Goal: Task Accomplishment & Management: Complete application form

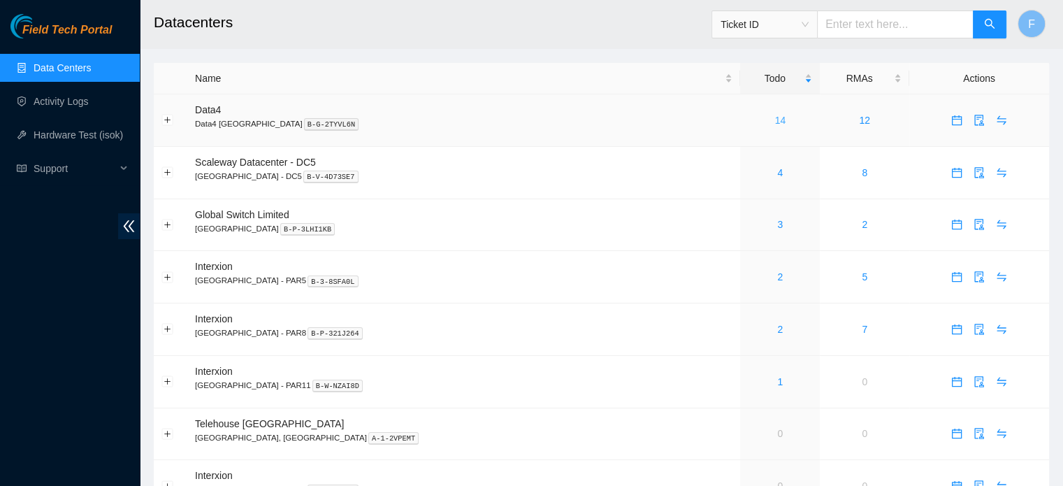
click at [775, 115] on link "14" at bounding box center [780, 120] width 11 height 11
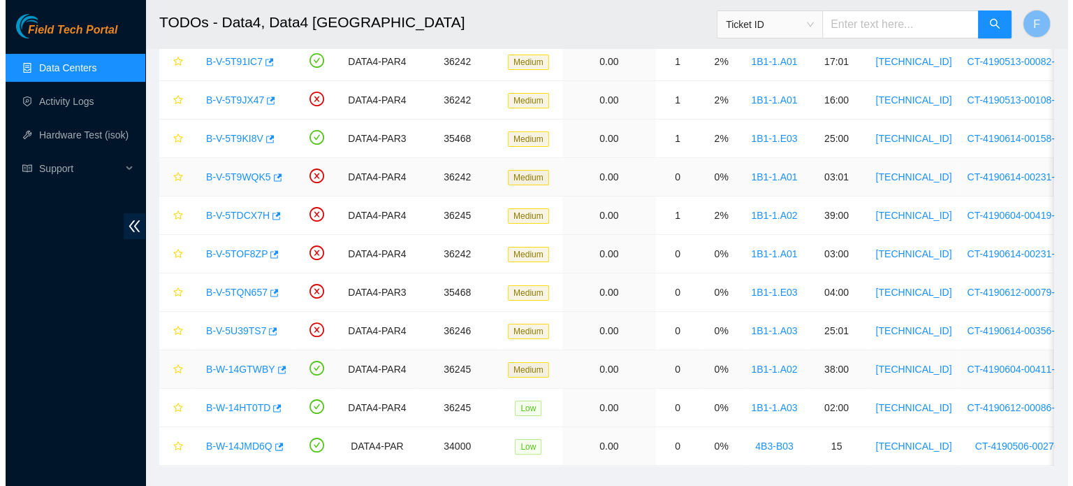
scroll to position [254, 0]
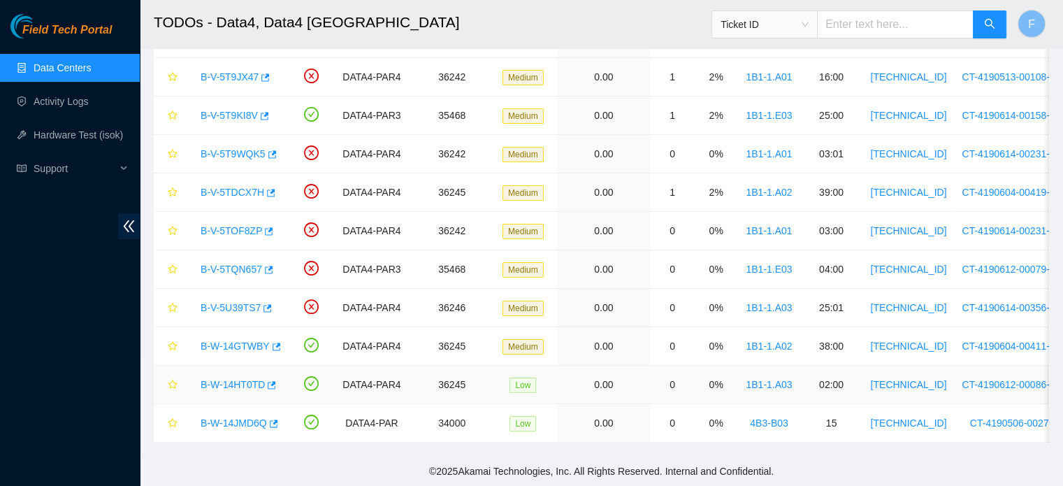
click at [246, 379] on link "B-W-14HT0TD" at bounding box center [233, 384] width 64 height 11
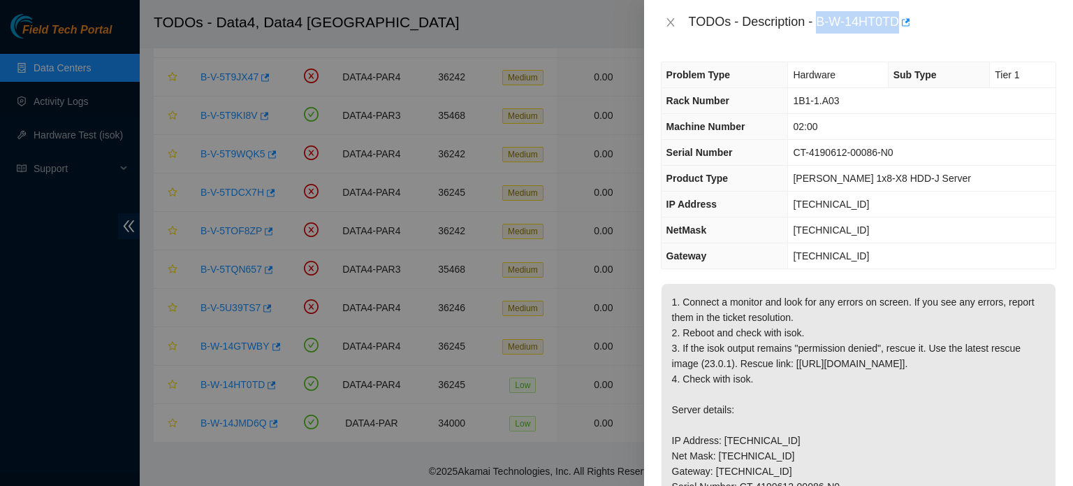
drag, startPoint x: 818, startPoint y: 19, endPoint x: 899, endPoint y: 18, distance: 80.4
click at [899, 18] on div "TODOs - Description - B-W-14HT0TD" at bounding box center [873, 22] width 368 height 22
copy div "B-W-14HT0TD"
click at [674, 21] on icon "close" at bounding box center [670, 22] width 11 height 11
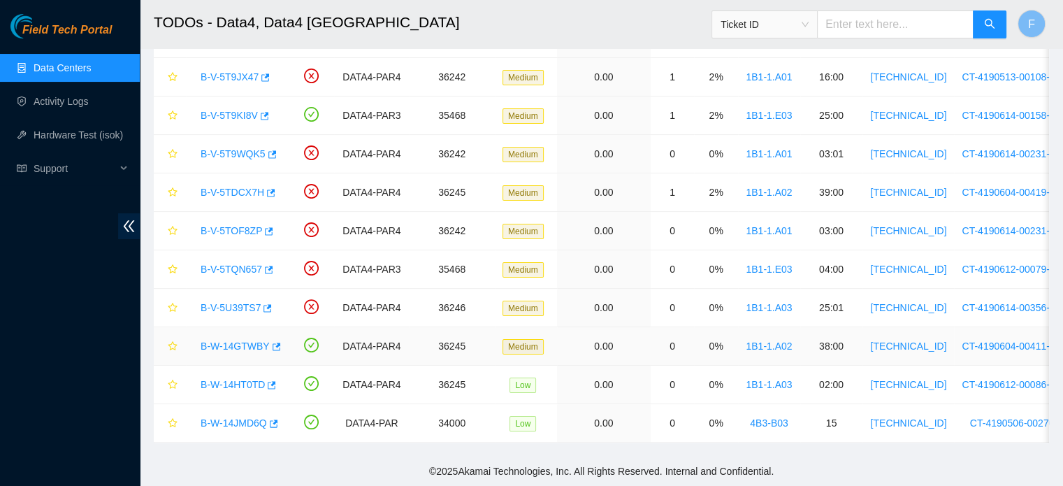
click at [246, 340] on link "B-W-14GTWBY" at bounding box center [235, 345] width 69 height 11
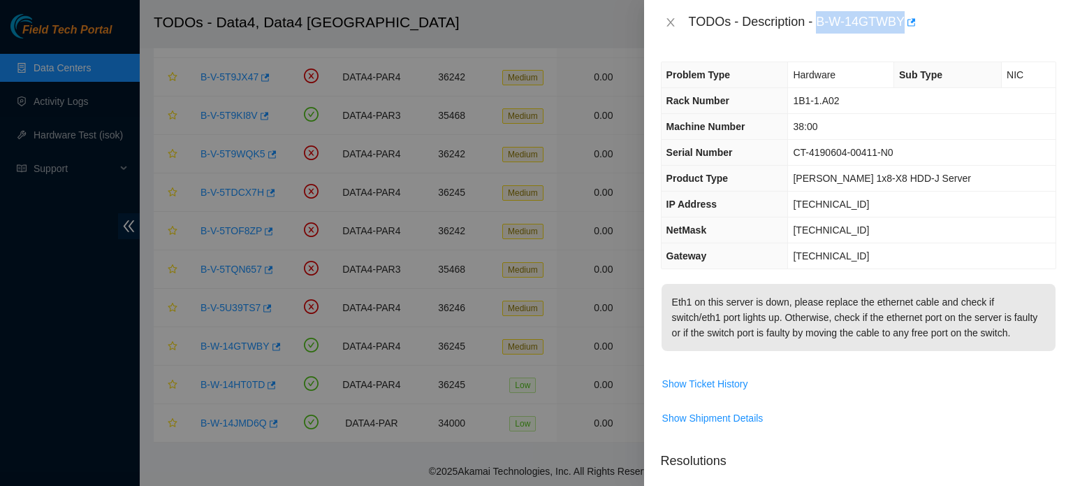
drag, startPoint x: 816, startPoint y: 20, endPoint x: 900, endPoint y: 19, distance: 83.9
click at [900, 19] on div "TODOs - Description - B-W-14GTWBY" at bounding box center [873, 22] width 368 height 22
copy div "B-W-14GTWBY"
click at [671, 22] on icon "close" at bounding box center [671, 22] width 8 height 8
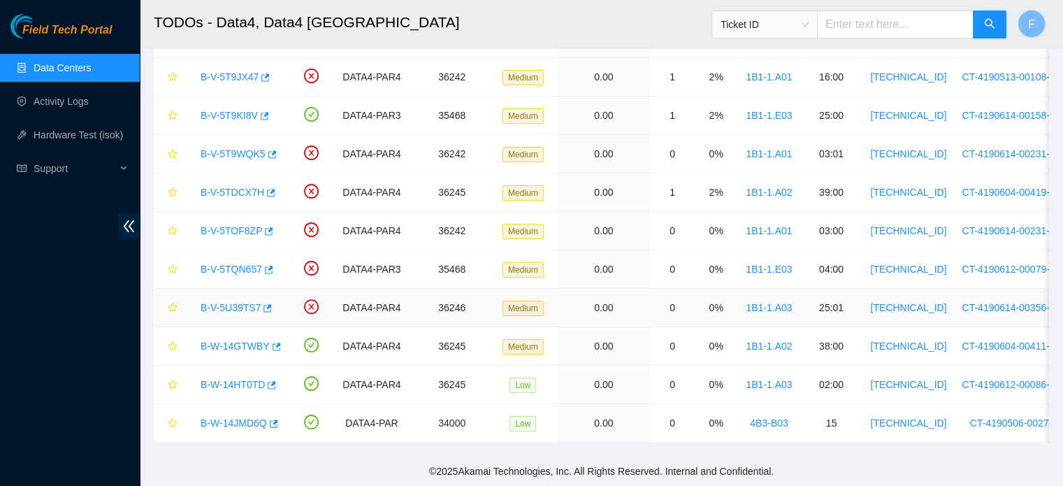
click at [250, 302] on link "B-V-5U39TS7" at bounding box center [231, 307] width 60 height 11
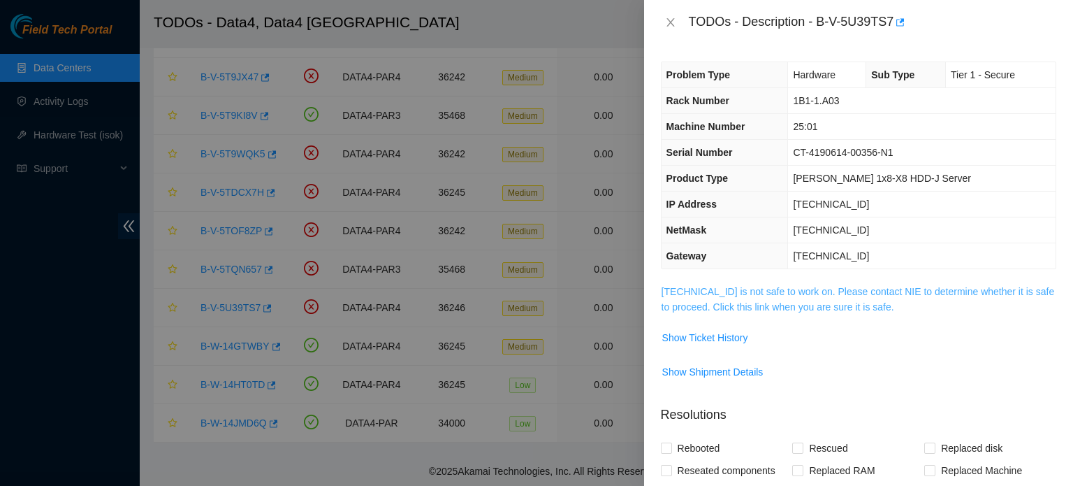
click at [850, 301] on link "95.100.202.167 is not safe to work on. Please contact NIE to determine whether …" at bounding box center [858, 299] width 393 height 27
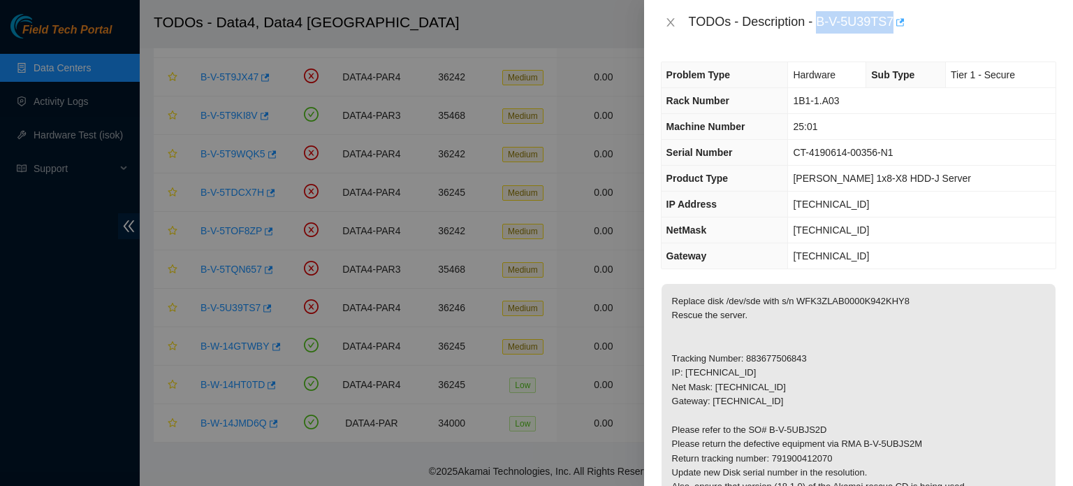
drag, startPoint x: 819, startPoint y: 19, endPoint x: 894, endPoint y: 17, distance: 75.5
click at [894, 17] on div "TODOs - Description - B-V-5U39TS7" at bounding box center [873, 22] width 368 height 22
copy div "B-V-5U39TS7"
click at [668, 21] on icon "close" at bounding box center [670, 22] width 11 height 11
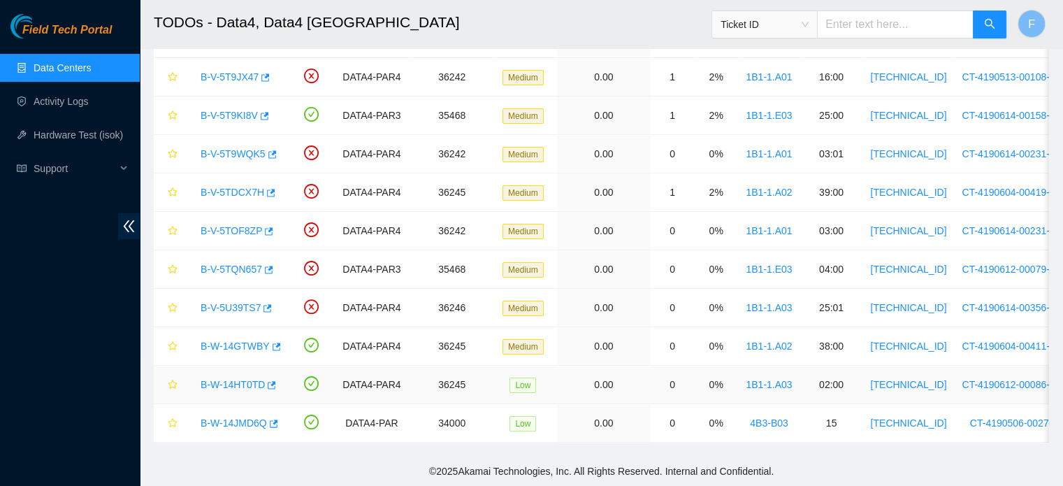
click at [242, 379] on link "B-W-14HT0TD" at bounding box center [233, 384] width 64 height 11
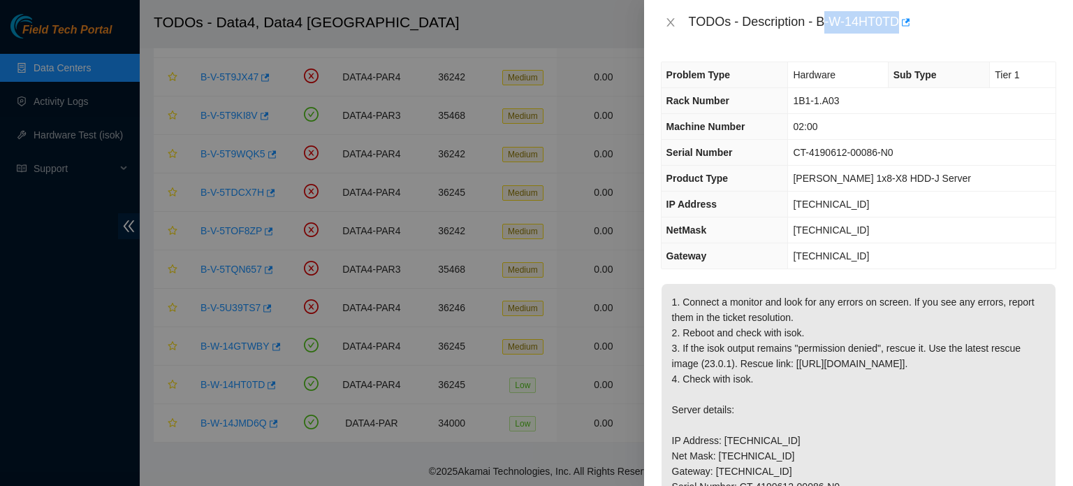
drag, startPoint x: 822, startPoint y: 24, endPoint x: 897, endPoint y: 20, distance: 74.9
click at [897, 20] on div "TODOs - Description - B-W-14HT0TD" at bounding box center [873, 22] width 368 height 22
click at [826, 33] on div "TODOs - Description - B-W-14HT0TD" at bounding box center [873, 22] width 368 height 22
drag, startPoint x: 820, startPoint y: 20, endPoint x: 898, endPoint y: 15, distance: 78.4
click at [898, 15] on div "TODOs - Description - B-W-14HT0TD" at bounding box center [873, 22] width 368 height 22
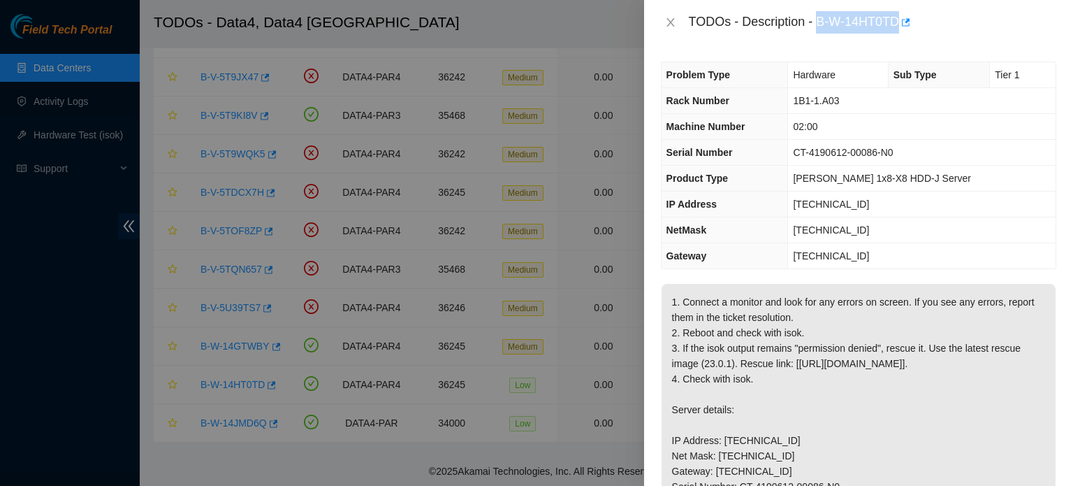
copy div "B-W-14HT0TD"
click at [915, 188] on td "[PERSON_NAME] 1x8-X8 HDD-J Server" at bounding box center [922, 179] width 268 height 26
drag, startPoint x: 920, startPoint y: 150, endPoint x: 818, endPoint y: 153, distance: 102.8
click at [818, 153] on td "CT-4190612-00086-N0" at bounding box center [922, 153] width 268 height 26
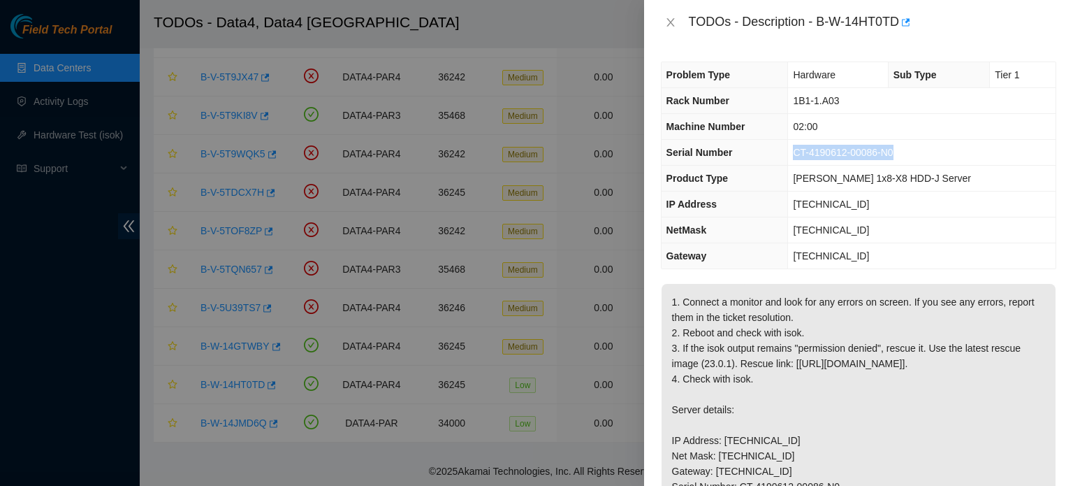
copy span "CT-4190612-00086-N0"
click at [920, 382] on p "1. Connect a monitor and look for any errors on screen. If you see any errors, …" at bounding box center [859, 471] width 394 height 375
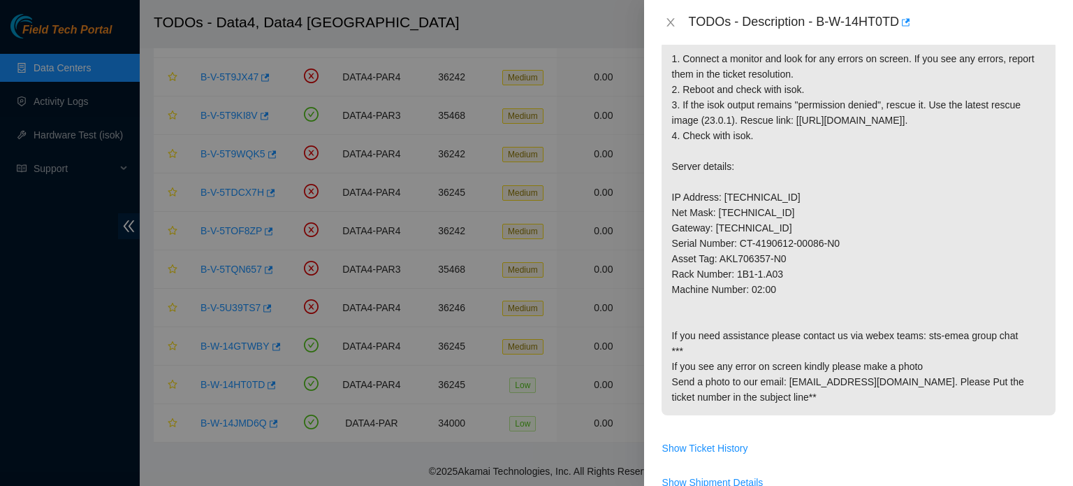
scroll to position [238, 0]
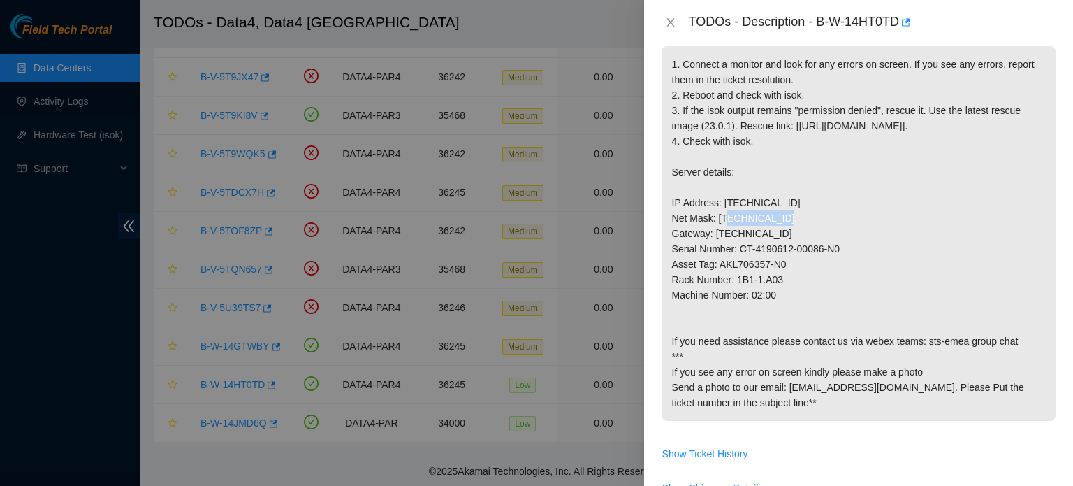
drag, startPoint x: 784, startPoint y: 212, endPoint x: 722, endPoint y: 221, distance: 62.9
click at [722, 221] on p "1. Connect a monitor and look for any errors on screen. If you see any errors, …" at bounding box center [859, 233] width 394 height 375
copy p "95.100.202.68"
drag, startPoint x: 782, startPoint y: 294, endPoint x: 737, endPoint y: 294, distance: 44.7
click at [737, 294] on p "1. Connect a monitor and look for any errors on screen. If you see any errors, …" at bounding box center [859, 233] width 394 height 375
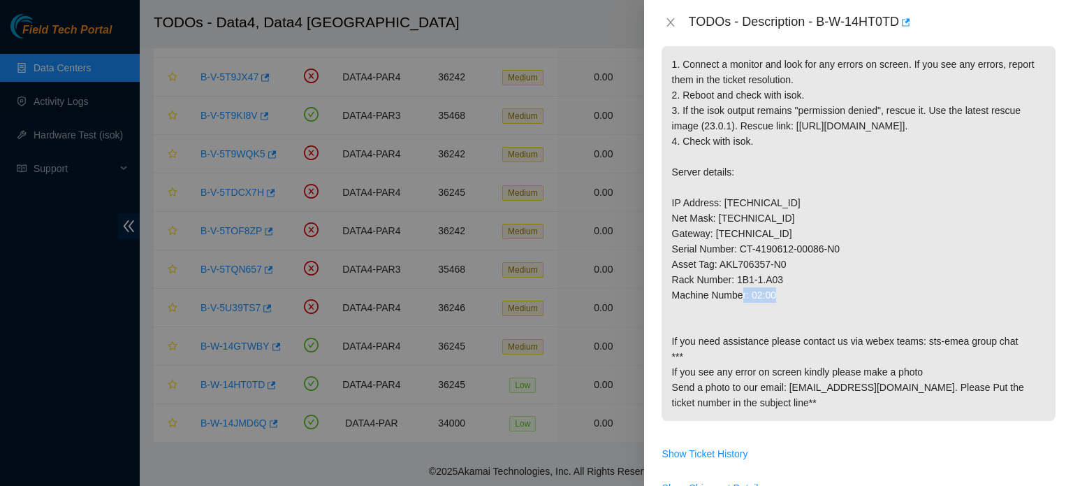
copy p "1B1-1.A03"
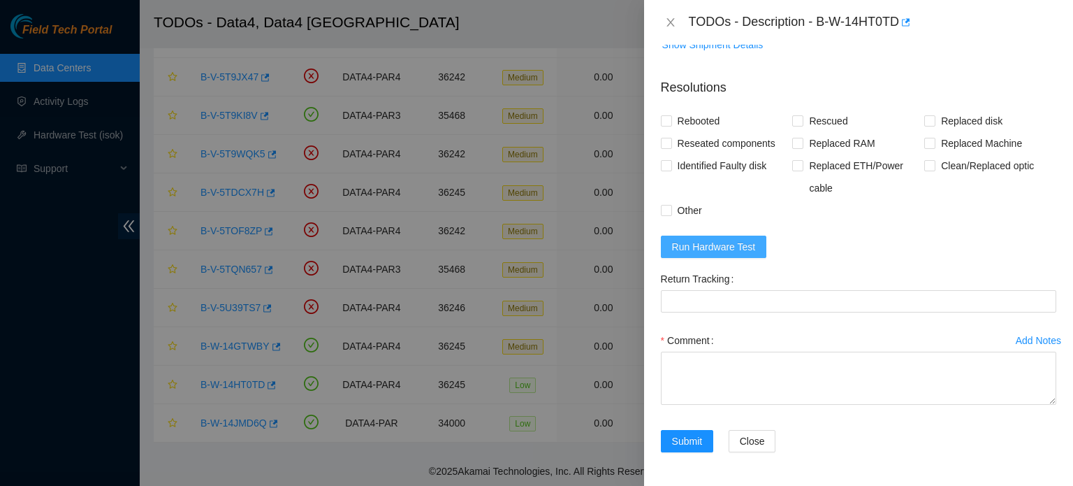
click at [734, 248] on span "Run Hardware Test" at bounding box center [714, 246] width 84 height 15
click at [704, 122] on span "Rebooted" at bounding box center [699, 121] width 54 height 22
click at [671, 122] on input "Rebooted" at bounding box center [666, 120] width 10 height 10
checkbox input "true"
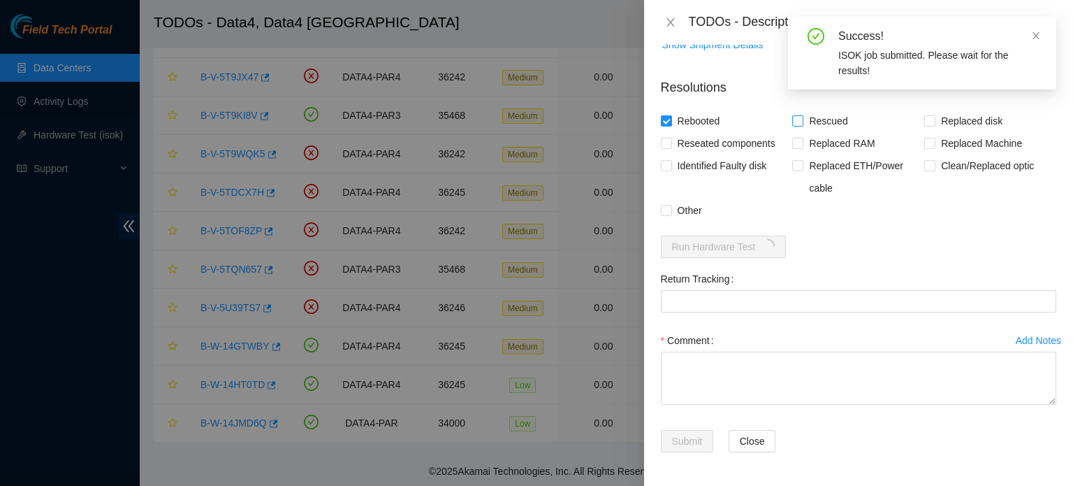
click at [805, 118] on span "Rescued" at bounding box center [829, 121] width 50 height 22
click at [802, 118] on input "Rescued" at bounding box center [797, 120] width 10 height 10
checkbox input "true"
click at [679, 209] on span "Other" at bounding box center [690, 210] width 36 height 22
click at [671, 209] on input "Other" at bounding box center [666, 210] width 10 height 10
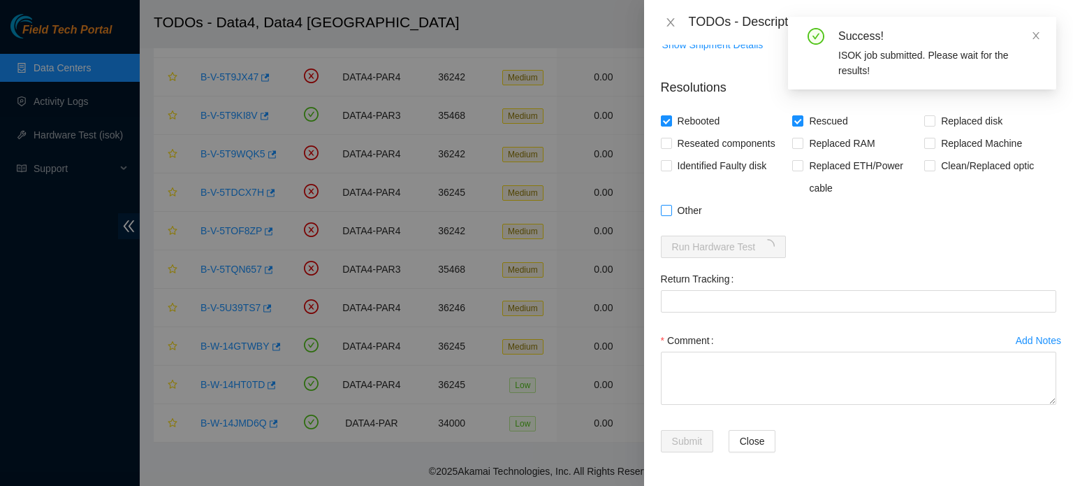
checkbox input "true"
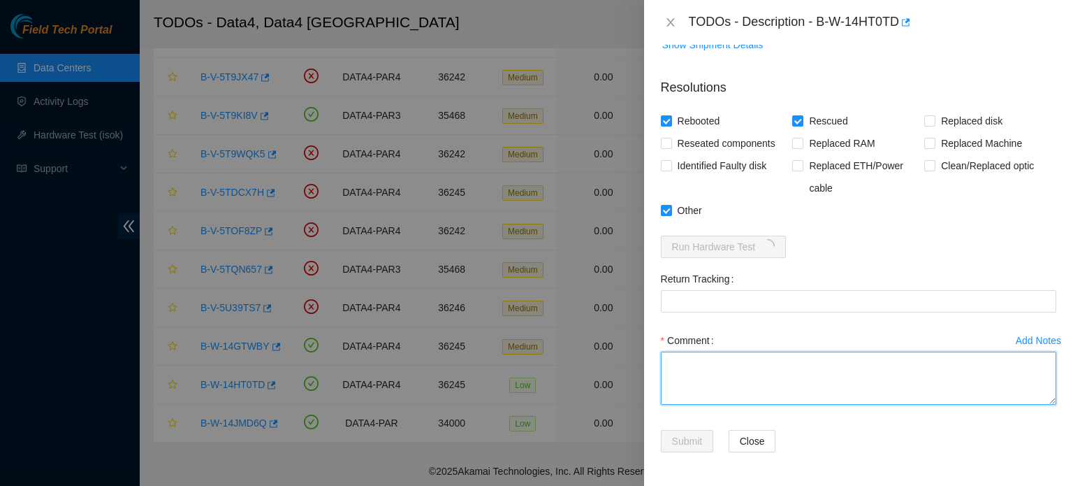
click at [688, 368] on textarea "Comment" at bounding box center [859, 377] width 396 height 53
paste textarea "B-W-14HT0TD : Identified the server S/N: CT-4190612-00086-N0, connected my lapt…"
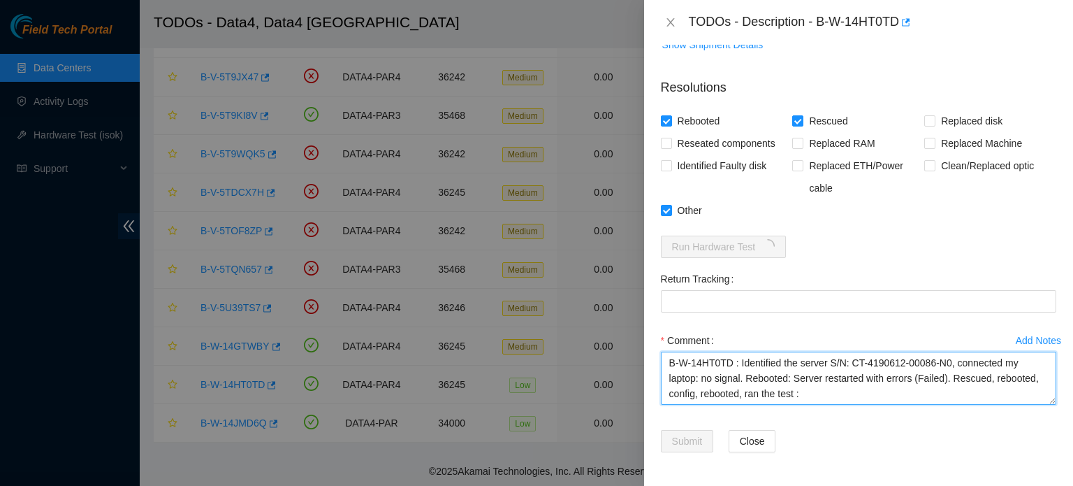
drag, startPoint x: 738, startPoint y: 363, endPoint x: 617, endPoint y: 368, distance: 121.0
click at [617, 368] on div "TODOs - Description - B-W-14HT0TD Problem Type Hardware Sub Type Tier 1 Rack Nu…" at bounding box center [536, 243] width 1073 height 486
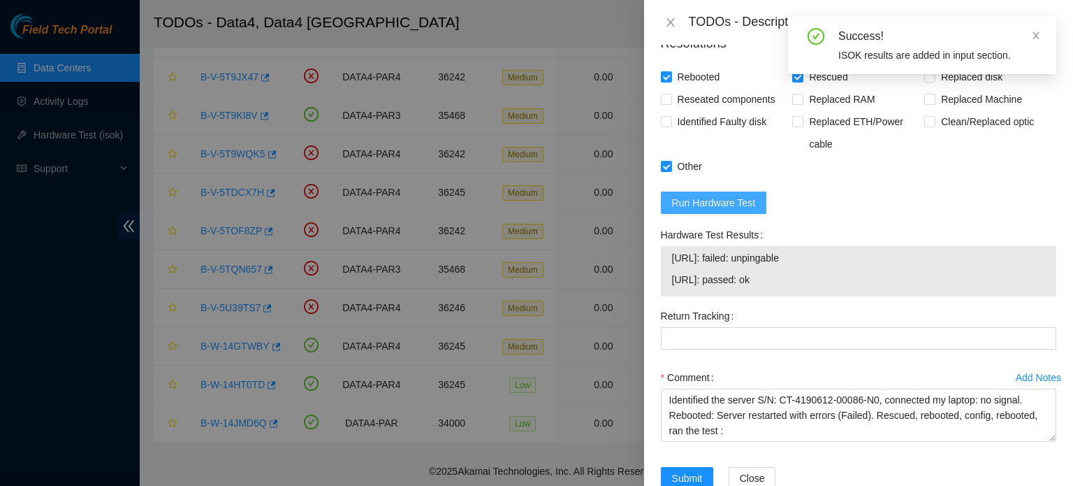
click at [743, 210] on span "Run Hardware Test" at bounding box center [714, 202] width 84 height 15
drag, startPoint x: 785, startPoint y: 301, endPoint x: 668, endPoint y: 300, distance: 117.4
click at [668, 296] on div "95.100.202.68: passed: ok 95.100.202.69: passed: ok" at bounding box center [859, 271] width 396 height 50
copy tbody "95.100.202.68: passed: ok"
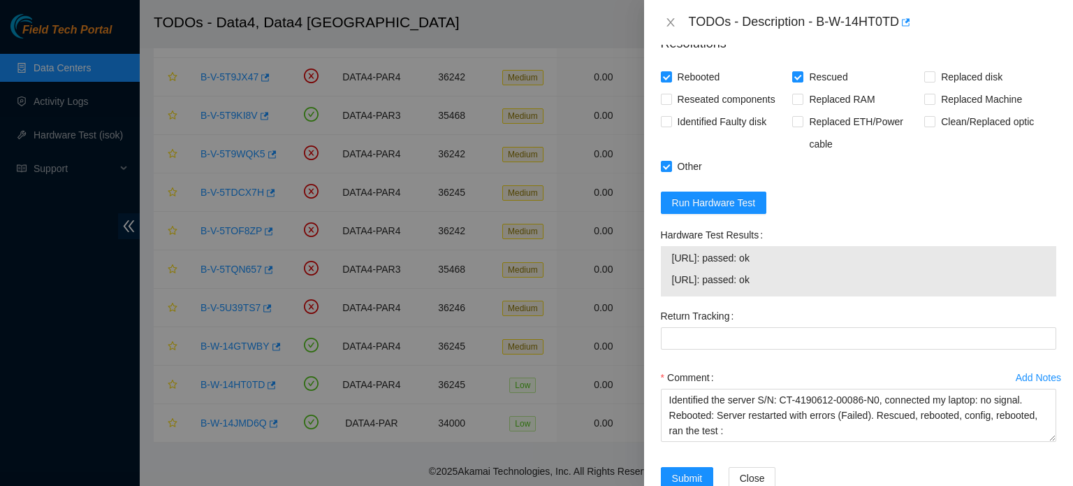
scroll to position [806, 0]
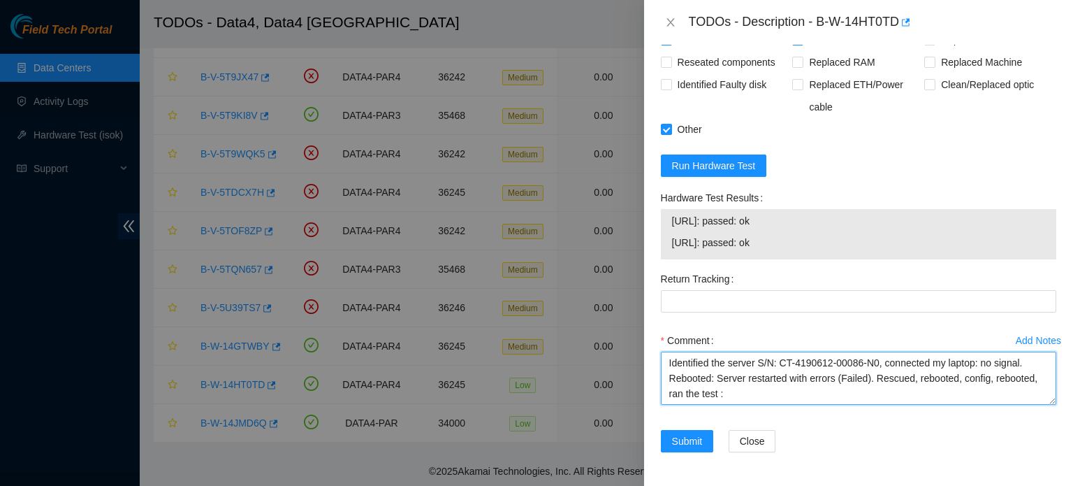
click at [759, 389] on textarea "Identified the server S/N: CT-4190612-00086-N0, connected my laptop: no signal.…" at bounding box center [859, 377] width 396 height 53
paste textarea "95.100.202.68: passed: ok"
type textarea "Identified the server S/N: CT-4190612-00086-N0, connected my laptop: no signal.…"
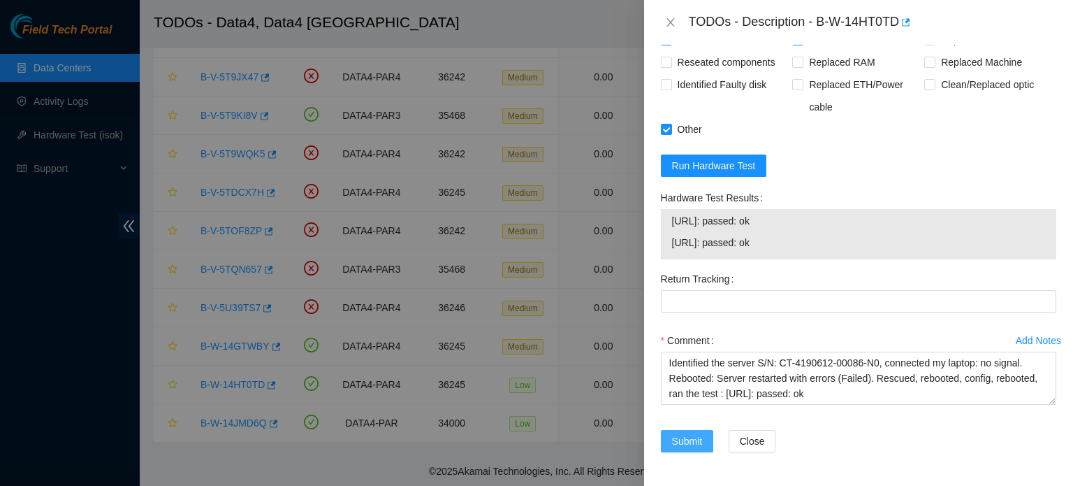
click at [693, 442] on span "Submit" at bounding box center [687, 440] width 31 height 15
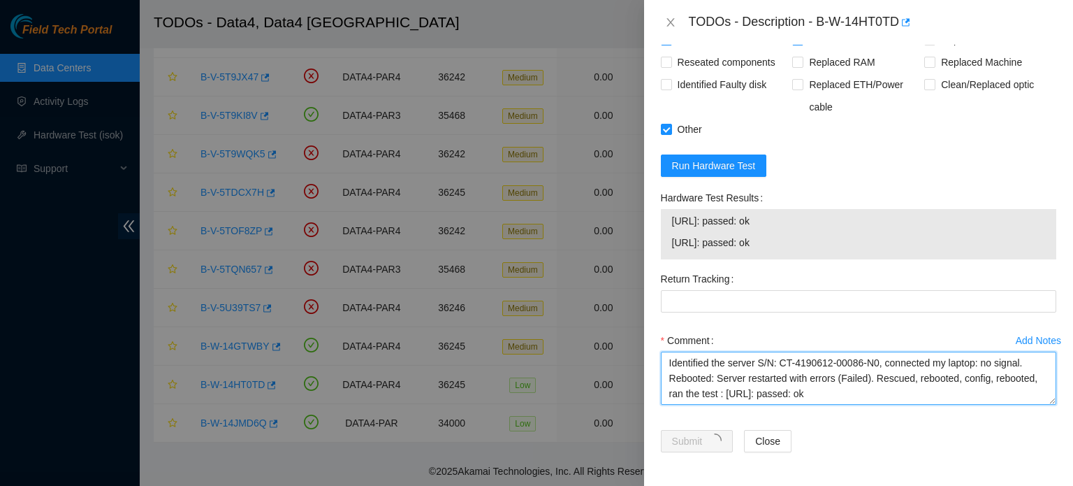
click at [864, 396] on textarea "Identified the server S/N: CT-4190612-00086-N0, connected my laptop: no signal.…" at bounding box center [859, 377] width 396 height 53
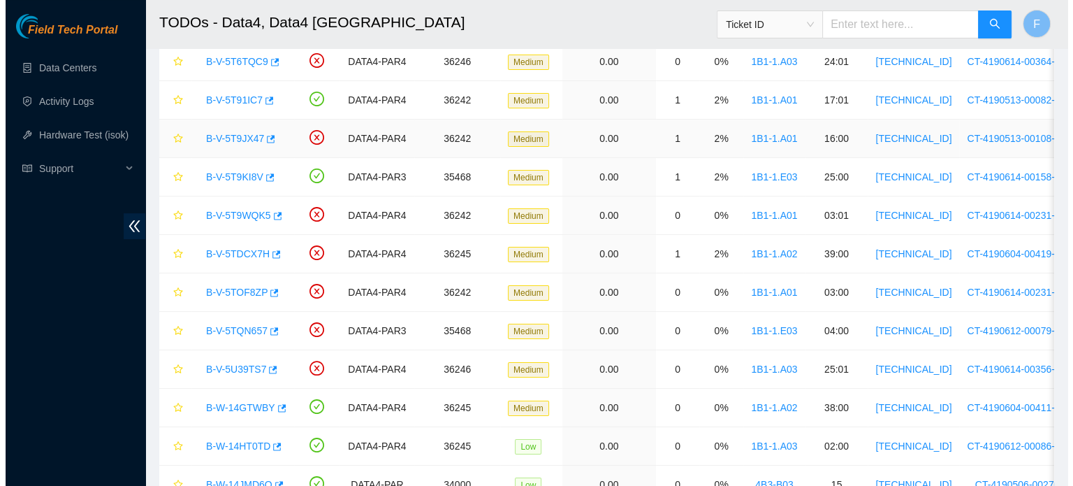
scroll to position [254, 0]
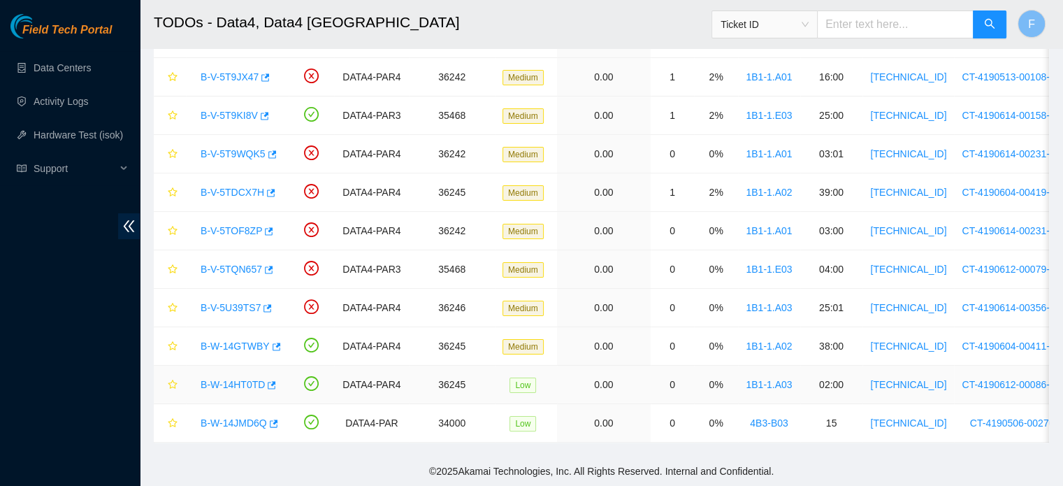
click at [249, 379] on link "B-W-14HT0TD" at bounding box center [233, 384] width 64 height 11
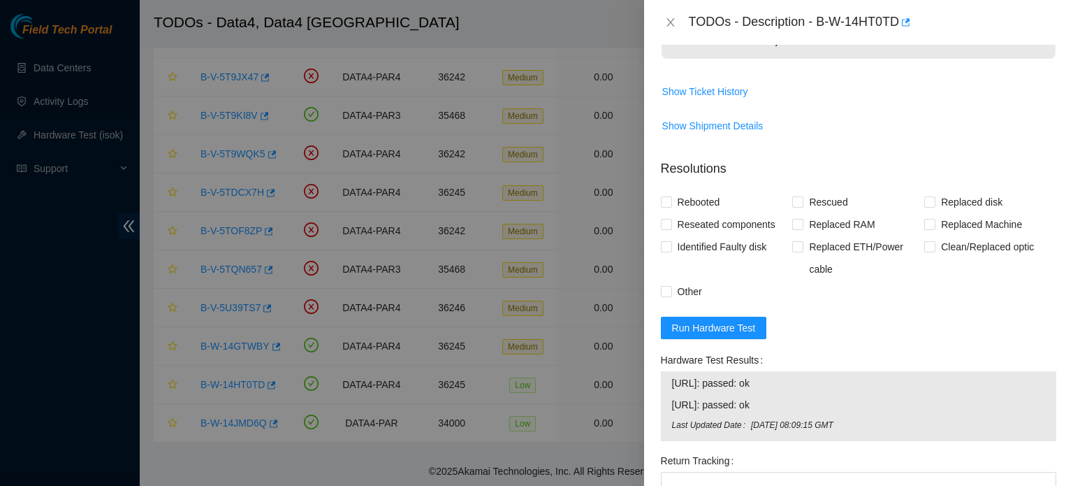
scroll to position [825, 0]
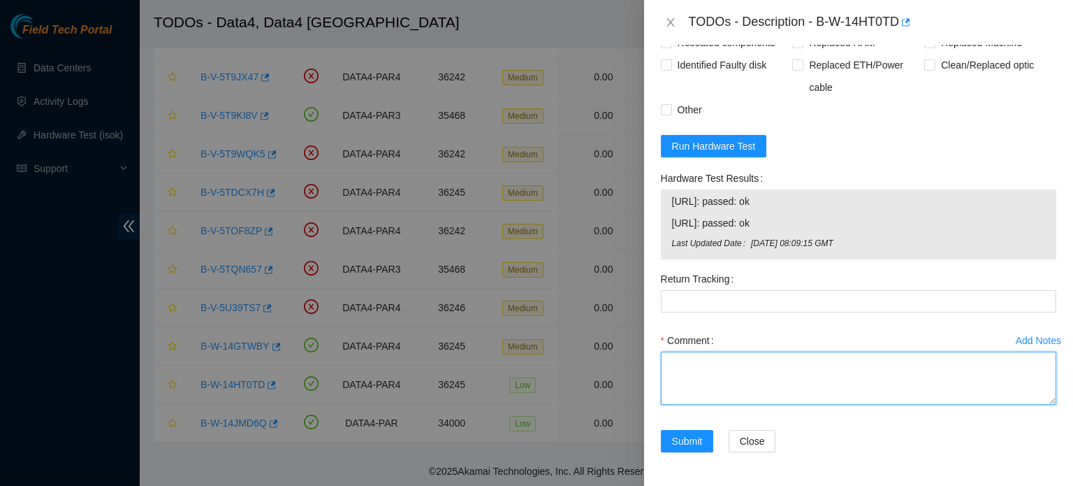
click at [764, 393] on textarea "Comment" at bounding box center [859, 377] width 396 height 53
paste textarea "Identified the server S/N: CT-4190612-00086-N0, connected my laptop: no signal.…"
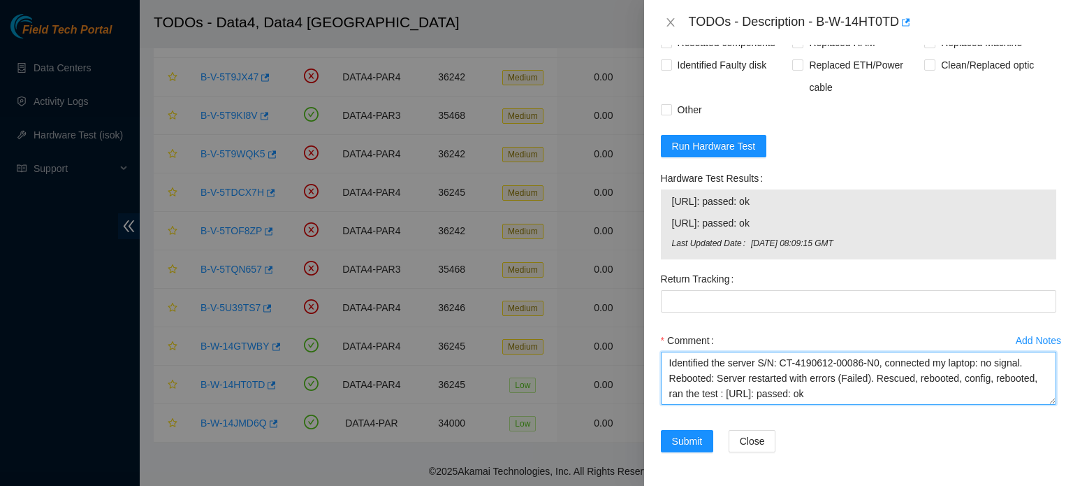
scroll to position [716, 0]
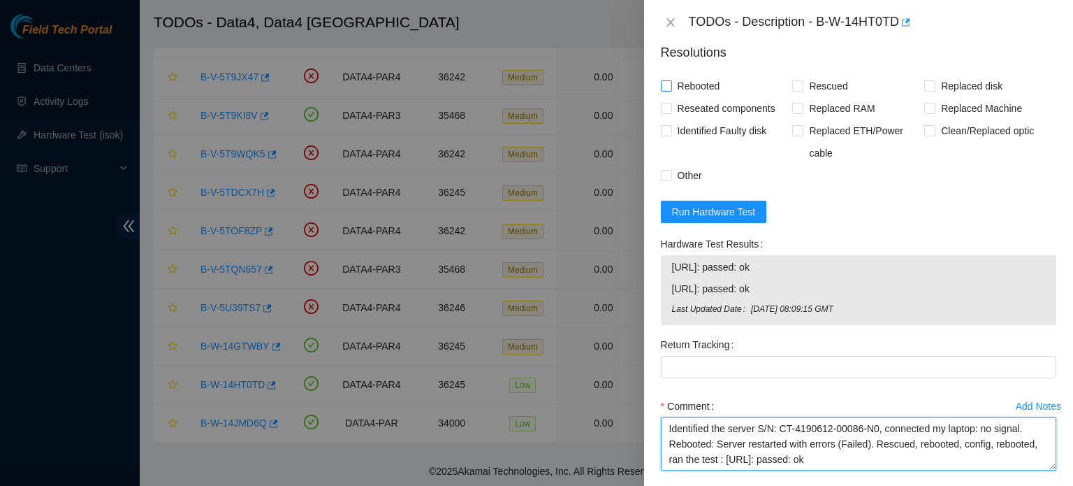
type textarea "Identified the server S/N: CT-4190612-00086-N0, connected my laptop: no signal.…"
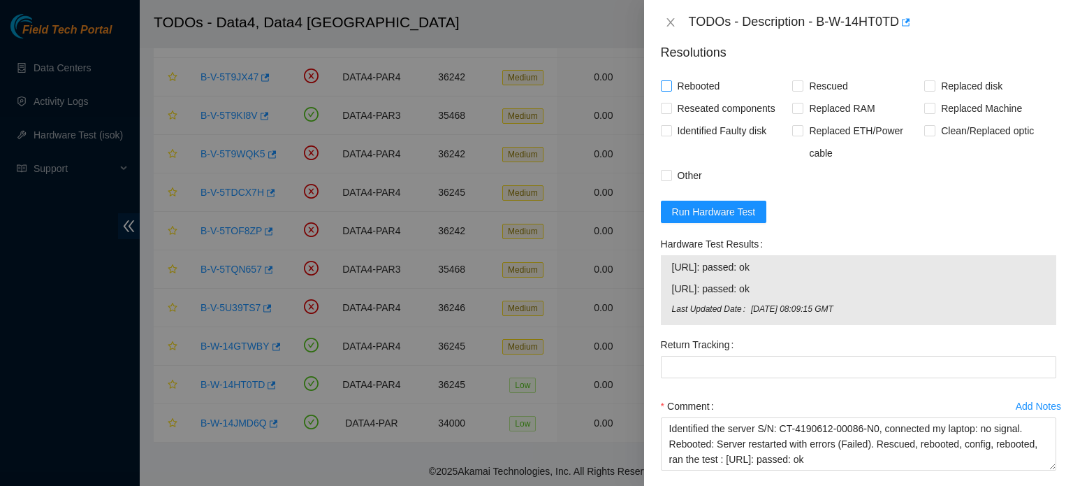
click at [691, 97] on span "Rebooted" at bounding box center [699, 86] width 54 height 22
click at [671, 90] on input "Rebooted" at bounding box center [666, 85] width 10 height 10
checkbox input "true"
click at [804, 97] on span "Rescued" at bounding box center [829, 86] width 50 height 22
click at [802, 90] on input "Rescued" at bounding box center [797, 85] width 10 height 10
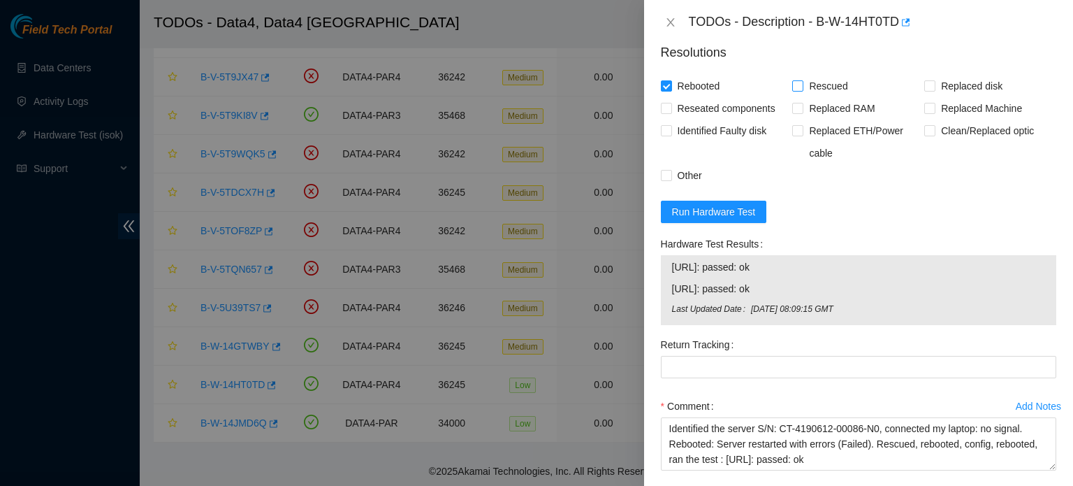
checkbox input "true"
click at [681, 187] on span "Other" at bounding box center [690, 175] width 36 height 22
click at [671, 180] on input "Other" at bounding box center [666, 175] width 10 height 10
checkbox input "true"
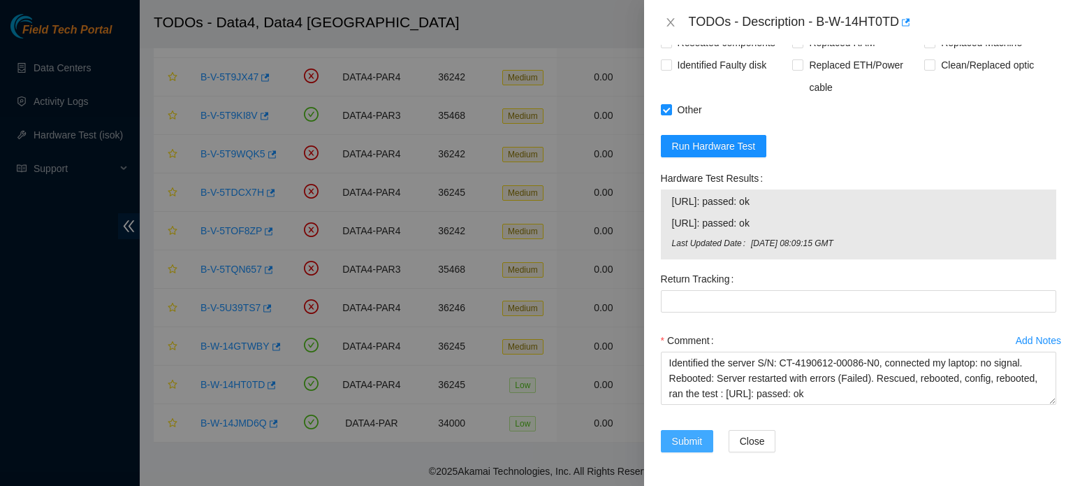
click at [699, 442] on span "Submit" at bounding box center [687, 440] width 31 height 15
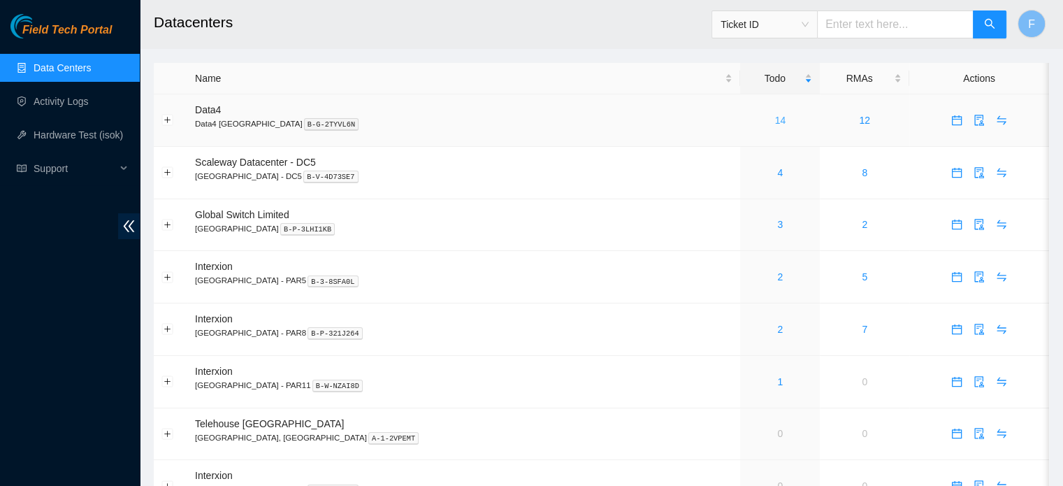
click at [775, 116] on link "14" at bounding box center [780, 120] width 11 height 11
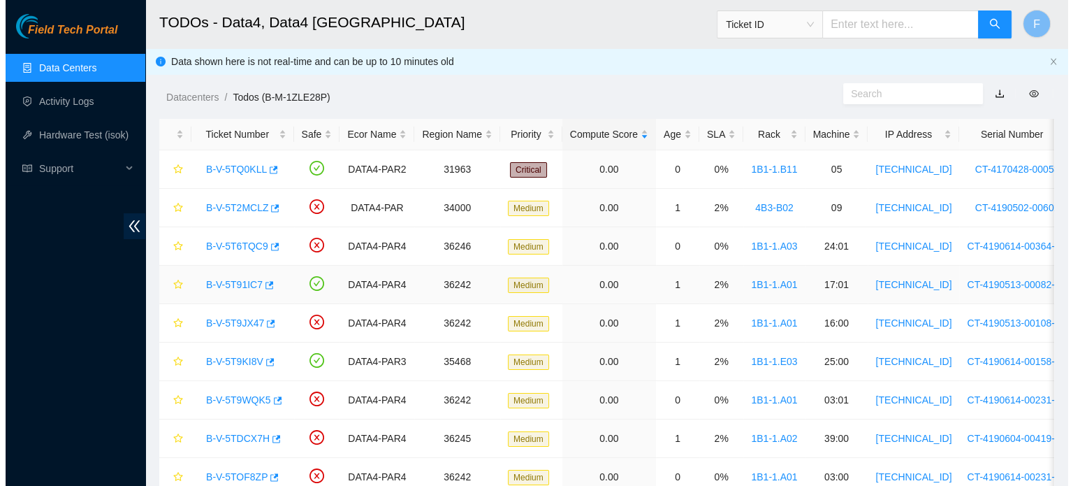
scroll to position [254, 0]
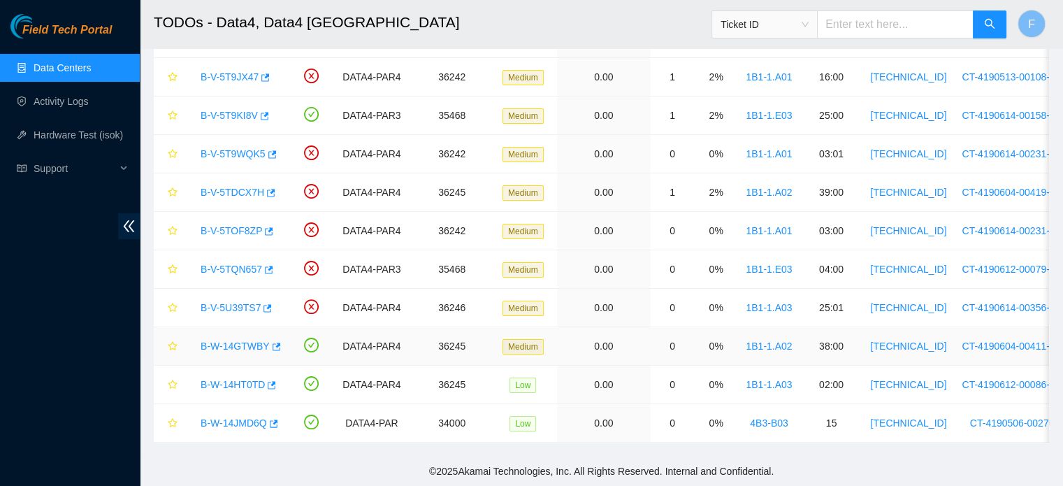
click at [254, 340] on link "B-W-14GTWBY" at bounding box center [235, 345] width 69 height 11
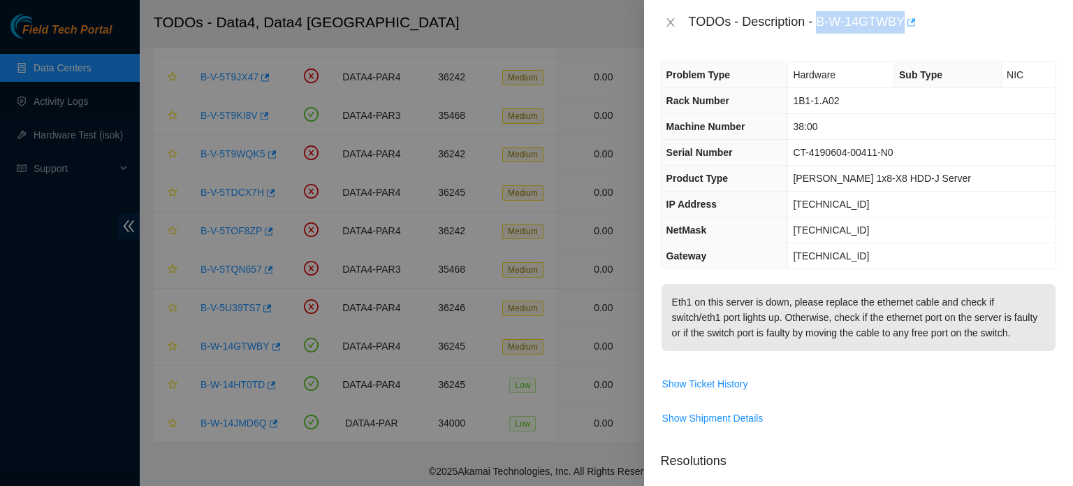
drag, startPoint x: 817, startPoint y: 17, endPoint x: 905, endPoint y: 22, distance: 88.2
click at [905, 22] on div "TODOs - Description - B-W-14GTWBY" at bounding box center [873, 22] width 368 height 22
copy div "B-W-14GTWBY"
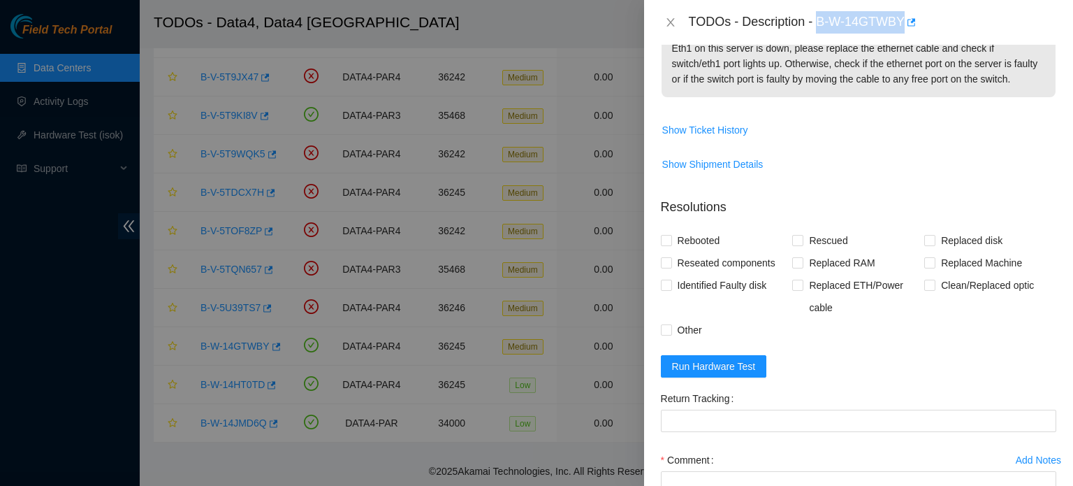
scroll to position [296, 0]
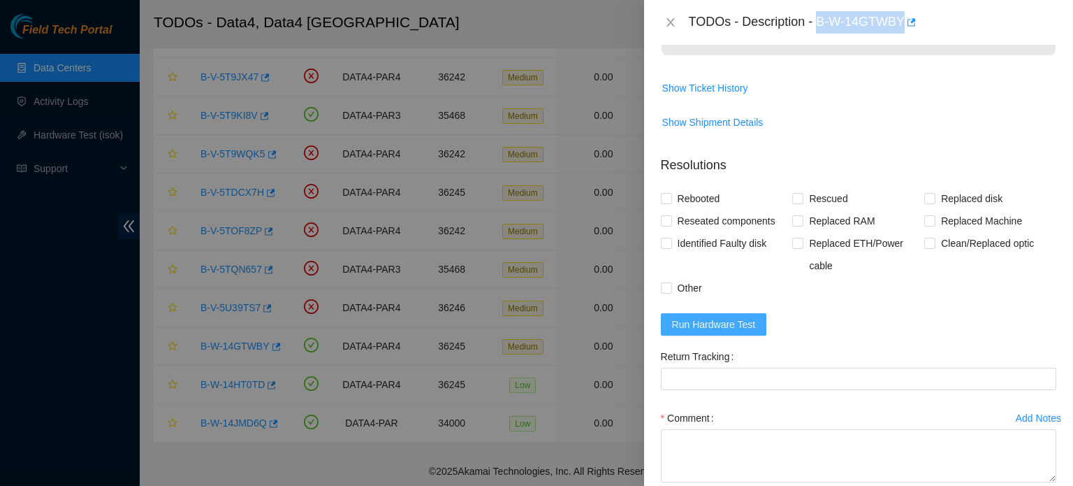
click at [748, 332] on span "Run Hardware Test" at bounding box center [714, 324] width 84 height 15
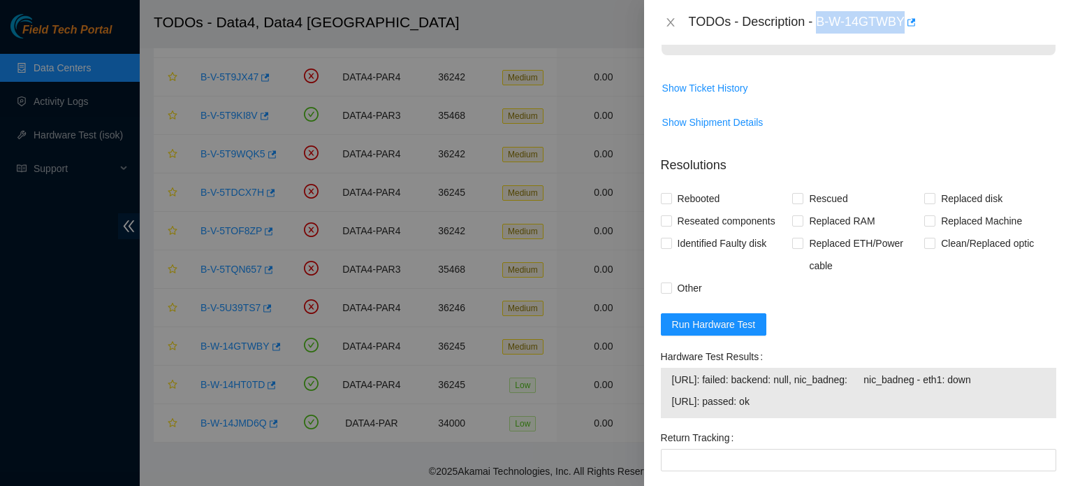
scroll to position [0, 0]
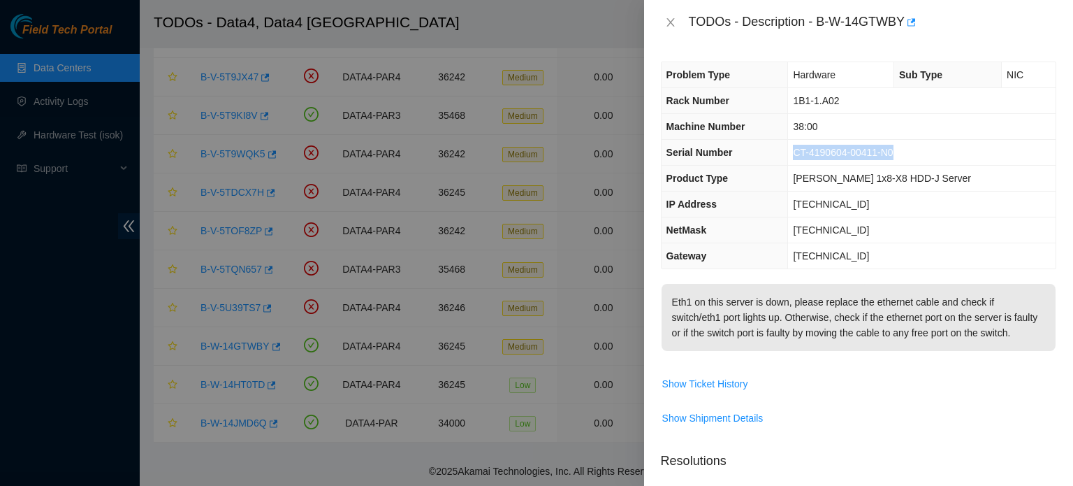
drag, startPoint x: 933, startPoint y: 150, endPoint x: 812, endPoint y: 152, distance: 120.9
click at [812, 152] on tr "Serial Number CT-4190604-00411-N0" at bounding box center [859, 153] width 394 height 26
copy tr "CT-4190604-00411-N0"
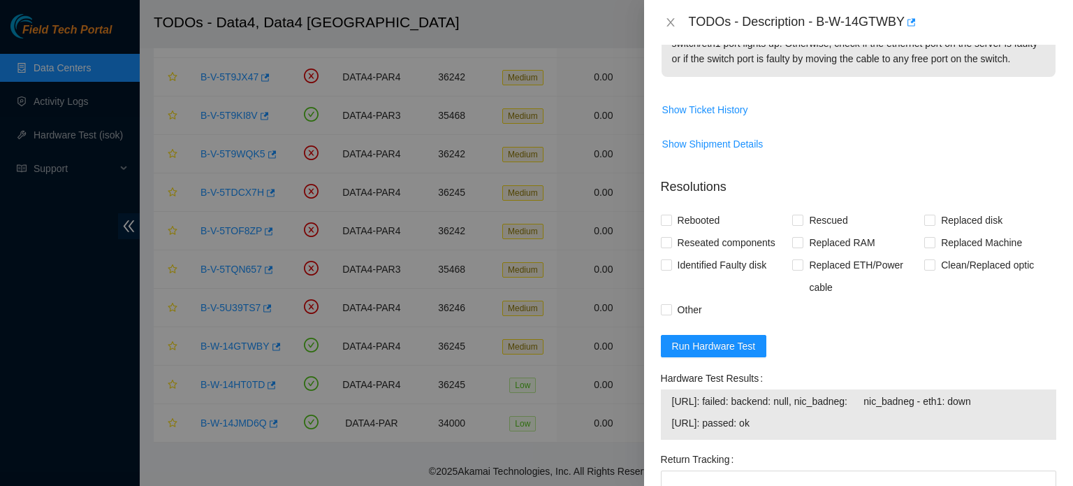
scroll to position [281, 0]
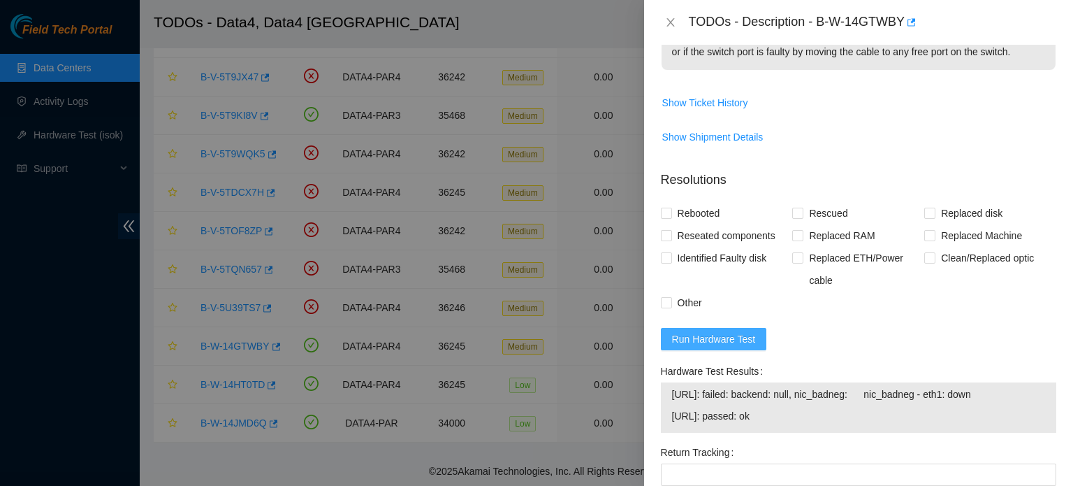
click at [746, 347] on span "Run Hardware Test" at bounding box center [714, 338] width 84 height 15
drag, startPoint x: 797, startPoint y: 429, endPoint x: 669, endPoint y: 428, distance: 127.9
click at [669, 428] on div "[URL]: passed: ok [URL]: passed: ok" at bounding box center [859, 407] width 396 height 50
copy tbody "95.100.202.46: passed: ok"
click at [697, 314] on span "Other" at bounding box center [690, 302] width 36 height 22
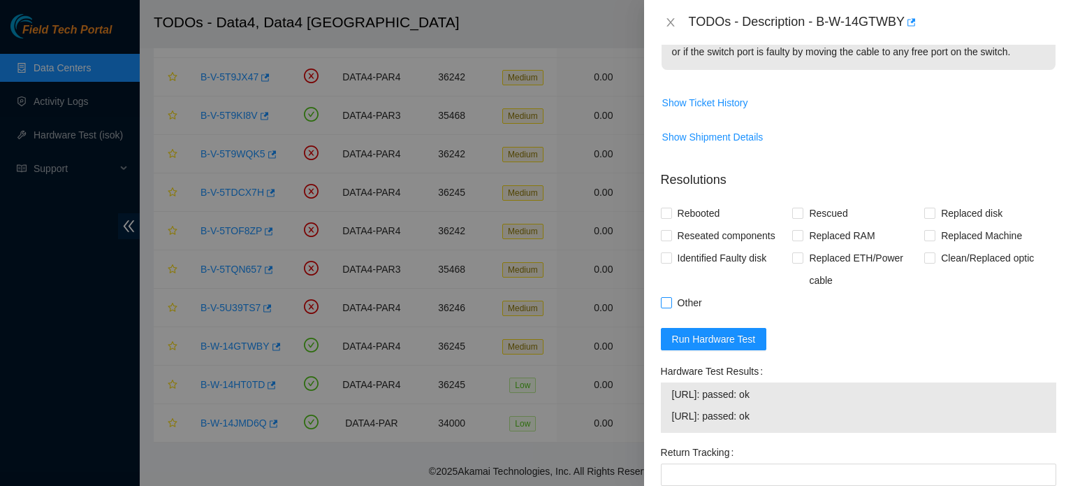
click at [671, 307] on input "Other" at bounding box center [666, 302] width 10 height 10
checkbox input "true"
click at [761, 247] on span "Reseated components" at bounding box center [726, 235] width 109 height 22
click at [671, 240] on input "Reseated components" at bounding box center [666, 235] width 10 height 10
checkbox input "true"
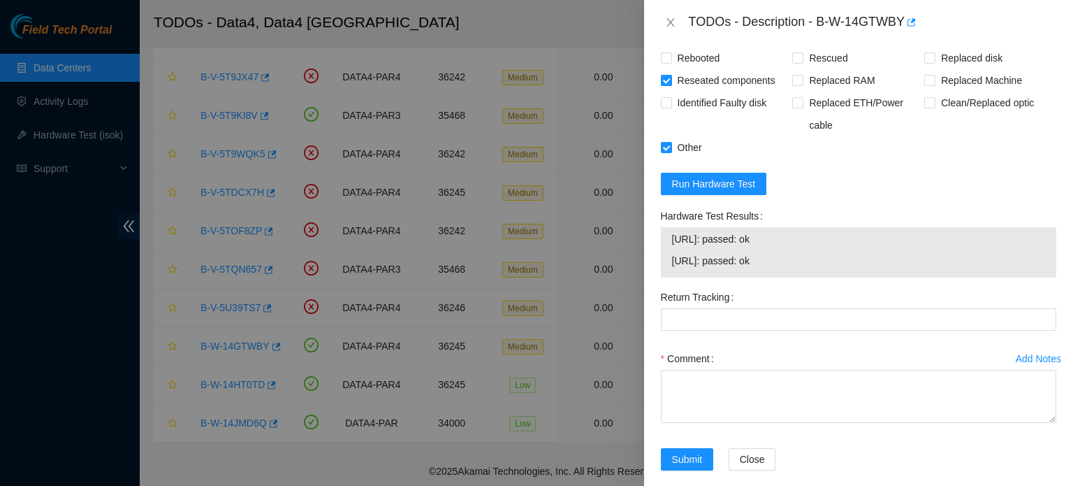
scroll to position [484, 0]
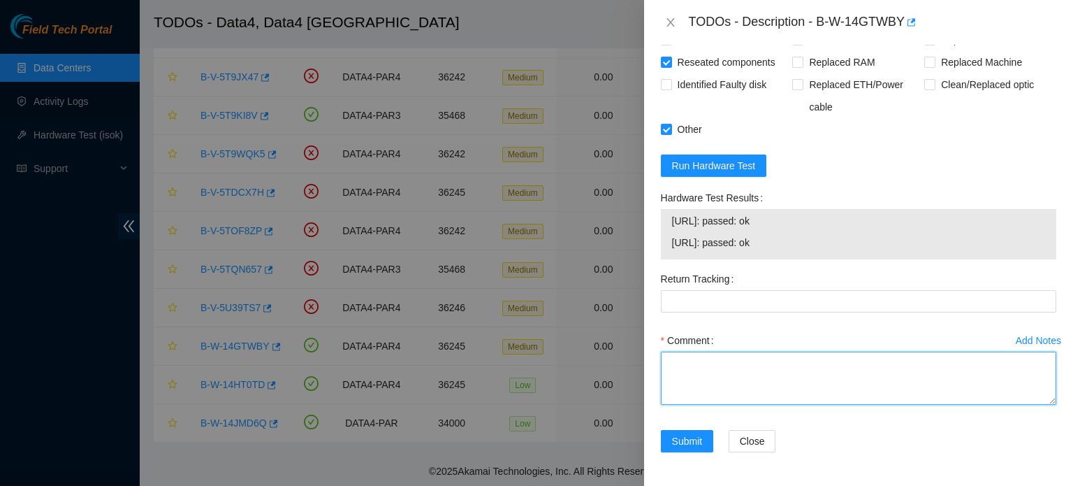
click at [732, 387] on textarea "Comment" at bounding box center [859, 377] width 396 height 53
paste textarea "B-W-14GTWBY : Identified the server S/N: CT-4190604-00411-N0, reseat ETH1, ran …"
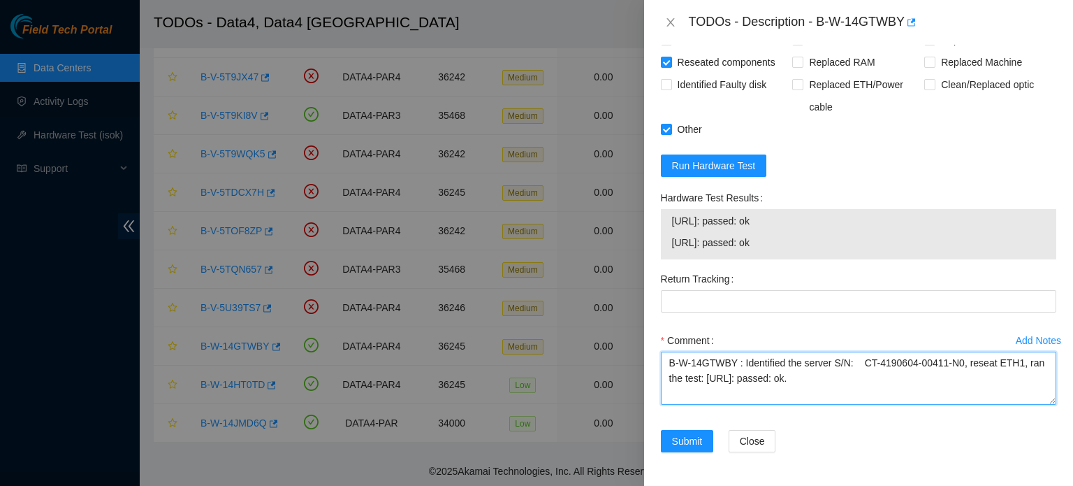
drag, startPoint x: 741, startPoint y: 360, endPoint x: 545, endPoint y: 356, distance: 195.7
click at [545, 356] on div "TODOs - Description - B-W-14GTWBY Problem Type Hardware Sub Type NIC Rack Numbe…" at bounding box center [536, 243] width 1073 height 486
click at [798, 365] on textarea "Identified the server S/N: CT-4190604-00411-N0, reseat ETH1, ran the test: 95.1…" at bounding box center [859, 377] width 396 height 53
type textarea "Identified the server S/N: CT-4190604-00411-N0, reseat ETH1, ran the test: 95.1…"
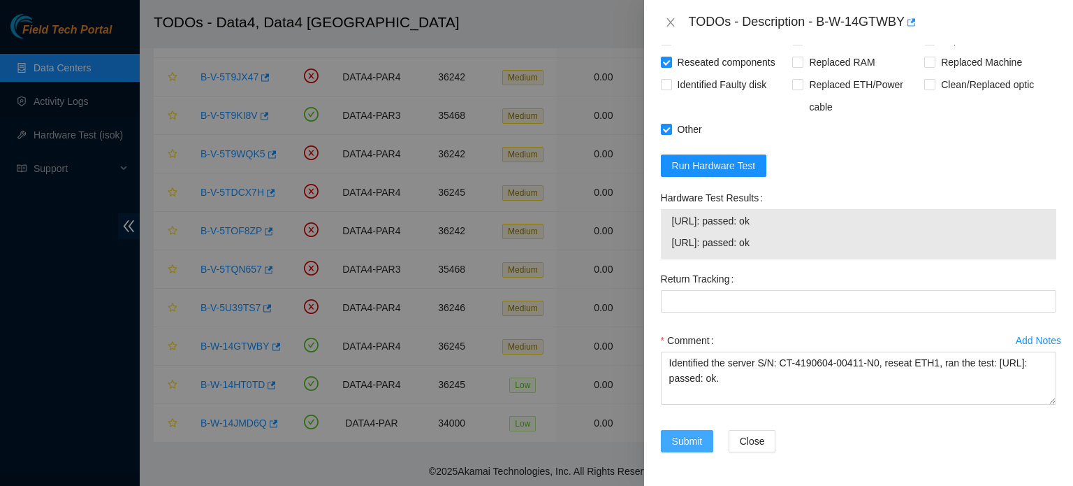
click at [705, 440] on button "Submit" at bounding box center [687, 441] width 53 height 22
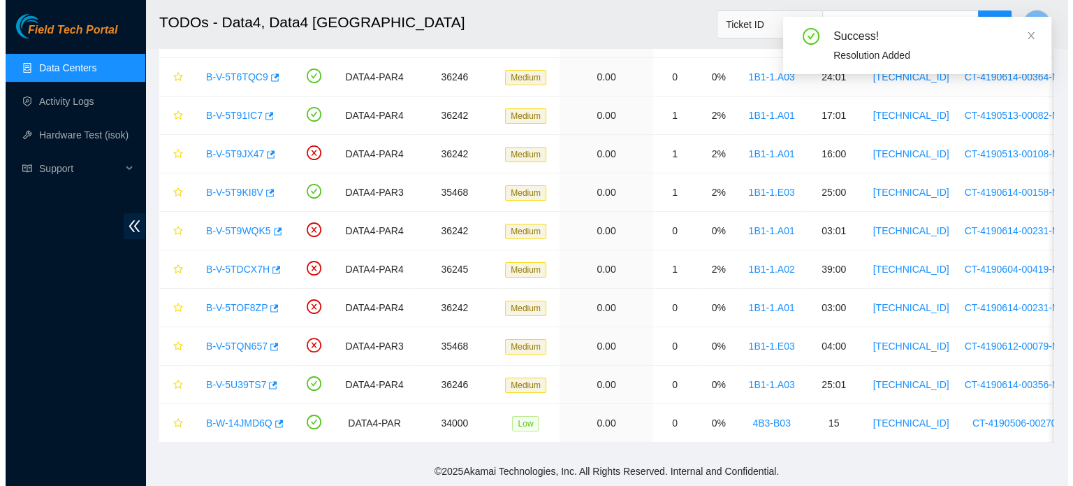
scroll to position [384, 0]
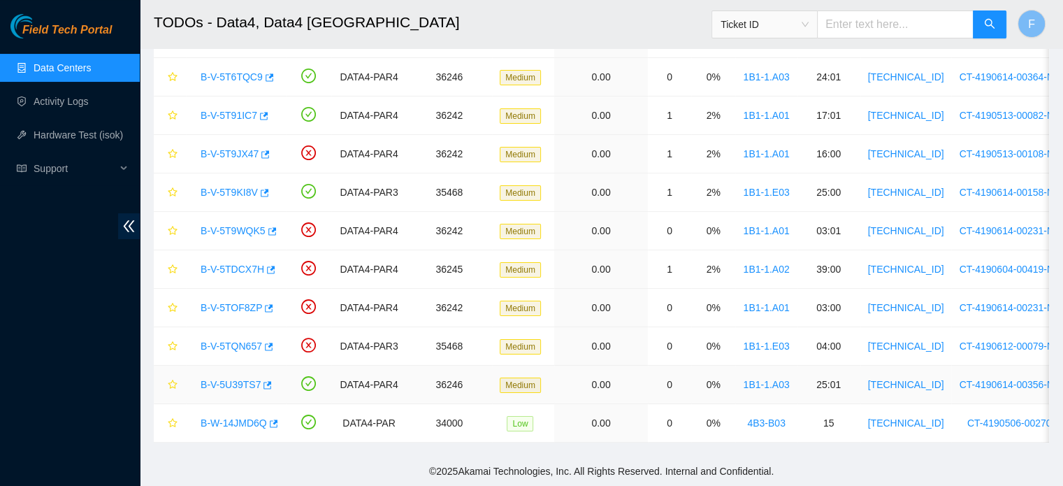
click at [229, 379] on link "B-V-5U39TS7" at bounding box center [231, 384] width 60 height 11
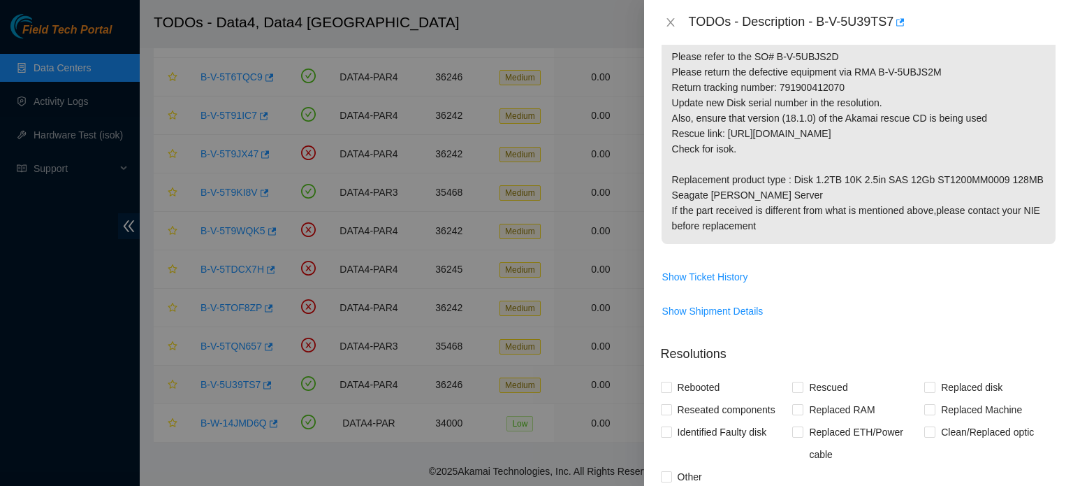
scroll to position [648, 0]
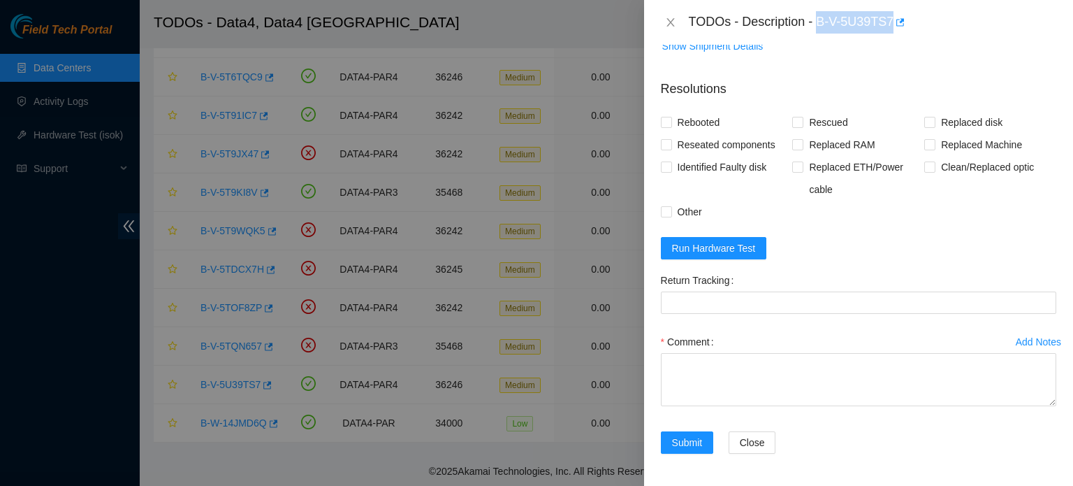
drag, startPoint x: 821, startPoint y: 20, endPoint x: 892, endPoint y: 20, distance: 70.6
click at [892, 20] on div "TODOs - Description - B-V-5U39TS7" at bounding box center [873, 22] width 368 height 22
copy div "B-V-5U39TS7"
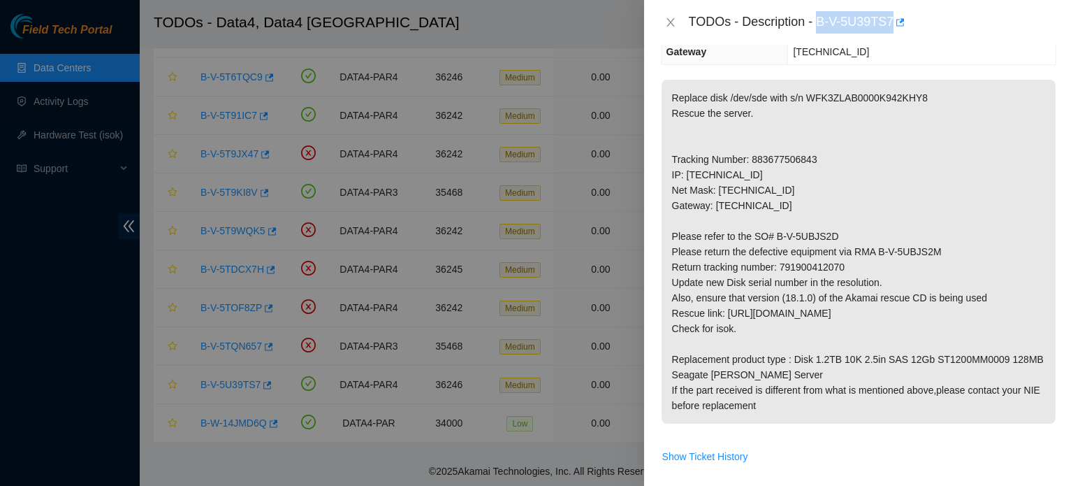
scroll to position [0, 0]
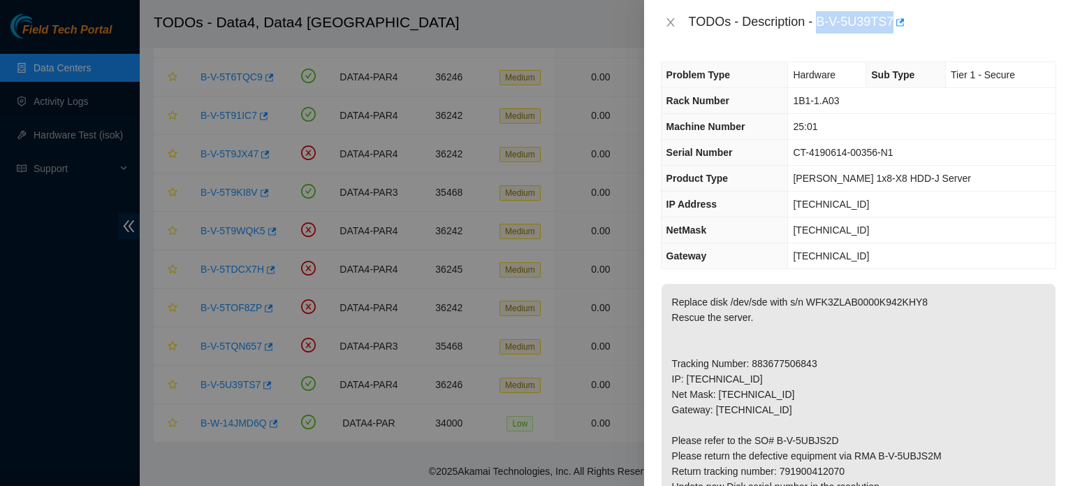
copy div "B-V-5U39TS7"
drag, startPoint x: 900, startPoint y: 150, endPoint x: 795, endPoint y: 155, distance: 105.6
click at [795, 155] on td "CT-4190614-00356-N1" at bounding box center [922, 153] width 268 height 26
copy span "CT-4190614-00356-N1"
click at [897, 381] on p "Replace disk /dev/sde with s/n WFK3ZLAB0000K942KHY8 Rescue the server. Tracking…" at bounding box center [859, 456] width 394 height 344
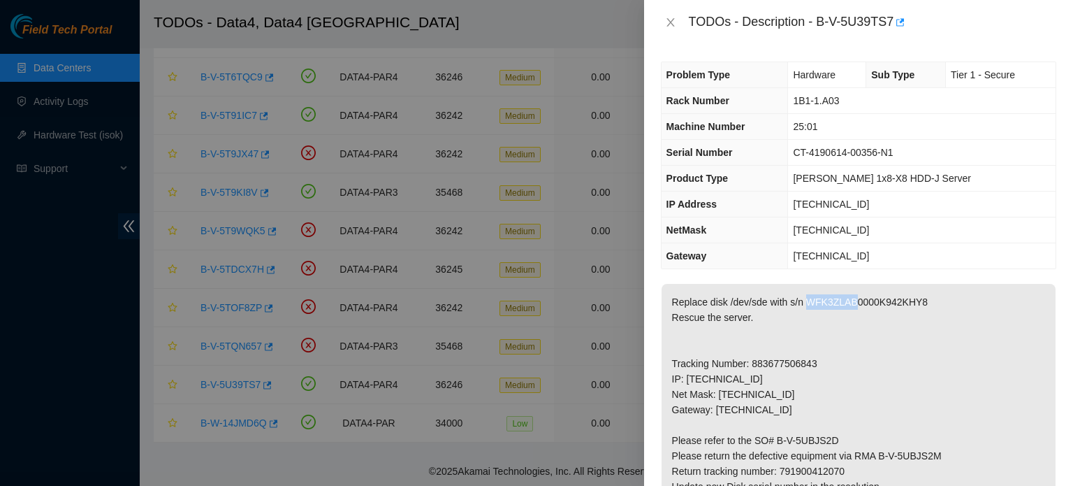
drag, startPoint x: 852, startPoint y: 298, endPoint x: 809, endPoint y: 303, distance: 43.6
click at [809, 303] on p "Replace disk /dev/sde with s/n WFK3ZLAB0000K942KHY8 Rescue the server. Tracking…" at bounding box center [859, 456] width 394 height 344
copy p "WFK3ZLAB"
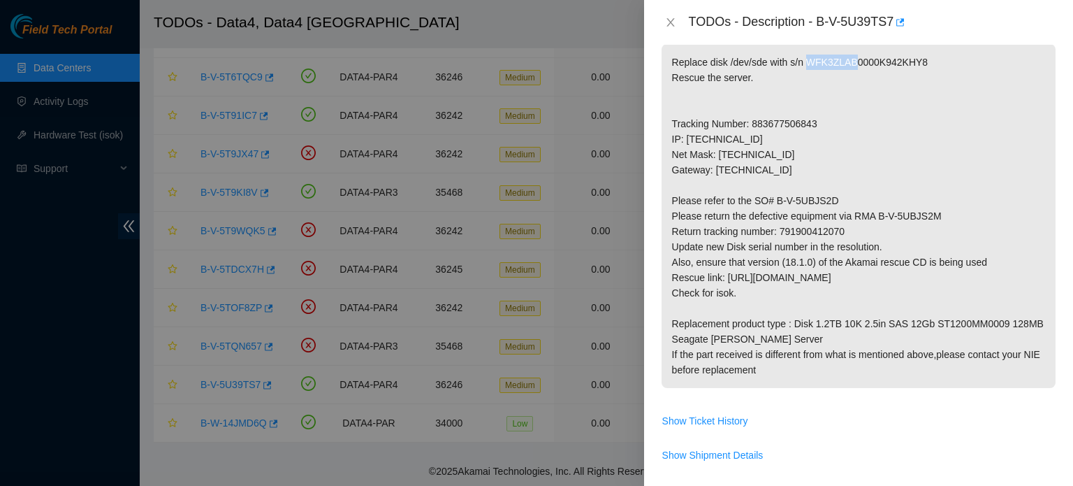
copy p "WFK3ZLAB"
drag, startPoint x: 844, startPoint y: 230, endPoint x: 877, endPoint y: 212, distance: 37.2
click at [877, 212] on p "Replace disk /dev/sde with s/n WFK3ZLAB0000K942KHY8 Rescue the server. Tracking…" at bounding box center [859, 216] width 394 height 344
copy p "B-V-5UBJS2M Return tracking number: 791900412070"
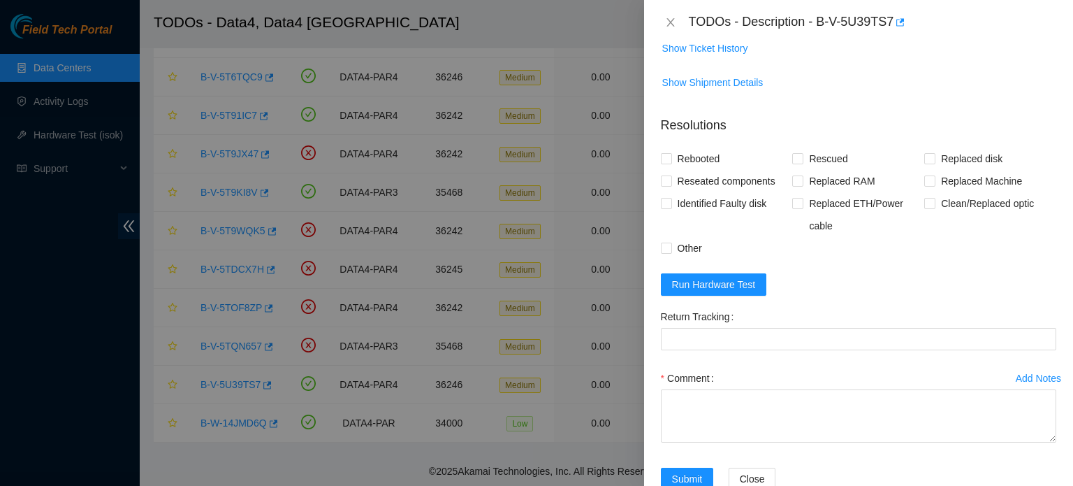
scroll to position [648, 0]
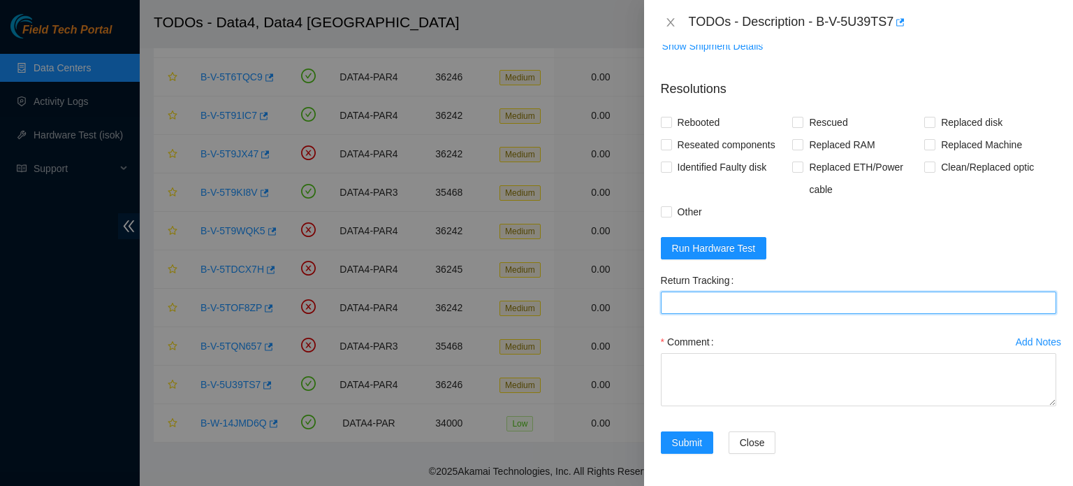
click at [813, 297] on Tracking "Return Tracking" at bounding box center [859, 302] width 396 height 22
paste Tracking "791900412070"
type Tracking "791900412070"
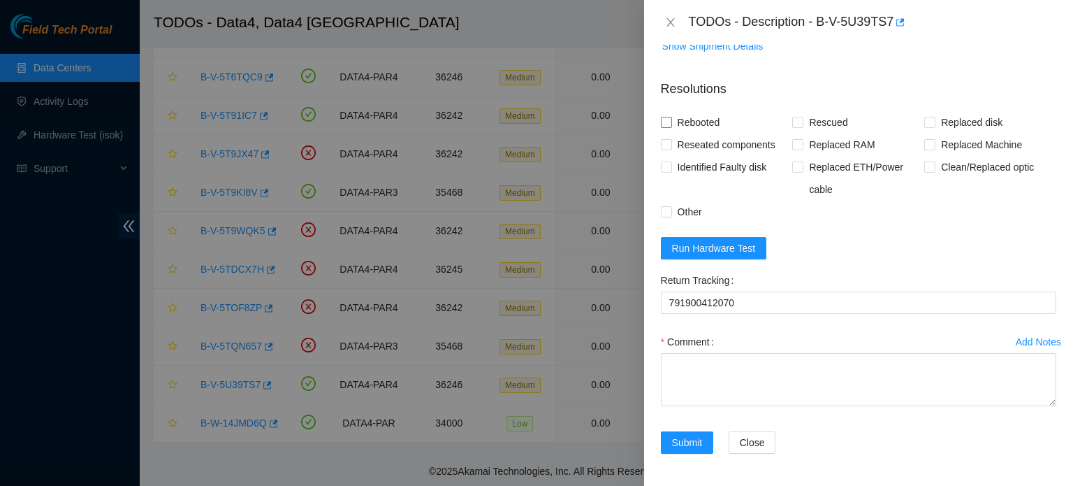
click at [695, 120] on span "Rebooted" at bounding box center [699, 122] width 54 height 22
click at [671, 120] on input "Rebooted" at bounding box center [666, 122] width 10 height 10
checkbox input "true"
click at [807, 121] on span "Rescued" at bounding box center [829, 122] width 50 height 22
click at [802, 121] on input "Rescued" at bounding box center [797, 122] width 10 height 10
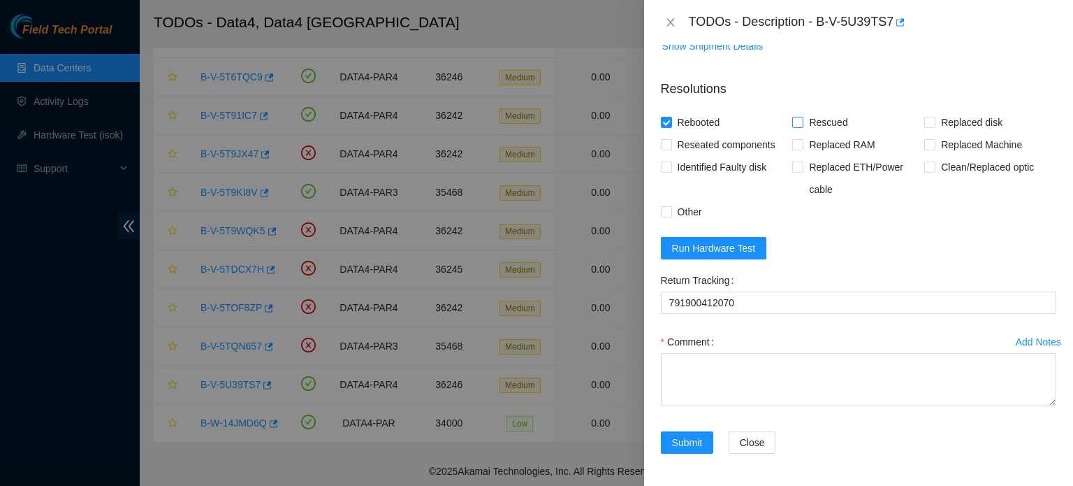
checkbox input "true"
click at [928, 118] on span at bounding box center [930, 122] width 11 height 11
click at [928, 118] on input "Replaced disk" at bounding box center [930, 122] width 10 height 10
checkbox input "true"
click at [686, 204] on span "Other" at bounding box center [690, 212] width 36 height 22
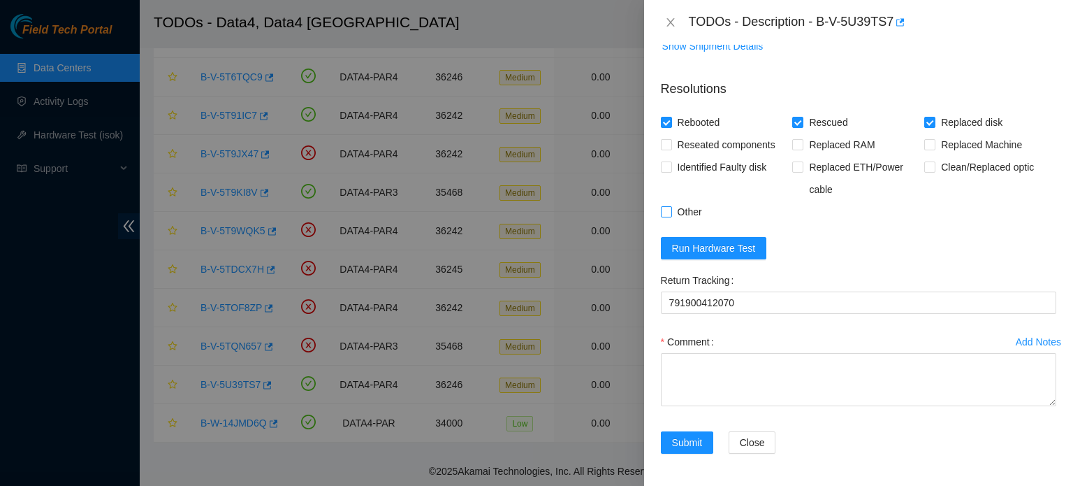
click at [671, 206] on input "Other" at bounding box center [666, 211] width 10 height 10
checkbox input "true"
click at [883, 242] on form "Resolutions Rebooted Rescued Replaced disk Reseated components Replaced RAM Rep…" at bounding box center [859, 269] width 396 height 402
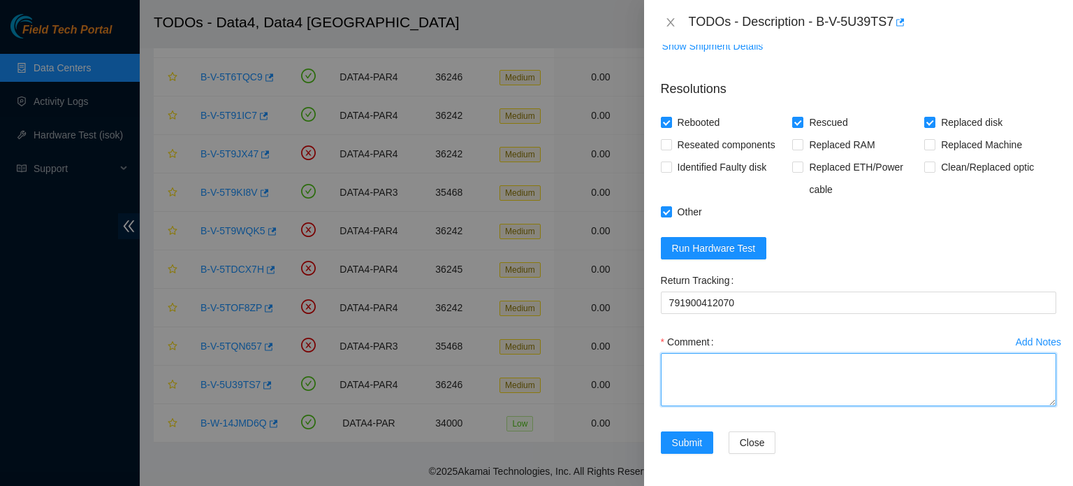
click at [713, 385] on textarea "Comment" at bounding box center [859, 379] width 396 height 53
paste textarea "B-V-5U39TS7 : Identified the server S/N: CT-4190614-00356-N1, then the disk S/N…"
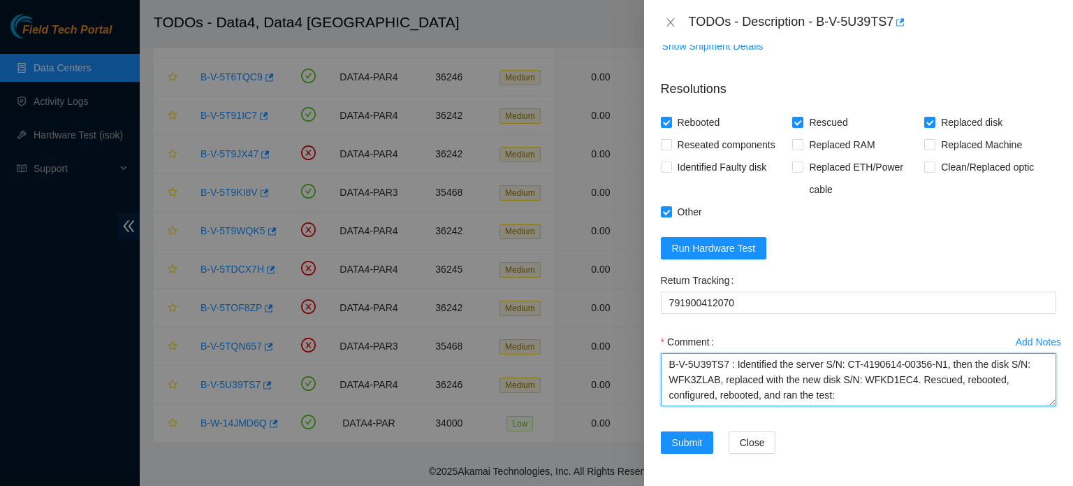
drag, startPoint x: 733, startPoint y: 360, endPoint x: 644, endPoint y: 358, distance: 88.8
click at [644, 358] on div "Problem Type Hardware Sub Type Tier 1 - Secure Rack Number 1B1-1.A03 Machine Nu…" at bounding box center [858, 265] width 429 height 441
click at [710, 394] on textarea "Identified the server S/N: CT-4190614-00356-N1, then the disk S/N: WFK3ZLAB, re…" at bounding box center [859, 379] width 396 height 53
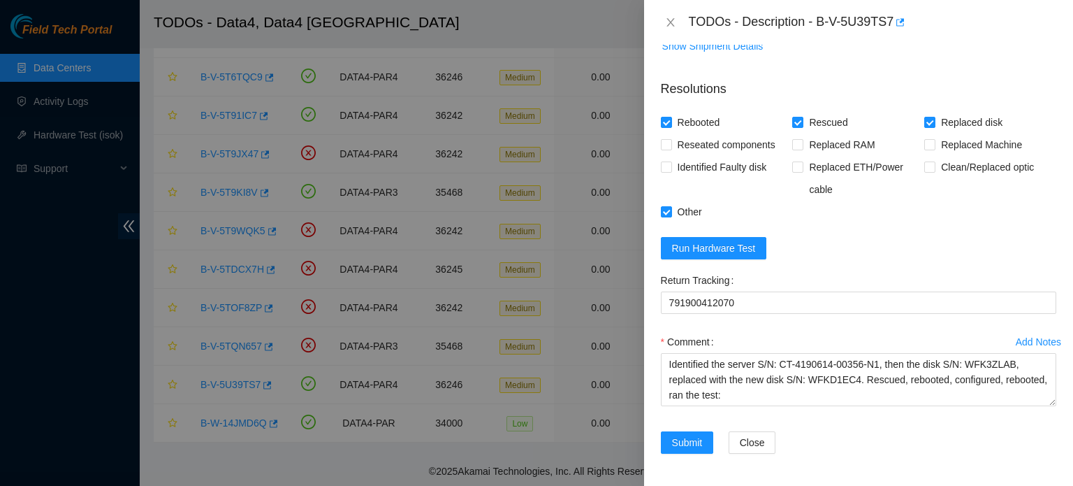
click at [859, 254] on form "Resolutions Rebooted Rescued Replaced disk Reseated components Replaced RAM Rep…" at bounding box center [859, 269] width 396 height 402
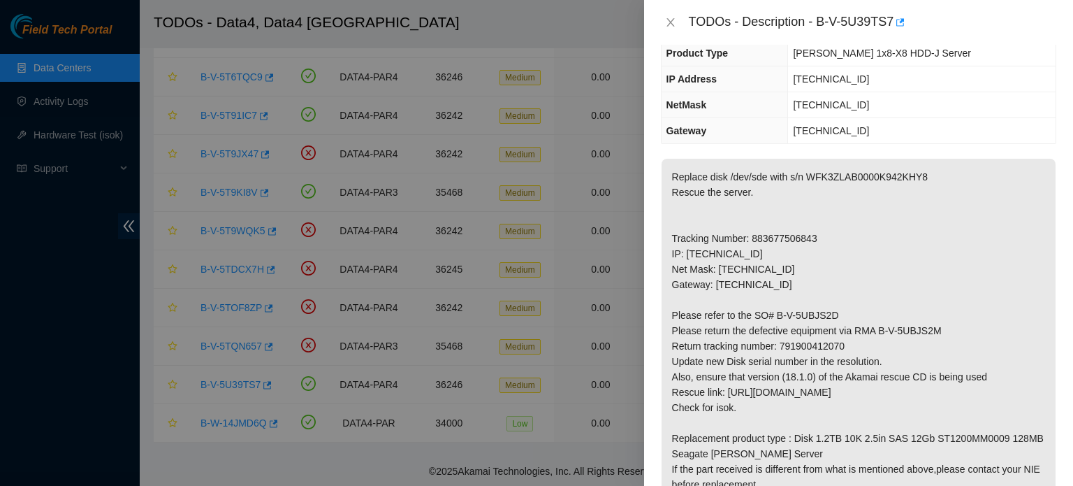
scroll to position [0, 0]
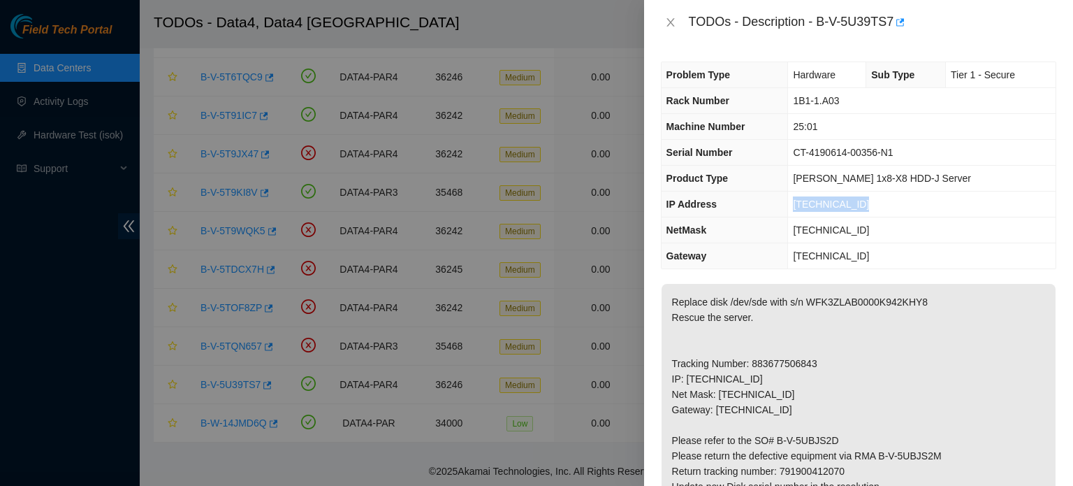
drag, startPoint x: 869, startPoint y: 201, endPoint x: 795, endPoint y: 193, distance: 74.5
click at [795, 193] on td "95.100.202.167" at bounding box center [922, 204] width 268 height 26
copy span "95.100.202.167"
drag, startPoint x: 843, startPoint y: 97, endPoint x: 791, endPoint y: 96, distance: 52.4
click at [791, 96] on td "1B1-1.A03" at bounding box center [922, 101] width 268 height 26
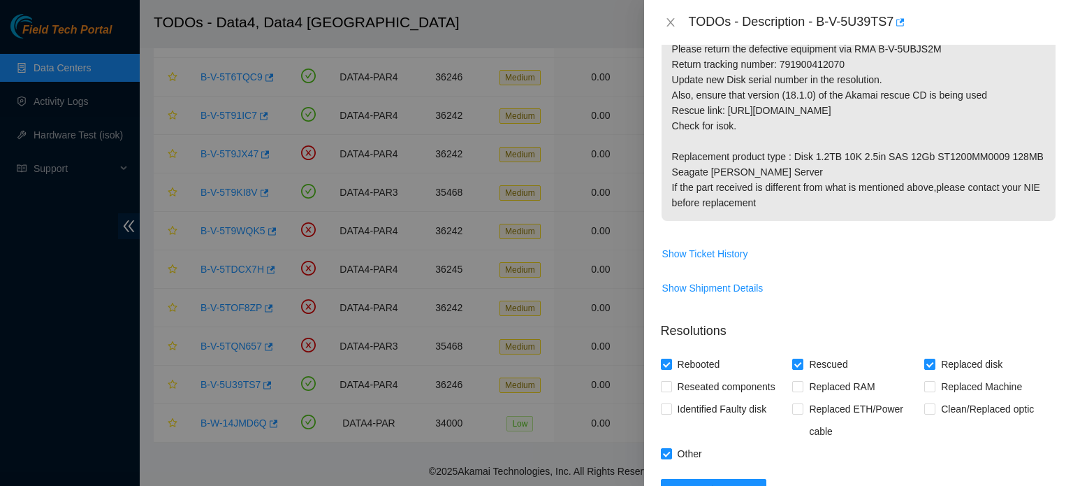
scroll to position [648, 0]
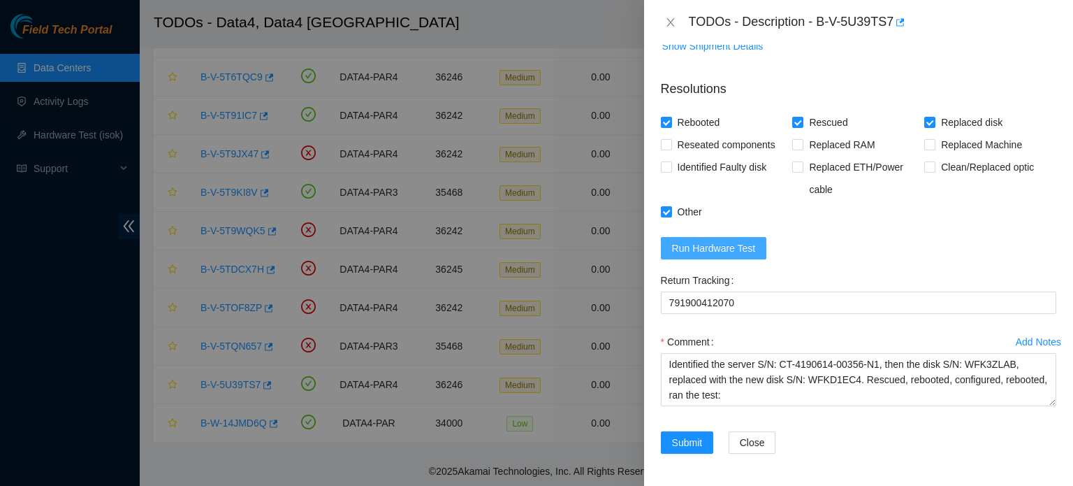
click at [711, 242] on span "Run Hardware Test" at bounding box center [714, 247] width 84 height 15
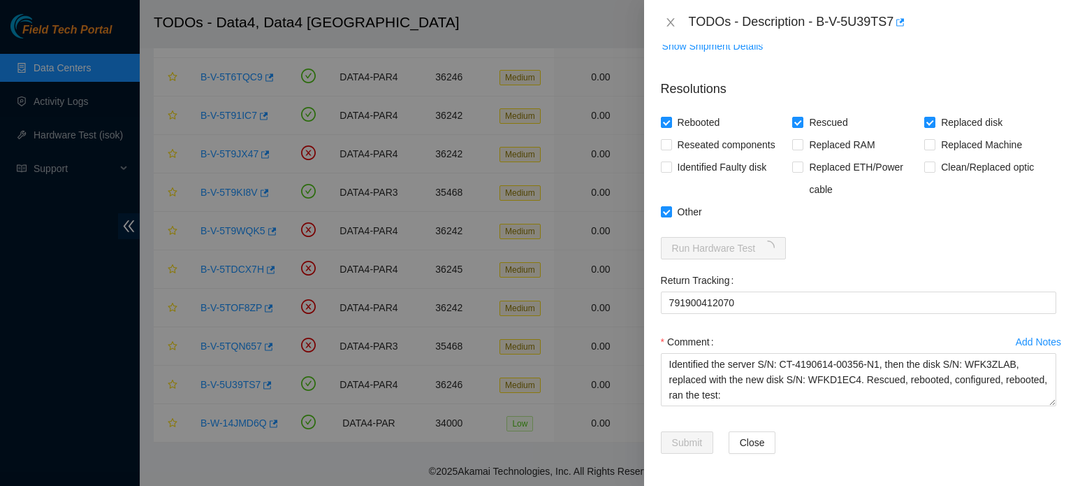
click at [878, 204] on div "Rebooted Rescued Replaced disk Reseated components Replaced RAM Replaced Machin…" at bounding box center [859, 167] width 396 height 112
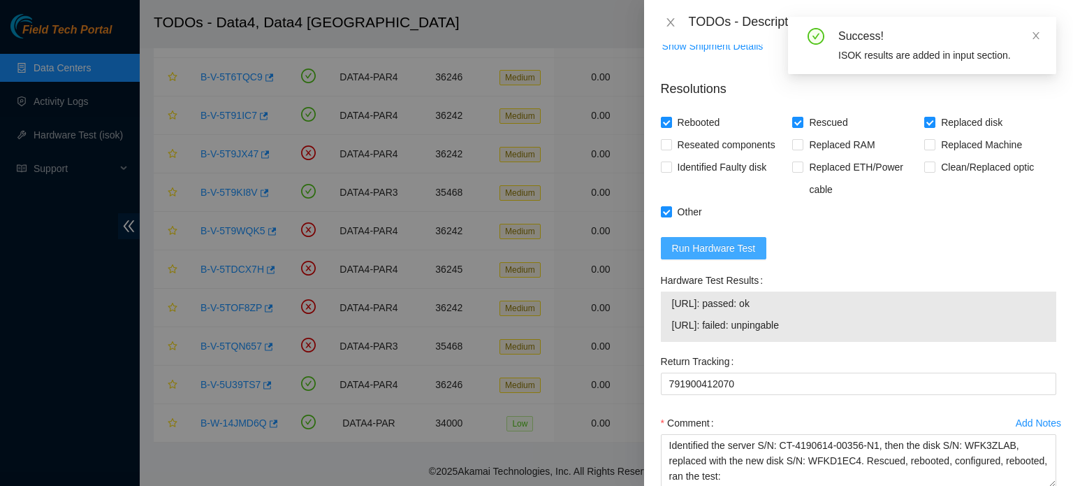
click at [733, 249] on span "Run Hardware Test" at bounding box center [714, 247] width 84 height 15
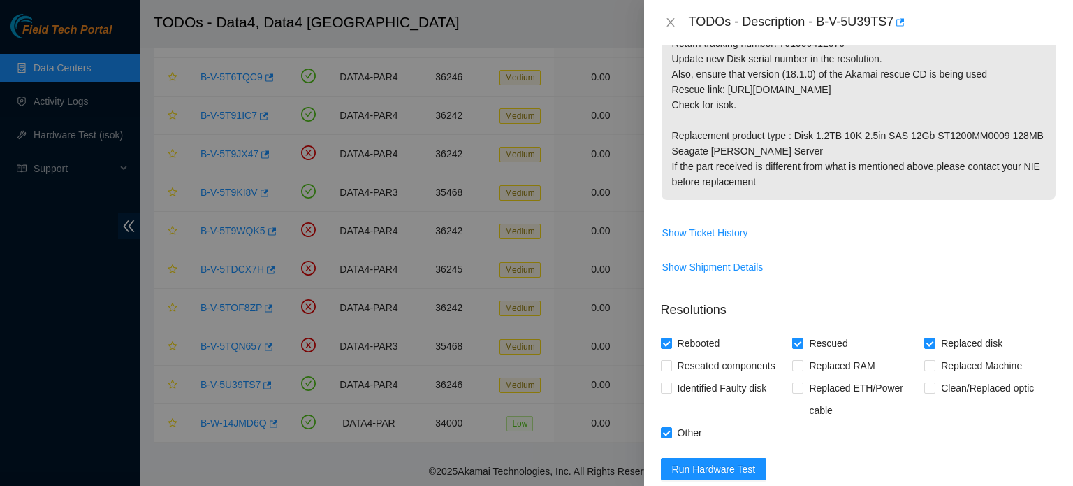
scroll to position [607, 0]
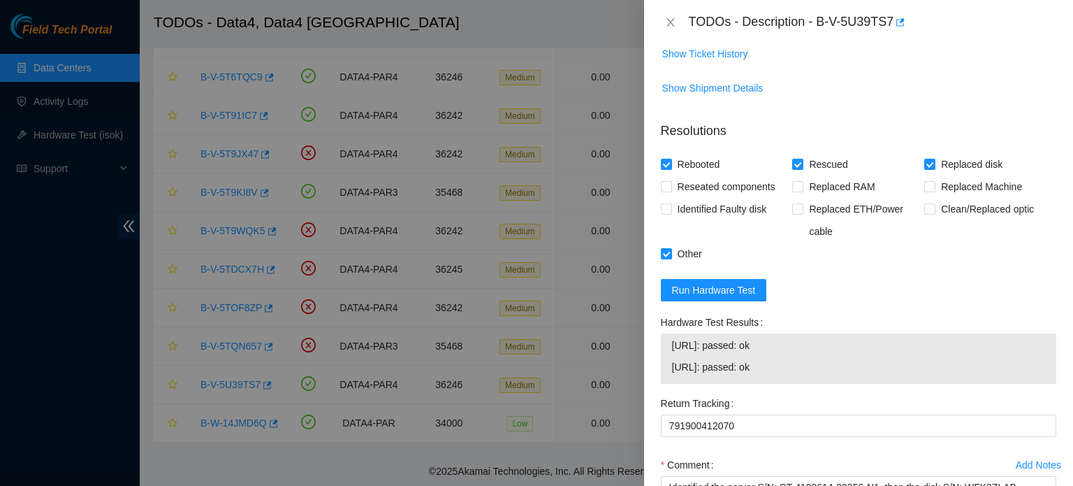
drag, startPoint x: 792, startPoint y: 365, endPoint x: 670, endPoint y: 369, distance: 122.3
click at [670, 369] on div "95.100.202.166: passed: ok 95.100.202.167: passed: ok" at bounding box center [859, 358] width 396 height 50
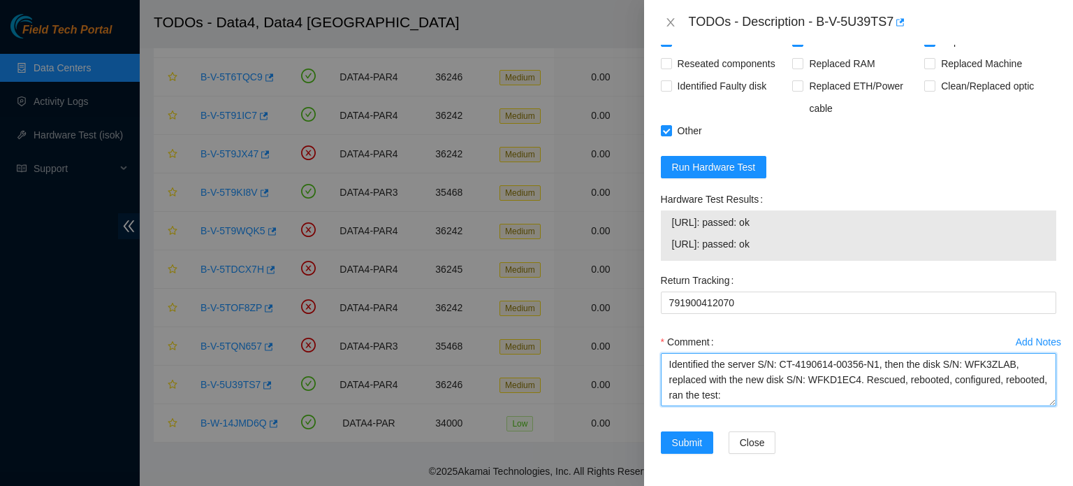
click at [790, 396] on textarea "Identified the server S/N: CT-4190614-00356-N1, then the disk S/N: WFK3ZLAB, re…" at bounding box center [859, 379] width 396 height 53
paste textarea "95.100.202.166: passed: ok 95.100.202.167: passed: ok"
drag, startPoint x: 903, startPoint y: 387, endPoint x: 764, endPoint y: 383, distance: 138.4
click at [764, 383] on textarea "Identified the server S/N: CT-4190614-00356-N1, then the disk S/N: WFK3ZLAB, re…" at bounding box center [859, 379] width 396 height 53
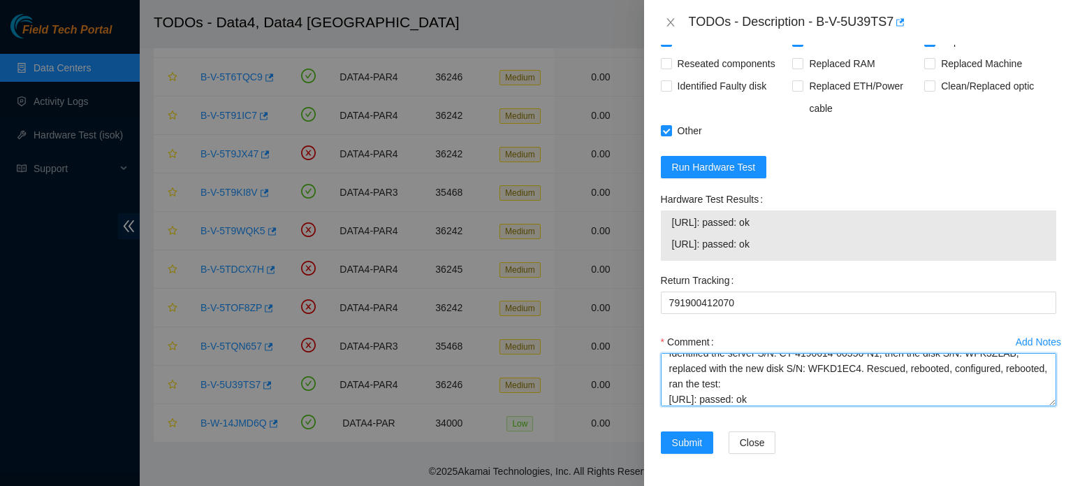
click at [668, 396] on textarea "Identified the server S/N: CT-4190614-00356-N1, then the disk S/N: WFK3ZLAB, re…" at bounding box center [859, 379] width 396 height 53
drag, startPoint x: 923, startPoint y: 402, endPoint x: 648, endPoint y: 354, distance: 279.4
click at [648, 354] on div "Problem Type Hardware Sub Type Tier 1 - Secure Rack Number 1B1-1.A03 Machine Nu…" at bounding box center [858, 265] width 429 height 441
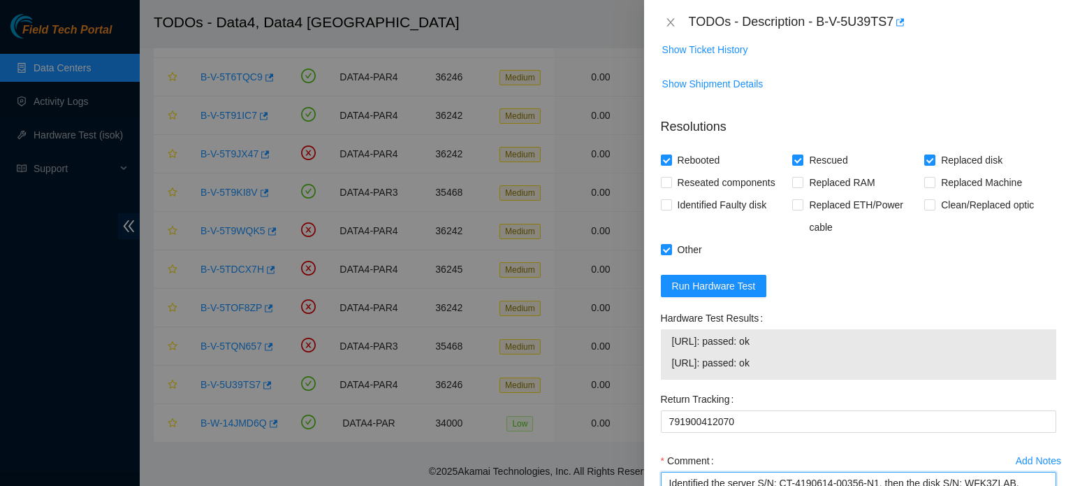
scroll to position [609, 0]
type textarea "Identified the server S/N: CT-4190614-00356-N1, then the disk S/N: WFK3ZLAB, re…"
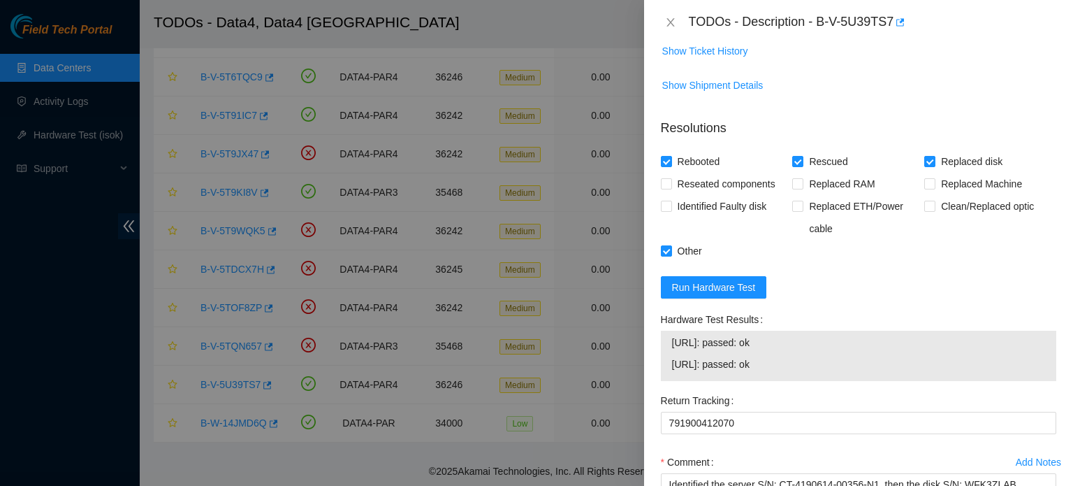
click at [791, 358] on span "95.100.202.167: passed: ok" at bounding box center [858, 363] width 373 height 15
drag, startPoint x: 792, startPoint y: 362, endPoint x: 673, endPoint y: 370, distance: 119.7
click at [673, 370] on span "95.100.202.167: passed: ok" at bounding box center [858, 363] width 373 height 15
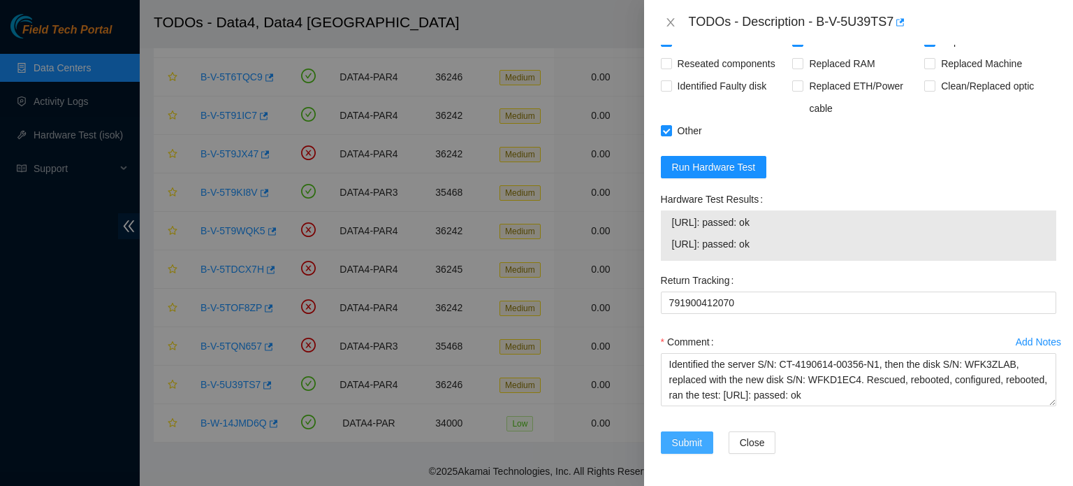
click at [685, 443] on span "Submit" at bounding box center [687, 442] width 31 height 15
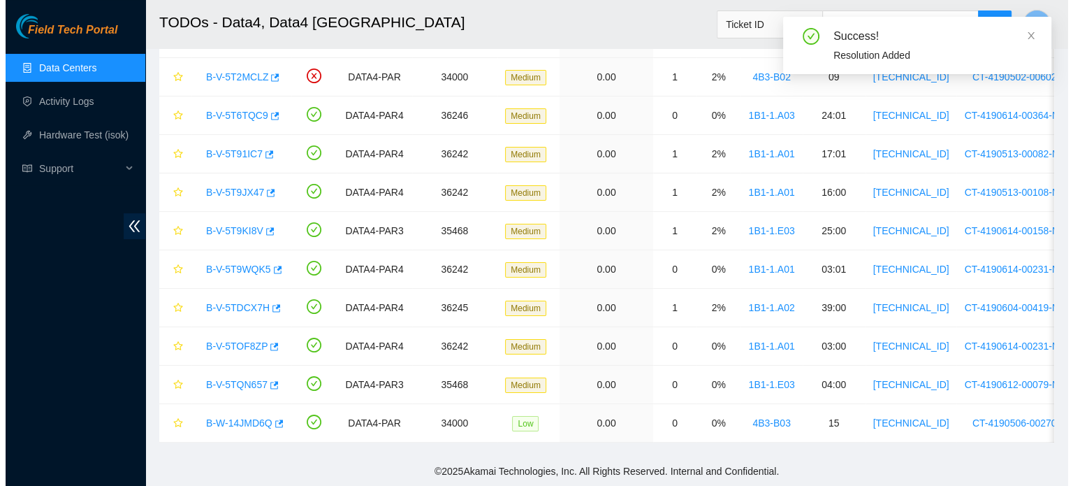
scroll to position [384, 0]
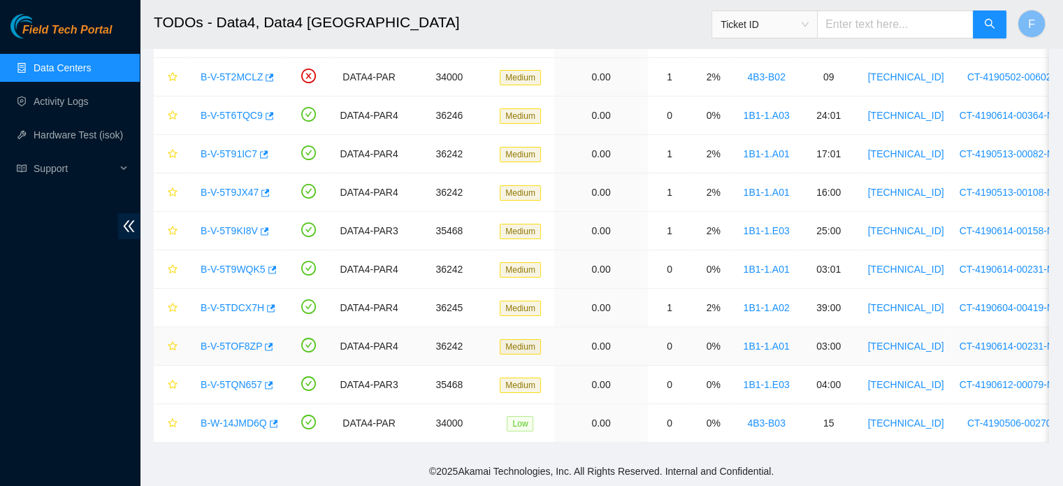
click at [235, 340] on link "B-V-5TOF8ZP" at bounding box center [231, 345] width 61 height 11
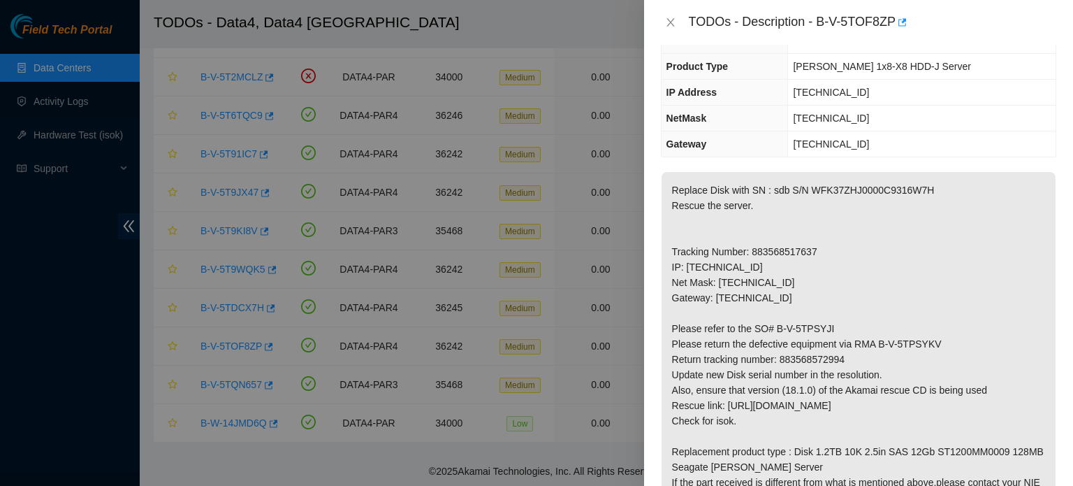
scroll to position [0, 0]
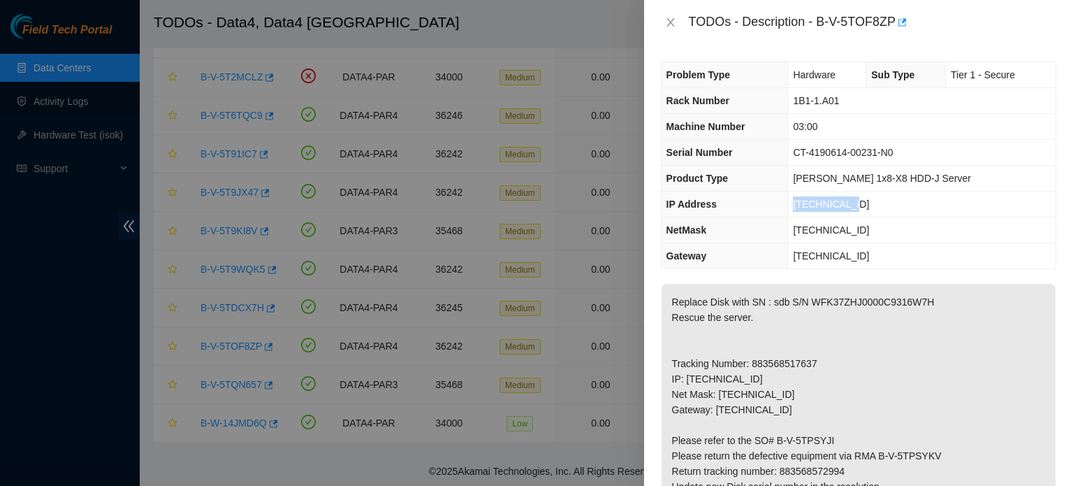
drag, startPoint x: 856, startPoint y: 205, endPoint x: 795, endPoint y: 203, distance: 60.8
click at [795, 203] on td "[TECHNICAL_ID]" at bounding box center [922, 204] width 268 height 26
drag, startPoint x: 847, startPoint y: 96, endPoint x: 796, endPoint y: 98, distance: 51.0
click at [796, 98] on td "1B1-1.A01" at bounding box center [922, 101] width 268 height 26
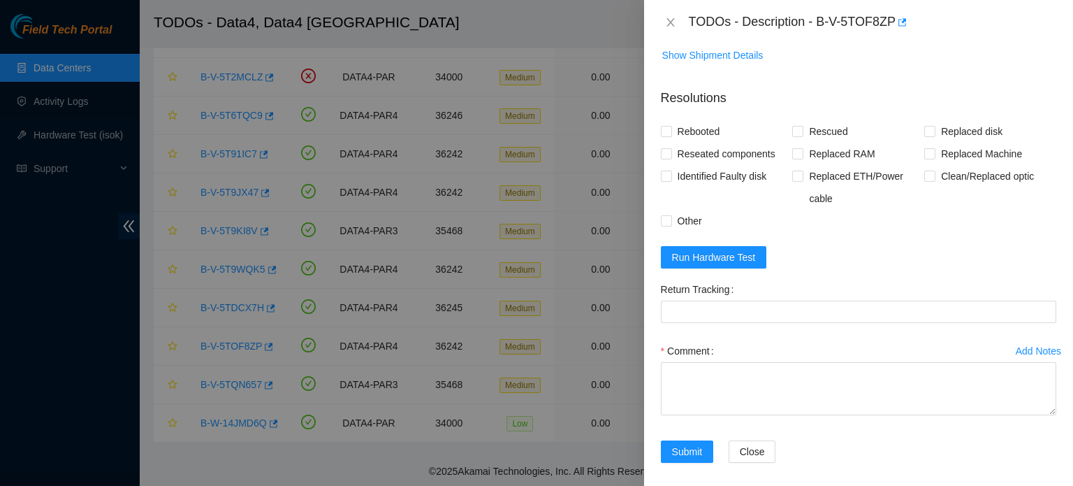
scroll to position [648, 0]
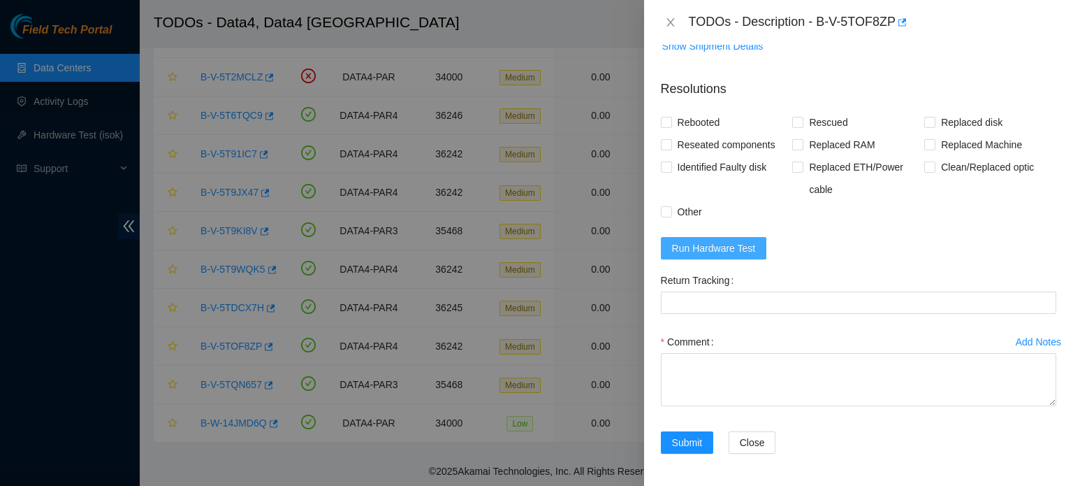
click at [752, 248] on span "Run Hardware Test" at bounding box center [714, 247] width 84 height 15
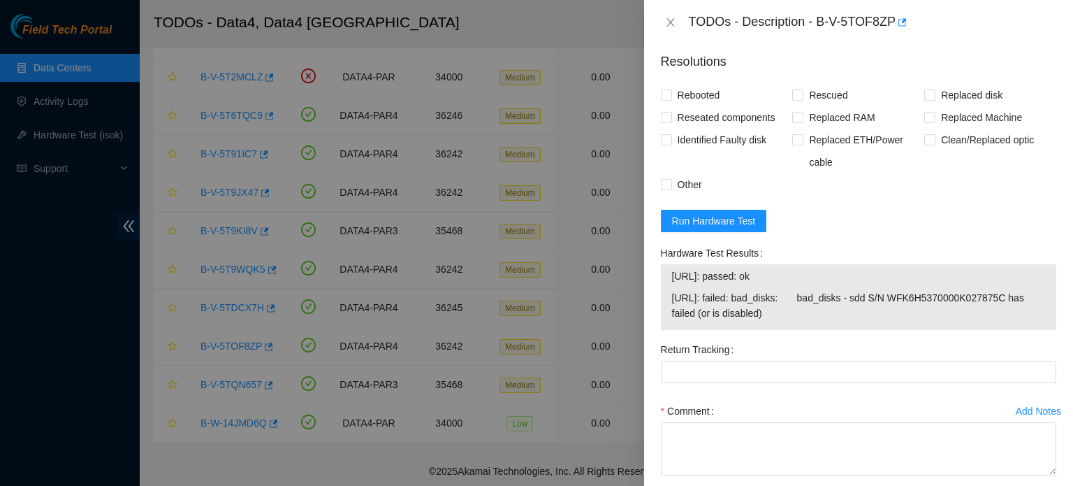
scroll to position [683, 0]
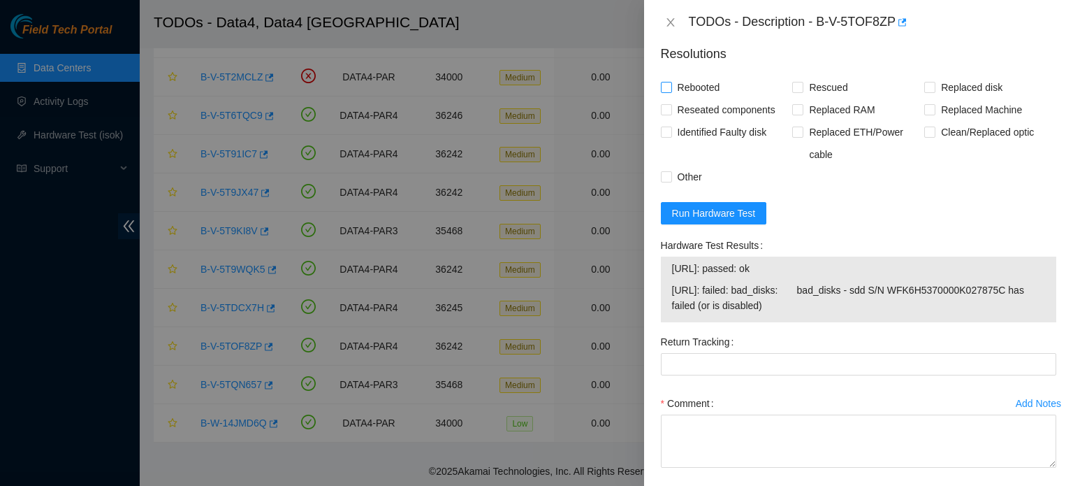
click at [703, 87] on span "Rebooted" at bounding box center [699, 87] width 54 height 22
click at [671, 87] on input "Rebooted" at bounding box center [666, 87] width 10 height 10
checkbox input "true"
click at [806, 86] on span "Rescued" at bounding box center [829, 87] width 50 height 22
click at [802, 86] on input "Rescued" at bounding box center [797, 87] width 10 height 10
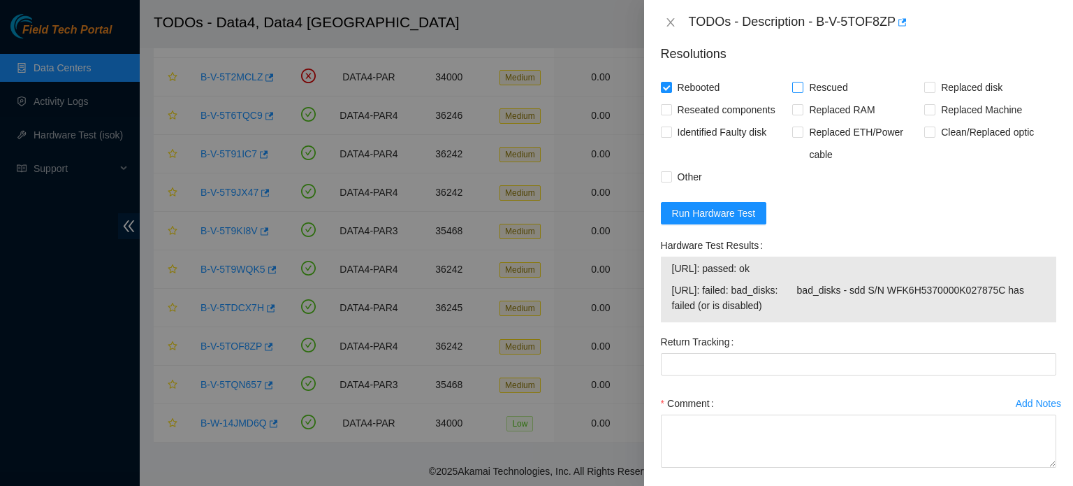
checkbox input "true"
click at [957, 91] on span "Replaced disk" at bounding box center [972, 87] width 73 height 22
click at [934, 91] on input "Replaced disk" at bounding box center [930, 87] width 10 height 10
checkbox input "true"
click at [682, 170] on span "Other" at bounding box center [690, 177] width 36 height 22
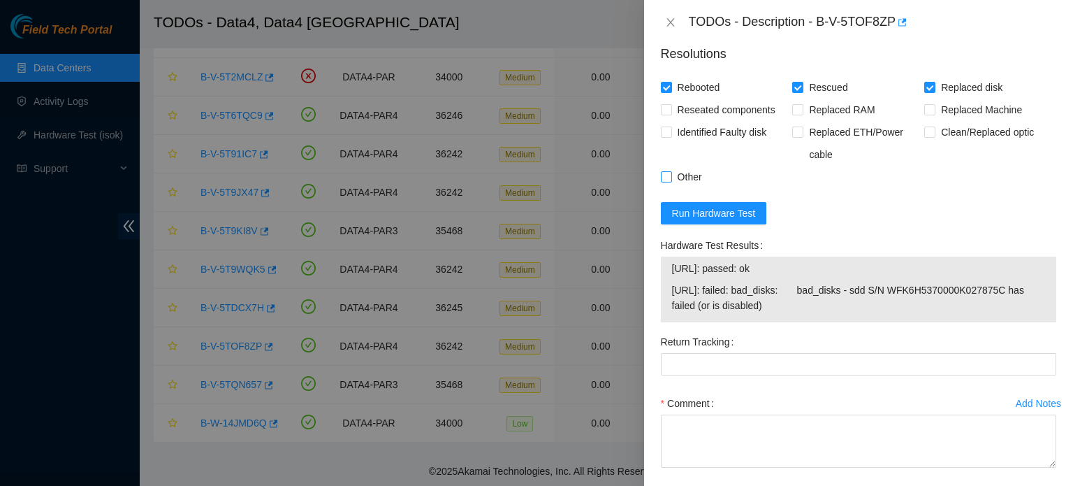
click at [671, 171] on input "Other" at bounding box center [666, 176] width 10 height 10
checkbox input "true"
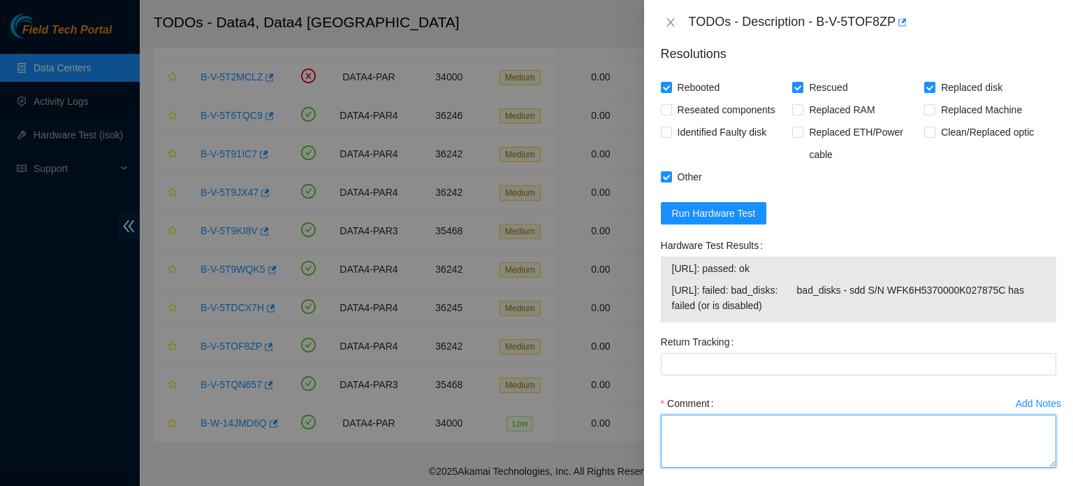
click at [719, 439] on textarea "Comment" at bounding box center [859, 440] width 396 height 53
paste textarea "B-V-5TOF8ZP : Identified the server S/N: CT-4190614-00231-N0, then the disk S/N…"
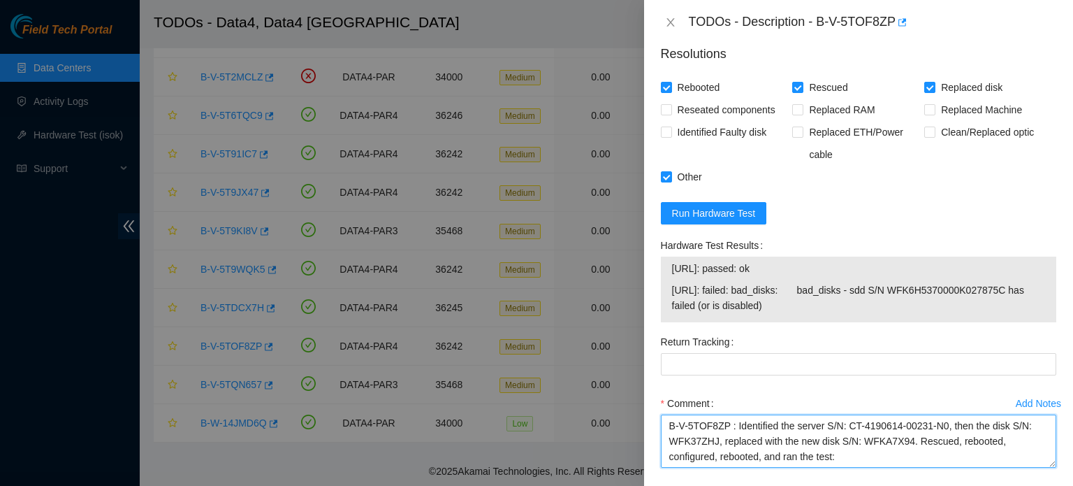
scroll to position [0, 0]
drag, startPoint x: 732, startPoint y: 421, endPoint x: 639, endPoint y: 414, distance: 93.2
click at [639, 414] on div "TODOs - Description - B-V-5TOF8ZP Problem Type Hardware Sub Type Tier 1 - Secur…" at bounding box center [536, 243] width 1073 height 486
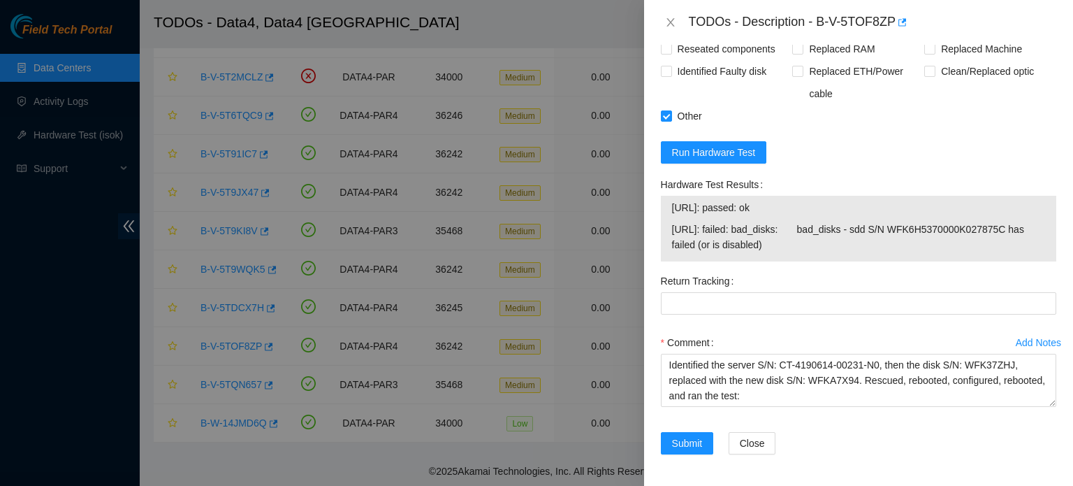
drag, startPoint x: 788, startPoint y: 208, endPoint x: 665, endPoint y: 206, distance: 123.0
click at [665, 206] on div "2.21.132.140: passed: ok 2.21.132.141: failed: bad_disks: bad_disks - sdd S/N W…" at bounding box center [859, 229] width 396 height 66
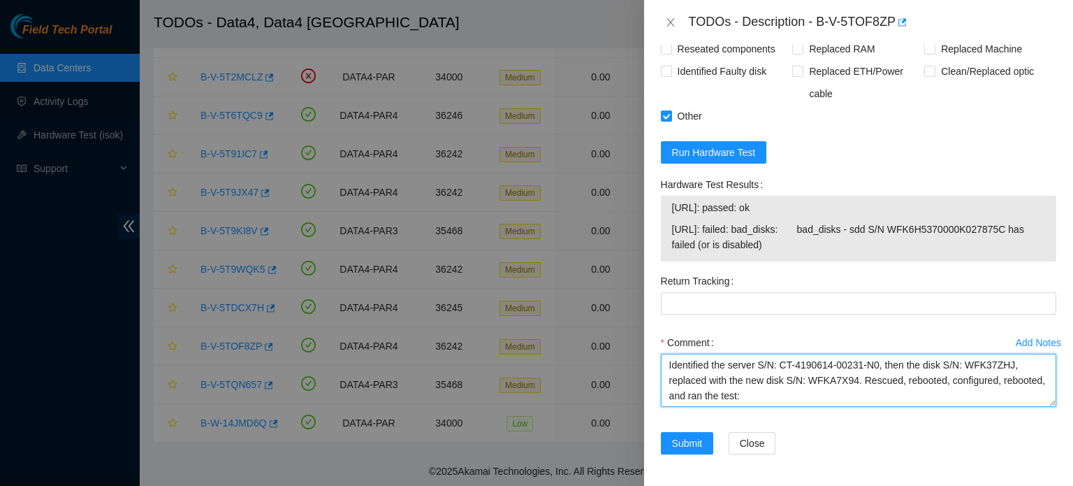
click at [797, 396] on textarea "Identified the server S/N: CT-4190614-00231-N0, then the disk S/N: WFK37ZHJ, re…" at bounding box center [859, 380] width 396 height 53
paste textarea "2.21.132.140: passed: ok"
type textarea "Identified the server S/N: CT-4190614-00231-N0, then the disk S/N: WFK37ZHJ, re…"
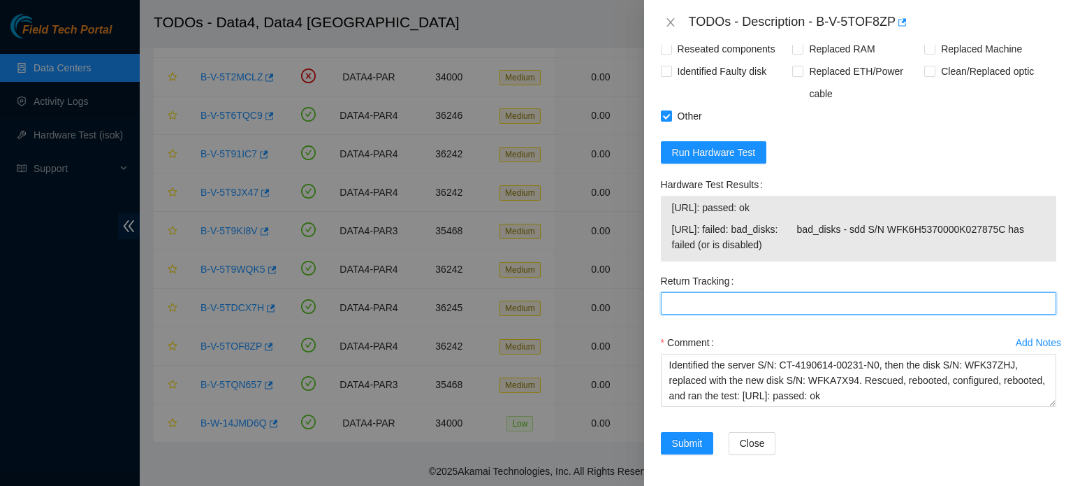
click at [780, 296] on Tracking "Return Tracking" at bounding box center [859, 303] width 396 height 22
paste Tracking "883568572994"
type Tracking "883568572994"
drag, startPoint x: 785, startPoint y: 208, endPoint x: 665, endPoint y: 212, distance: 120.3
click at [665, 212] on div "2.21.132.140: passed: ok 2.21.132.141: failed: bad_disks: bad_disks - sdd S/N W…" at bounding box center [859, 229] width 396 height 66
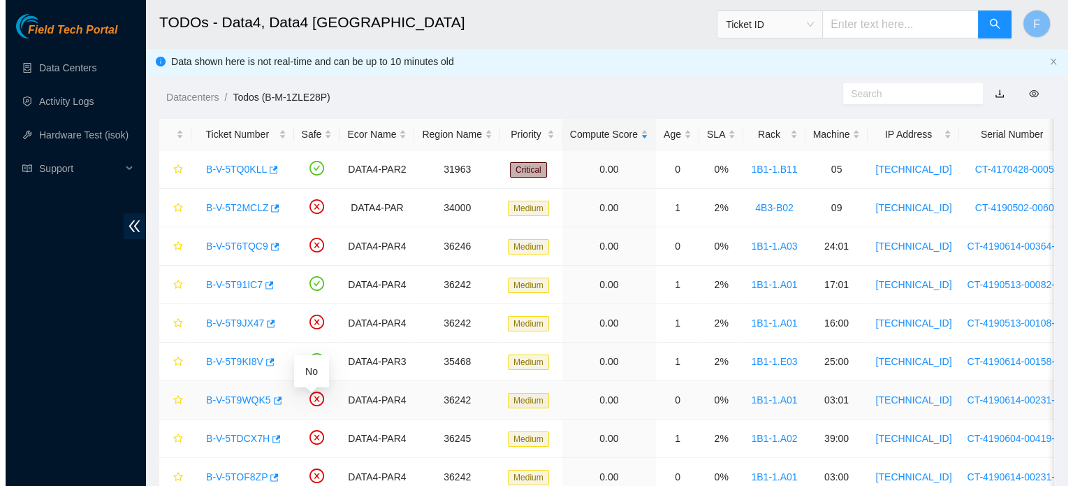
scroll to position [254, 0]
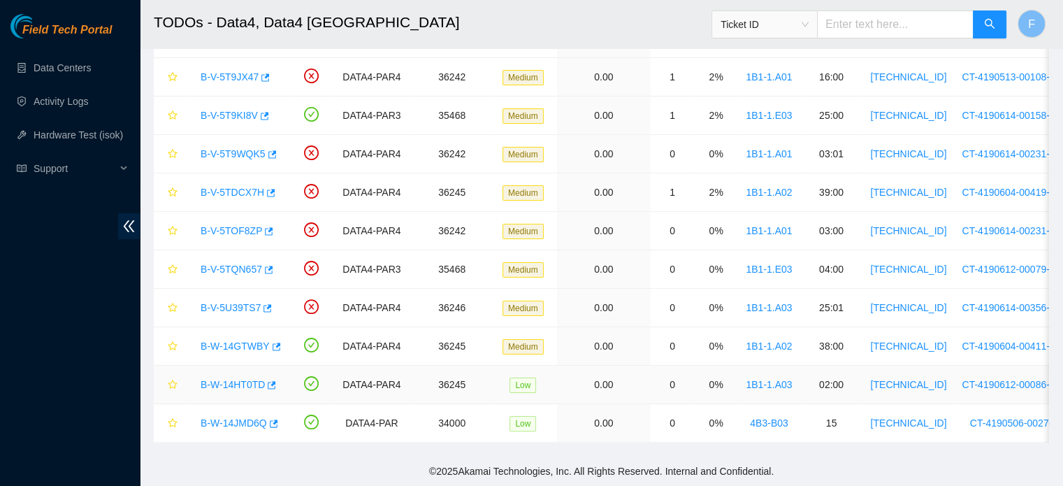
click at [243, 379] on link "B-W-14HT0TD" at bounding box center [233, 384] width 64 height 11
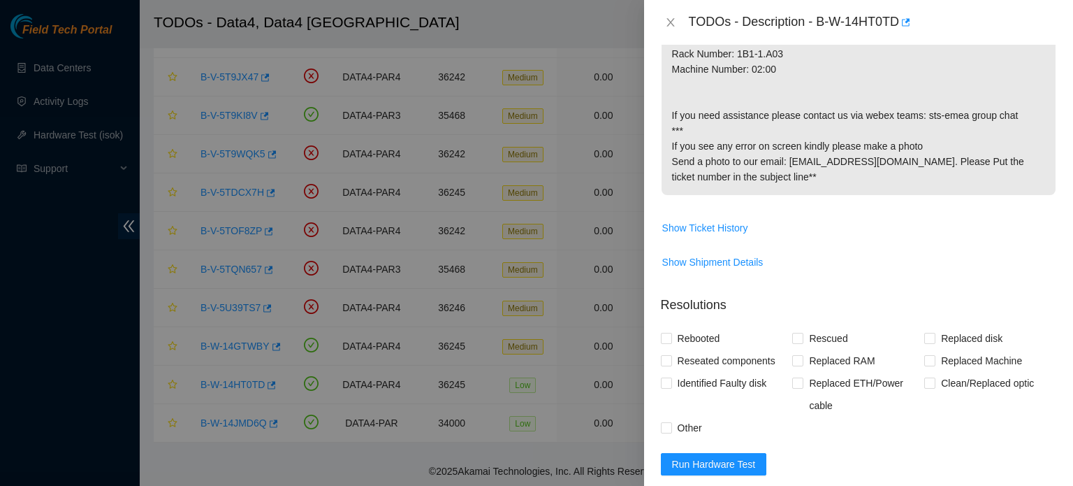
scroll to position [825, 0]
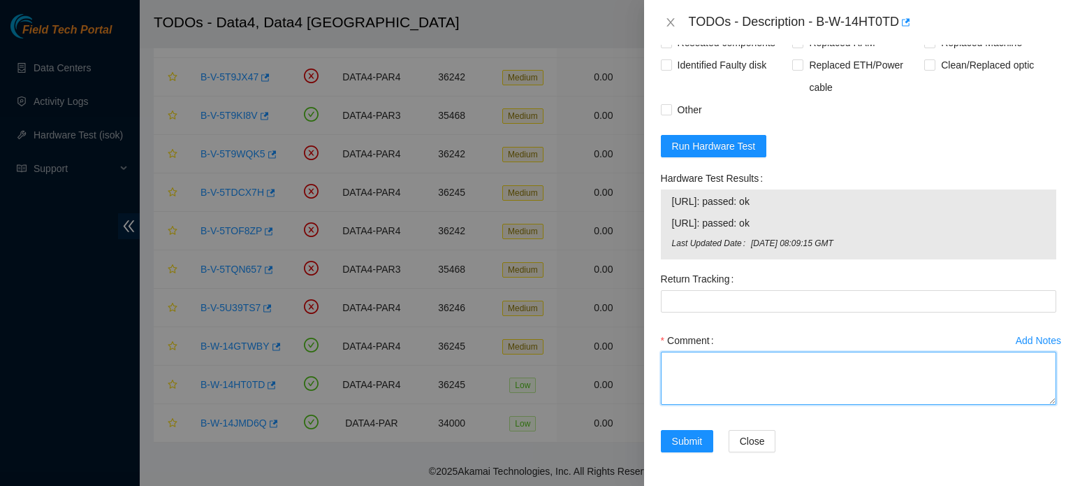
click at [730, 371] on textarea "Comment" at bounding box center [859, 377] width 396 height 53
paste textarea "B-W-14GTWBY"
type textarea "B"
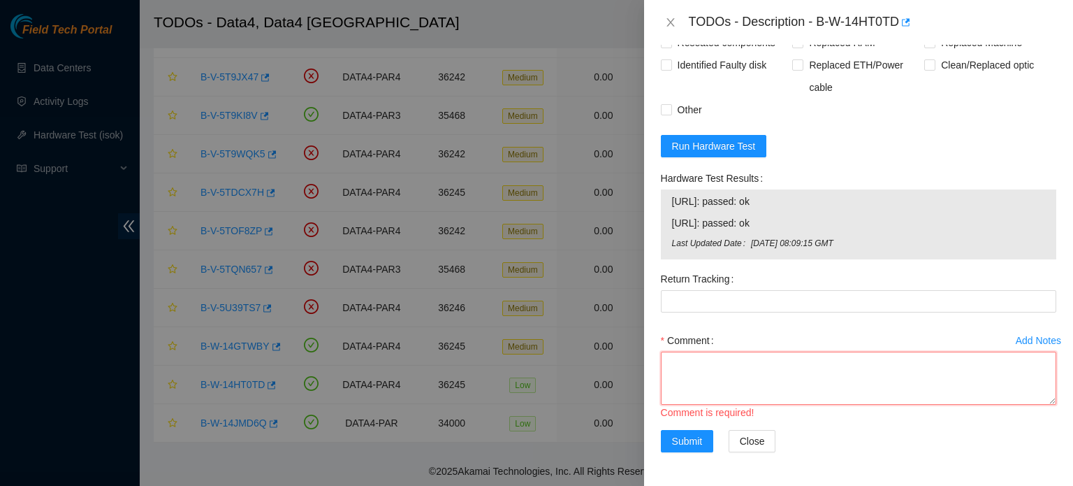
click at [710, 354] on textarea "Comment" at bounding box center [859, 377] width 396 height 53
click at [704, 377] on textarea "Comment" at bounding box center [859, 377] width 396 height 53
paste textarea "B-W-14HT0TD : Identified the server S/N: CT-4190612-00086-N0, connected my lapt…"
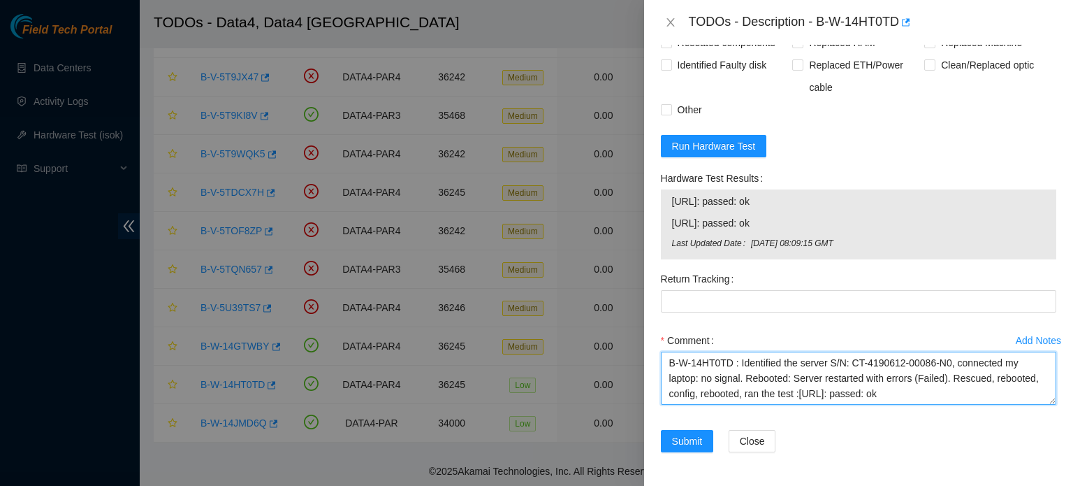
drag, startPoint x: 737, startPoint y: 360, endPoint x: 614, endPoint y: 356, distance: 123.0
click at [614, 356] on div "TODOs - Description - B-W-14HT0TD Problem Type Hardware Sub Type Tier 1 Rack Nu…" at bounding box center [536, 243] width 1073 height 486
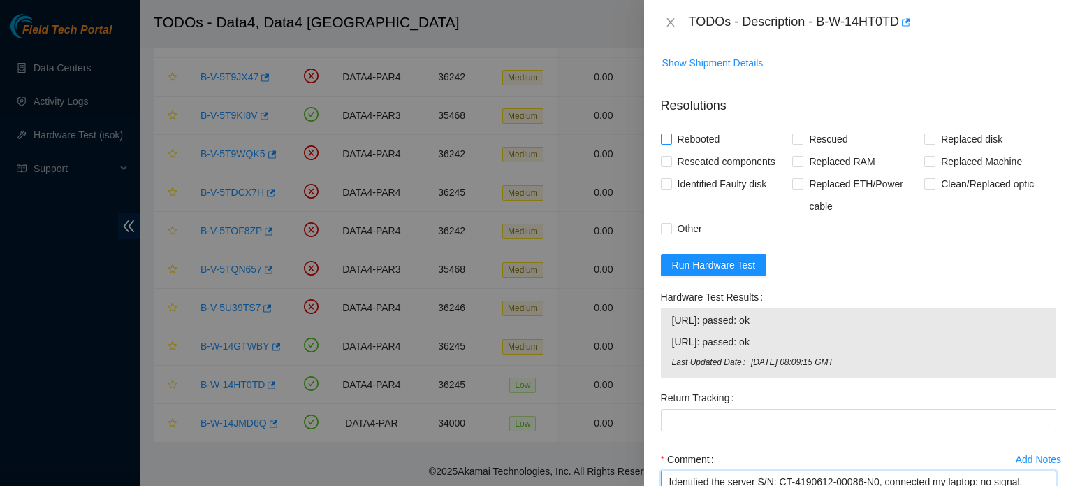
type textarea "Identified the server S/N: CT-4190612-00086-N0, connected my laptop: no signal.…"
click at [682, 150] on span "Rebooted" at bounding box center [699, 139] width 54 height 22
click at [671, 143] on input "Rebooted" at bounding box center [666, 138] width 10 height 10
checkbox input "true"
click at [809, 150] on span "Rescued" at bounding box center [829, 139] width 50 height 22
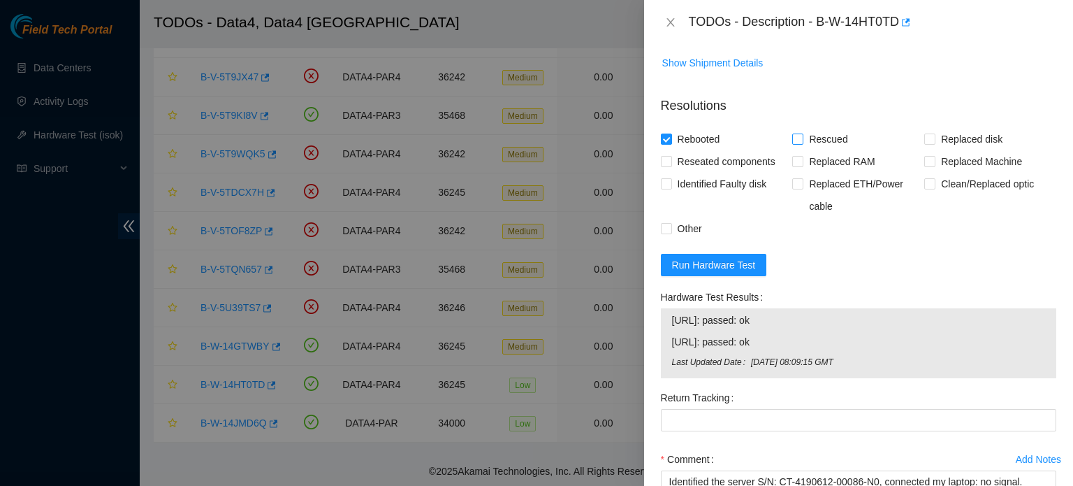
click at [802, 143] on input "Rescued" at bounding box center [797, 138] width 10 height 10
checkbox input "true"
click at [682, 240] on span "Other" at bounding box center [690, 228] width 36 height 22
click at [671, 233] on input "Other" at bounding box center [666, 228] width 10 height 10
checkbox input "true"
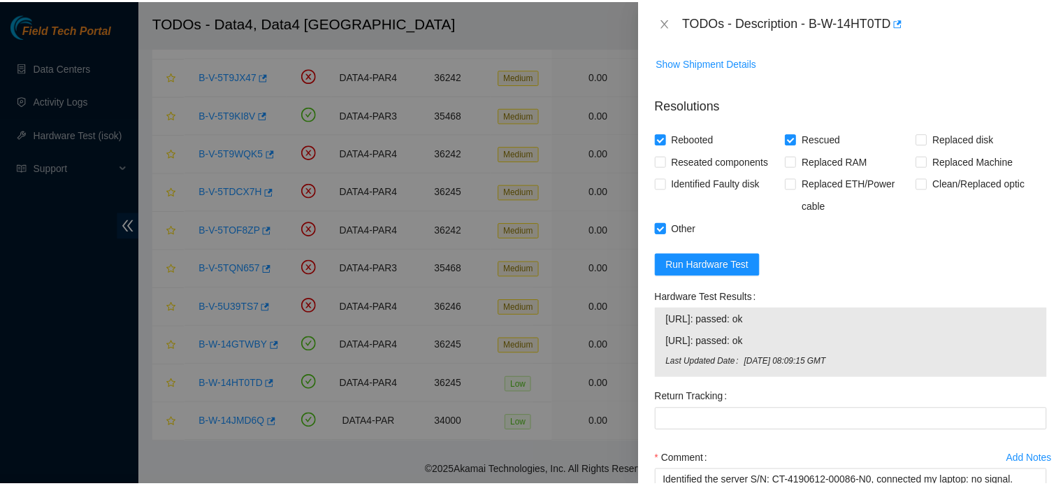
scroll to position [825, 0]
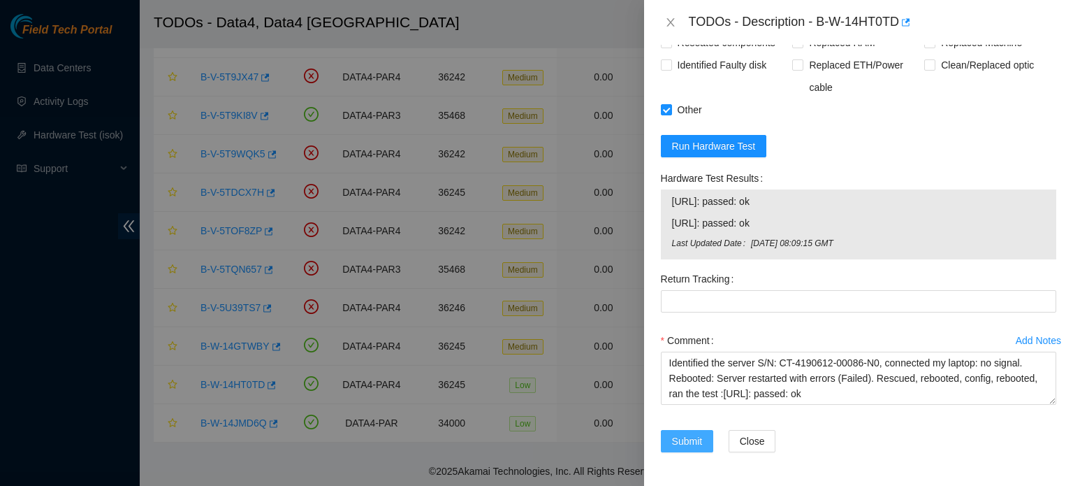
click at [679, 444] on span "Submit" at bounding box center [687, 440] width 31 height 15
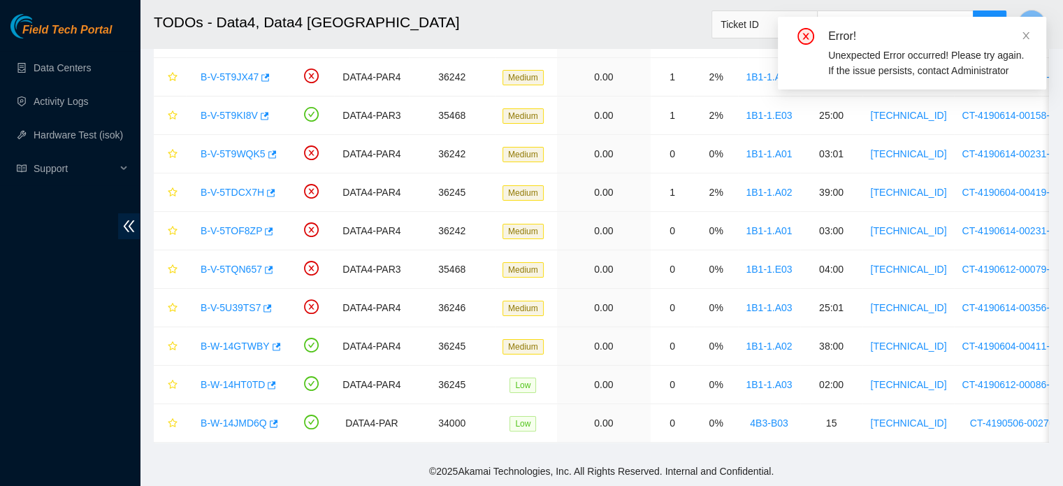
scroll to position [383, 0]
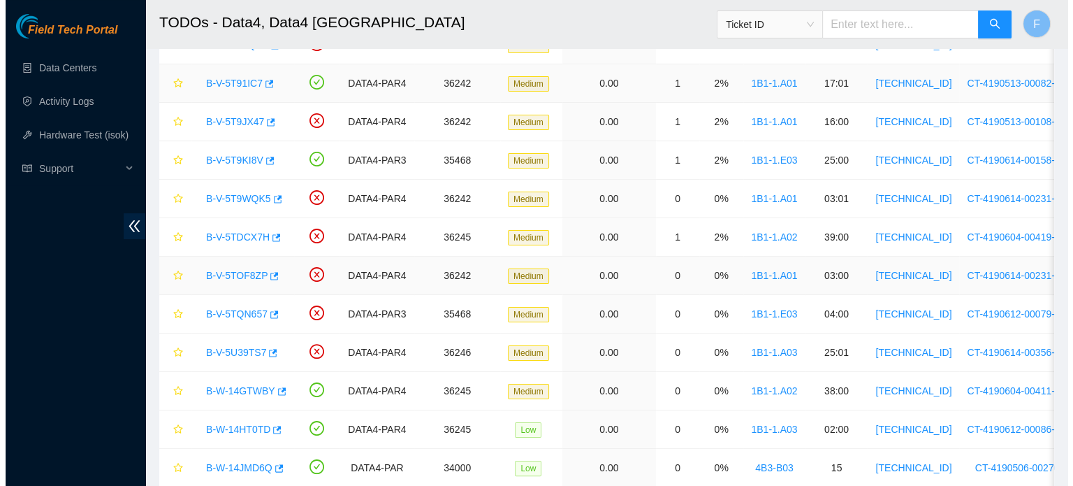
scroll to position [254, 0]
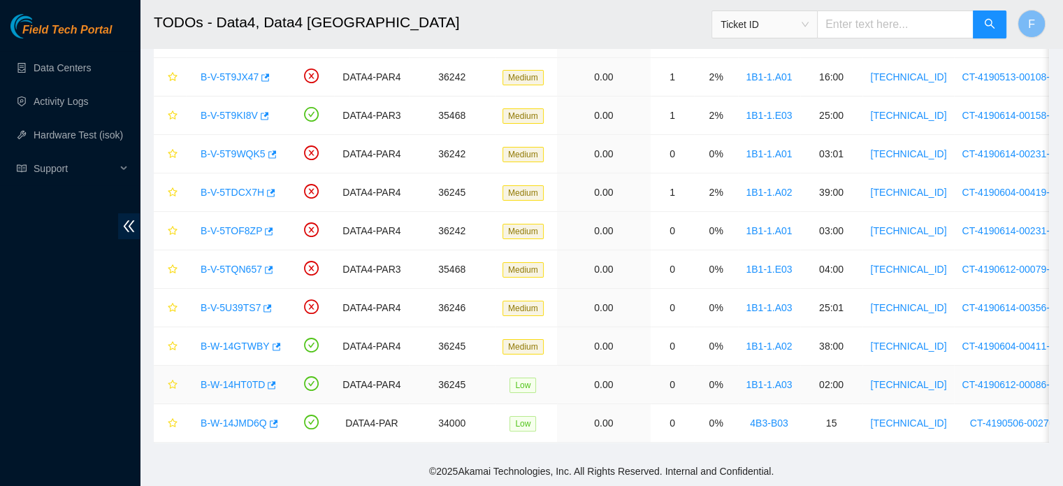
click at [254, 379] on link "B-W-14HT0TD" at bounding box center [233, 384] width 64 height 11
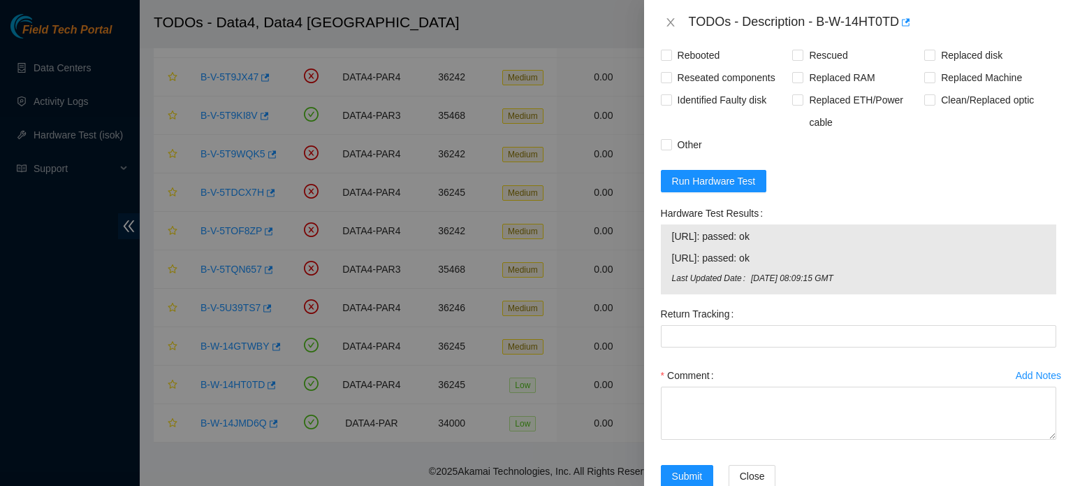
scroll to position [755, 0]
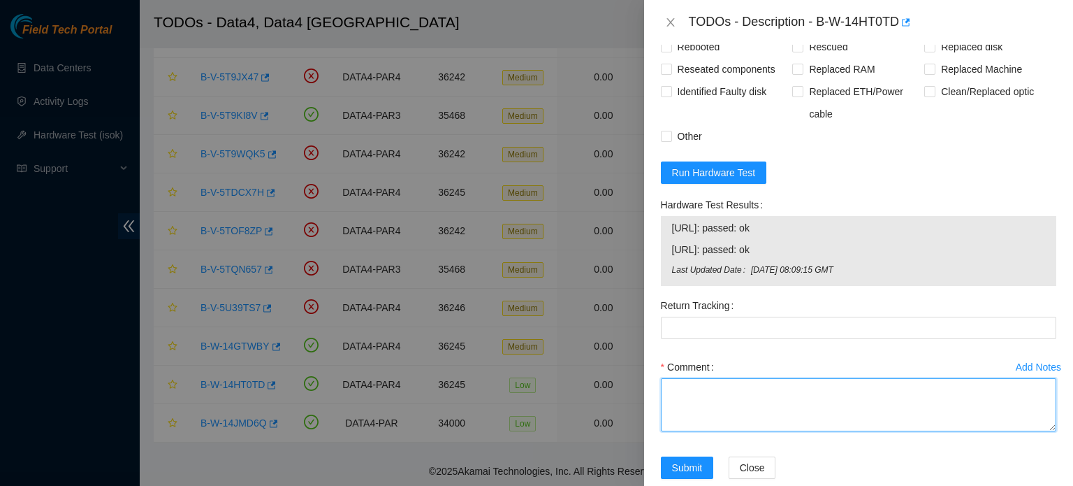
click at [700, 431] on textarea "Comment" at bounding box center [859, 404] width 396 height 53
paste textarea "B-W-14HT0TD : Identified the server S/N: CT-4190612-00086-N0, connected my lapt…"
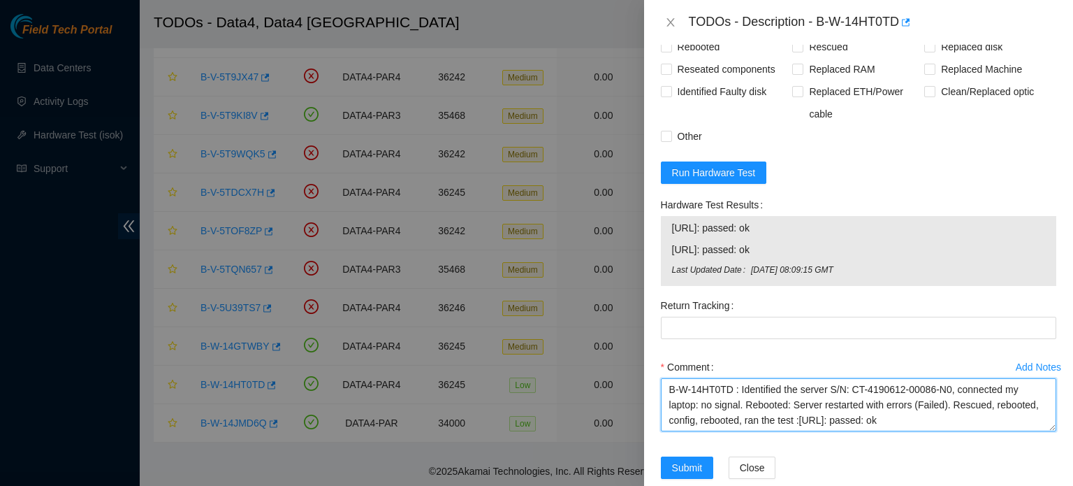
drag, startPoint x: 739, startPoint y: 432, endPoint x: 483, endPoint y: 421, distance: 256.0
click at [483, 421] on div "TODOs - Description - B-W-14HT0TD Problem Type Hardware Sub Type Tier 1 Rack Nu…" at bounding box center [536, 243] width 1073 height 486
type textarea "Identified the server S/N: CT-4190612-00086-N0, connected my laptop: no signal.…"
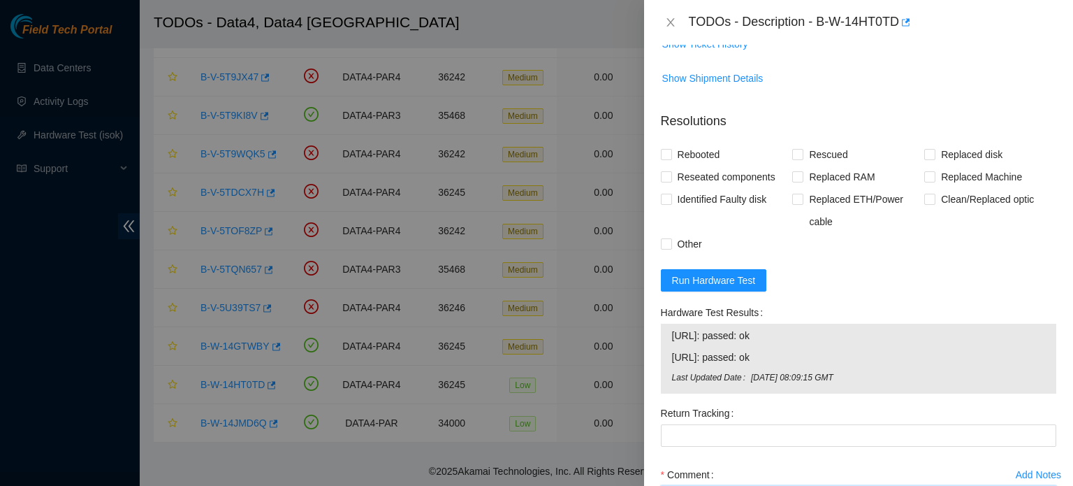
scroll to position [646, 0]
click at [679, 166] on span "Rebooted" at bounding box center [699, 155] width 54 height 22
click at [671, 159] on input "Rebooted" at bounding box center [666, 155] width 10 height 10
checkbox input "true"
click at [817, 166] on span "Rescued" at bounding box center [829, 155] width 50 height 22
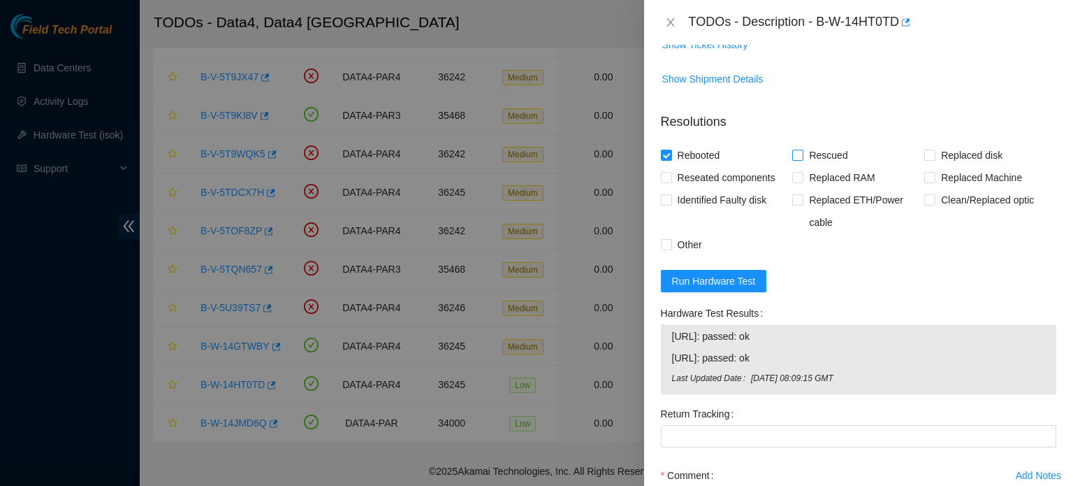
click at [802, 159] on input "Rescued" at bounding box center [797, 155] width 10 height 10
checkbox input "true"
click at [686, 256] on span "Other" at bounding box center [690, 244] width 36 height 22
click at [671, 249] on input "Other" at bounding box center [666, 244] width 10 height 10
checkbox input "true"
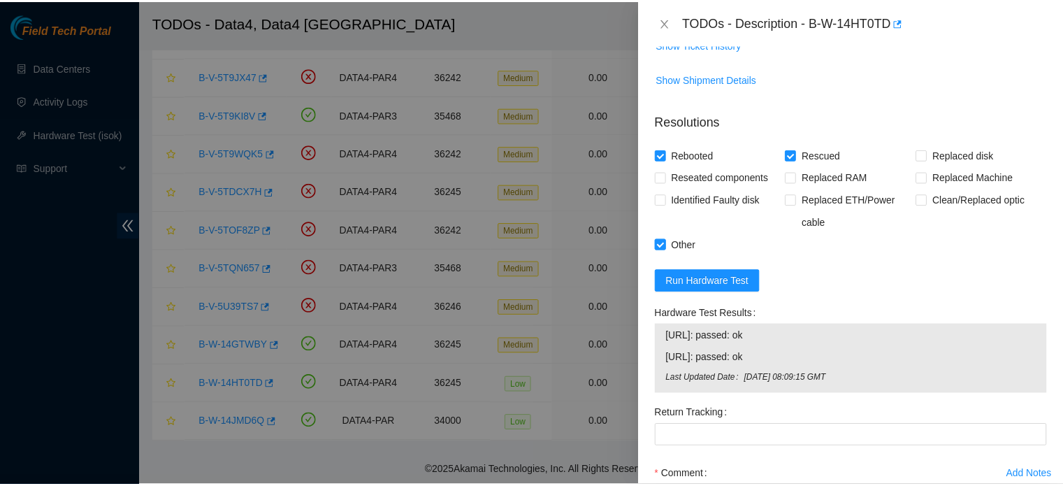
scroll to position [825, 0]
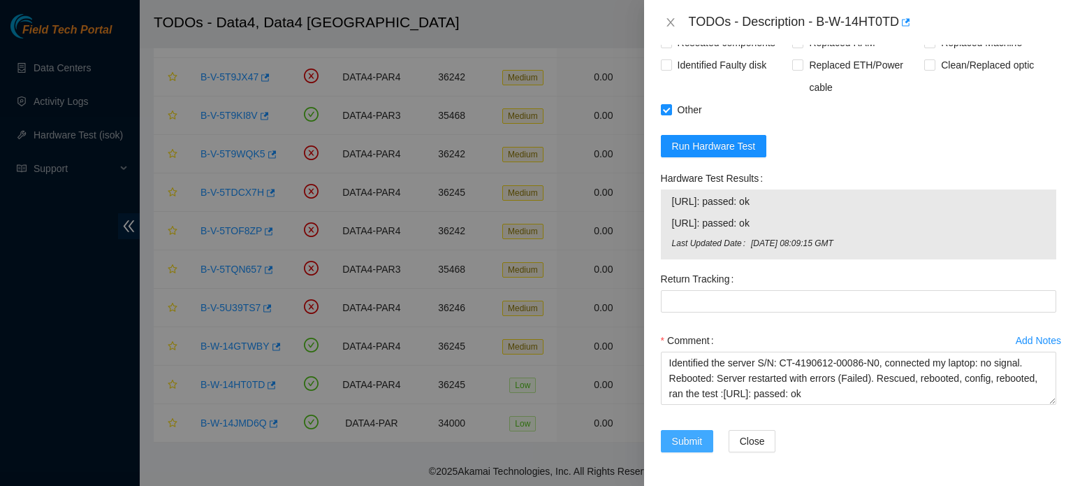
click at [690, 437] on span "Submit" at bounding box center [687, 440] width 31 height 15
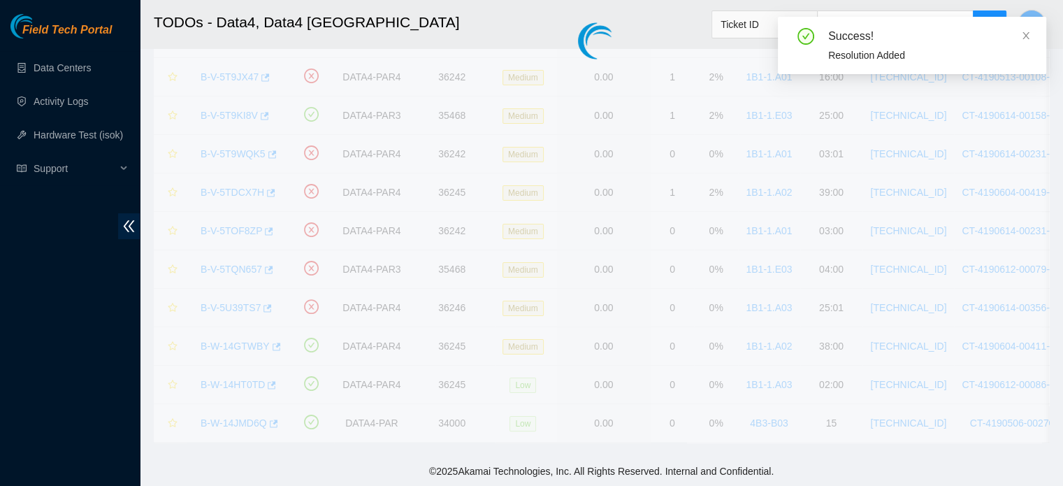
scroll to position [383, 0]
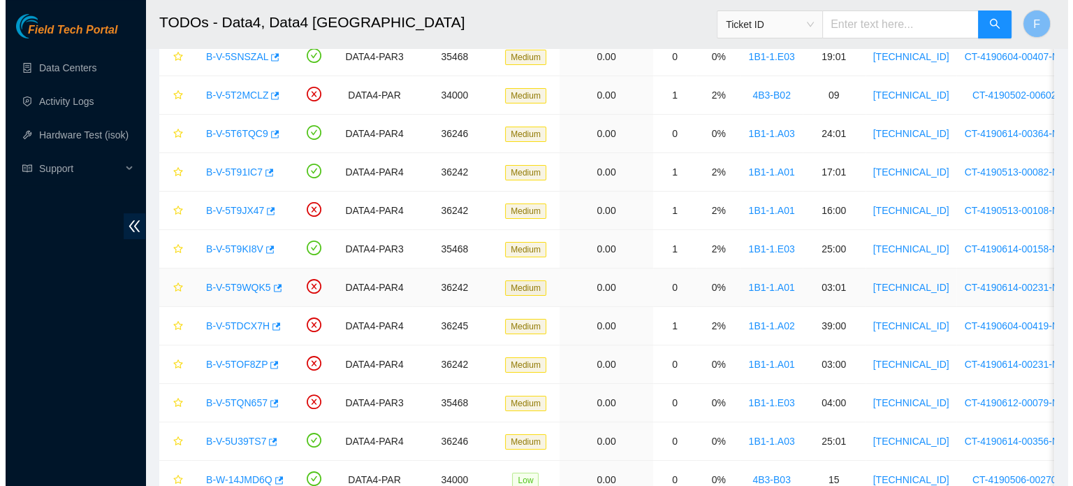
scroll to position [216, 0]
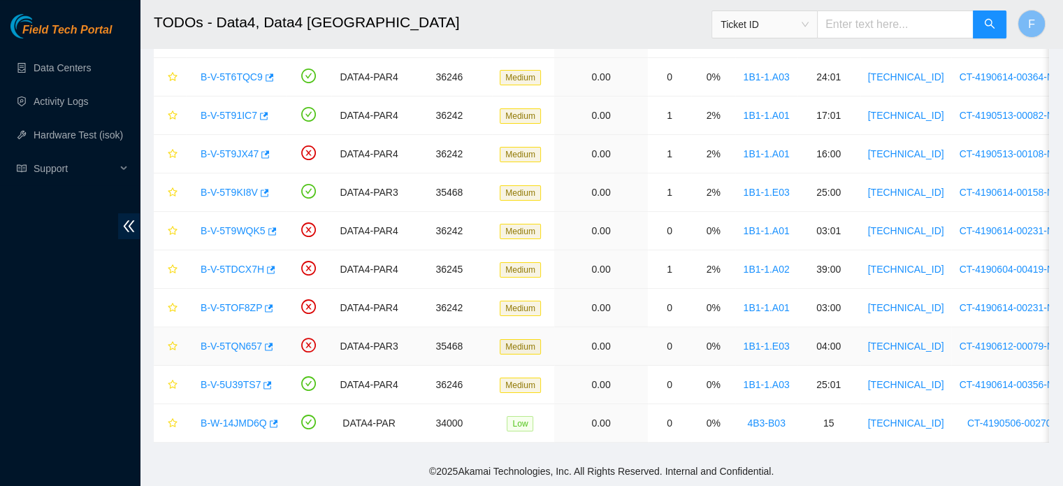
click at [238, 340] on link "B-V-5TQN657" at bounding box center [231, 345] width 61 height 11
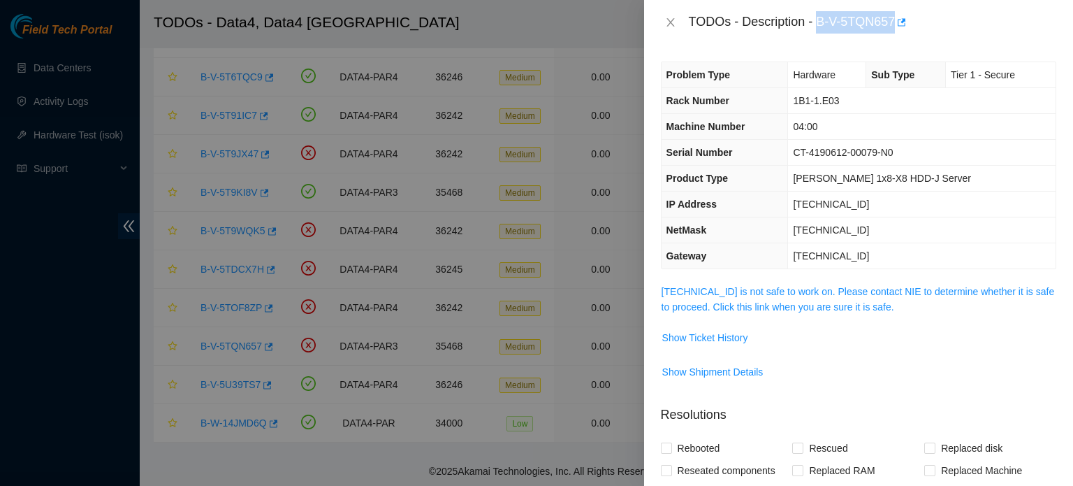
drag, startPoint x: 816, startPoint y: 21, endPoint x: 894, endPoint y: 16, distance: 78.4
click at [894, 16] on div "TODOs - Description - B-V-5TQN657" at bounding box center [873, 22] width 368 height 22
copy div "B-V-5TQN657"
click at [671, 20] on icon "close" at bounding box center [670, 22] width 11 height 11
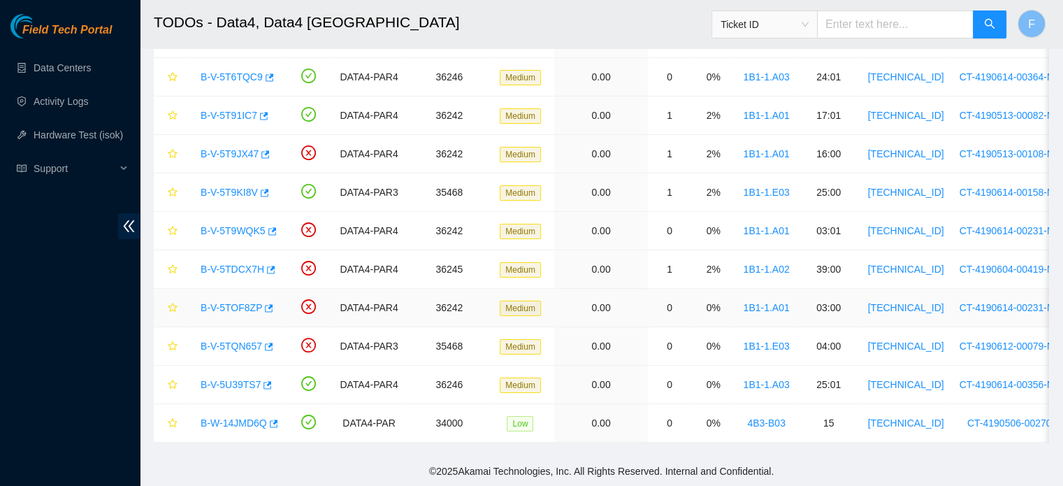
click at [243, 302] on link "B-V-5TOF8ZP" at bounding box center [231, 307] width 61 height 11
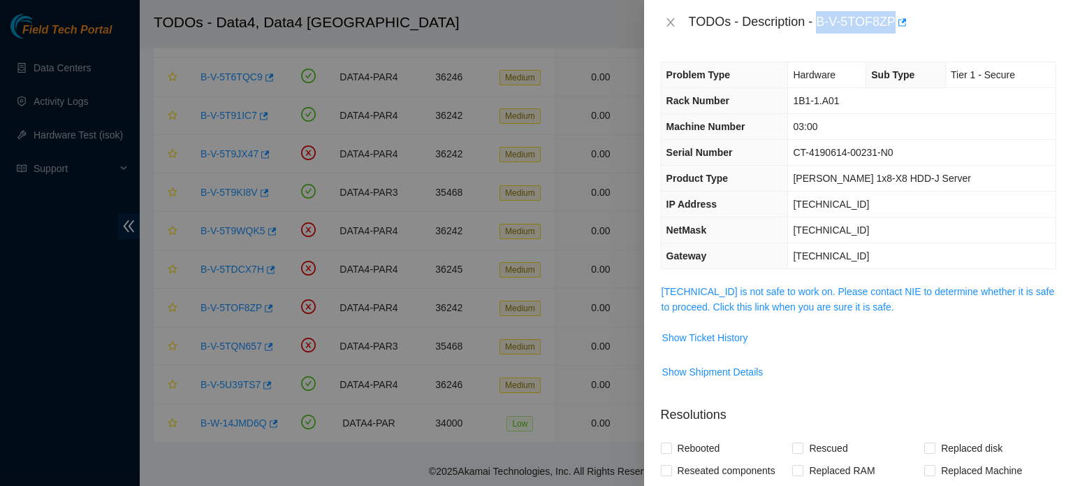
drag, startPoint x: 818, startPoint y: 22, endPoint x: 892, endPoint y: 19, distance: 74.1
click at [892, 19] on div "TODOs - Description - B-V-5TOF8ZP" at bounding box center [873, 22] width 368 height 22
copy div "B-V-5TOF8ZP"
click at [669, 22] on icon "close" at bounding box center [670, 22] width 11 height 11
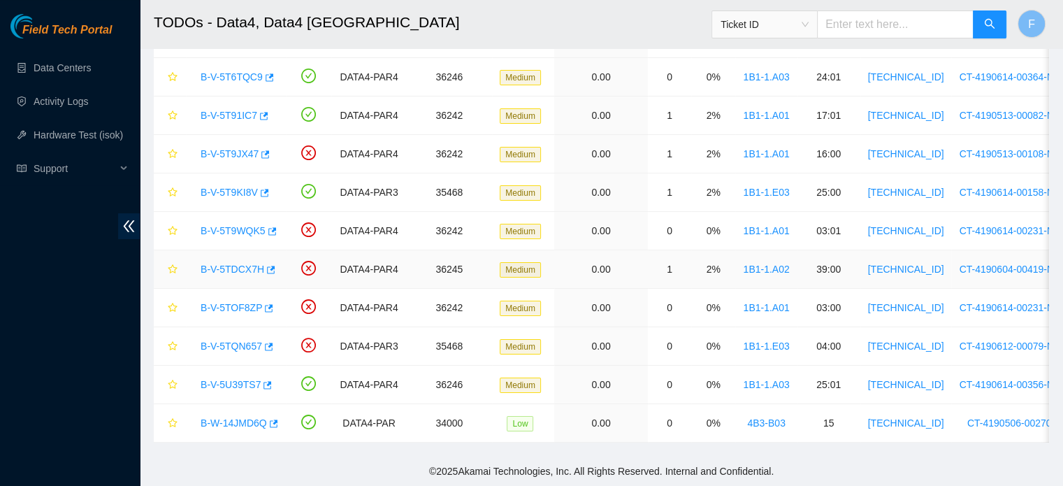
click at [249, 263] on link "B-V-5TDCX7H" at bounding box center [233, 268] width 64 height 11
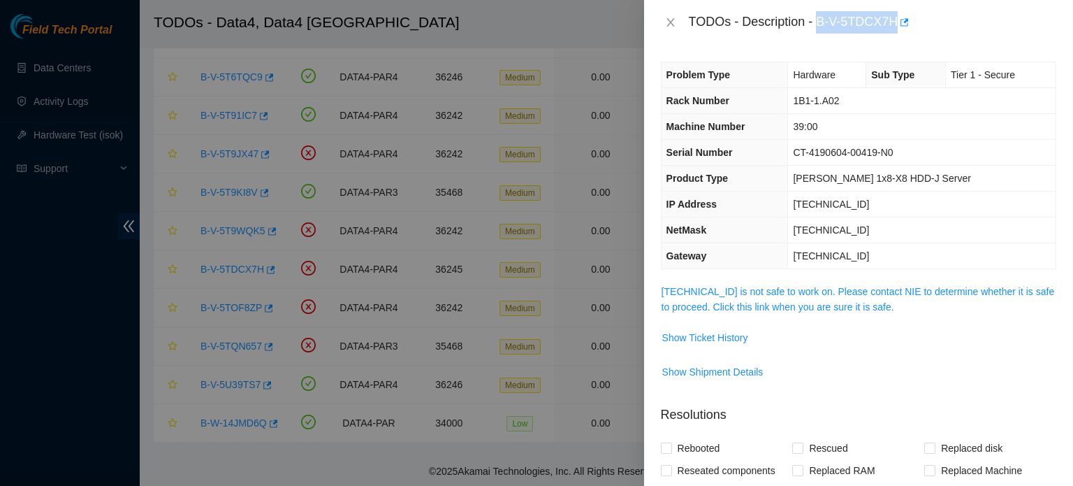
drag, startPoint x: 818, startPoint y: 21, endPoint x: 894, endPoint y: 22, distance: 76.2
click at [894, 22] on div "TODOs - Description - B-V-5TDCX7H" at bounding box center [873, 22] width 368 height 22
copy div "B-V-5TDCX7H"
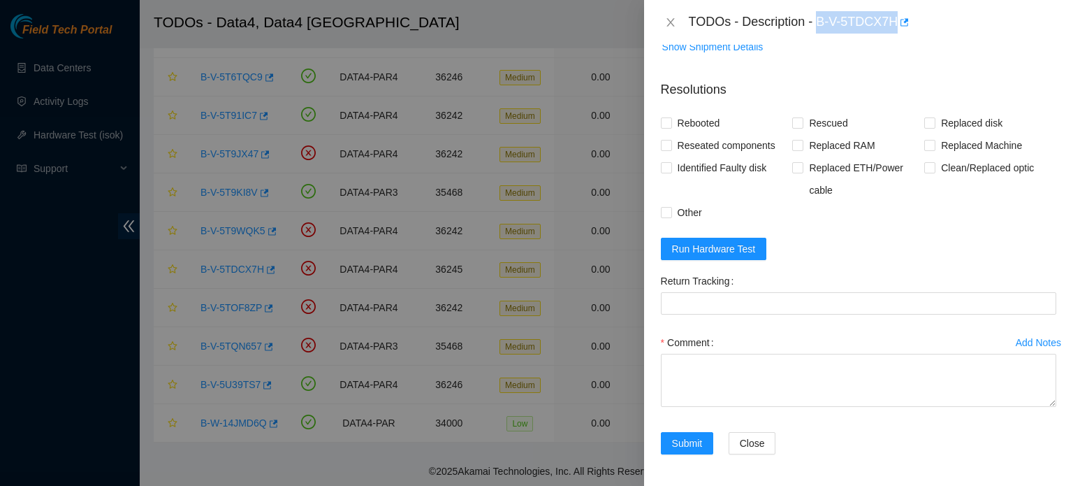
scroll to position [0, 0]
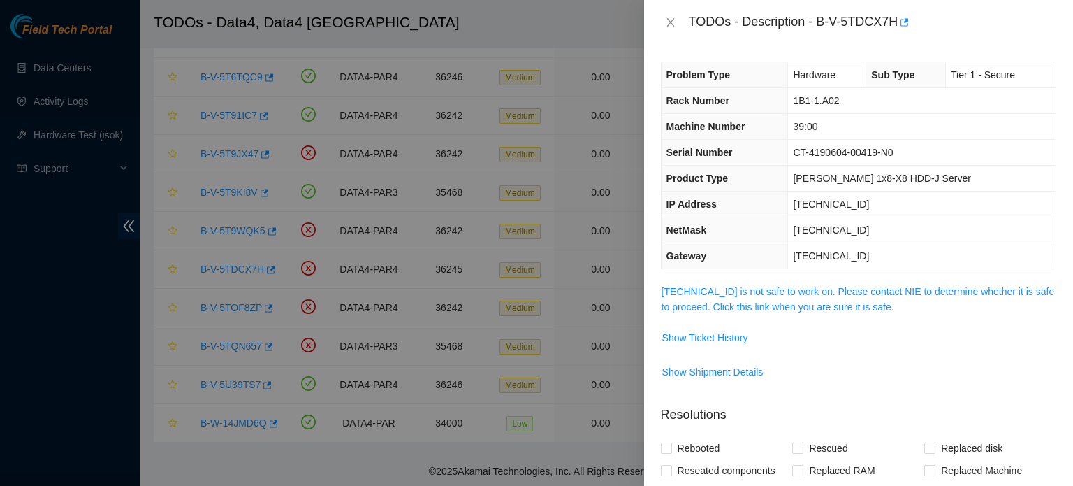
click at [670, 15] on div "TODOs - Description - B-V-5TDCX7H" at bounding box center [859, 22] width 396 height 22
click at [668, 22] on icon "close" at bounding box center [670, 22] width 11 height 11
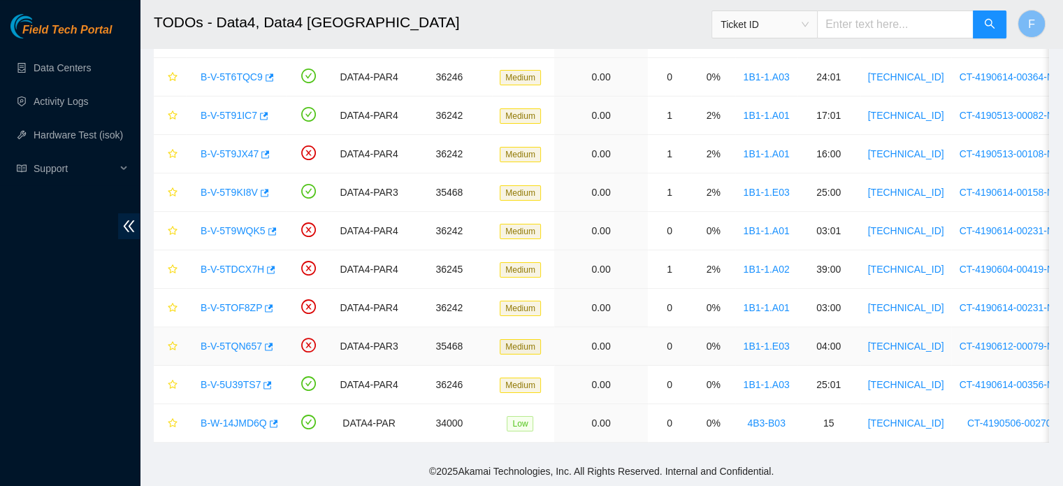
click at [245, 340] on link "B-V-5TQN657" at bounding box center [231, 345] width 61 height 11
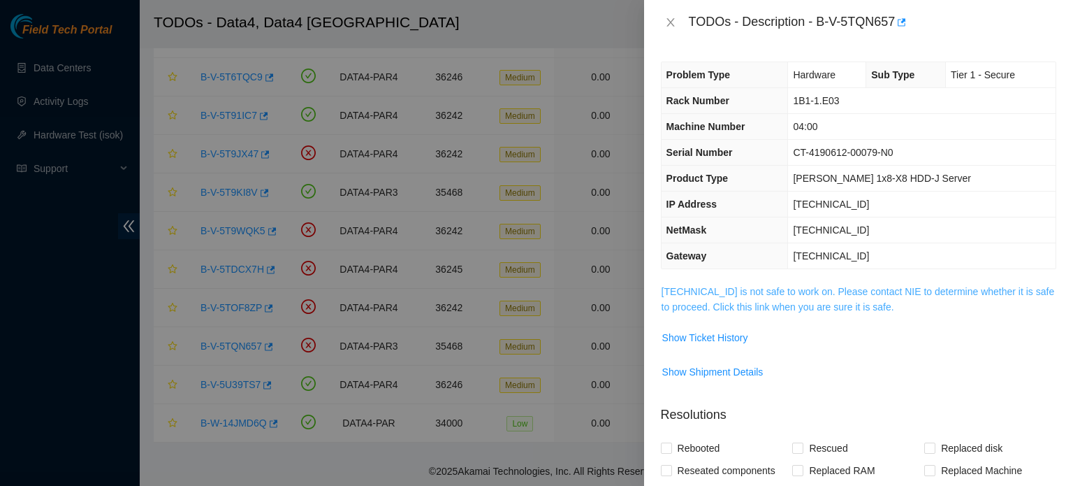
click at [812, 289] on link "23.15.179.14 is not safe to work on. Please contact NIE to determine whether it…" at bounding box center [858, 299] width 393 height 27
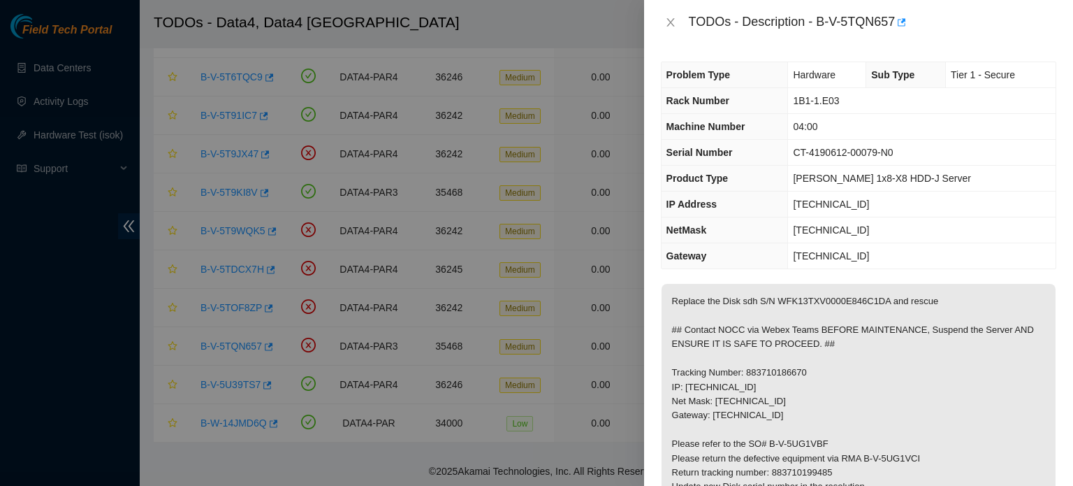
click at [812, 289] on p "Replace the Disk sdh S/N WFK13TXV0000E846C1DA and rescue ## Contact NOCC via We…" at bounding box center [859, 451] width 394 height 335
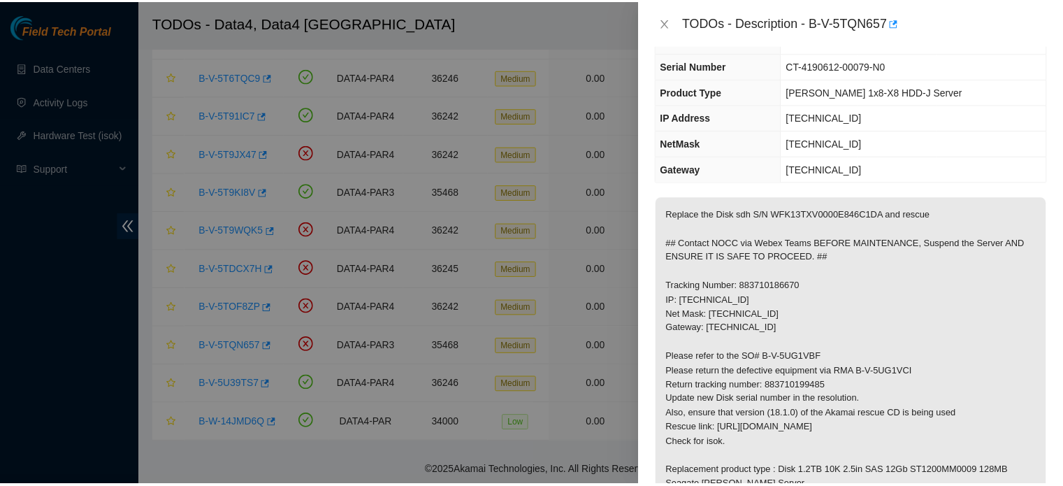
scroll to position [94, 0]
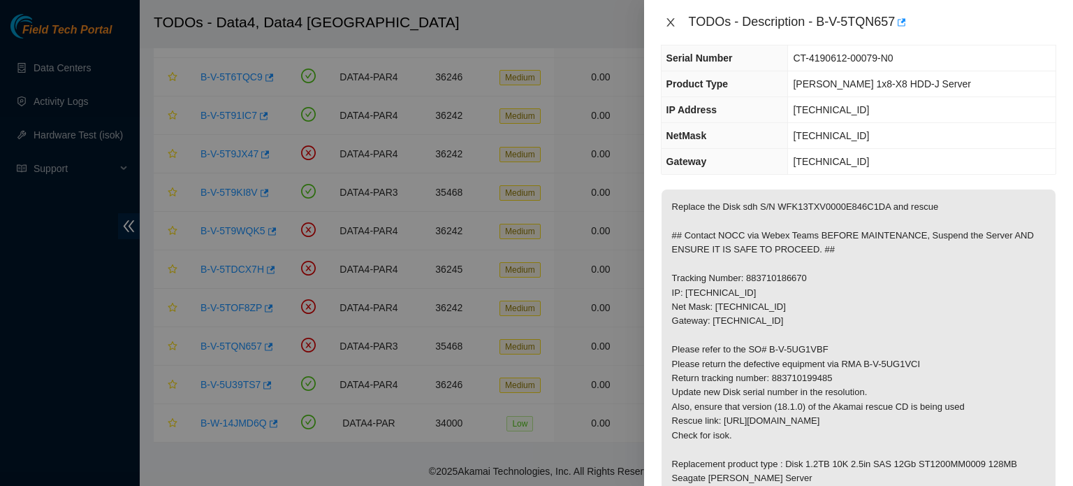
click at [673, 22] on icon "close" at bounding box center [670, 22] width 11 height 11
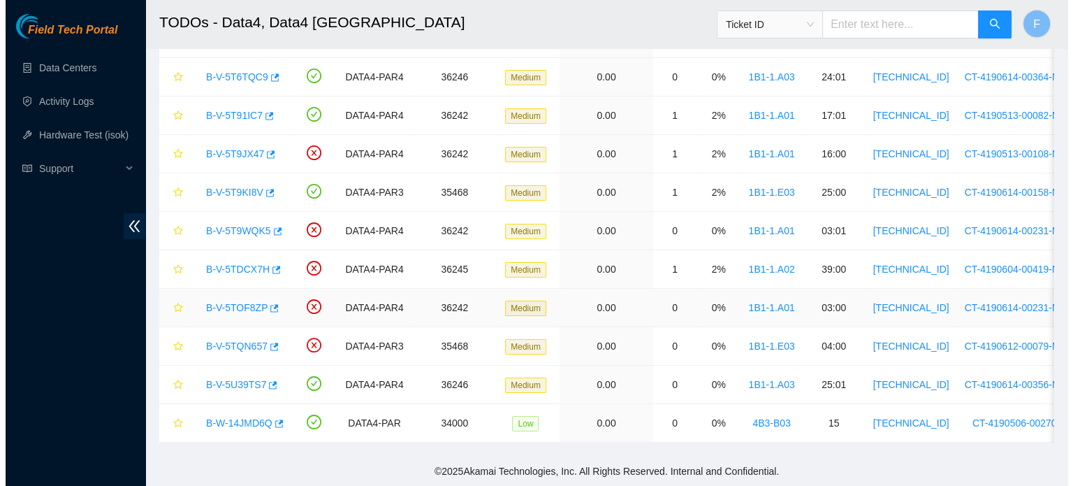
scroll to position [140, 0]
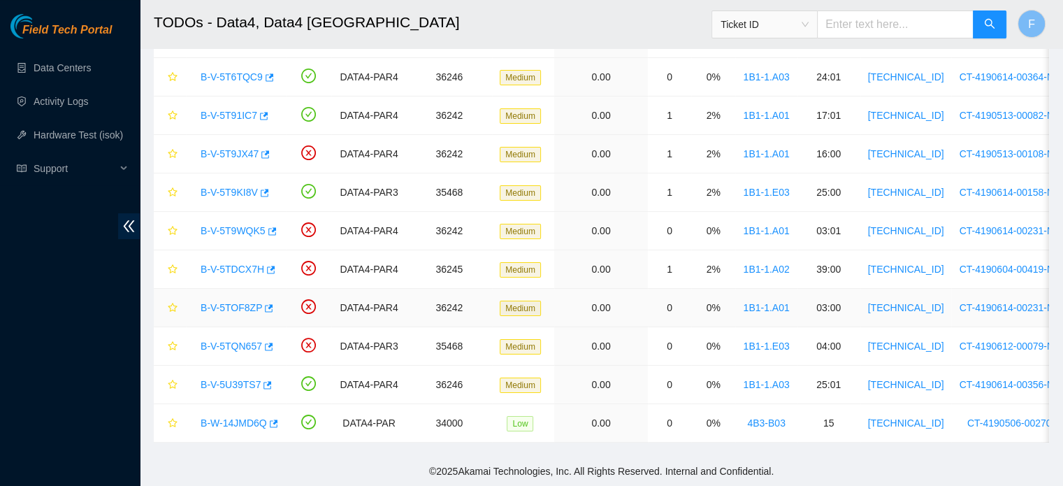
click at [229, 302] on link "B-V-5TOF8ZP" at bounding box center [231, 307] width 61 height 11
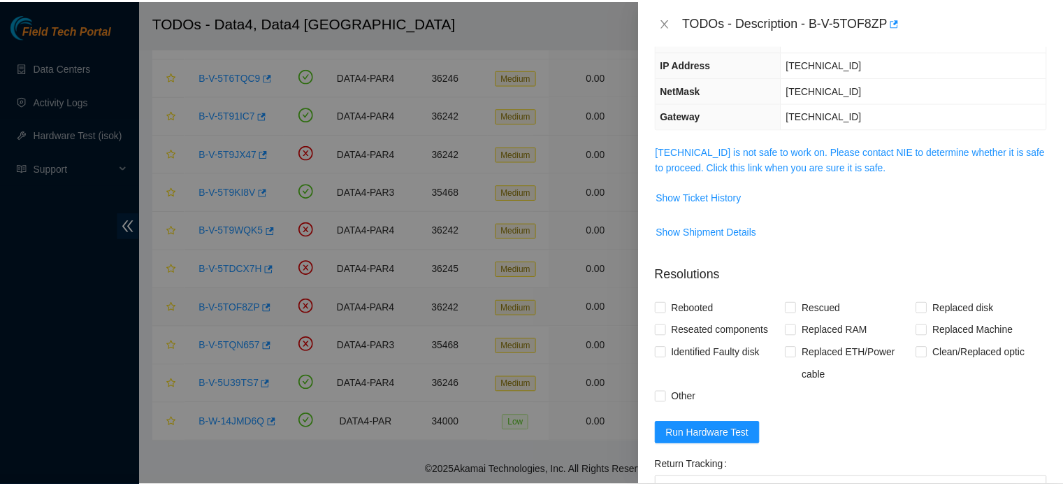
scroll to position [94, 0]
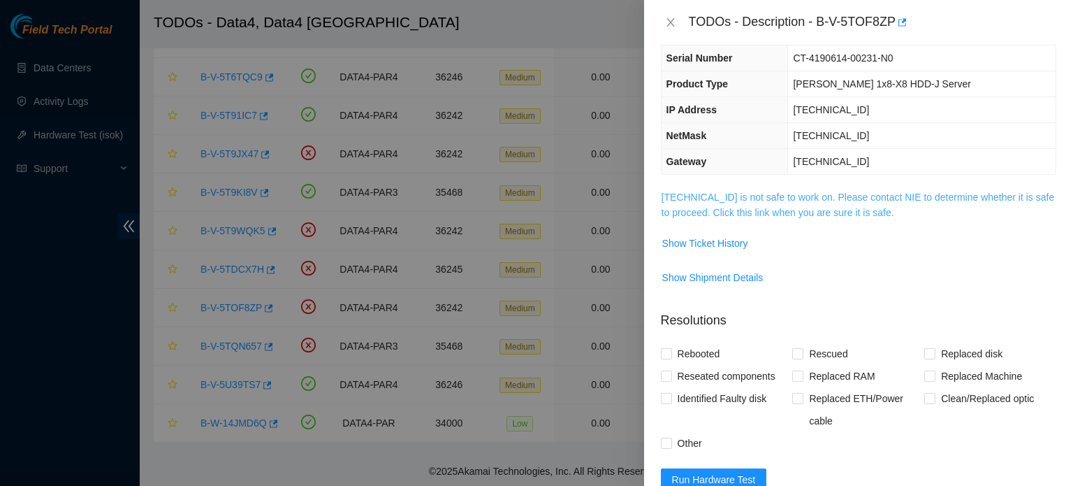
click at [848, 197] on link "2.21.132.140 is not safe to work on. Please contact NIE to determine whether it…" at bounding box center [858, 204] width 393 height 27
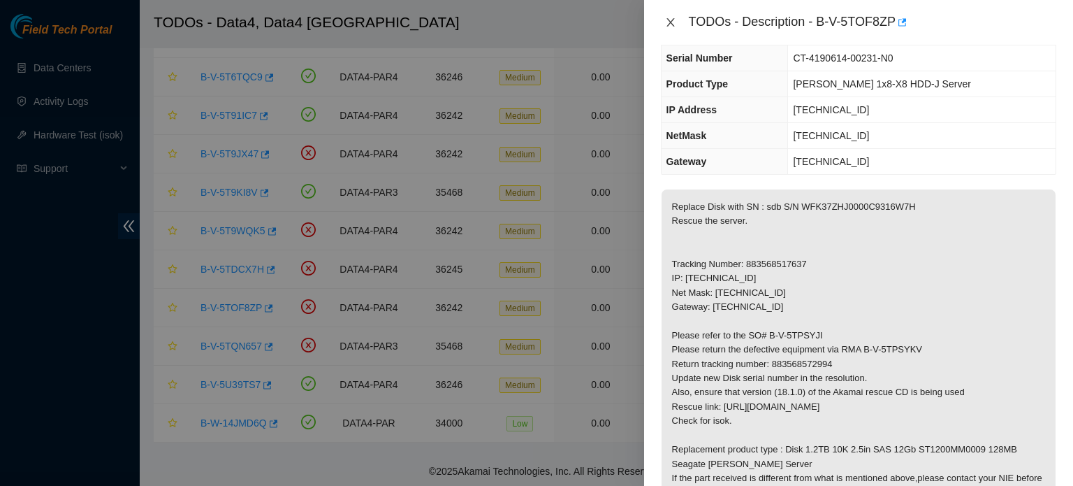
click at [668, 27] on icon "close" at bounding box center [670, 22] width 11 height 11
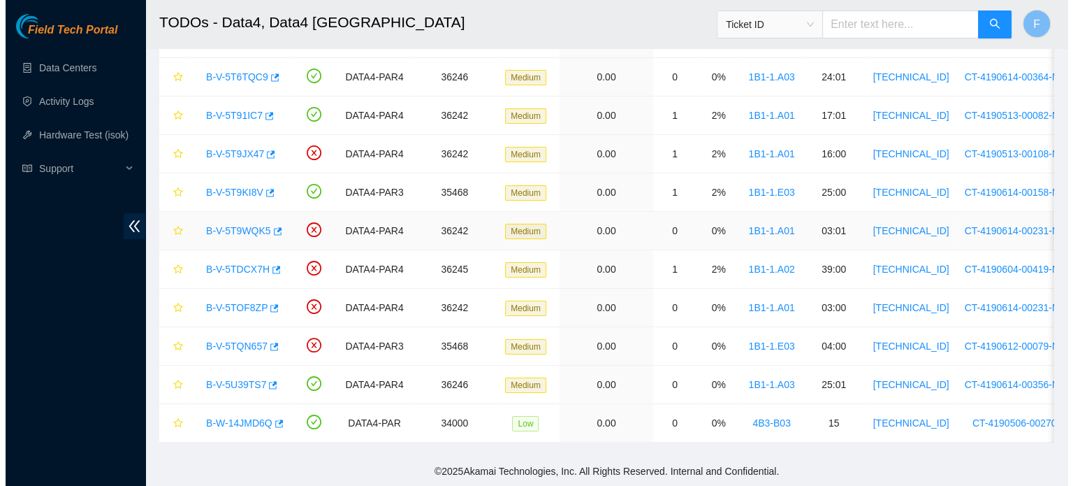
scroll to position [140, 0]
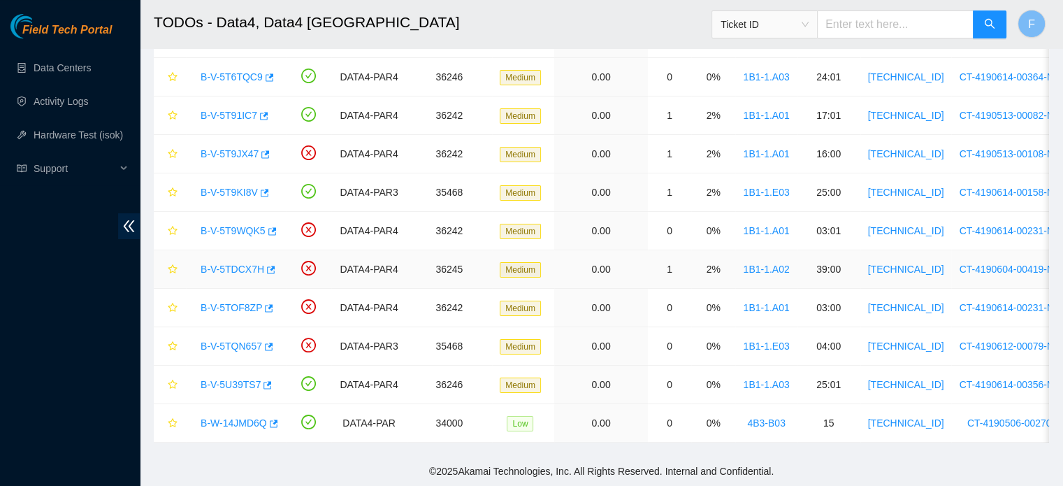
click at [240, 263] on link "B-V-5TDCX7H" at bounding box center [233, 268] width 64 height 11
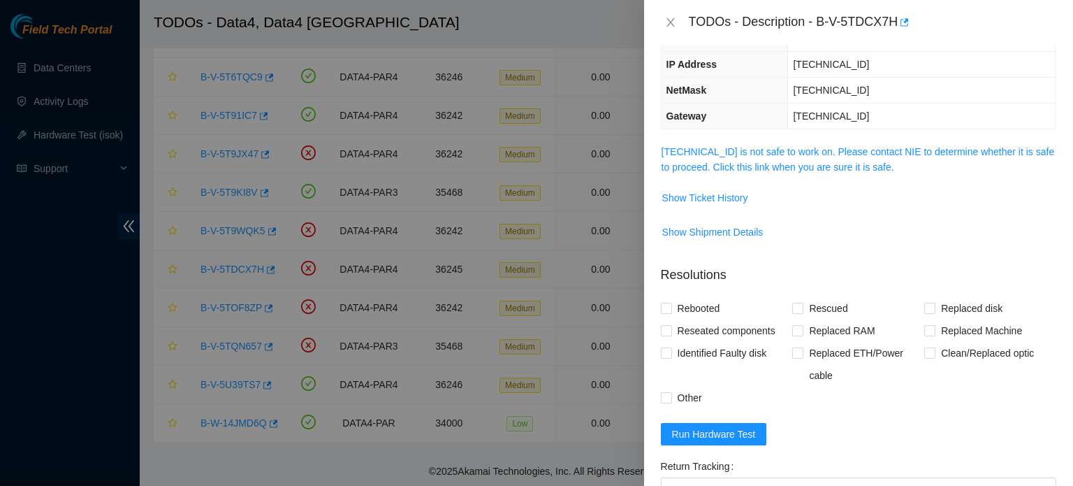
scroll to position [94, 0]
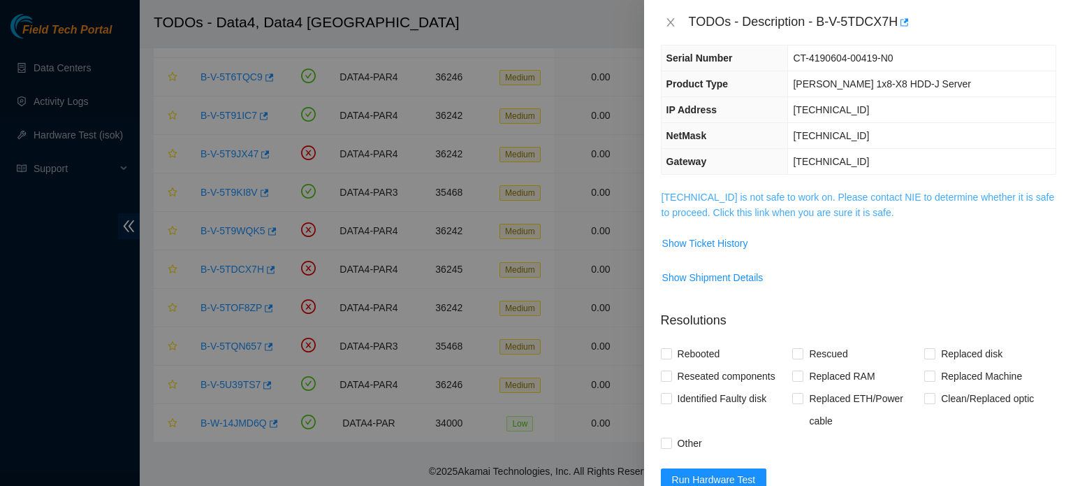
click at [891, 192] on link "95.100.202.52 is not safe to work on. Please contact NIE to determine whether i…" at bounding box center [858, 204] width 393 height 27
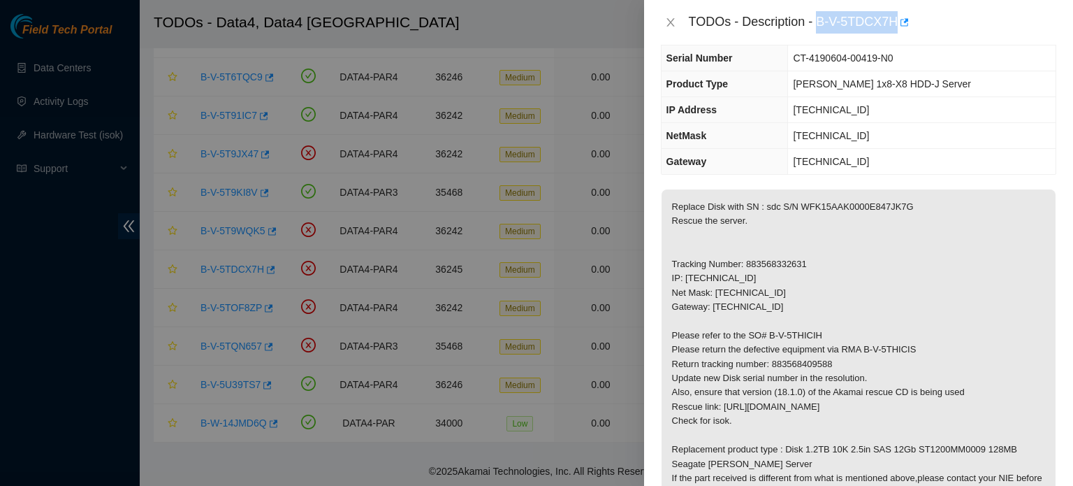
drag, startPoint x: 818, startPoint y: 20, endPoint x: 896, endPoint y: 15, distance: 78.4
click at [896, 15] on div "TODOs - Description - B-V-5TDCX7H" at bounding box center [873, 22] width 368 height 22
copy div "B-V-5TDCX7H"
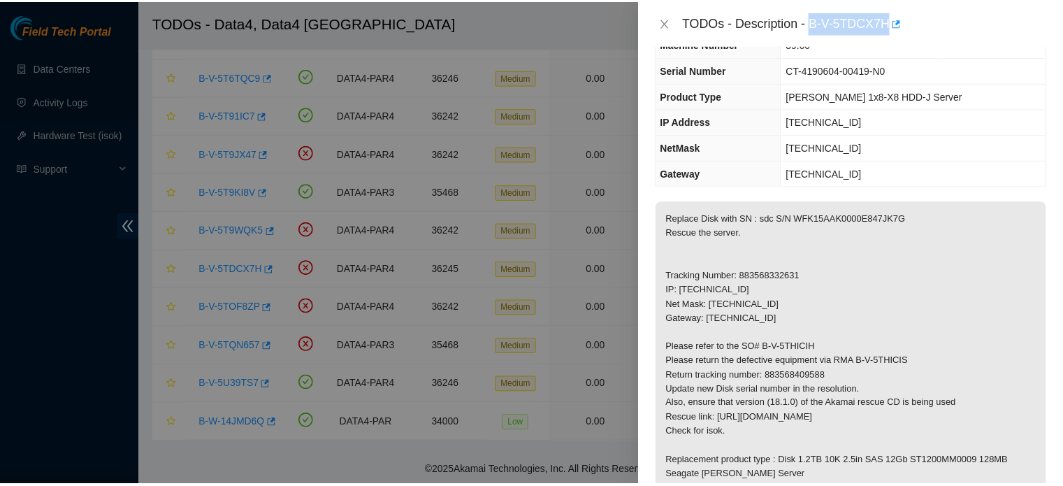
scroll to position [81, 0]
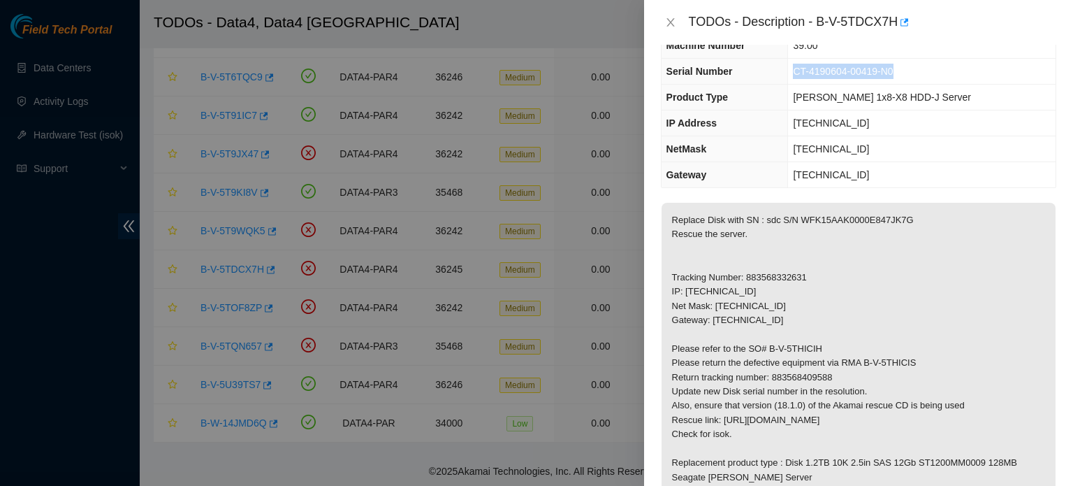
drag, startPoint x: 899, startPoint y: 68, endPoint x: 794, endPoint y: 69, distance: 104.8
click at [794, 69] on td "CT-4190604-00419-N0" at bounding box center [922, 72] width 268 height 26
copy span "CT-4190604-00419-N0"
drag, startPoint x: 820, startPoint y: 16, endPoint x: 895, endPoint y: 23, distance: 75.8
click at [895, 23] on div "TODOs - Description - B-V-5TDCX7H" at bounding box center [873, 22] width 368 height 22
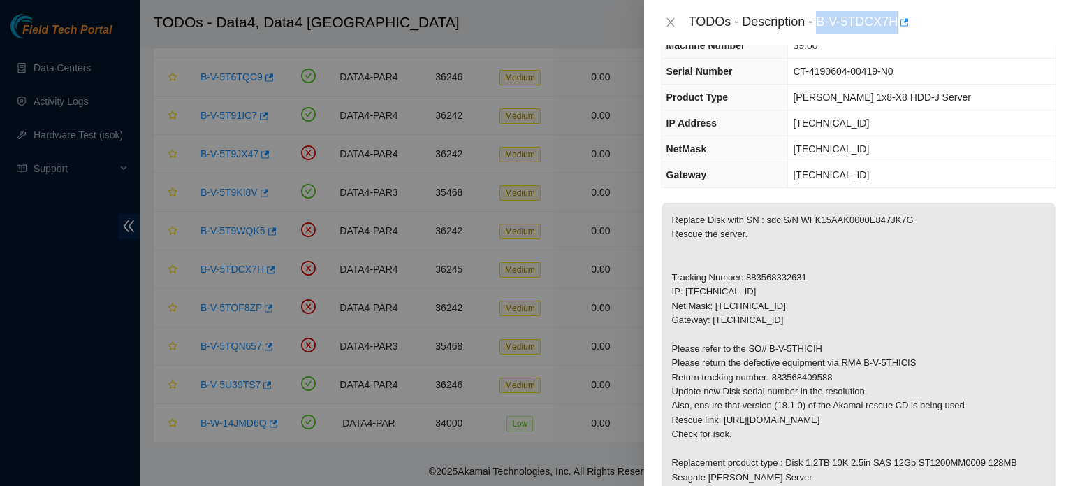
copy div "B-V-5TDCX7H"
drag, startPoint x: 797, startPoint y: 217, endPoint x: 839, endPoint y: 217, distance: 42.6
click at [839, 217] on p "Replace Disk with SN : sdc S/N WFK15AAK0000E847JK7G Rescue the server. Tracking…" at bounding box center [859, 363] width 394 height 321
copy p "WFK15AAK"
click at [671, 17] on icon "close" at bounding box center [670, 22] width 11 height 11
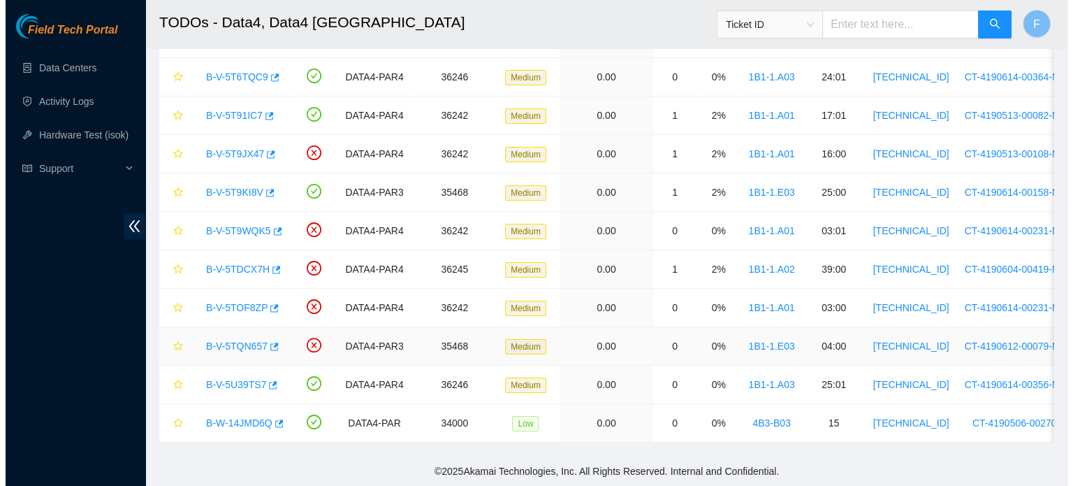
scroll to position [112, 0]
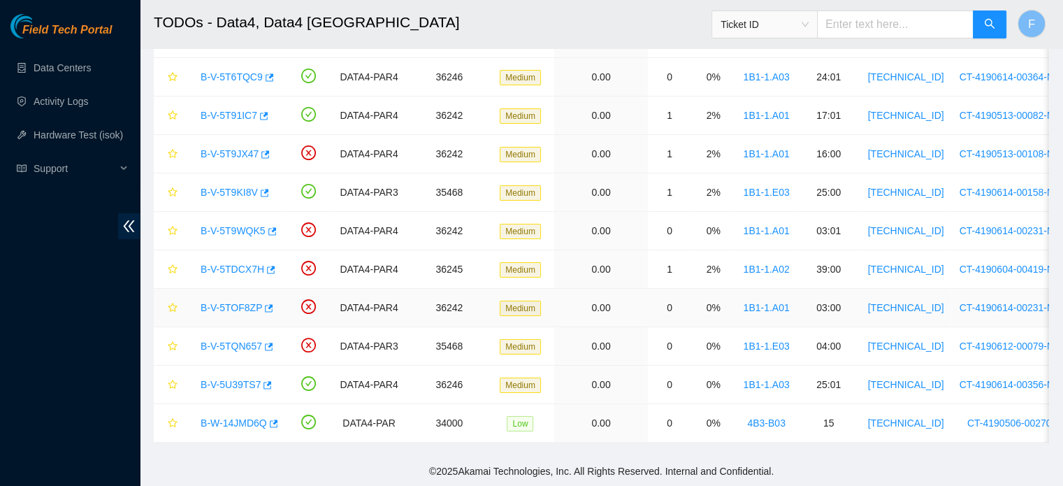
click at [243, 302] on link "B-V-5TOF8ZP" at bounding box center [231, 307] width 61 height 11
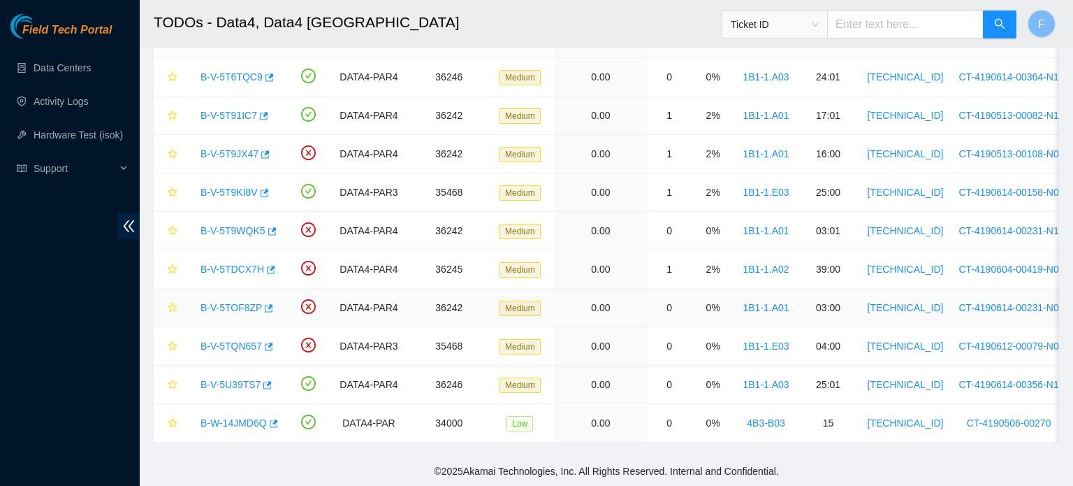
scroll to position [81, 0]
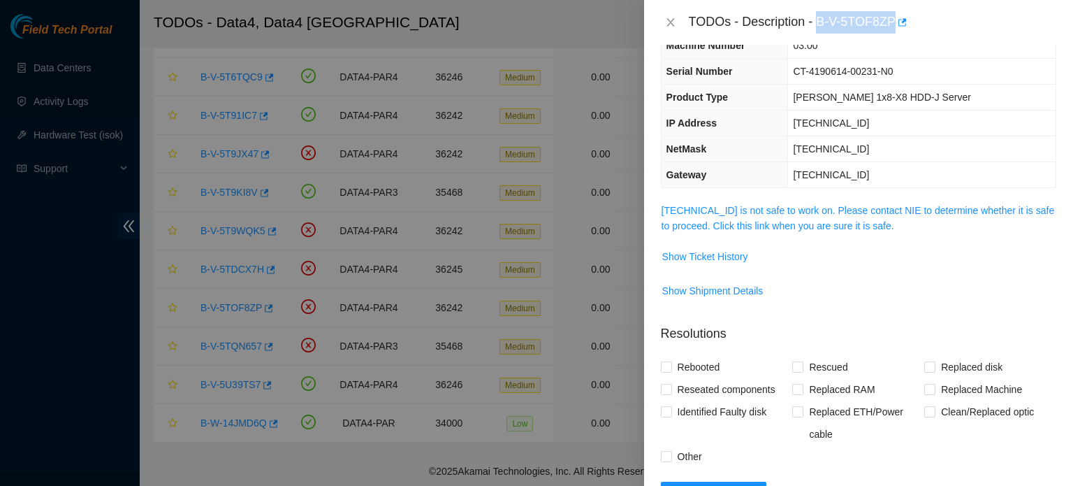
drag, startPoint x: 818, startPoint y: 21, endPoint x: 891, endPoint y: 20, distance: 72.7
click at [891, 20] on div "TODOs - Description - B-V-5TOF8ZP" at bounding box center [873, 22] width 368 height 22
copy div "B-V-5TOF8ZP"
click at [878, 205] on link "2.21.132.140 is not safe to work on. Please contact NIE to determine whether it…" at bounding box center [858, 218] width 393 height 27
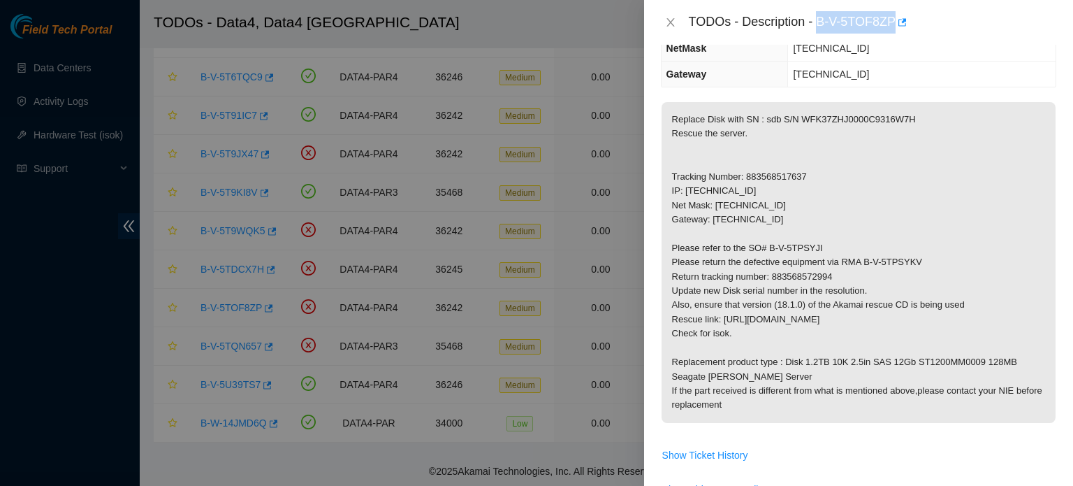
scroll to position [182, 0]
drag, startPoint x: 839, startPoint y: 117, endPoint x: 797, endPoint y: 117, distance: 42.6
click at [797, 117] on p "Replace Disk with SN : sdb S/N WFK37ZHJ0000C9316W7H Rescue the server. Tracking…" at bounding box center [859, 262] width 394 height 321
copy p "WFK37ZHJ"
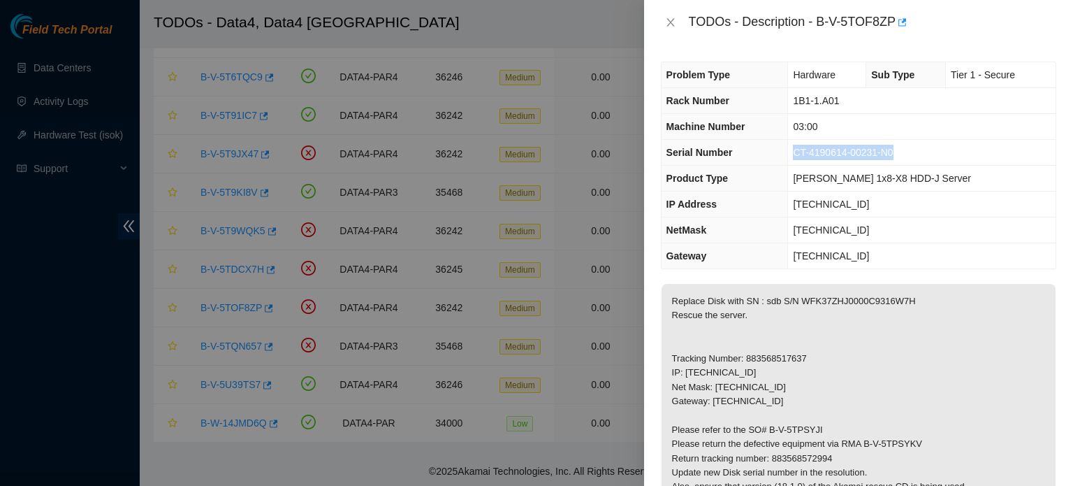
drag, startPoint x: 906, startPoint y: 152, endPoint x: 792, endPoint y: 156, distance: 113.3
click at [792, 156] on td "CT-4190614-00231-N0" at bounding box center [922, 153] width 268 height 26
copy span "CT-4190614-00231-N0"
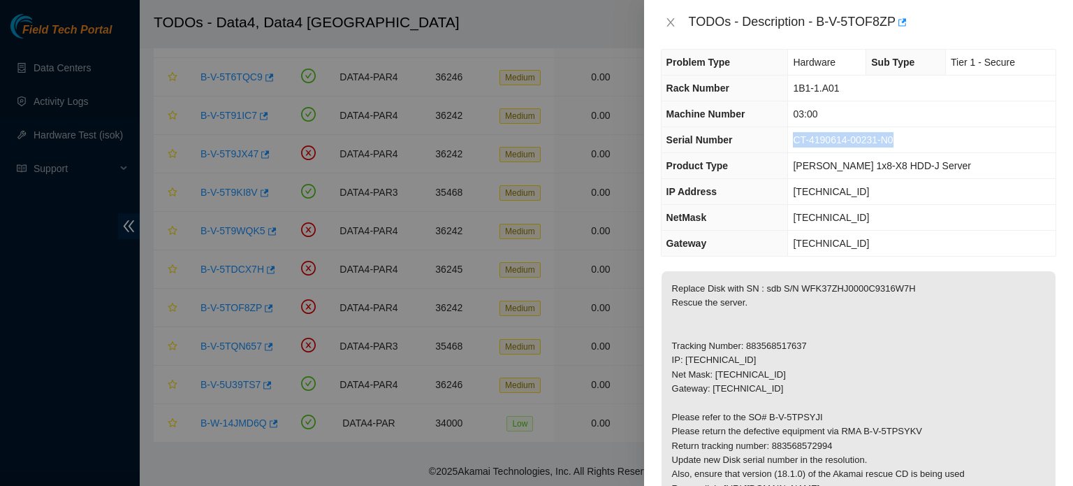
scroll to position [13, 0]
click at [674, 27] on icon "close" at bounding box center [670, 22] width 11 height 11
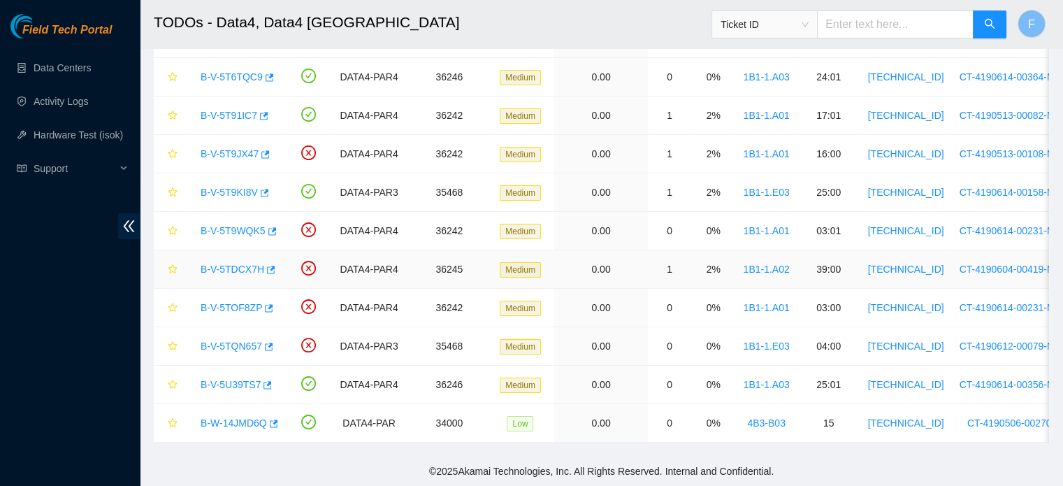
click at [246, 263] on link "B-V-5TDCX7H" at bounding box center [233, 268] width 64 height 11
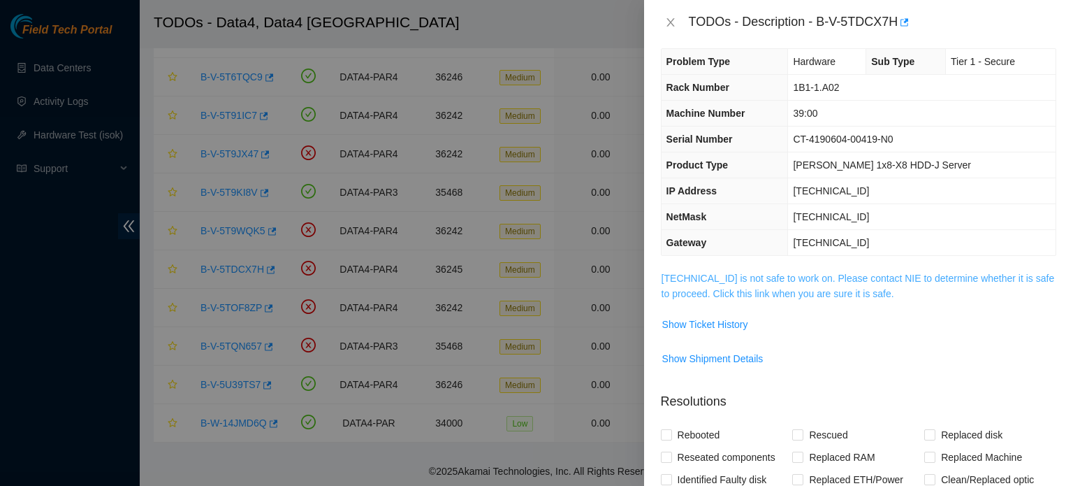
click at [841, 288] on link "95.100.202.52 is not safe to work on. Please contact NIE to determine whether i…" at bounding box center [858, 286] width 393 height 27
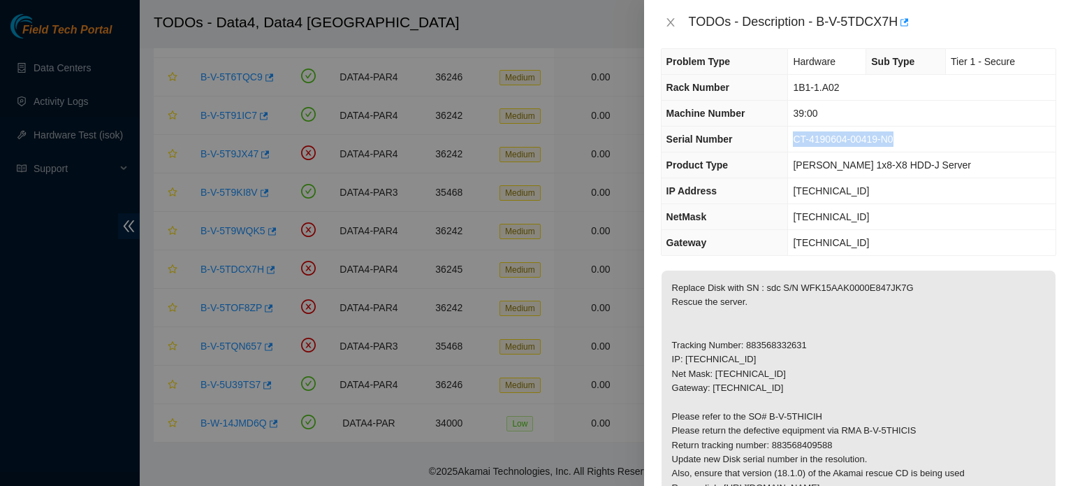
drag, startPoint x: 902, startPoint y: 139, endPoint x: 798, endPoint y: 142, distance: 104.2
click at [798, 142] on td "CT-4190604-00419-N0" at bounding box center [922, 139] width 268 height 26
drag, startPoint x: 841, startPoint y: 284, endPoint x: 799, endPoint y: 285, distance: 42.6
click at [799, 285] on p "Replace Disk with SN : sdc S/N WFK15AAK0000E847JK7G Rescue the server. Tracking…" at bounding box center [859, 430] width 394 height 321
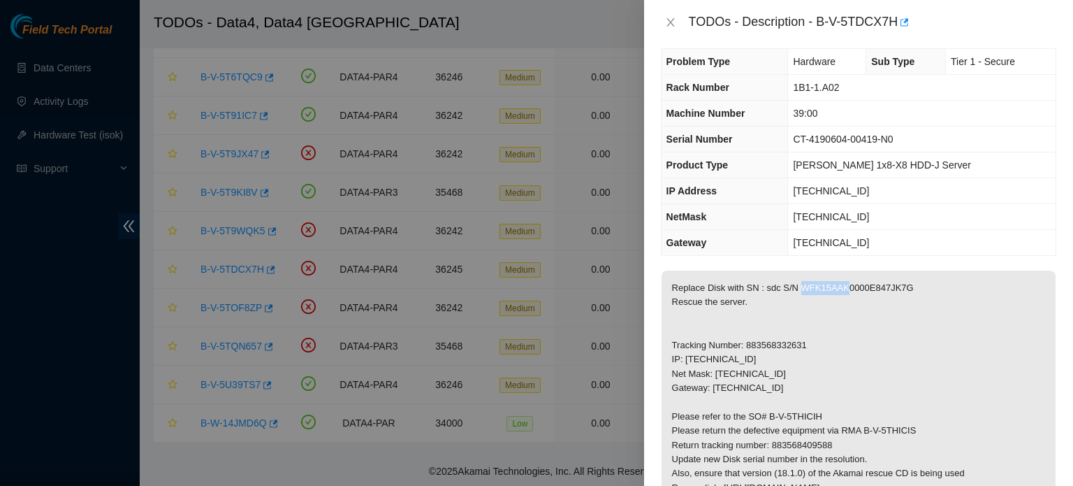
drag, startPoint x: 842, startPoint y: 286, endPoint x: 798, endPoint y: 290, distance: 44.2
click at [798, 290] on p "Replace Disk with SN : sdc S/N WFK15AAK0000E847JK7G Rescue the server. Tracking…" at bounding box center [859, 430] width 394 height 321
drag, startPoint x: 821, startPoint y: 19, endPoint x: 894, endPoint y: 16, distance: 73.4
click at [894, 16] on div "TODOs - Description - B-V-5TDCX7H" at bounding box center [873, 22] width 368 height 22
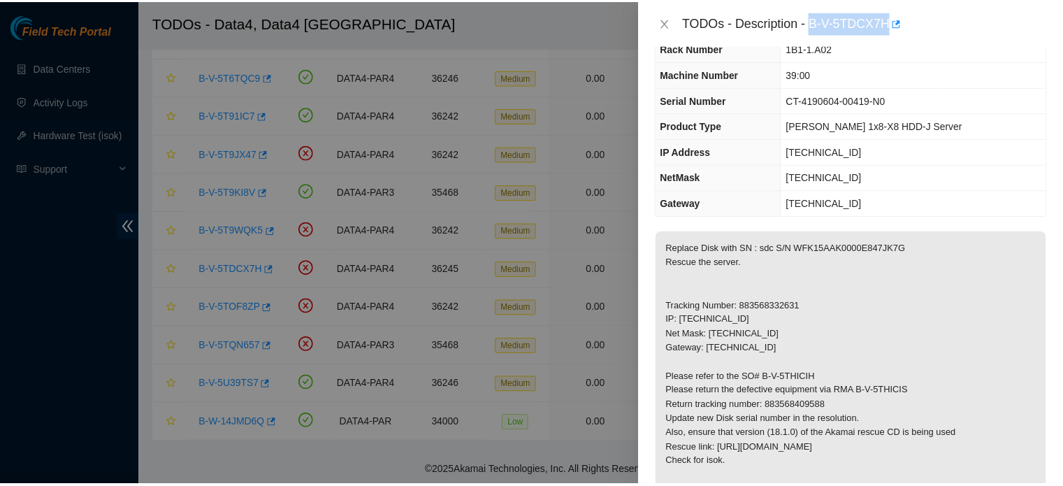
scroll to position [56, 0]
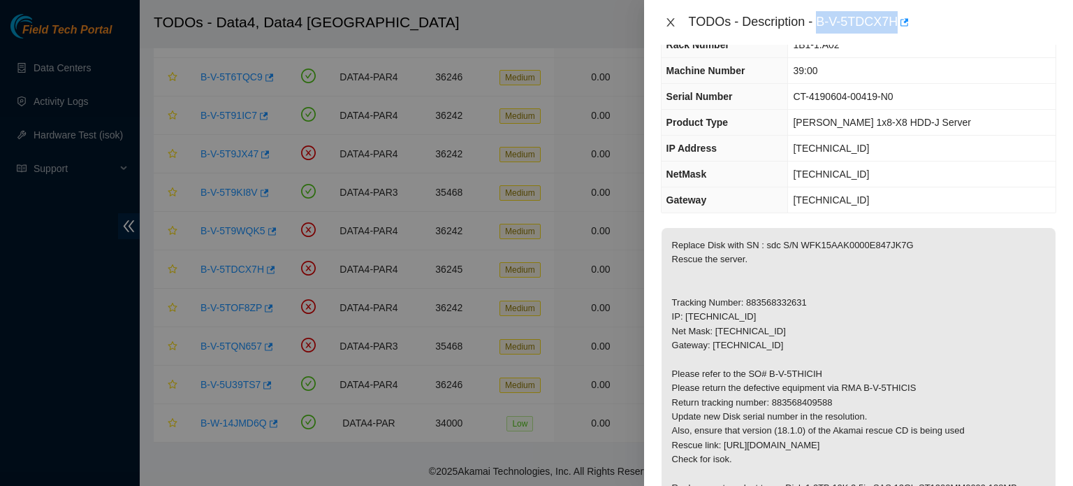
click at [671, 27] on icon "close" at bounding box center [670, 22] width 11 height 11
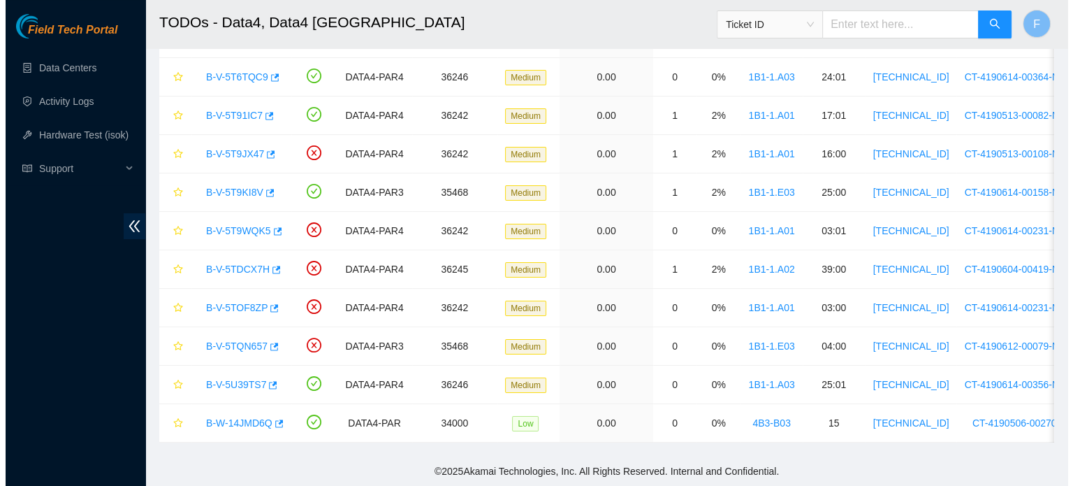
scroll to position [71, 0]
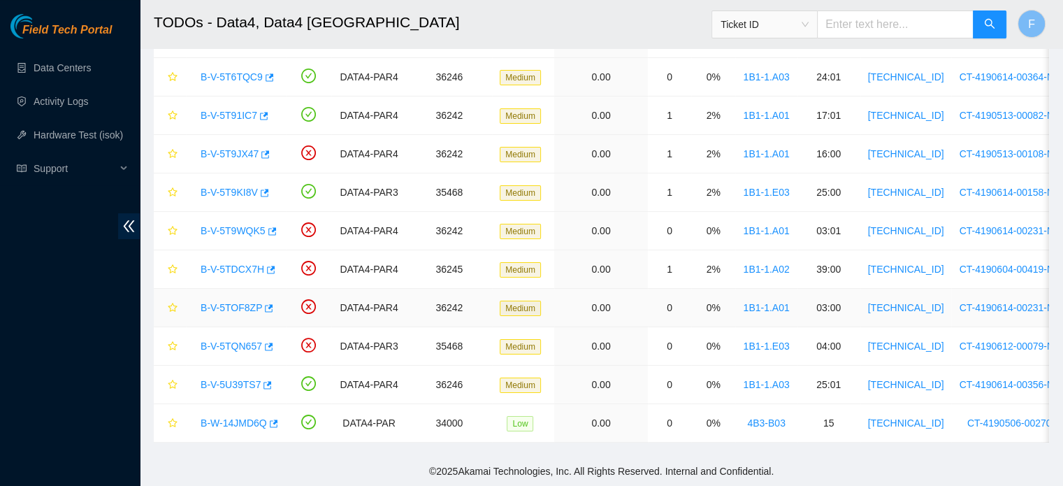
click at [243, 302] on link "B-V-5TOF8ZP" at bounding box center [231, 307] width 61 height 11
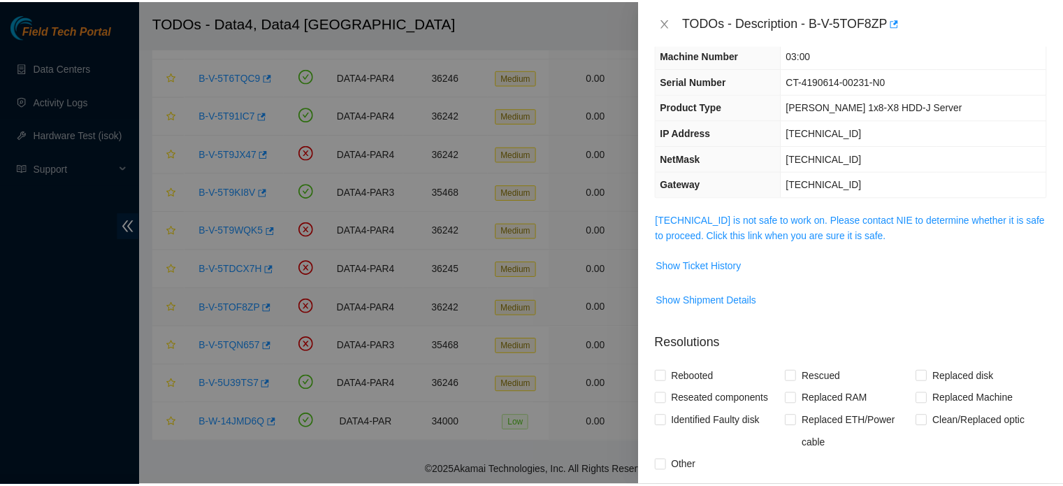
scroll to position [56, 0]
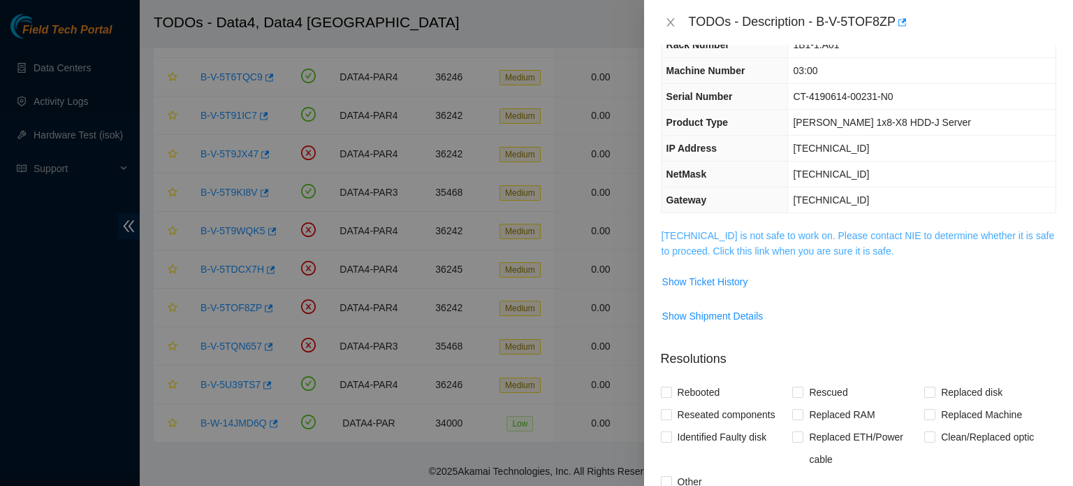
click at [845, 240] on span "2.21.132.140 is not safe to work on. Please contact NIE to determine whether it…" at bounding box center [859, 243] width 394 height 31
click at [848, 235] on link "2.21.132.140 is not safe to work on. Please contact NIE to determine whether it…" at bounding box center [858, 243] width 393 height 27
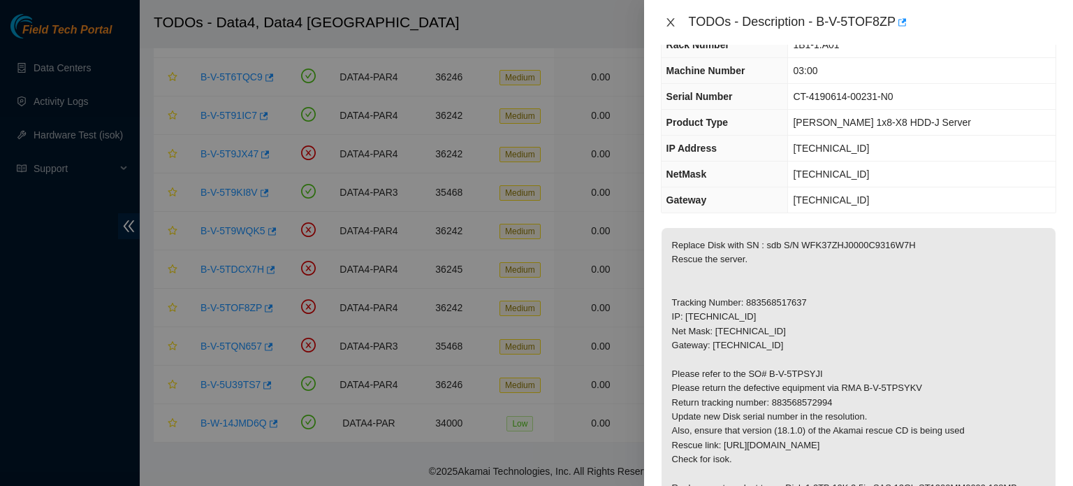
click at [674, 20] on icon "close" at bounding box center [670, 22] width 11 height 11
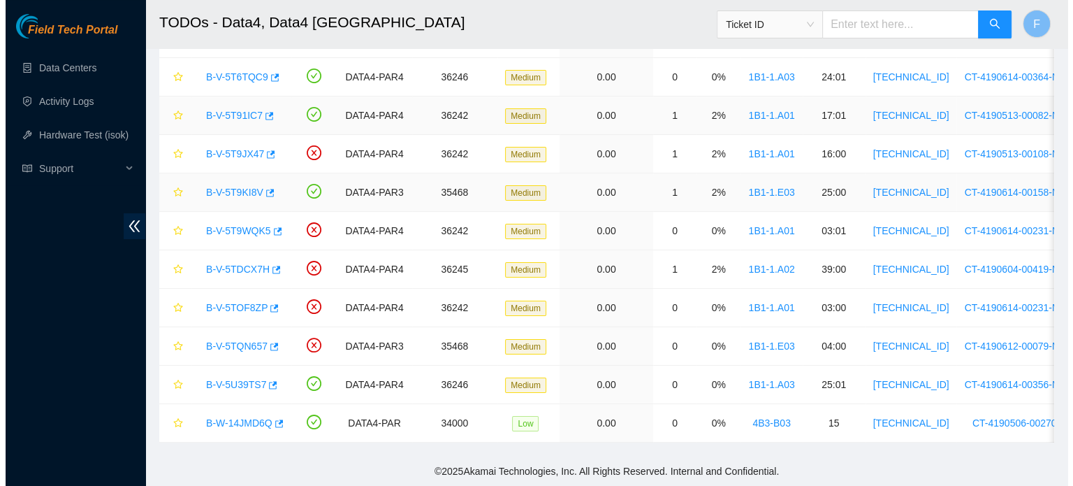
scroll to position [71, 0]
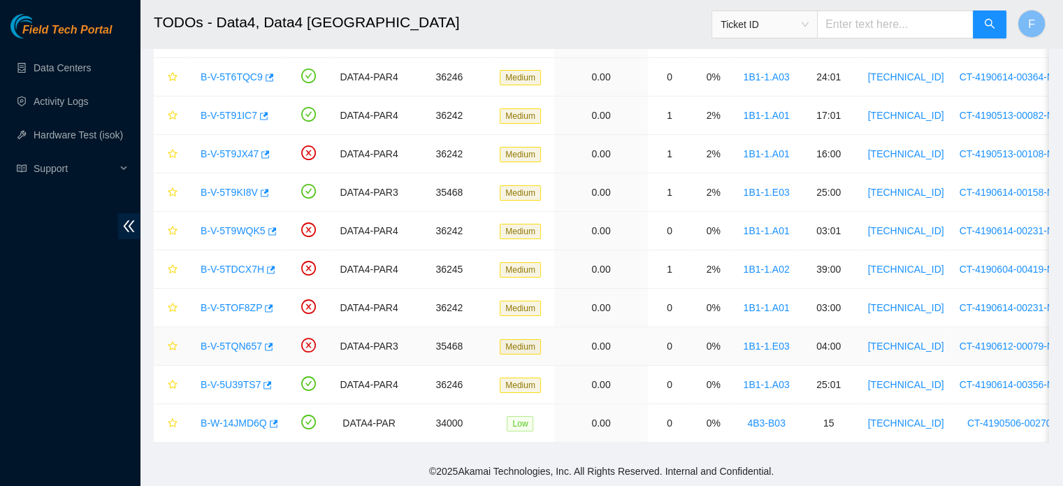
click at [254, 340] on link "B-V-5TQN657" at bounding box center [231, 345] width 61 height 11
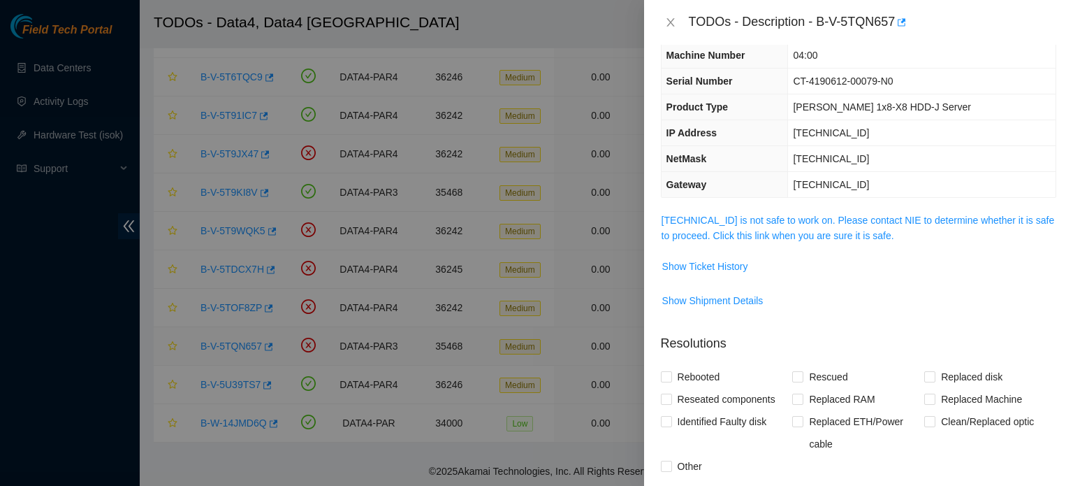
scroll to position [56, 0]
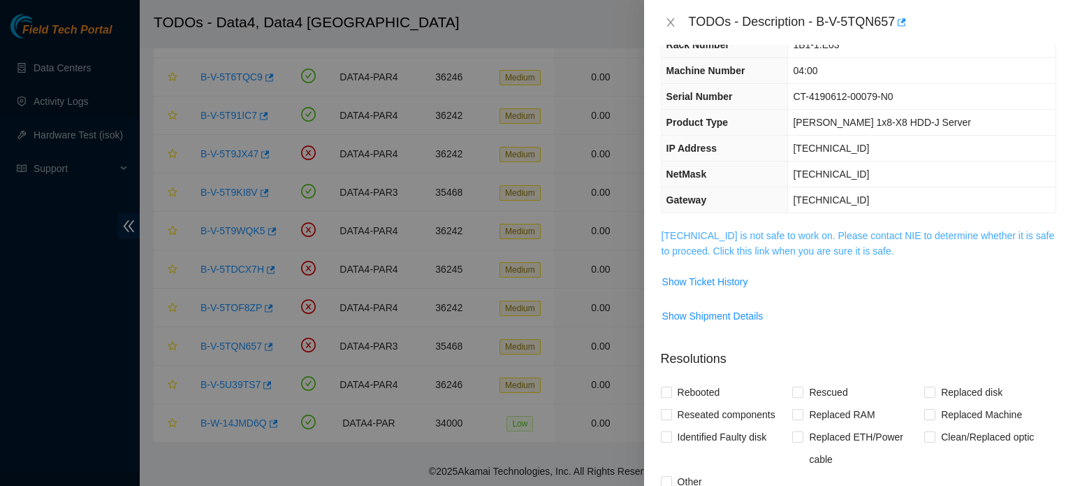
click at [841, 251] on link "23.15.179.14 is not safe to work on. Please contact NIE to determine whether it…" at bounding box center [858, 243] width 393 height 27
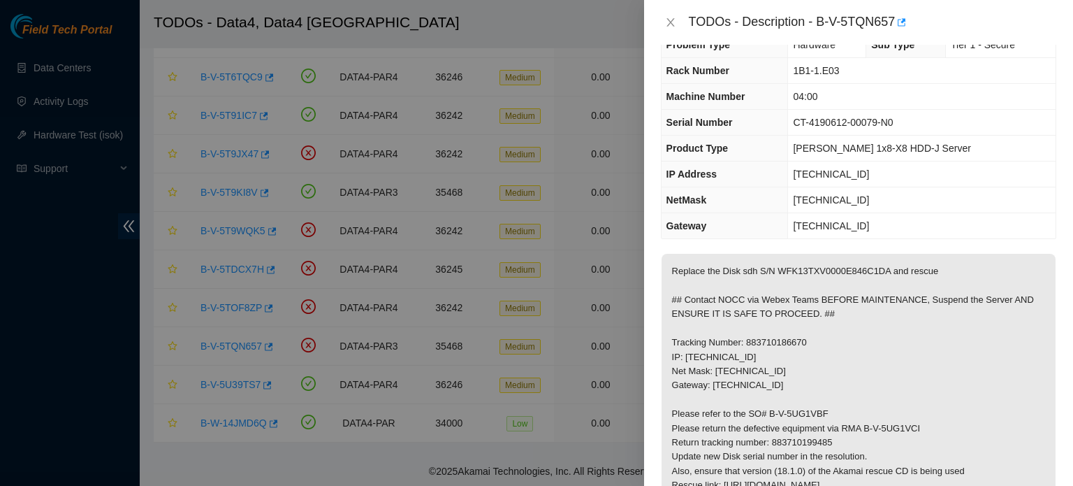
scroll to position [32, 0]
drag, startPoint x: 817, startPoint y: 266, endPoint x: 777, endPoint y: 268, distance: 39.9
click at [777, 268] on p "Replace the Disk sdh S/N WFK13TXV0000E846C1DA and rescue ## Contact NOCC via We…" at bounding box center [859, 419] width 394 height 335
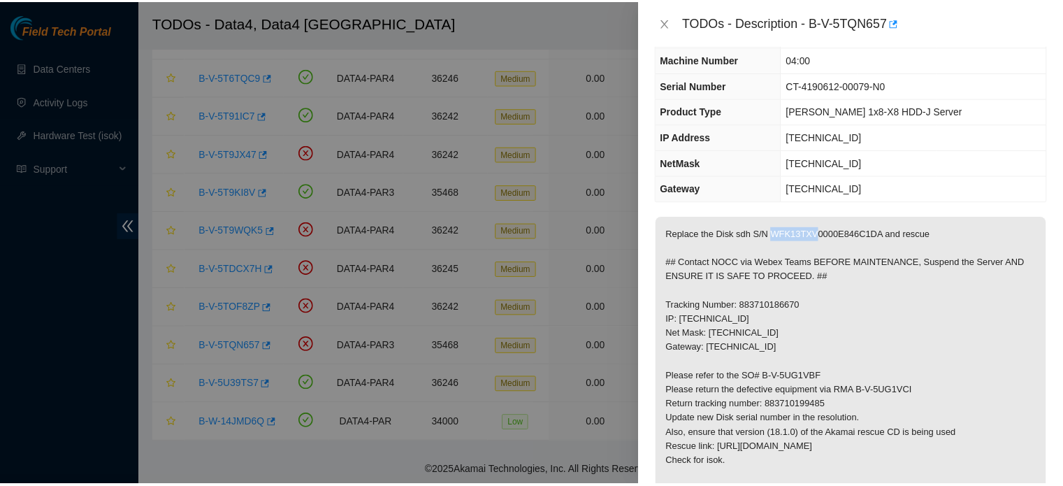
scroll to position [68, 0]
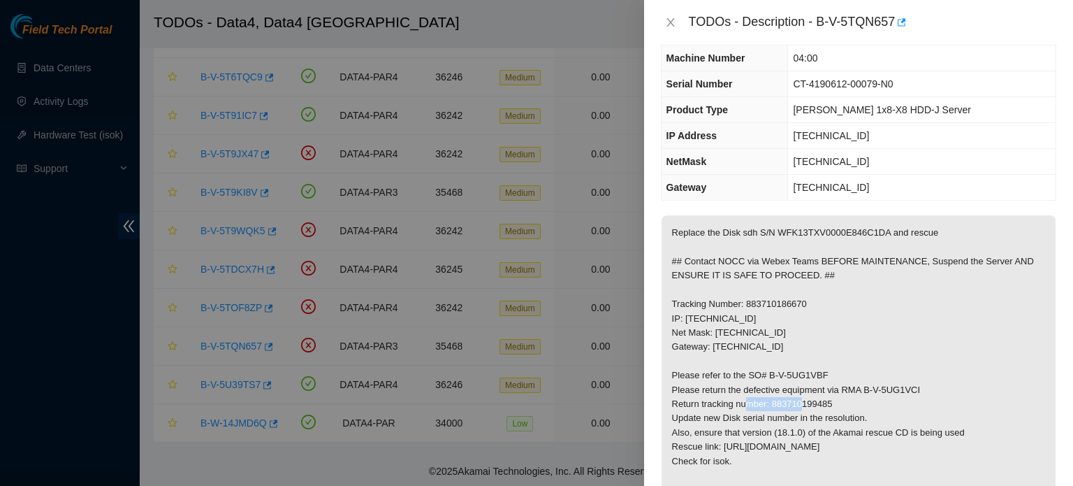
drag, startPoint x: 834, startPoint y: 401, endPoint x: 771, endPoint y: 402, distance: 62.2
click at [771, 402] on p "Replace the Disk sdh S/N WFK13TXV0000E846C1DA and rescue ## Contact NOCC via We…" at bounding box center [859, 382] width 394 height 335
drag, startPoint x: 920, startPoint y: 388, endPoint x: 864, endPoint y: 390, distance: 56.6
click at [864, 390] on p "Replace the Disk sdh S/N WFK13TXV0000E846C1DA and rescue ## Contact NOCC via We…" at bounding box center [859, 382] width 394 height 335
click at [672, 22] on icon "close" at bounding box center [670, 22] width 11 height 11
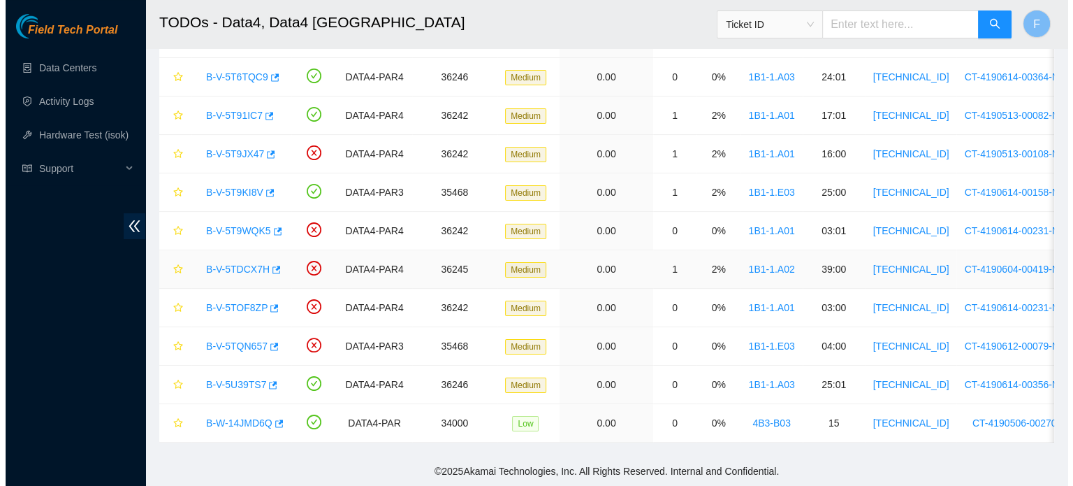
scroll to position [99, 0]
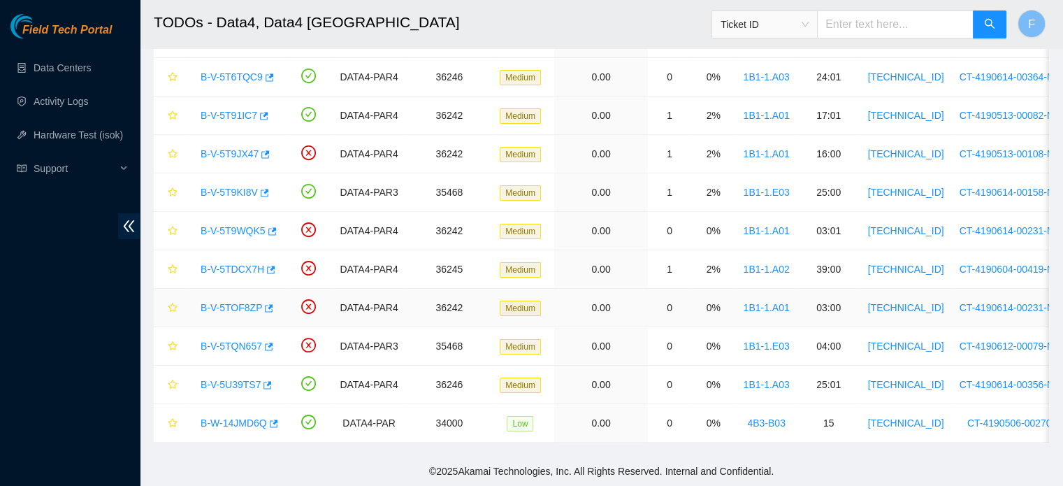
click at [240, 302] on link "B-V-5TOF8ZP" at bounding box center [231, 307] width 61 height 11
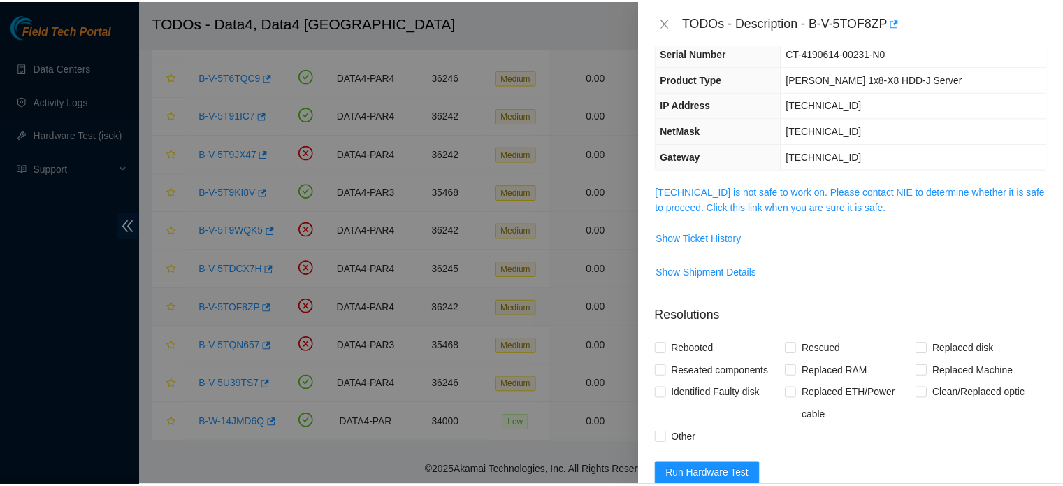
scroll to position [68, 0]
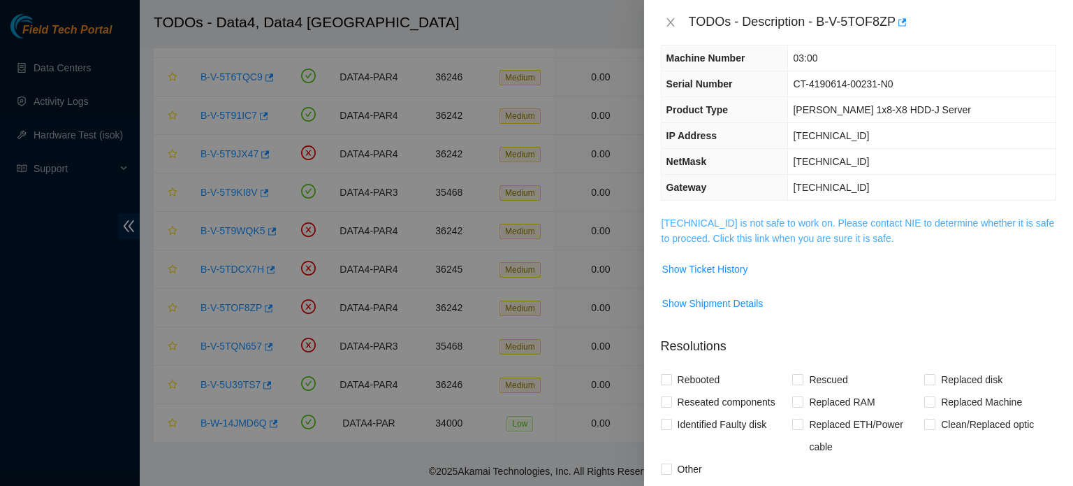
click at [841, 218] on link "2.21.132.140 is not safe to work on. Please contact NIE to determine whether it…" at bounding box center [858, 230] width 393 height 27
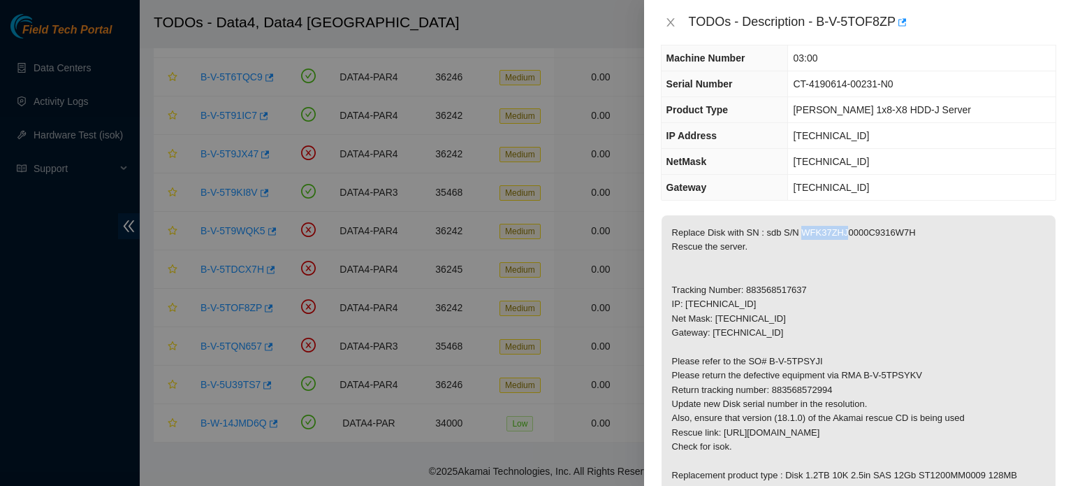
drag, startPoint x: 841, startPoint y: 231, endPoint x: 797, endPoint y: 229, distance: 43.3
click at [797, 229] on p "Replace Disk with SN : sdb S/N WFK37ZHJ0000C9316W7H Rescue the server. Tracking…" at bounding box center [859, 375] width 394 height 321
drag, startPoint x: 833, startPoint y: 386, endPoint x: 770, endPoint y: 389, distance: 63.0
click at [770, 389] on p "Replace Disk with SN : sdb S/N WFK37ZHJ0000C9316W7H Rescue the server. Tracking…" at bounding box center [859, 375] width 394 height 321
drag, startPoint x: 920, startPoint y: 372, endPoint x: 863, endPoint y: 370, distance: 56.6
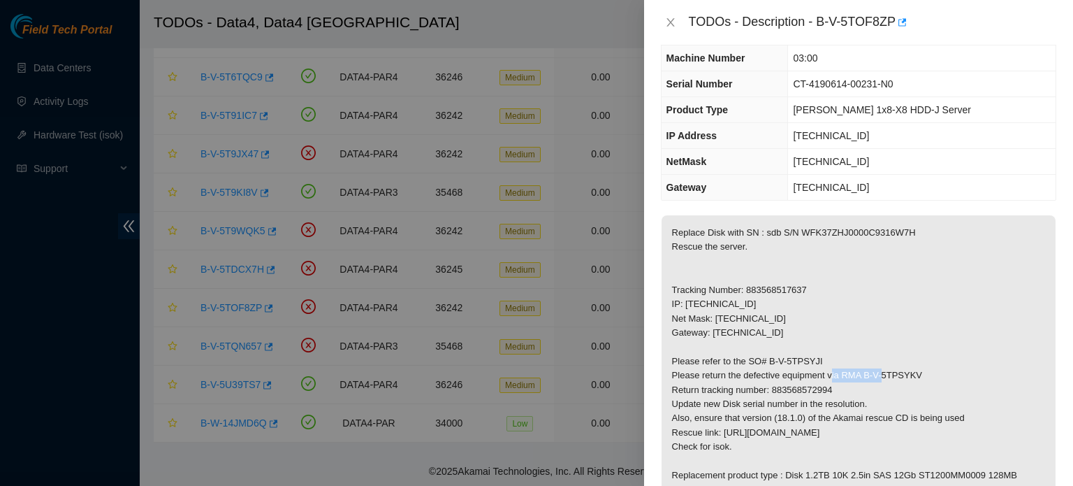
click at [863, 370] on p "Replace Disk with SN : sdb S/N WFK37ZHJ0000C9316W7H Rescue the server. Tracking…" at bounding box center [859, 375] width 394 height 321
click at [672, 17] on icon "close" at bounding box center [670, 22] width 11 height 11
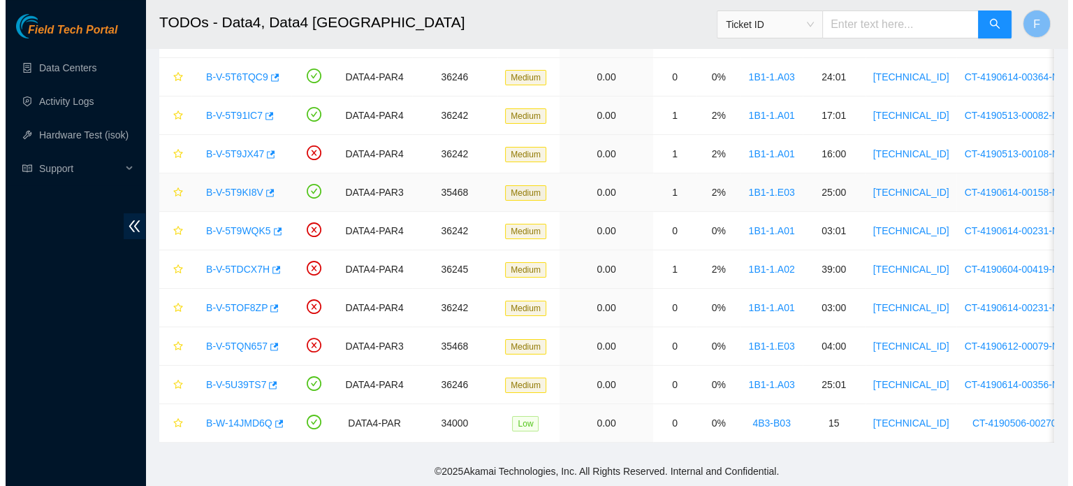
scroll to position [99, 0]
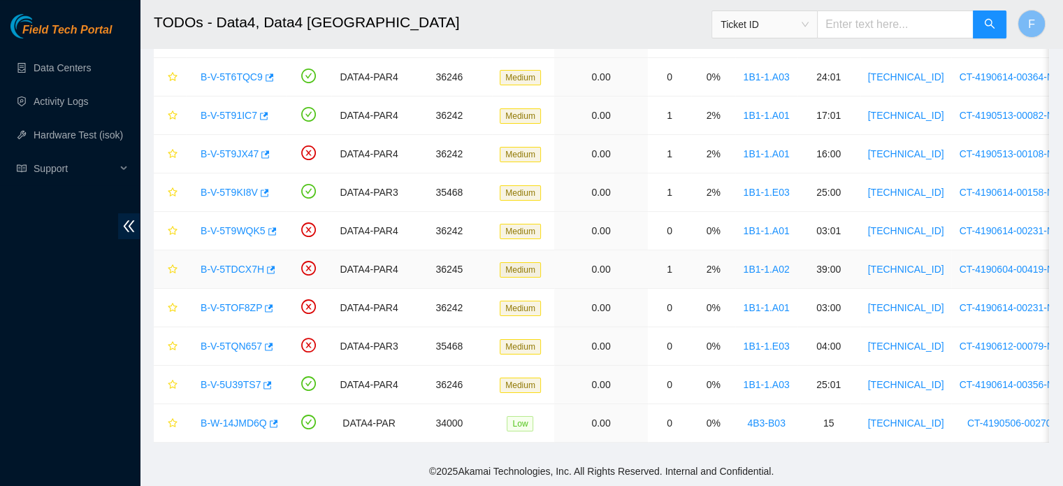
click at [248, 263] on link "B-V-5TDCX7H" at bounding box center [233, 268] width 64 height 11
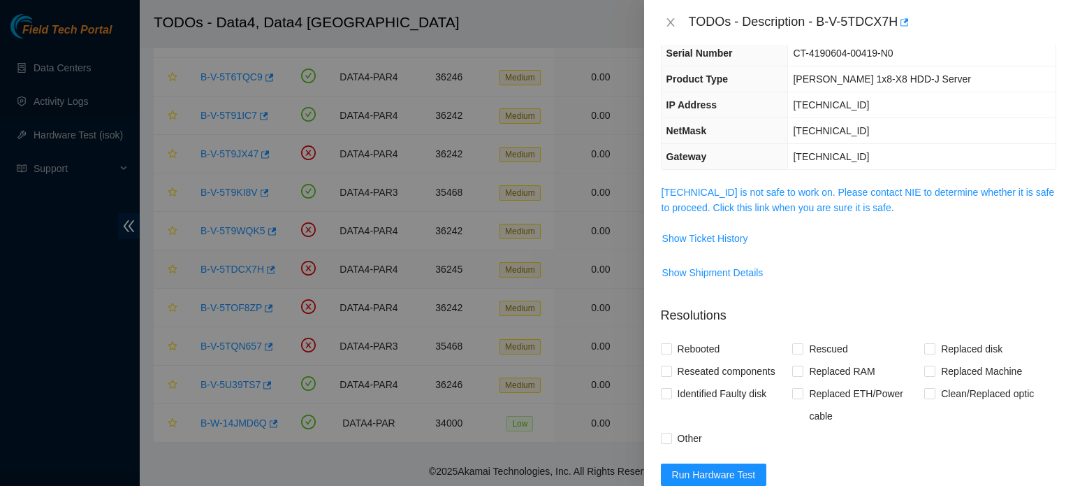
scroll to position [68, 0]
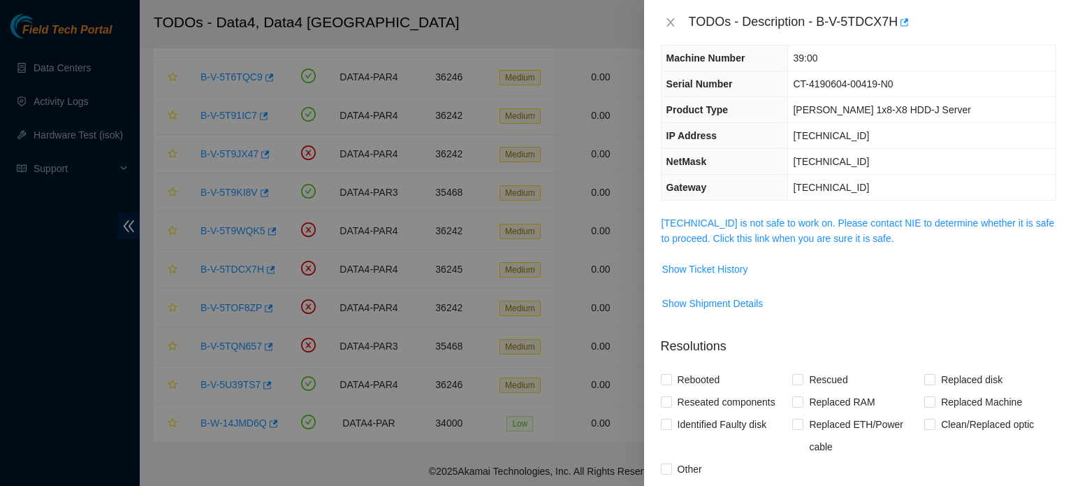
click at [883, 228] on span "95.100.202.52 is not safe to work on. Please contact NIE to determine whether i…" at bounding box center [859, 230] width 394 height 31
click at [881, 222] on link "95.100.202.52 is not safe to work on. Please contact NIE to determine whether i…" at bounding box center [858, 230] width 393 height 27
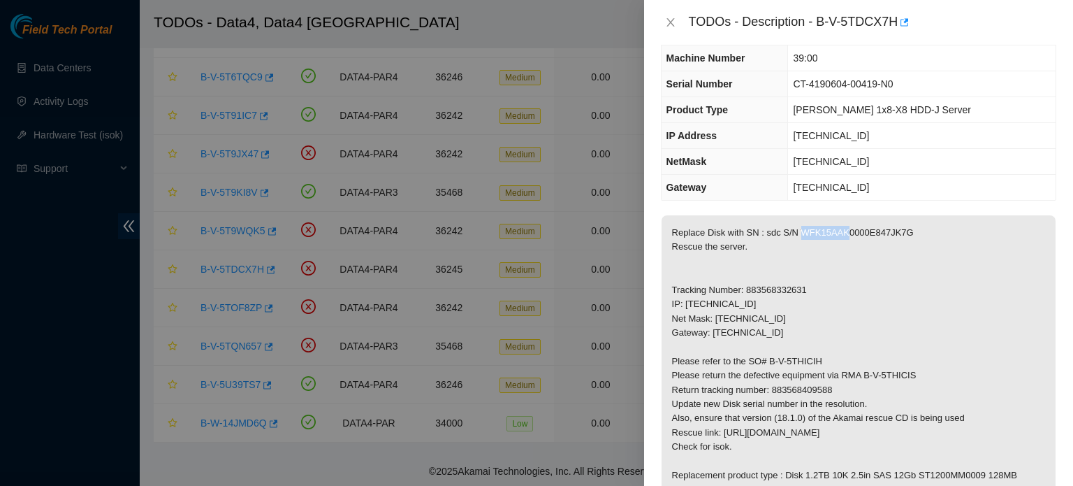
drag, startPoint x: 841, startPoint y: 229, endPoint x: 799, endPoint y: 230, distance: 41.9
click at [799, 230] on p "Replace Disk with SN : sdc S/N WFK15AAK0000E847JK7G Rescue the server. Tracking…" at bounding box center [859, 375] width 394 height 321
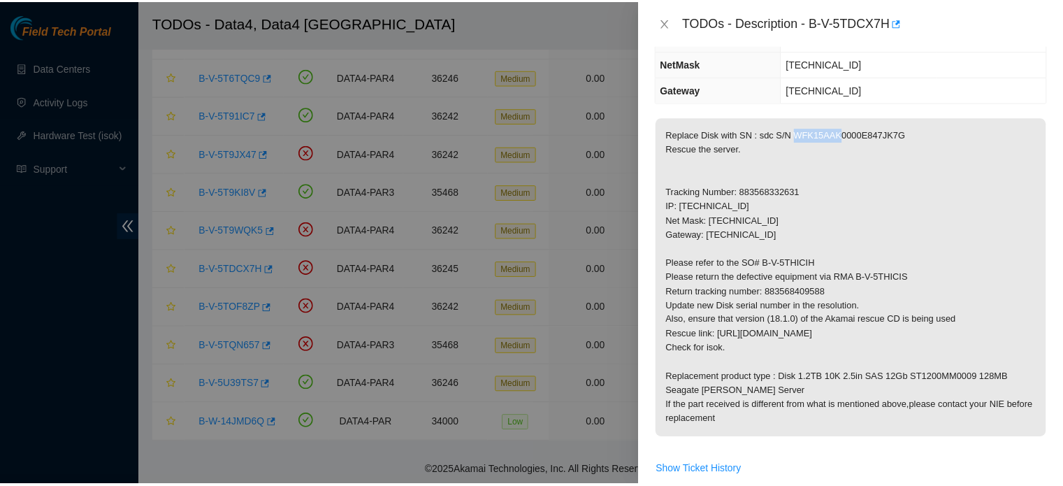
scroll to position [175, 0]
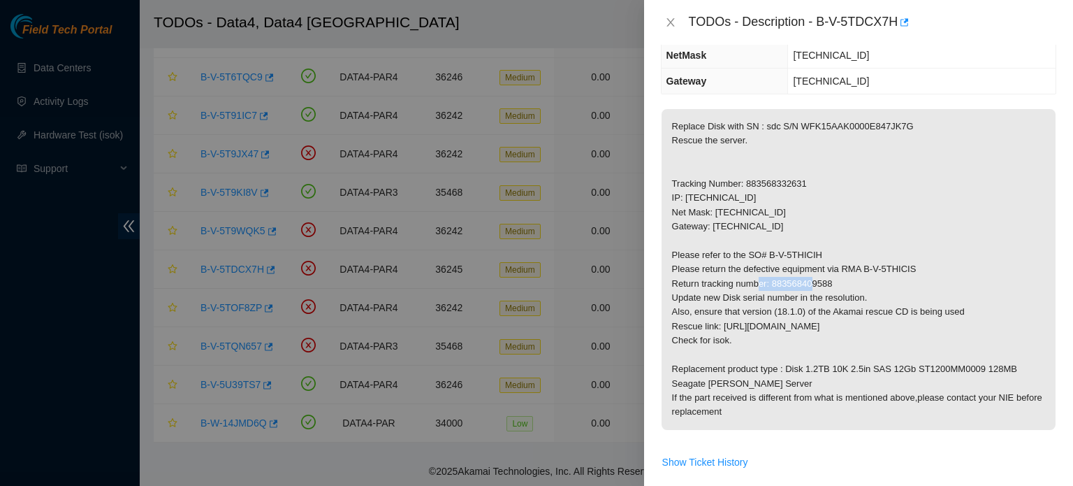
drag, startPoint x: 834, startPoint y: 284, endPoint x: 772, endPoint y: 286, distance: 62.2
click at [772, 286] on p "Replace Disk with SN : sdc S/N WFK15AAK0000E847JK7G Rescue the server. Tracking…" at bounding box center [859, 269] width 394 height 321
drag, startPoint x: 917, startPoint y: 267, endPoint x: 864, endPoint y: 270, distance: 53.2
click at [864, 270] on p "Replace Disk with SN : sdc S/N WFK15AAK0000E847JK7G Rescue the server. Tracking…" at bounding box center [859, 269] width 394 height 321
click at [672, 22] on icon "close" at bounding box center [670, 22] width 11 height 11
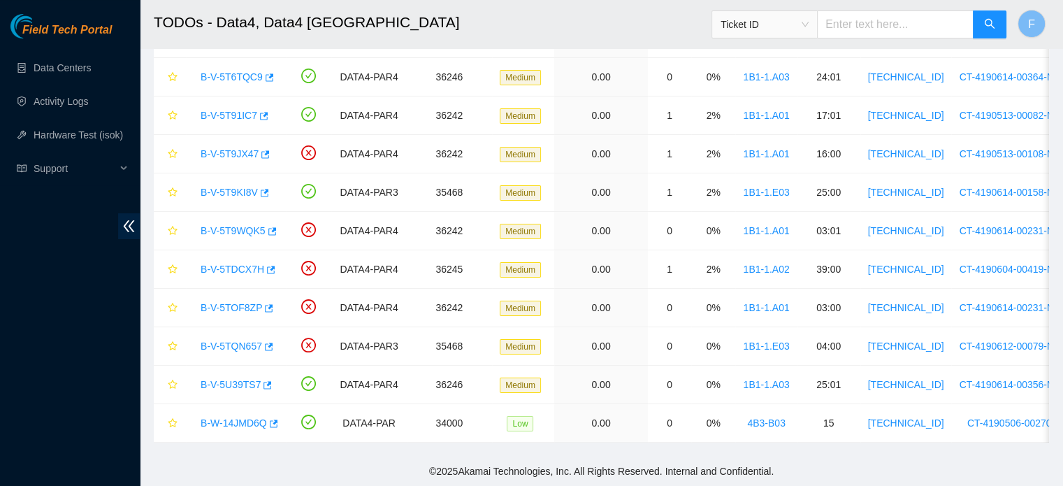
scroll to position [221, 0]
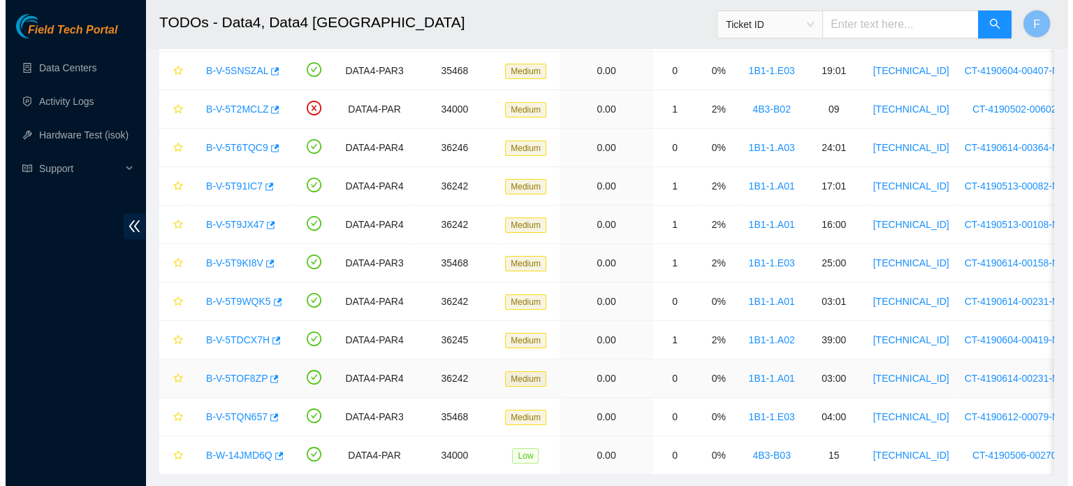
scroll to position [177, 0]
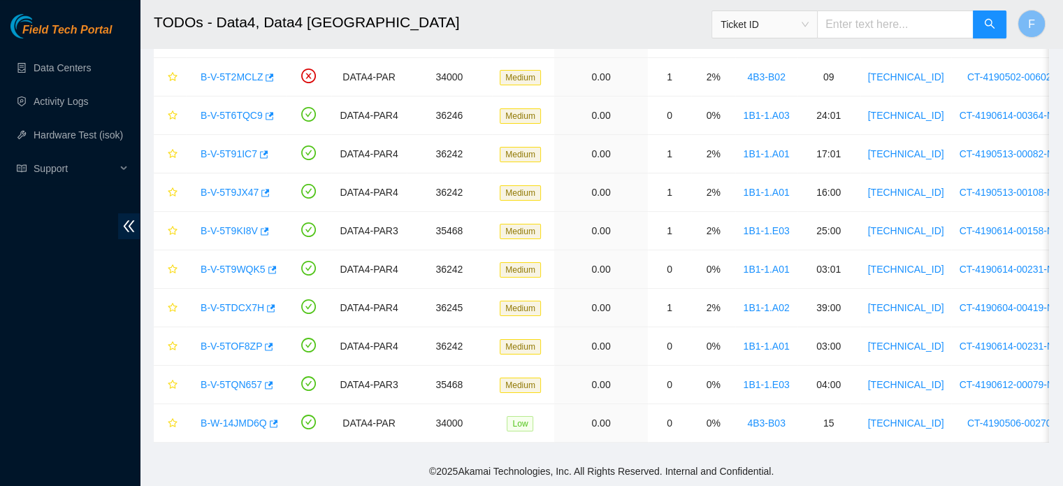
click at [414, 464] on footer "© 2025 Akamai Technologies, Inc. All Rights Reserved. Internal and Confidential." at bounding box center [601, 470] width 923 height 29
click at [240, 379] on link "B-V-5TQN657" at bounding box center [231, 384] width 61 height 11
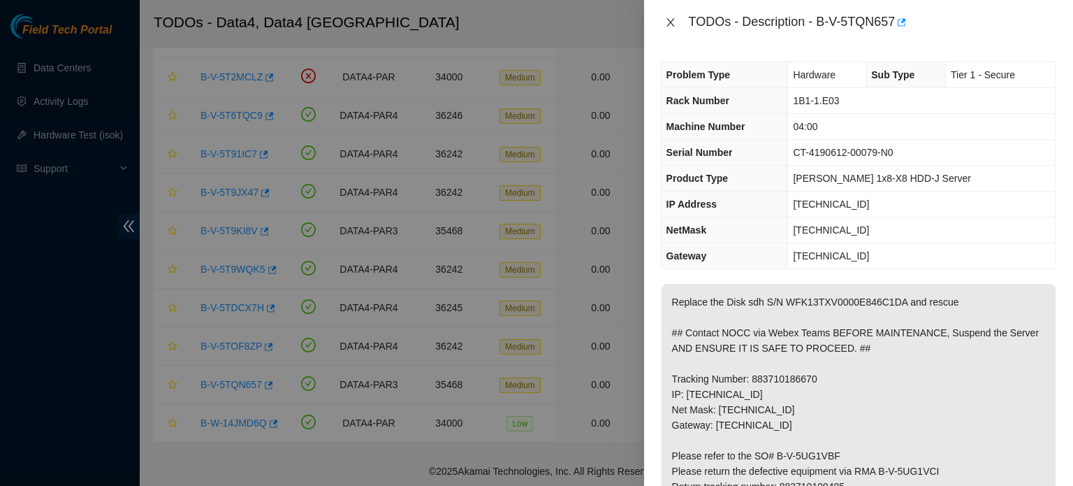
click at [676, 22] on button "Close" at bounding box center [671, 22] width 20 height 13
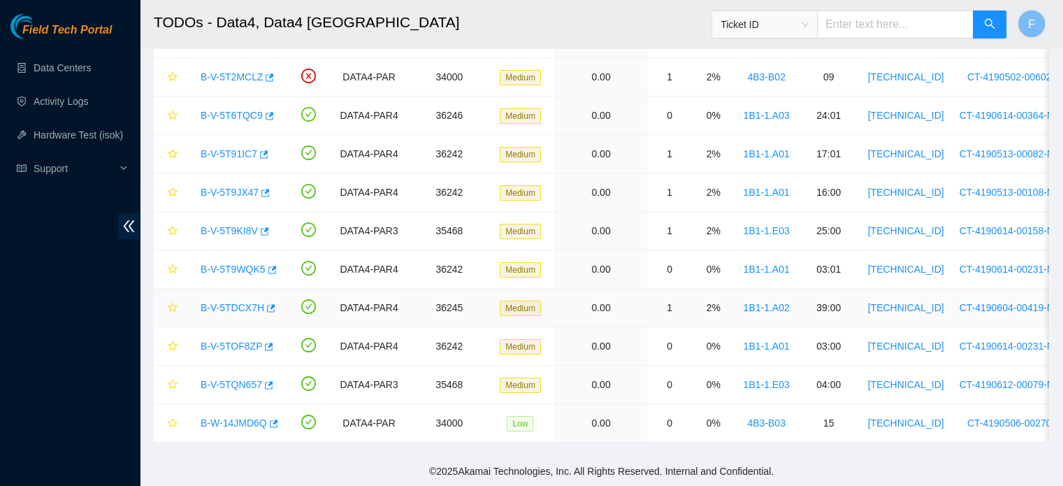
click at [243, 302] on link "B-V-5TDCX7H" at bounding box center [233, 307] width 64 height 11
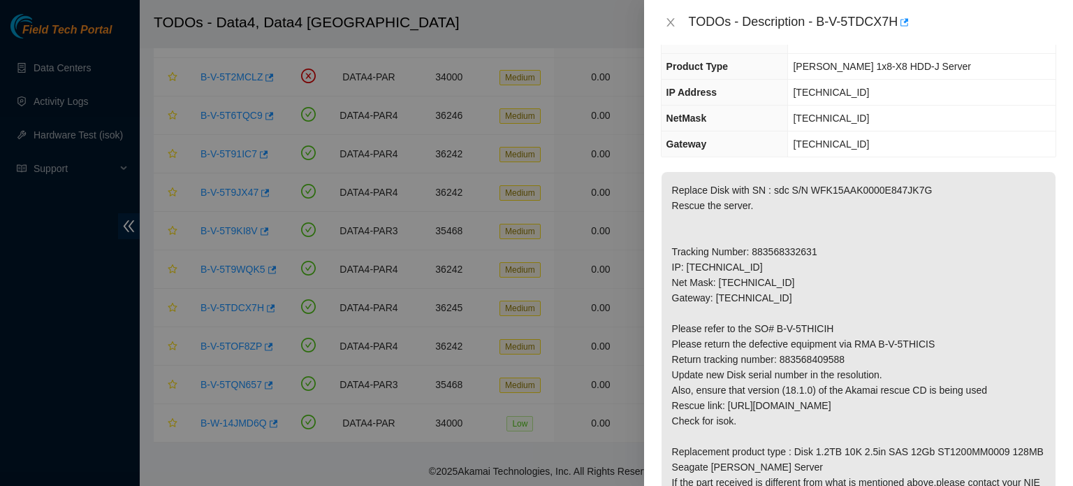
scroll to position [0, 0]
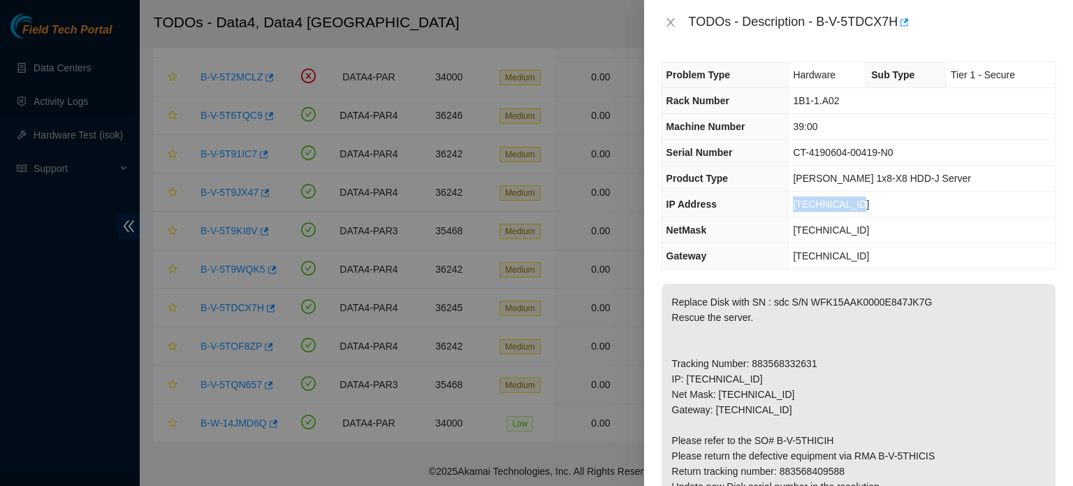
drag, startPoint x: 858, startPoint y: 203, endPoint x: 795, endPoint y: 201, distance: 63.0
click at [795, 201] on td "[TECHNICAL_ID]" at bounding box center [922, 204] width 268 height 26
copy span "[TECHNICAL_ID]"
drag, startPoint x: 850, startPoint y: 101, endPoint x: 792, endPoint y: 99, distance: 58.0
click at [792, 99] on td "1B1-1.A02" at bounding box center [922, 101] width 268 height 26
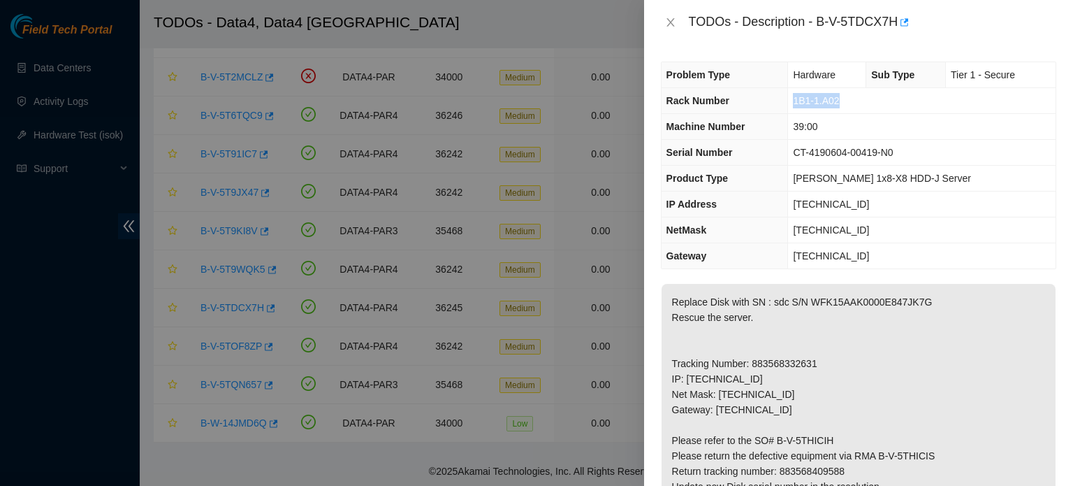
copy span "1B1-1.A02"
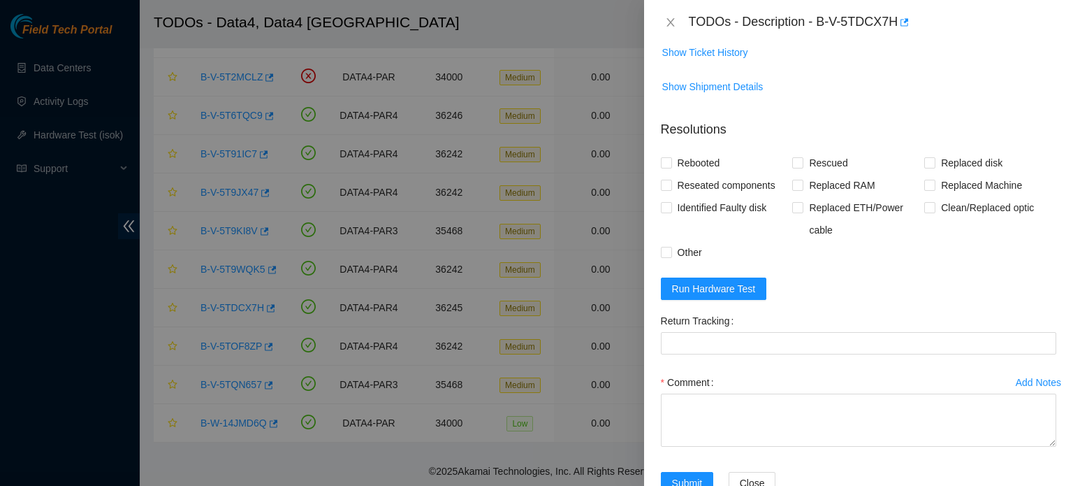
scroll to position [611, 0]
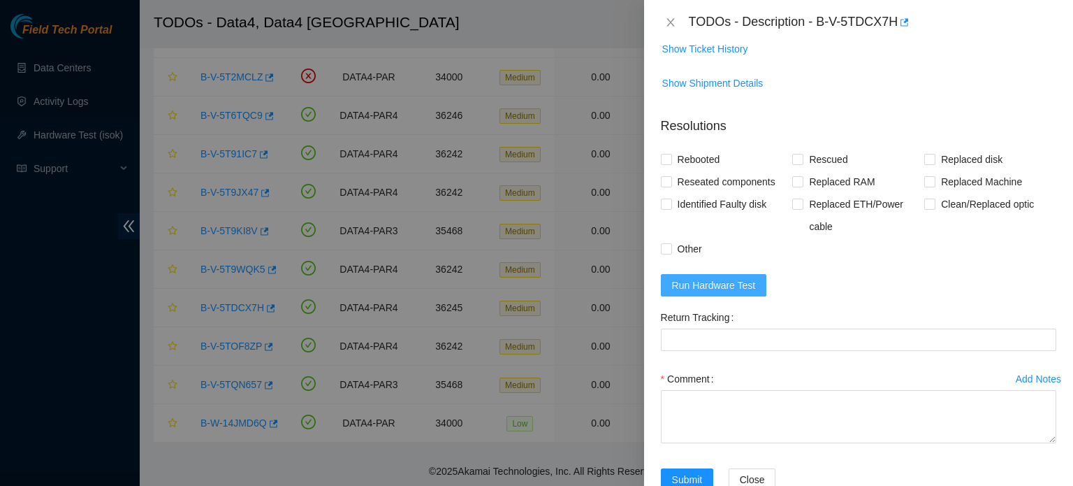
click at [741, 287] on span "Run Hardware Test" at bounding box center [714, 284] width 84 height 15
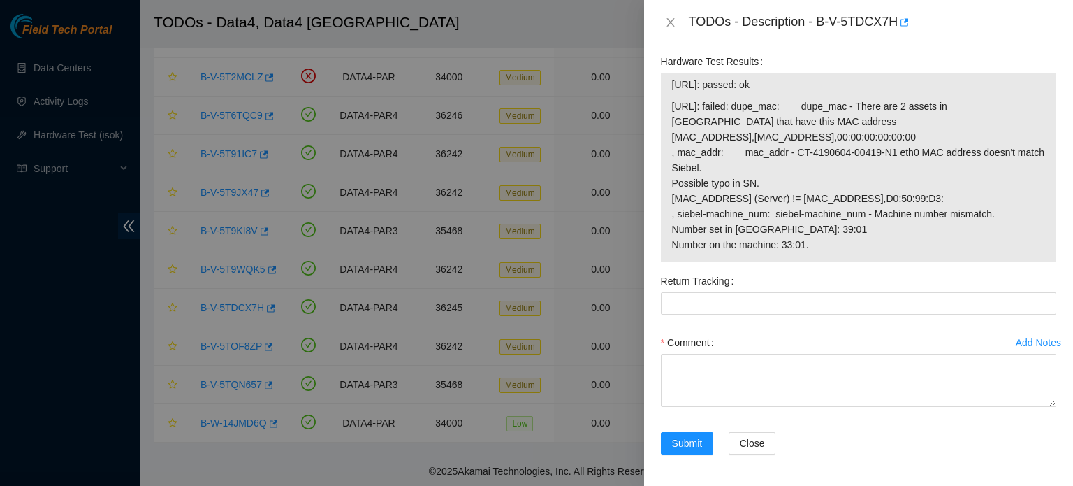
scroll to position [783, 0]
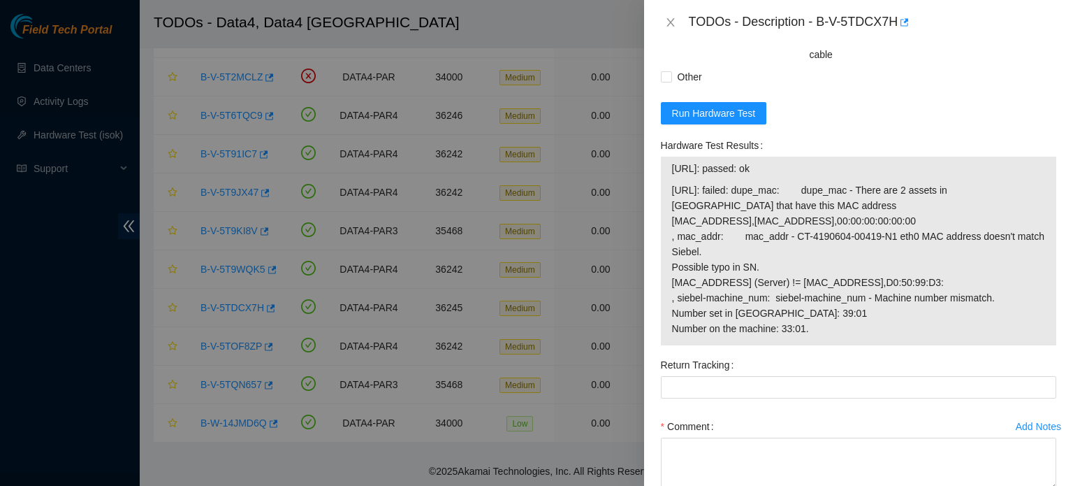
drag, startPoint x: 790, startPoint y: 166, endPoint x: 656, endPoint y: 166, distance: 134.2
click at [656, 166] on div "Hardware Test Results [URL]: passed: ok [URL]: failed: dupe_mac: dupe_mac - The…" at bounding box center [858, 243] width 407 height 219
copy tbody "[URL]: passed: ok"
click at [756, 439] on textarea "Comment" at bounding box center [859, 463] width 396 height 53
paste textarea "[URL]: passed: ok"
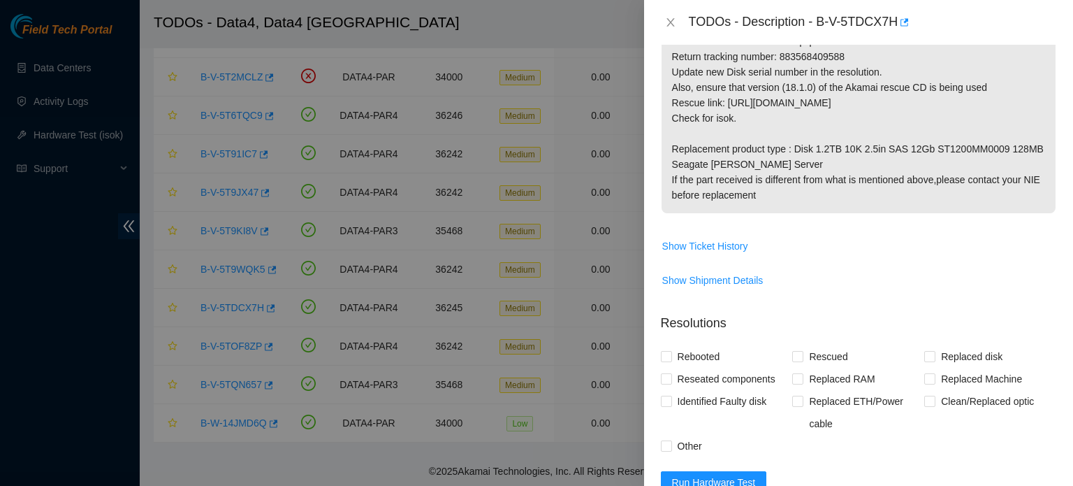
scroll to position [351, 0]
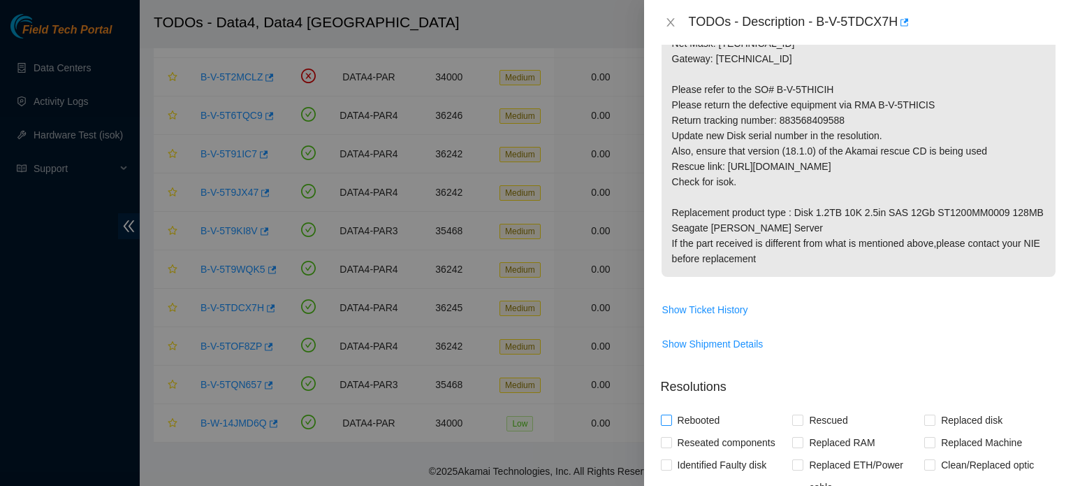
type textarea "[URL]: passed: ok"
click at [679, 419] on span "Rebooted" at bounding box center [699, 420] width 54 height 22
click at [671, 419] on input "Rebooted" at bounding box center [666, 419] width 10 height 10
checkbox input "true"
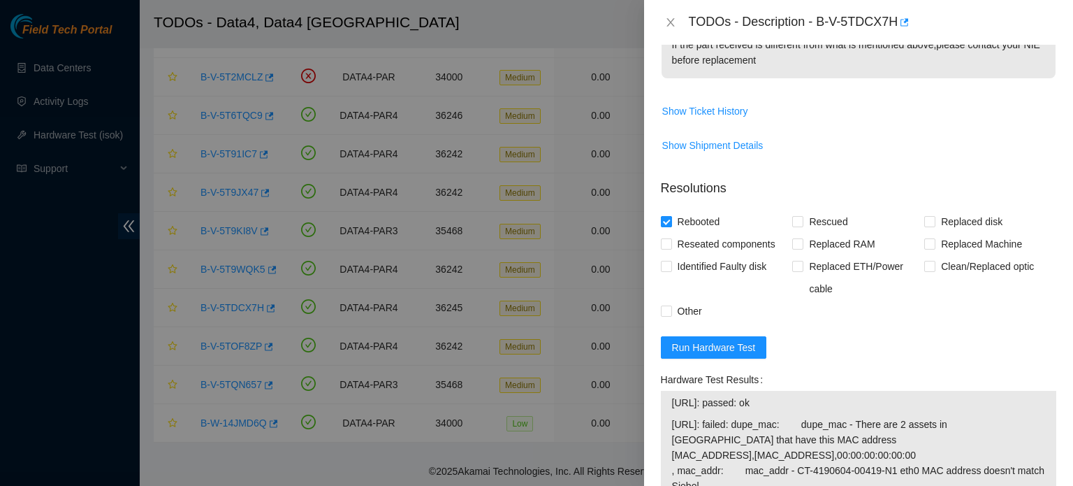
scroll to position [552, 0]
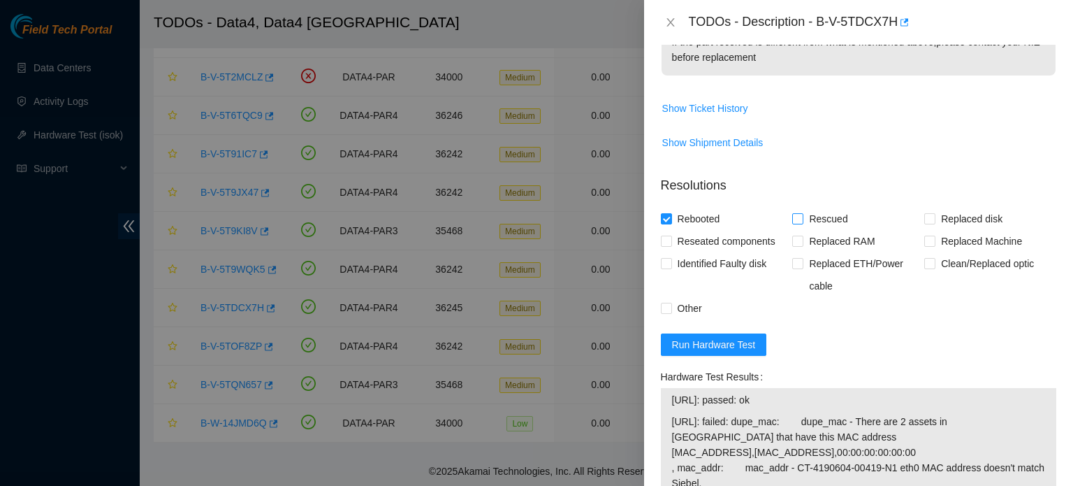
click at [821, 224] on span "Rescued" at bounding box center [829, 219] width 50 height 22
click at [802, 223] on input "Rescued" at bounding box center [797, 218] width 10 height 10
checkbox input "true"
click at [964, 219] on span "Replaced disk" at bounding box center [972, 219] width 73 height 22
click at [934, 219] on input "Replaced disk" at bounding box center [930, 218] width 10 height 10
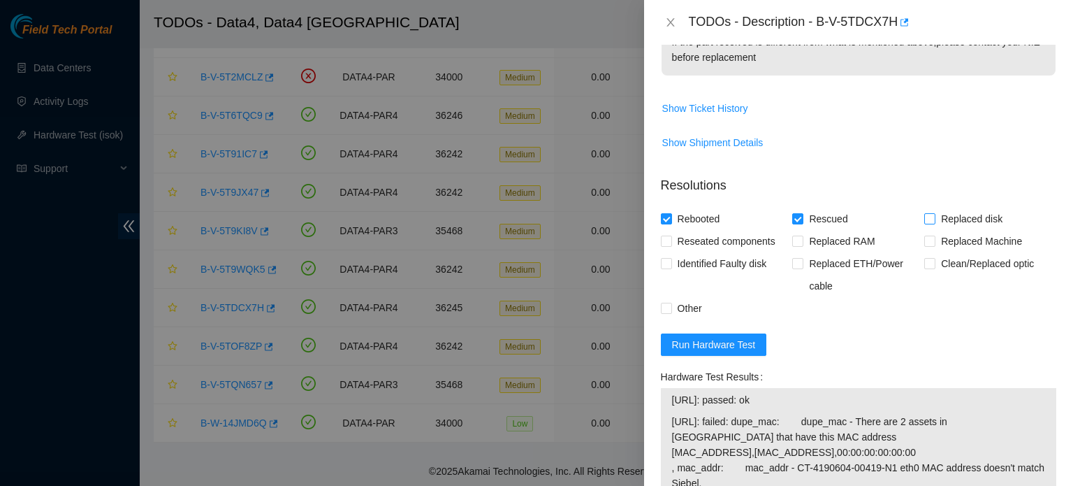
checkbox input "true"
click at [699, 297] on span "Other" at bounding box center [690, 308] width 36 height 22
click at [671, 303] on input "Other" at bounding box center [666, 308] width 10 height 10
checkbox input "true"
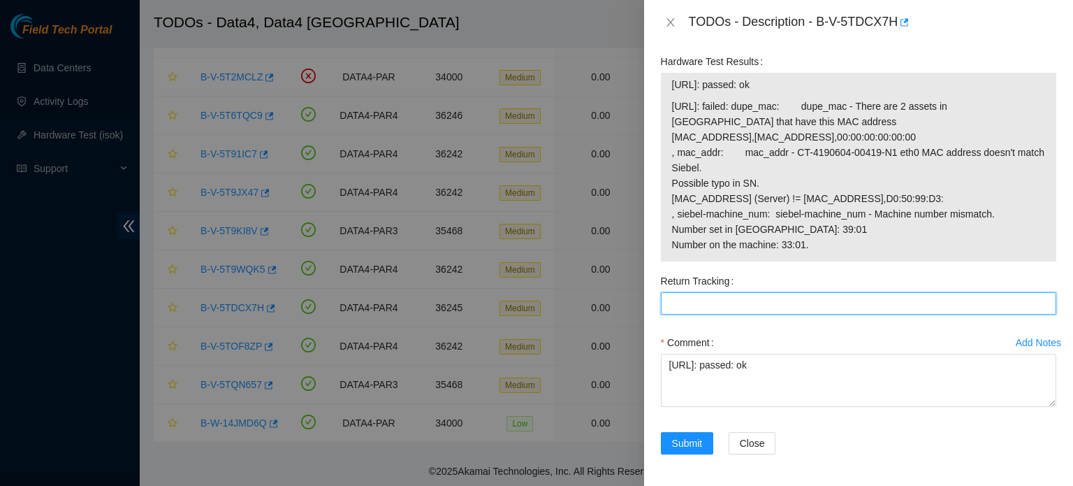
click at [725, 300] on Tracking "Return Tracking" at bounding box center [859, 303] width 396 height 22
paste Tracking "883568409588"
type Tracking "883568409588"
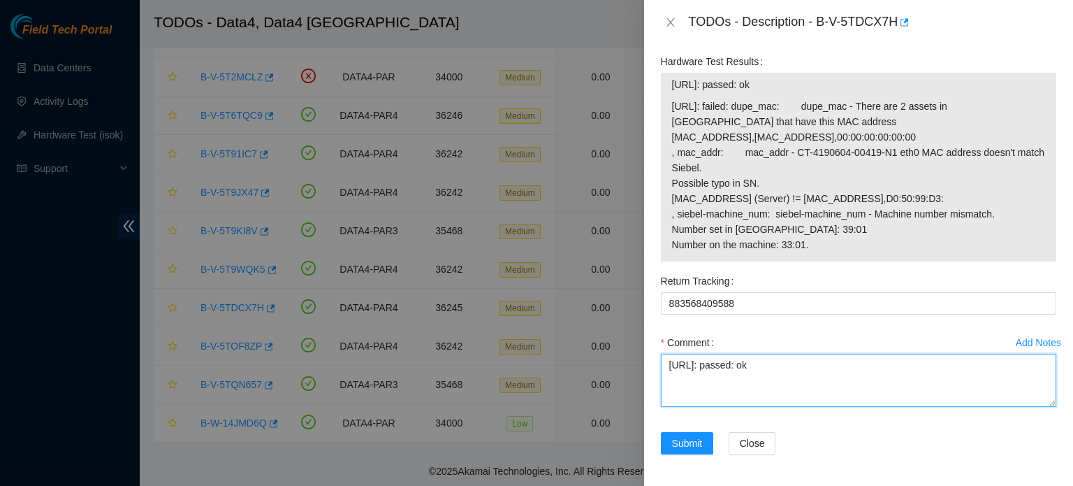
click at [669, 365] on textarea "[URL]: passed: ok" at bounding box center [859, 380] width 396 height 53
paste textarea "B-V-5TDCX7H : Identified the server S/N: CT-4190604-00419-N0, then the disk S/N…"
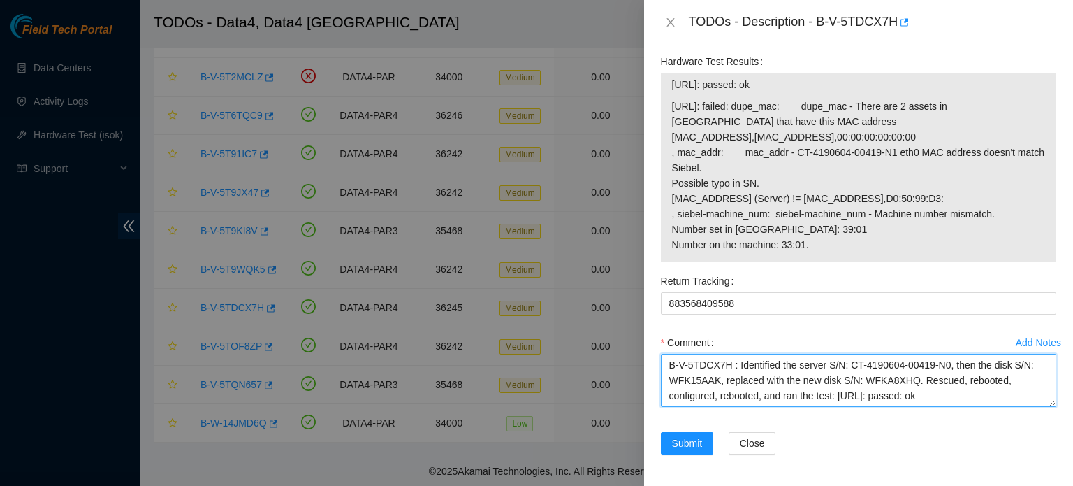
scroll to position [0, 0]
drag, startPoint x: 735, startPoint y: 358, endPoint x: 652, endPoint y: 358, distance: 83.2
click at [652, 358] on div "Problem Type Hardware Sub Type Tier 1 - Secure Rack Number 1B1-1.A02 Machine Nu…" at bounding box center [858, 265] width 429 height 441
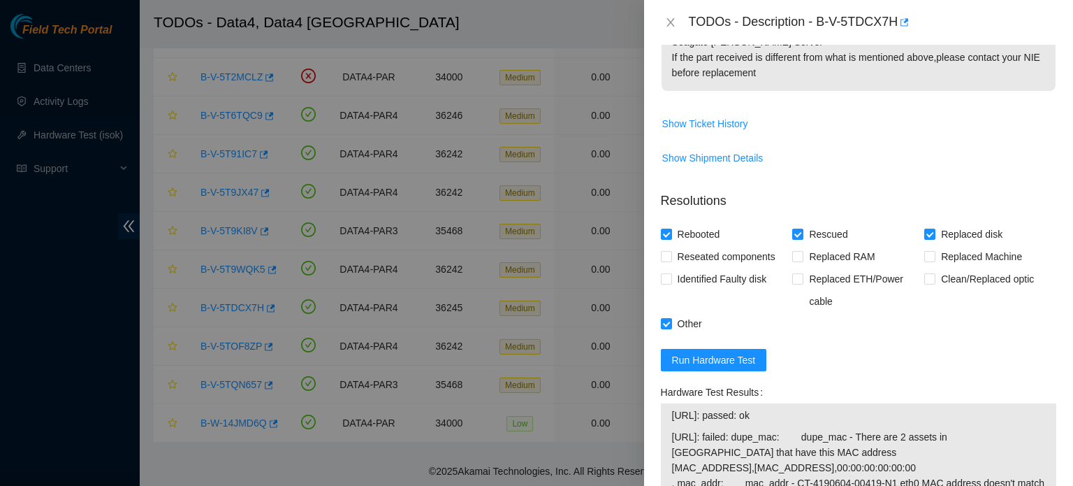
scroll to position [528, 0]
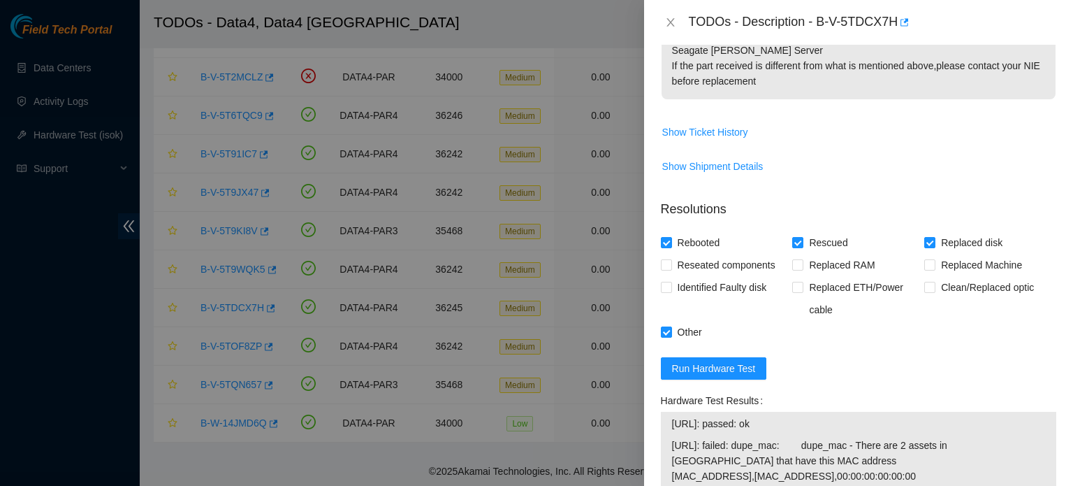
type textarea "Identified the server S/N: CT-4190604-00419-N0, then the disk S/N: WFK15AAK, re…"
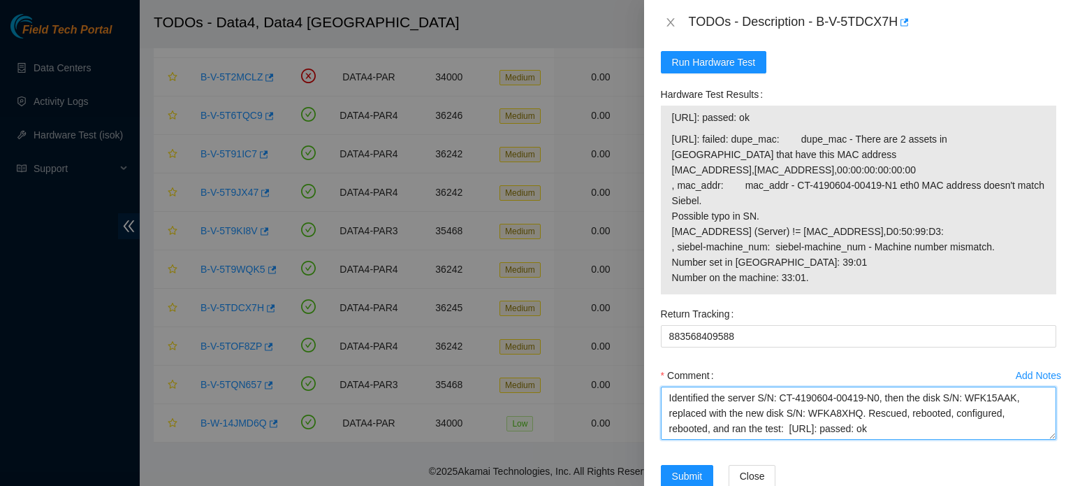
scroll to position [839, 0]
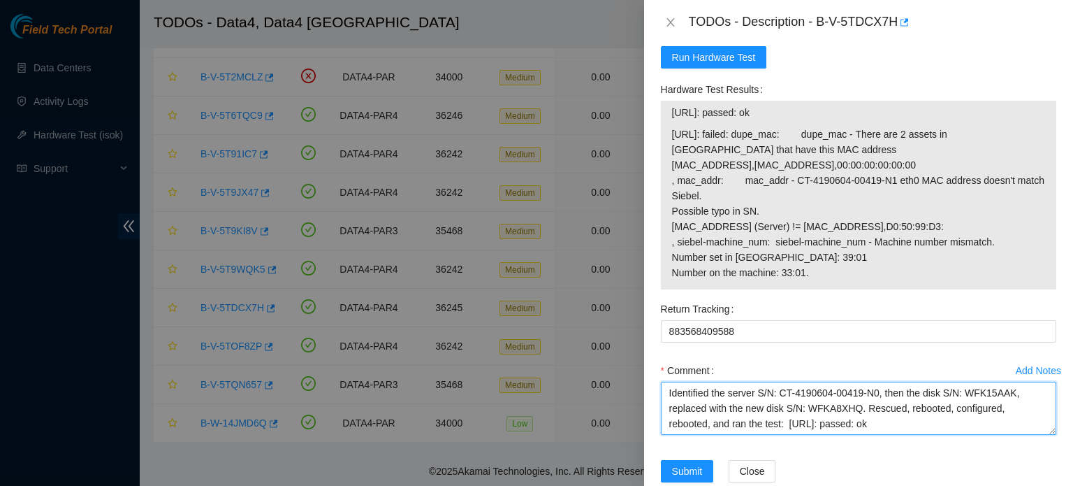
drag, startPoint x: 911, startPoint y: 423, endPoint x: 789, endPoint y: 423, distance: 122.3
click at [789, 423] on textarea "Identified the server S/N: CT-4190604-00419-N0, then the disk S/N: WFK15AAK, re…" at bounding box center [859, 408] width 396 height 53
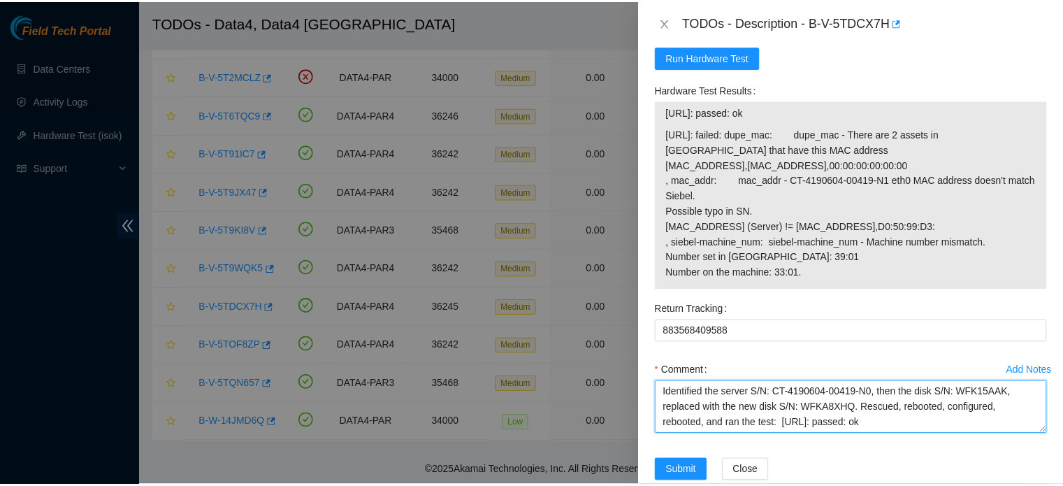
scroll to position [867, 0]
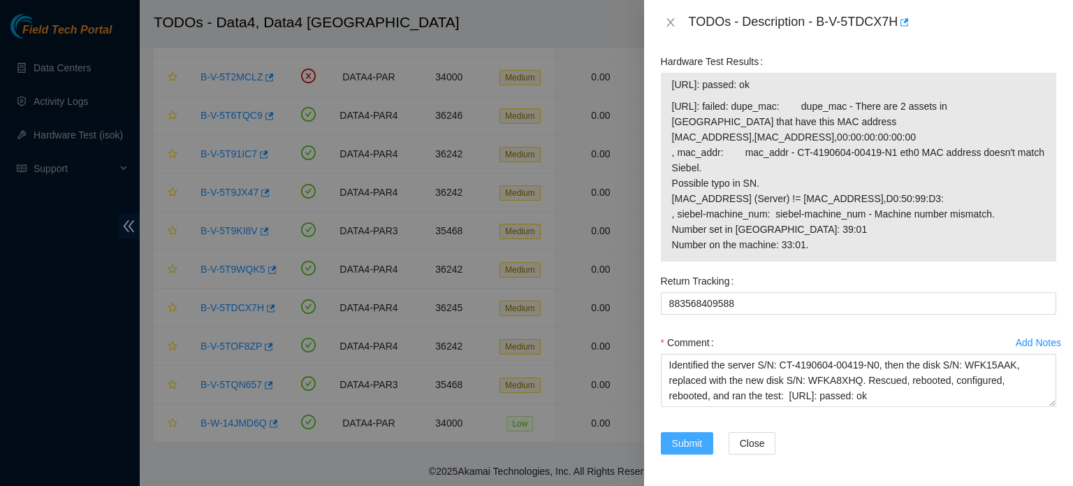
click at [693, 440] on span "Submit" at bounding box center [687, 442] width 31 height 15
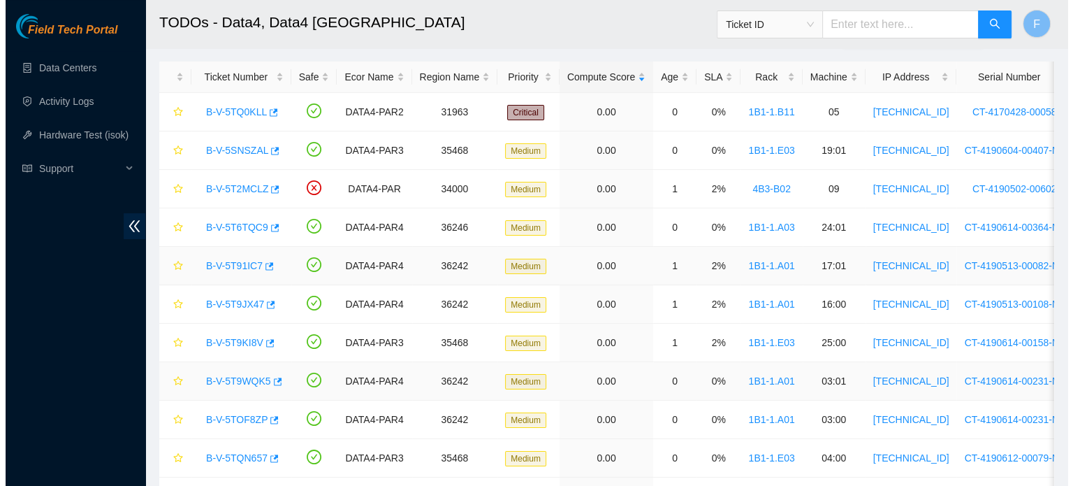
scroll to position [61, 0]
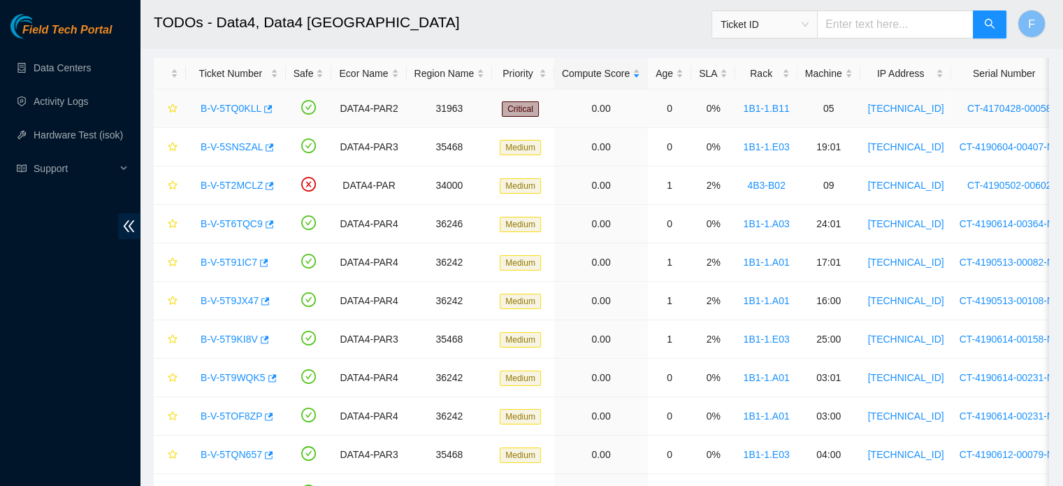
click at [242, 106] on link "B-V-5TQ0KLL" at bounding box center [231, 108] width 61 height 11
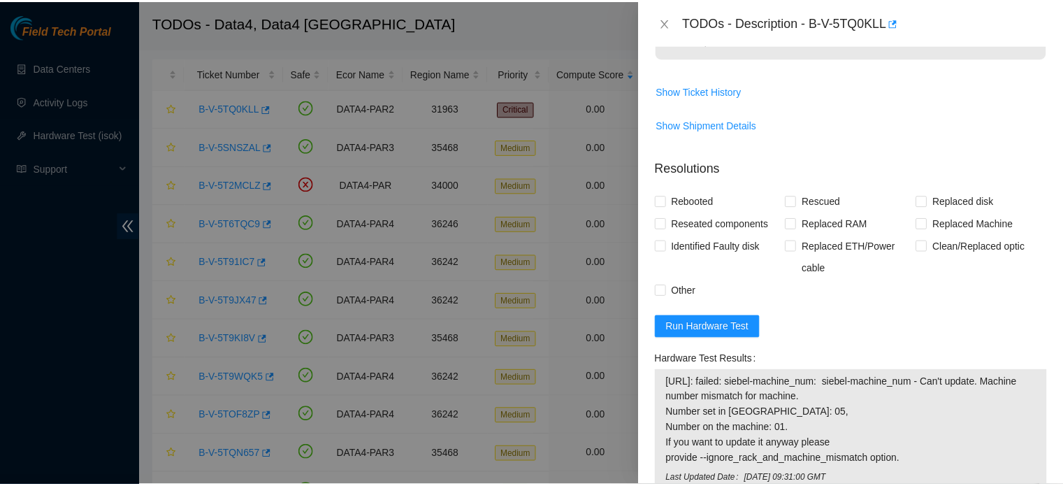
scroll to position [600, 0]
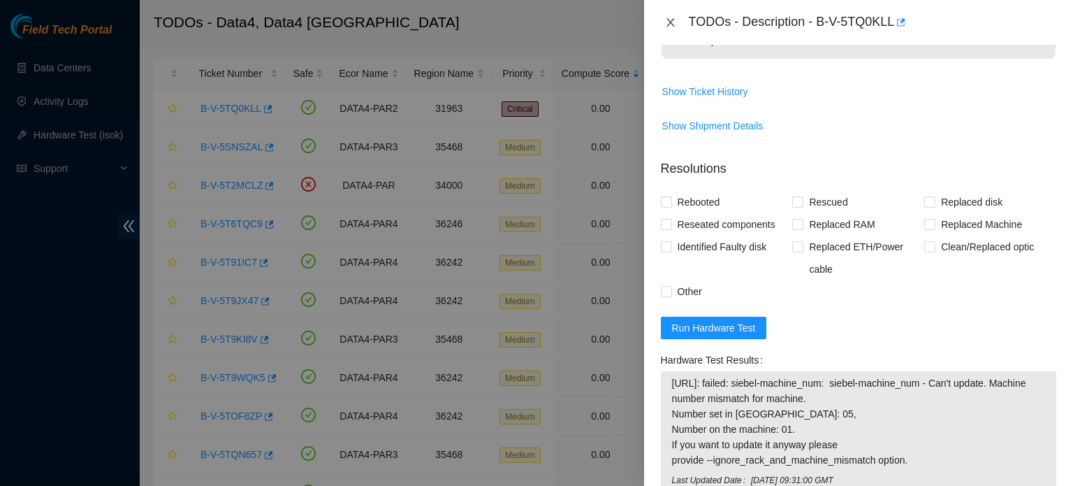
click at [671, 18] on icon "close" at bounding box center [670, 22] width 11 height 11
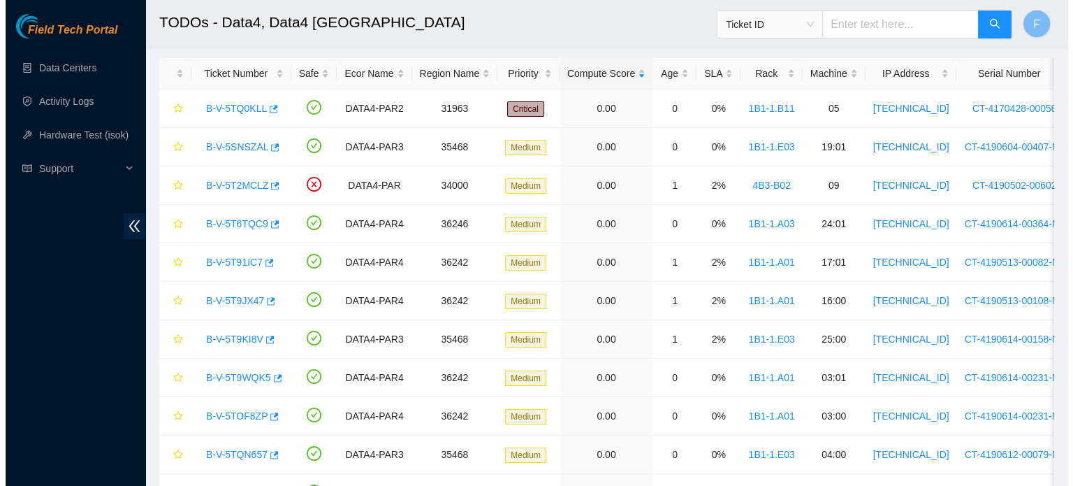
scroll to position [140, 0]
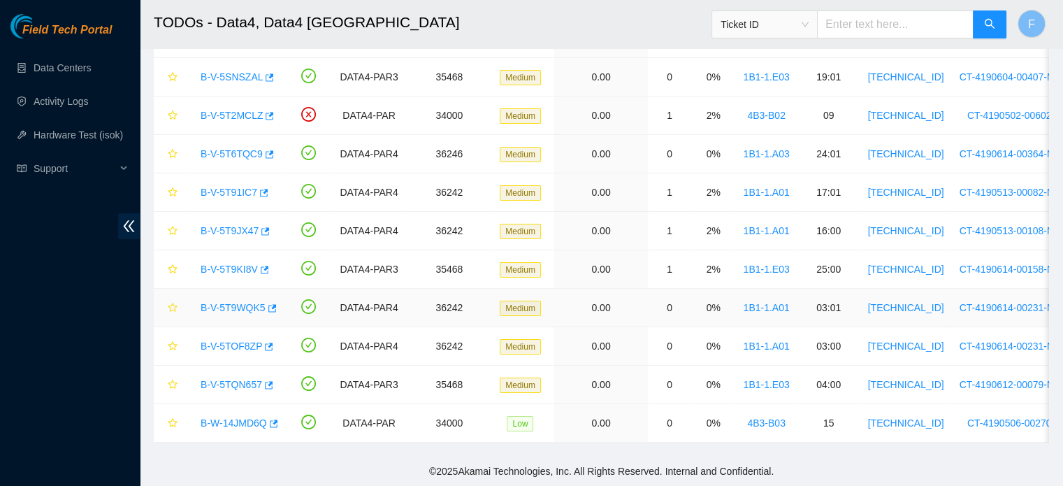
click at [223, 302] on link "B-V-5T9WQK5" at bounding box center [233, 307] width 65 height 11
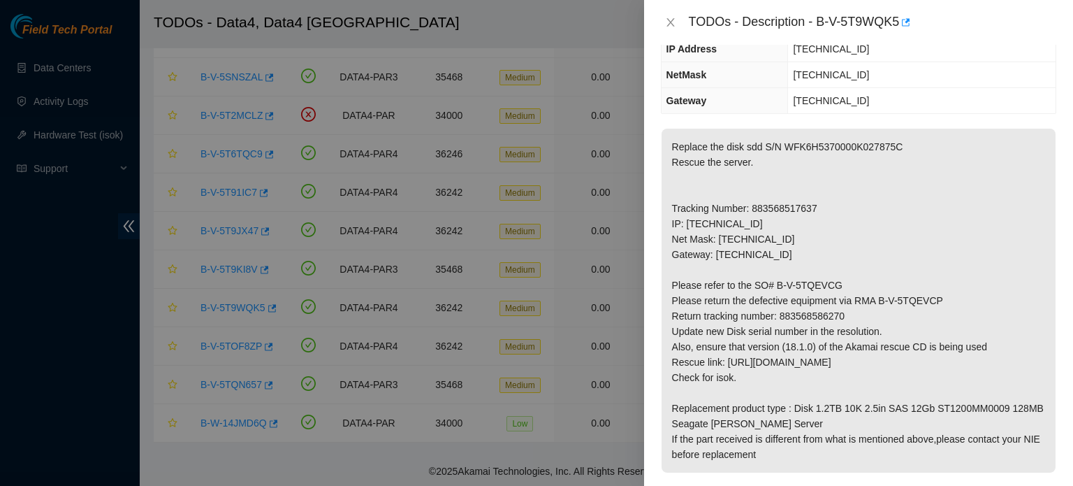
scroll to position [154, 0]
drag, startPoint x: 820, startPoint y: 16, endPoint x: 899, endPoint y: 19, distance: 79.0
click at [899, 19] on div "TODOs - Description - B-V-5T9WQK5" at bounding box center [873, 22] width 368 height 22
copy div "B-V-5T9WQK5"
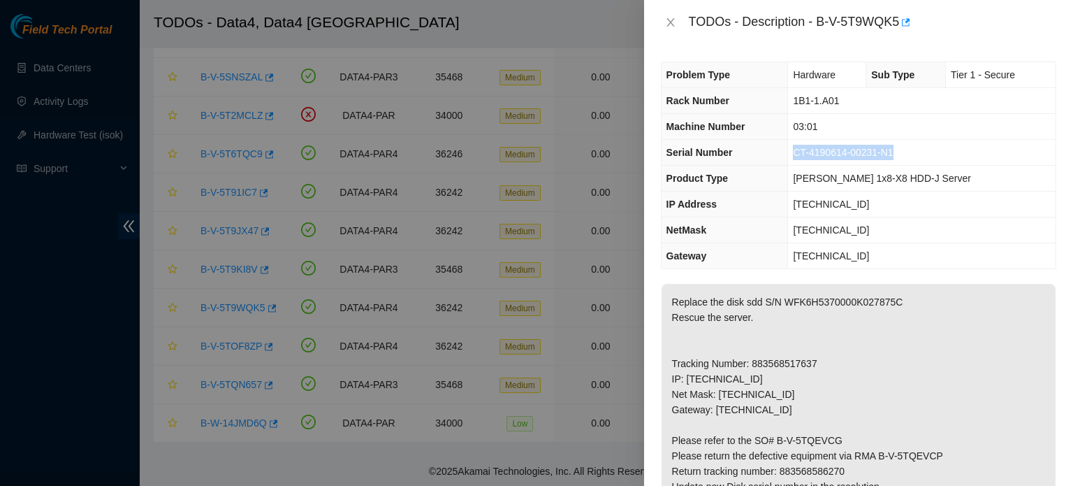
drag, startPoint x: 907, startPoint y: 152, endPoint x: 794, endPoint y: 157, distance: 113.3
click at [794, 157] on td "CT-4190614-00231-N1" at bounding box center [922, 153] width 268 height 26
copy span "CT-4190614-00231-N1"
drag, startPoint x: 829, startPoint y: 300, endPoint x: 784, endPoint y: 300, distance: 45.4
click at [784, 300] on p "Replace the disk sdd S/N WFK6H5370000K027875C Rescue the server. Tracking Numbe…" at bounding box center [859, 456] width 394 height 344
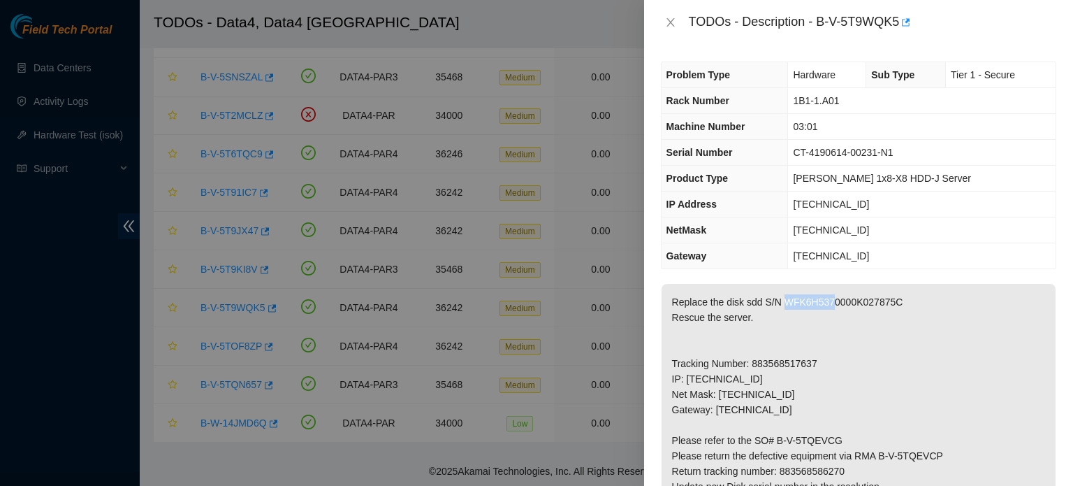
copy p "WFK6H537"
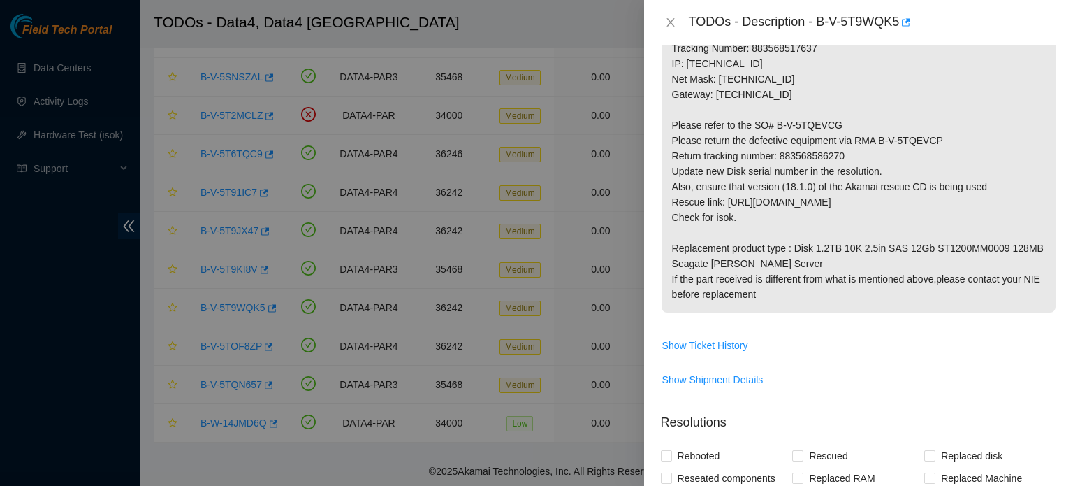
scroll to position [320, 0]
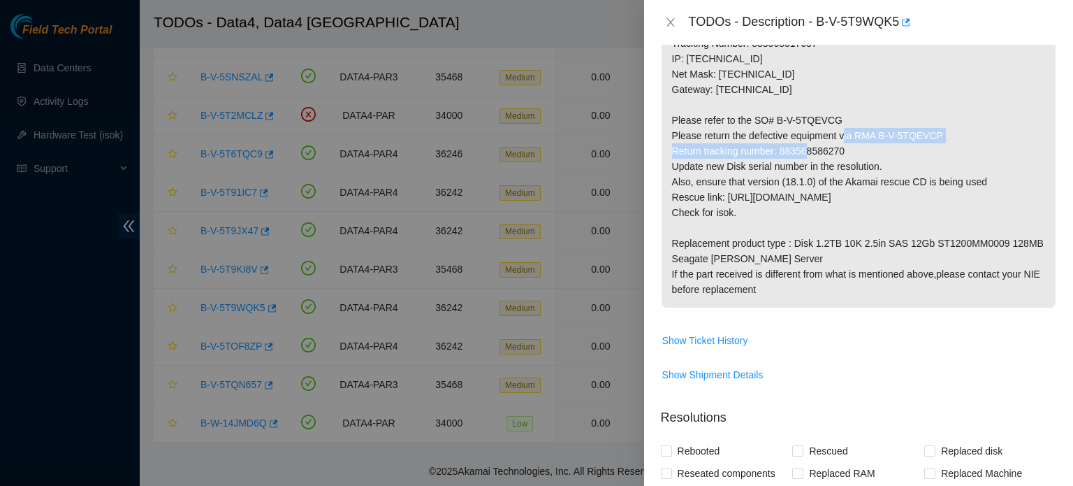
drag, startPoint x: 841, startPoint y: 147, endPoint x: 876, endPoint y: 136, distance: 36.0
click at [876, 136] on p "Replace the disk sdd S/N WFK6H5370000K027875C Rescue the server. Tracking Numbe…" at bounding box center [859, 136] width 394 height 344
copy p "B-V-5TQEVCP Return tracking number: 883568586270"
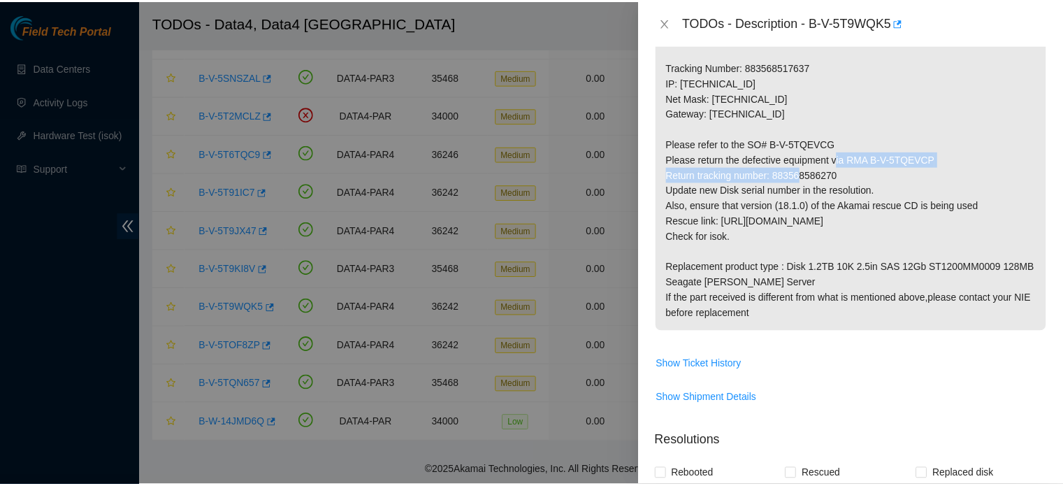
scroll to position [293, 0]
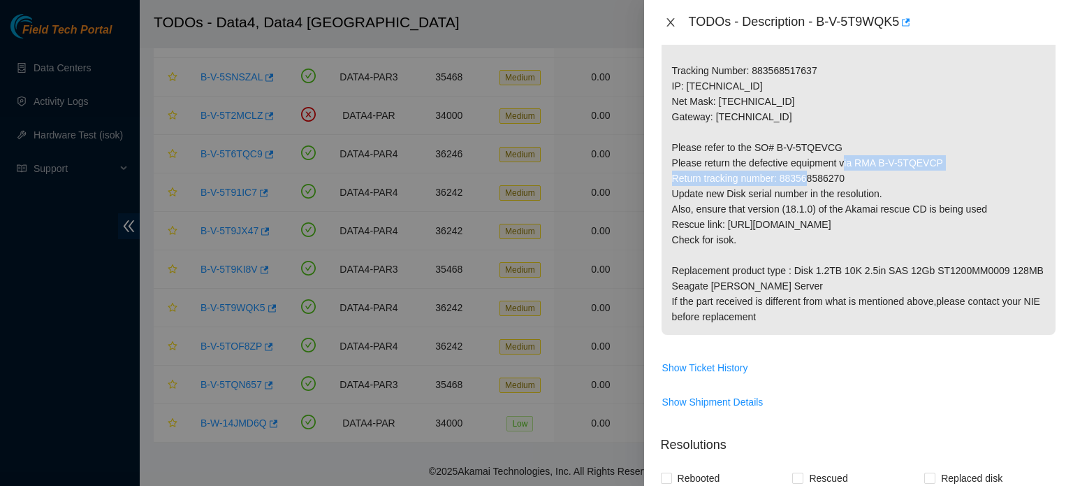
click at [662, 22] on button "Close" at bounding box center [671, 22] width 20 height 13
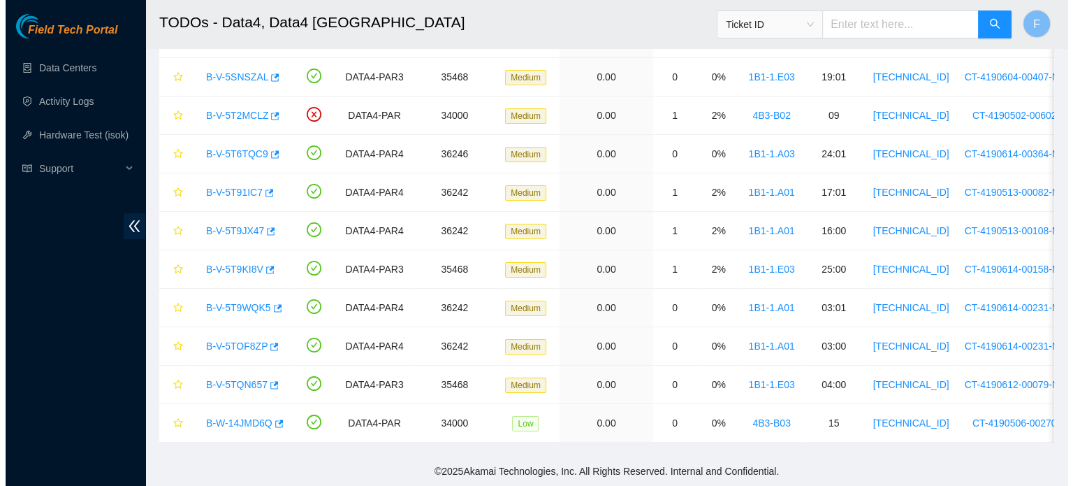
scroll to position [313, 0]
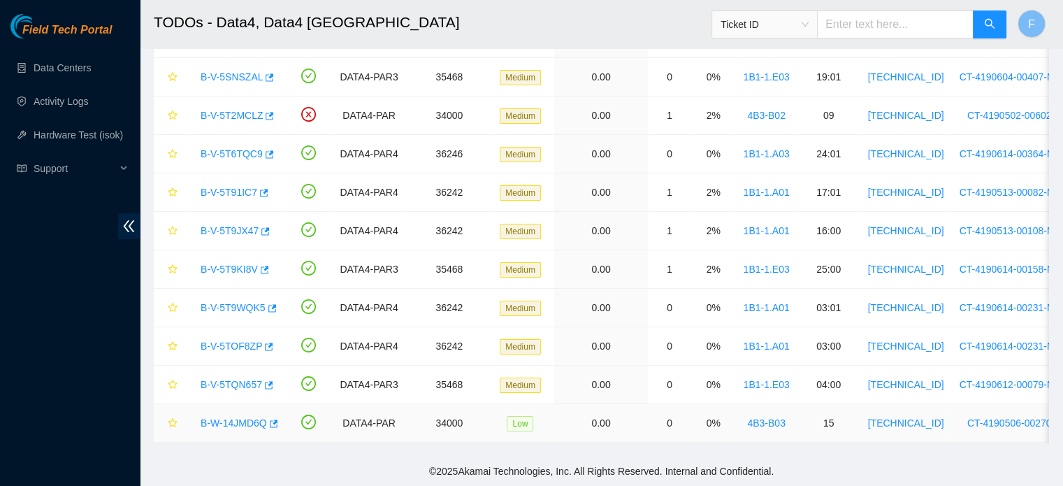
click at [248, 417] on link "B-W-14JMD6Q" at bounding box center [234, 422] width 66 height 11
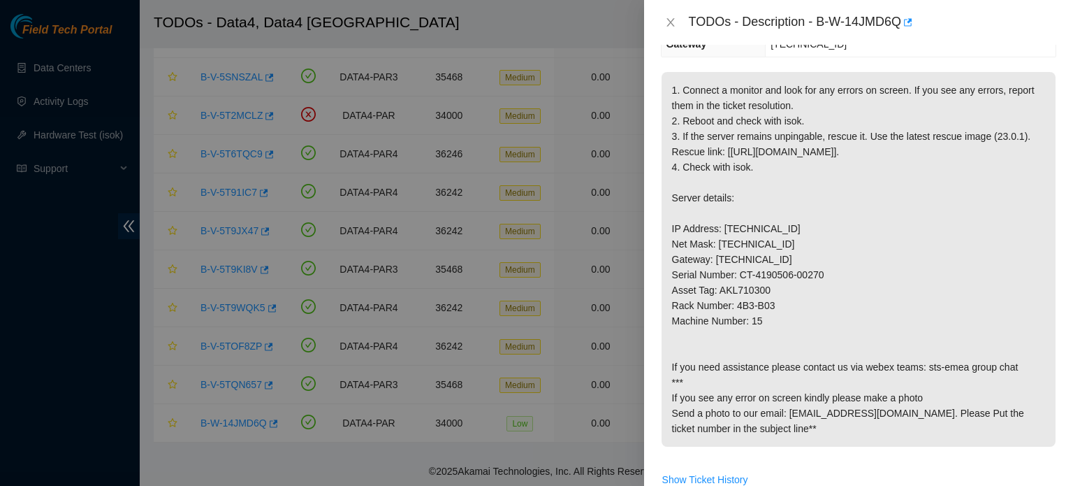
scroll to position [211, 0]
click at [674, 22] on icon "close" at bounding box center [670, 22] width 11 height 11
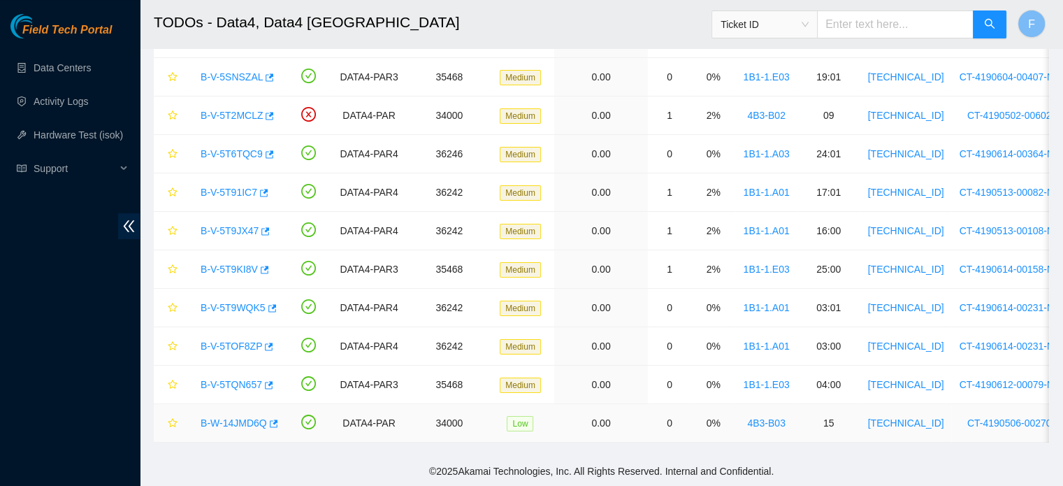
click at [245, 417] on link "B-W-14JMD6Q" at bounding box center [234, 422] width 66 height 11
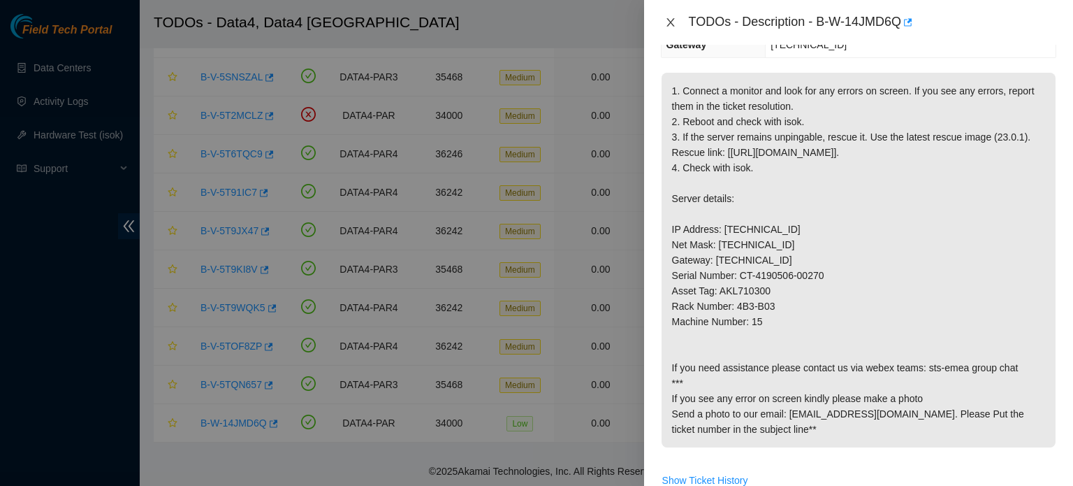
click at [671, 25] on icon "close" at bounding box center [670, 22] width 11 height 11
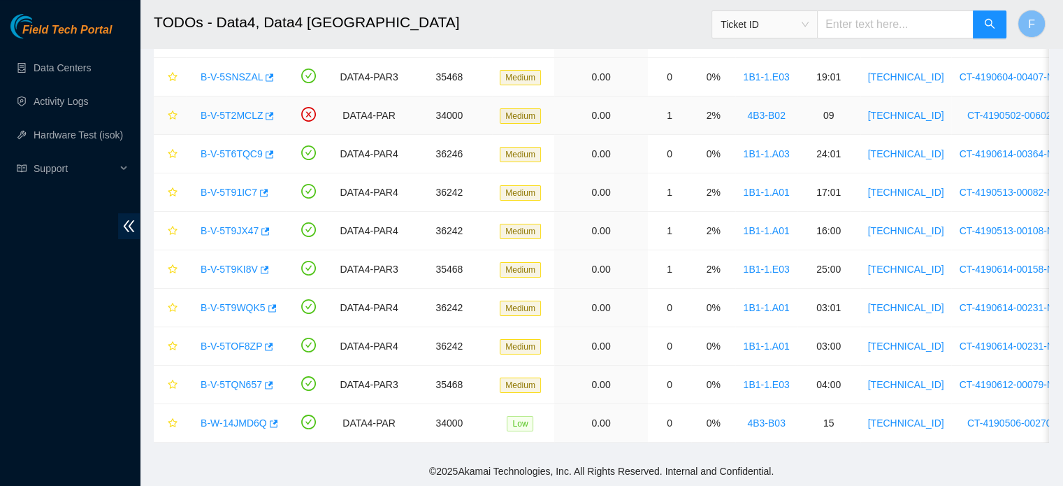
click at [243, 110] on link "B-V-5T2MCLZ" at bounding box center [232, 115] width 62 height 11
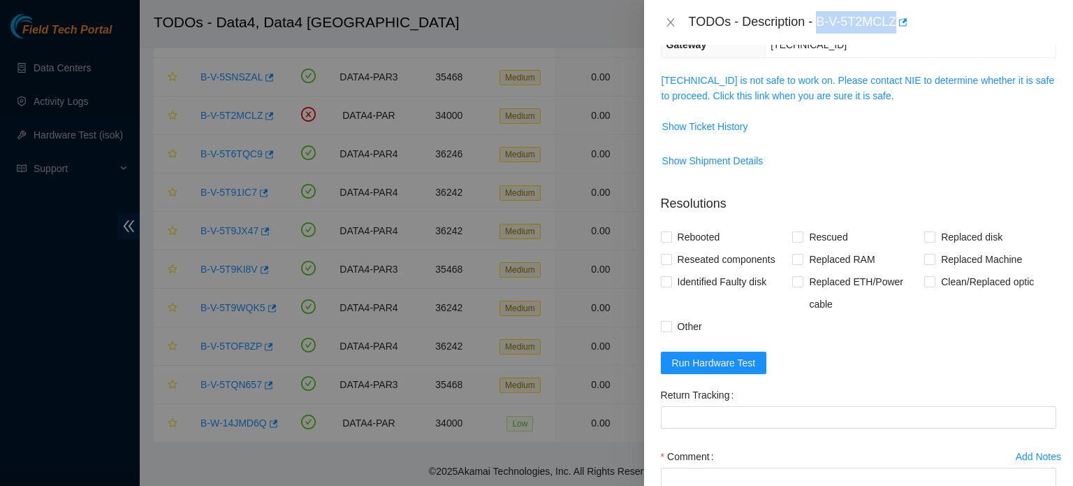
drag, startPoint x: 819, startPoint y: 19, endPoint x: 897, endPoint y: 23, distance: 78.4
click at [897, 23] on div "TODOs - Description - B-V-5T2MCLZ" at bounding box center [873, 22] width 368 height 22
copy div "B-V-5T2MCLZ"
click at [665, 22] on icon "close" at bounding box center [670, 22] width 11 height 11
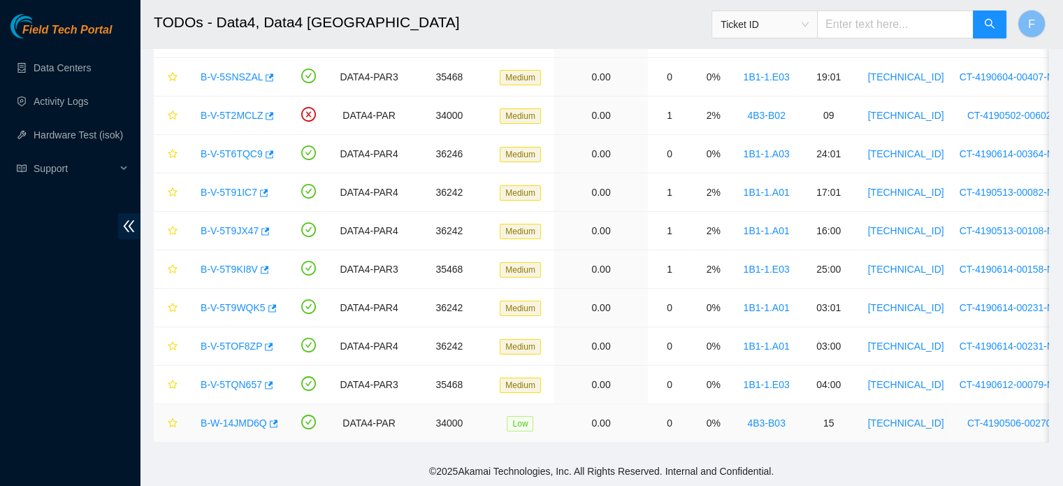
click at [246, 417] on link "B-W-14JMD6Q" at bounding box center [234, 422] width 66 height 11
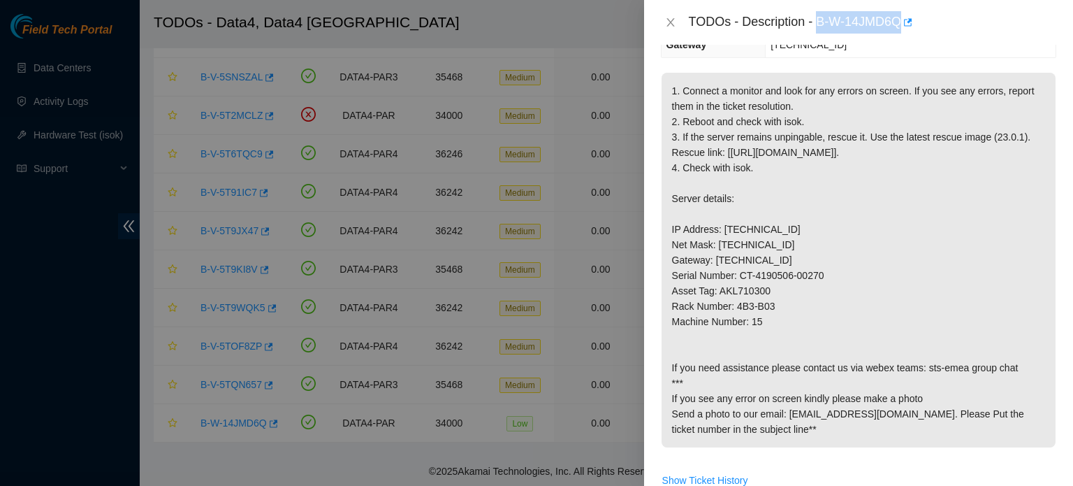
drag, startPoint x: 818, startPoint y: 22, endPoint x: 902, endPoint y: 16, distance: 84.1
click at [902, 16] on div "TODOs - Description - B-W-14JMD6Q" at bounding box center [873, 22] width 368 height 22
copy div "B-W-14JMD6Q"
click at [665, 21] on icon "close" at bounding box center [670, 22] width 11 height 11
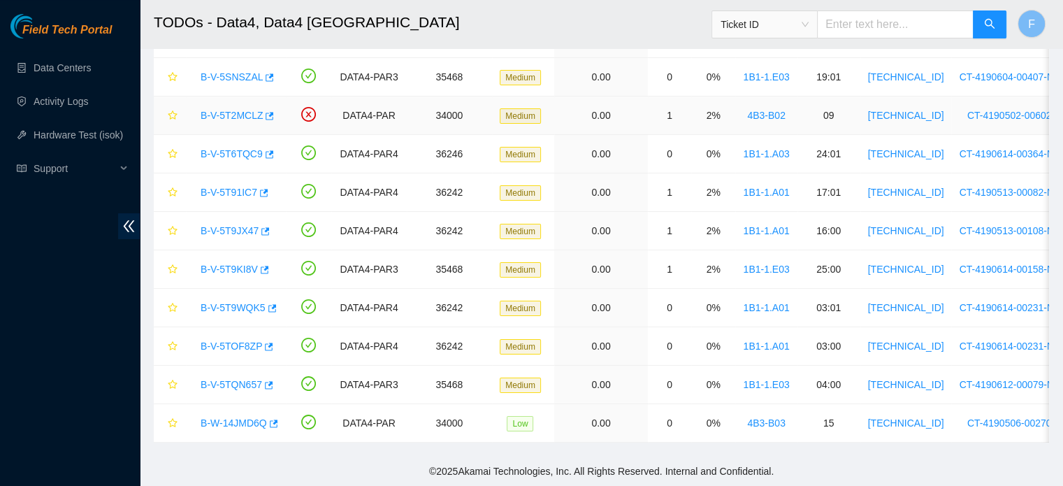
click at [247, 110] on link "B-V-5T2MCLZ" at bounding box center [232, 115] width 62 height 11
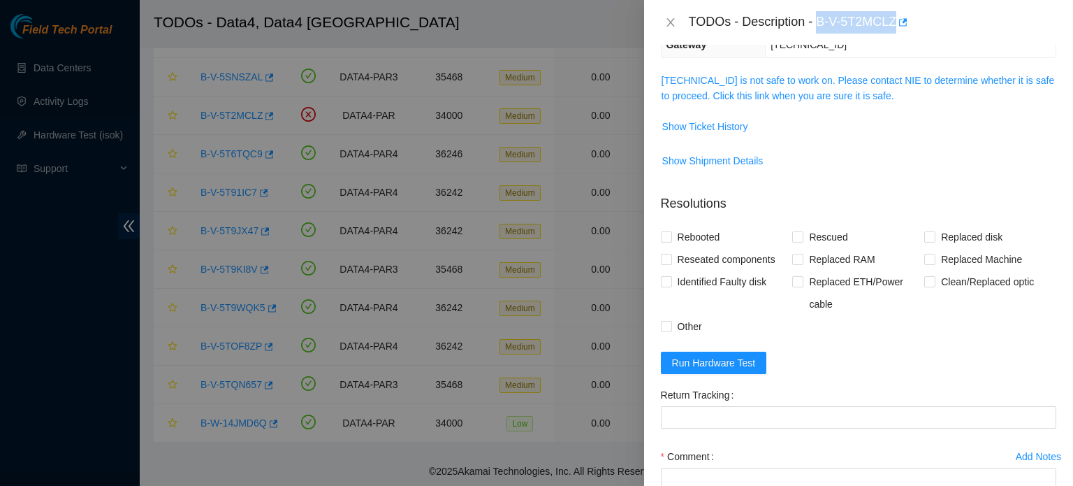
drag, startPoint x: 817, startPoint y: 18, endPoint x: 896, endPoint y: 20, distance: 79.0
click at [896, 20] on div "TODOs - Description - B-V-5T2MCLZ" at bounding box center [873, 22] width 368 height 22
copy div "B-V-5T2MCLZ"
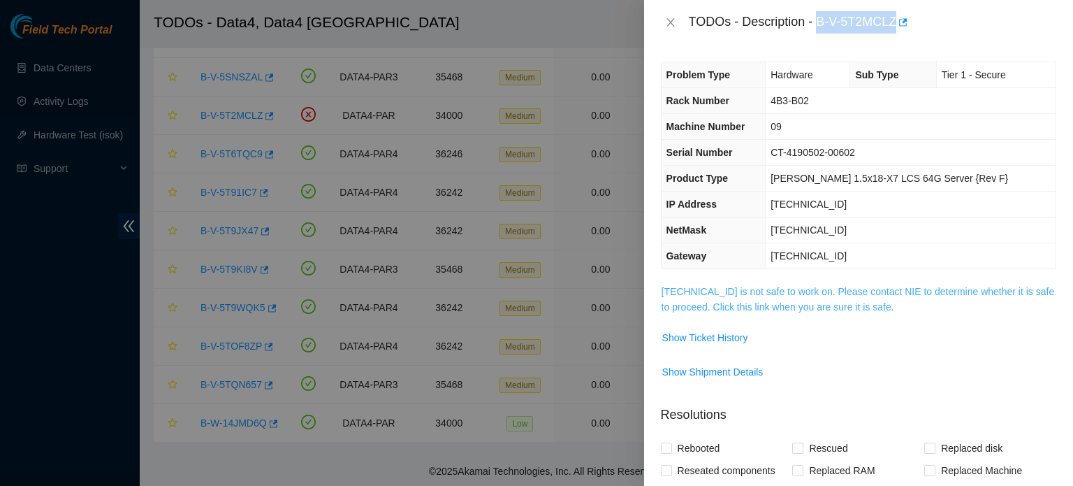
click at [831, 301] on link "2.16.89.205 is not safe to work on. Please contact NIE to determine whether it …" at bounding box center [858, 299] width 393 height 27
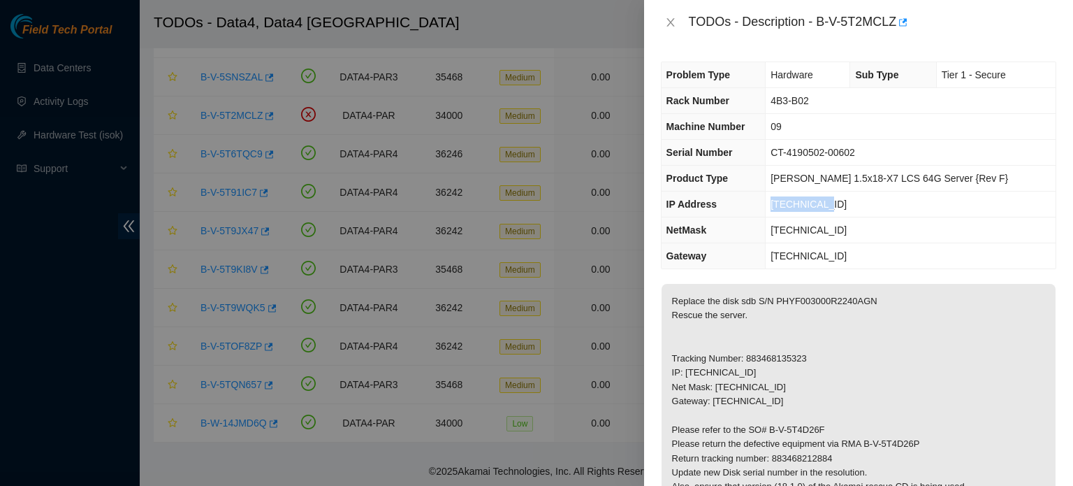
drag, startPoint x: 846, startPoint y: 205, endPoint x: 797, endPoint y: 203, distance: 48.9
click at [797, 203] on td "2.16.89.205" at bounding box center [911, 204] width 290 height 26
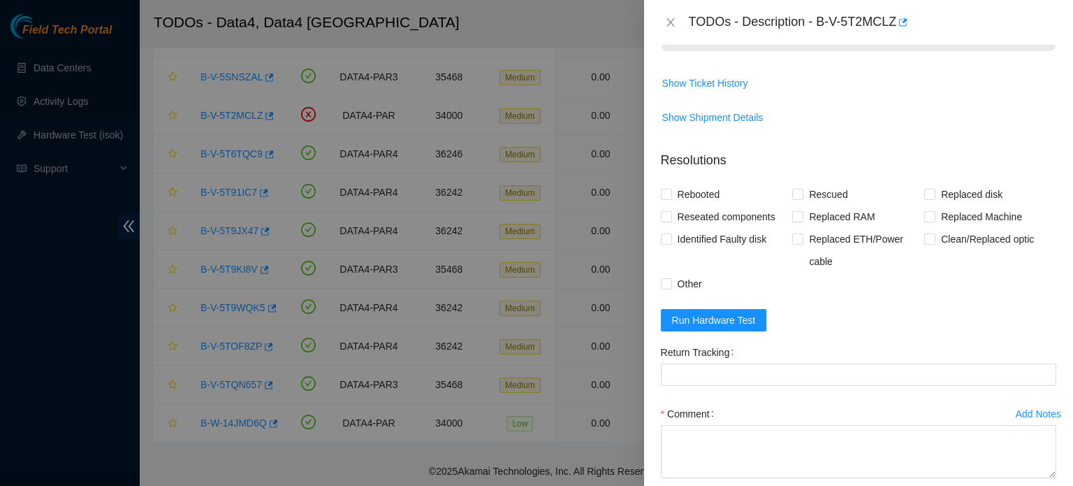
scroll to position [539, 0]
click at [735, 322] on span "Run Hardware Test" at bounding box center [714, 319] width 84 height 15
click at [696, 188] on span "Rebooted" at bounding box center [699, 193] width 54 height 22
click at [671, 188] on input "Rebooted" at bounding box center [666, 193] width 10 height 10
checkbox input "true"
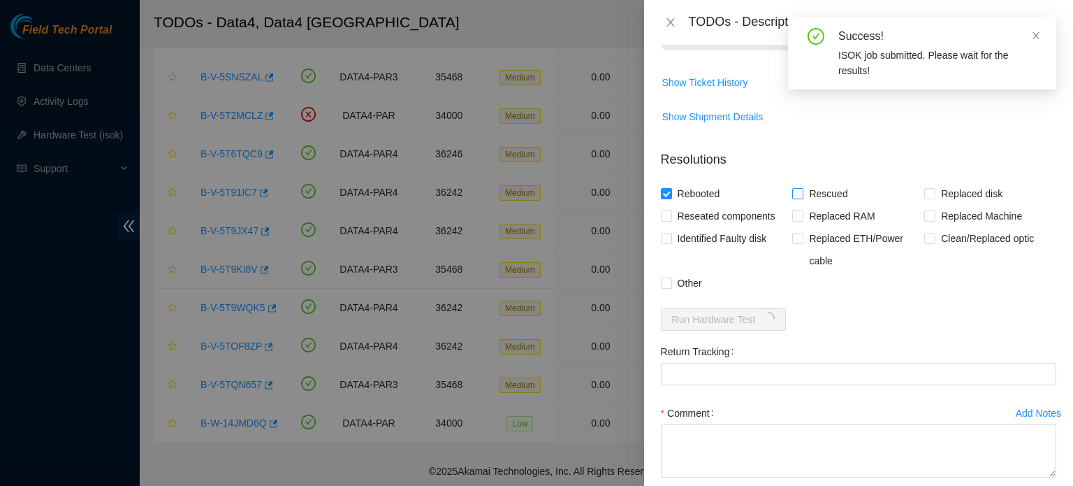
click at [806, 196] on span "Rescued" at bounding box center [829, 193] width 50 height 22
click at [802, 196] on input "Rescued" at bounding box center [797, 193] width 10 height 10
checkbox input "true"
click at [936, 189] on span "Replaced disk" at bounding box center [972, 193] width 73 height 22
click at [931, 189] on input "Replaced disk" at bounding box center [930, 193] width 10 height 10
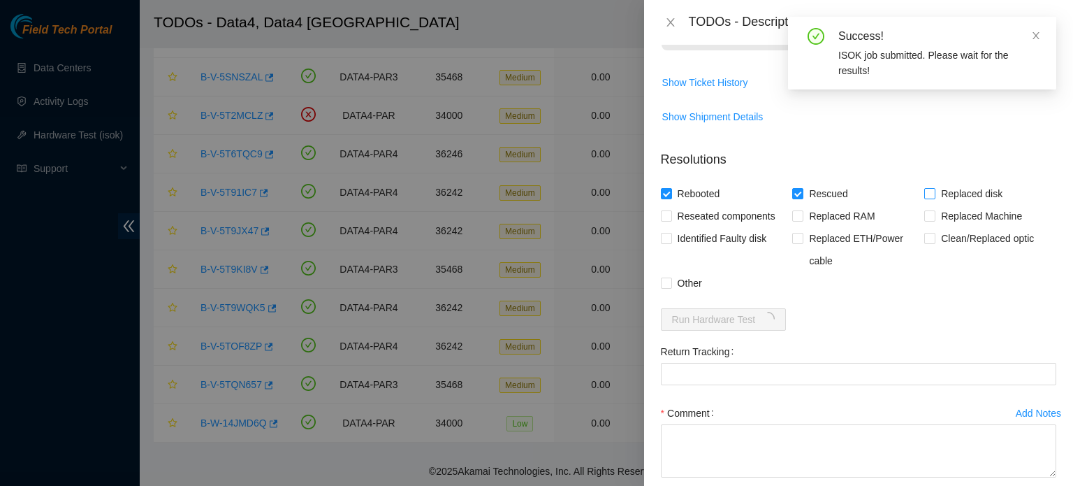
checkbox input "true"
click at [662, 277] on input "Other" at bounding box center [666, 282] width 10 height 10
checkbox input "true"
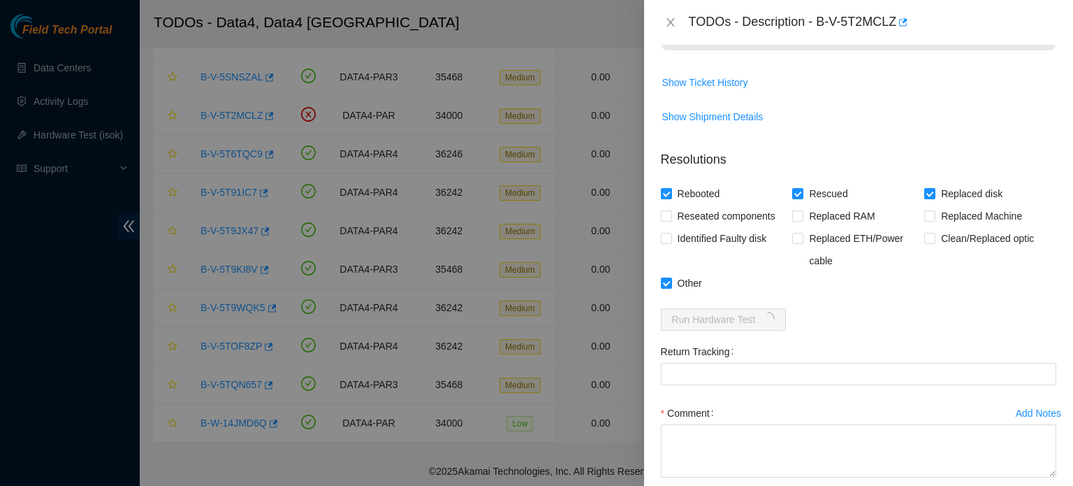
click at [705, 419] on label "Comment" at bounding box center [690, 413] width 59 height 22
click at [705, 424] on textarea "Comment" at bounding box center [859, 450] width 396 height 53
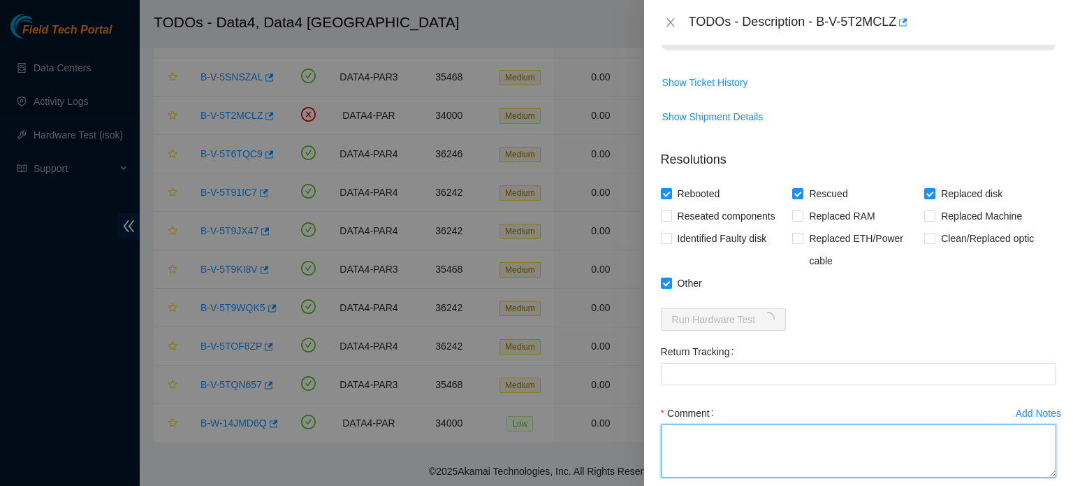
paste textarea "B-V-5T2MCLZ : Identified the server S/N: CT-4190502-00602, then the disk S/N: P…"
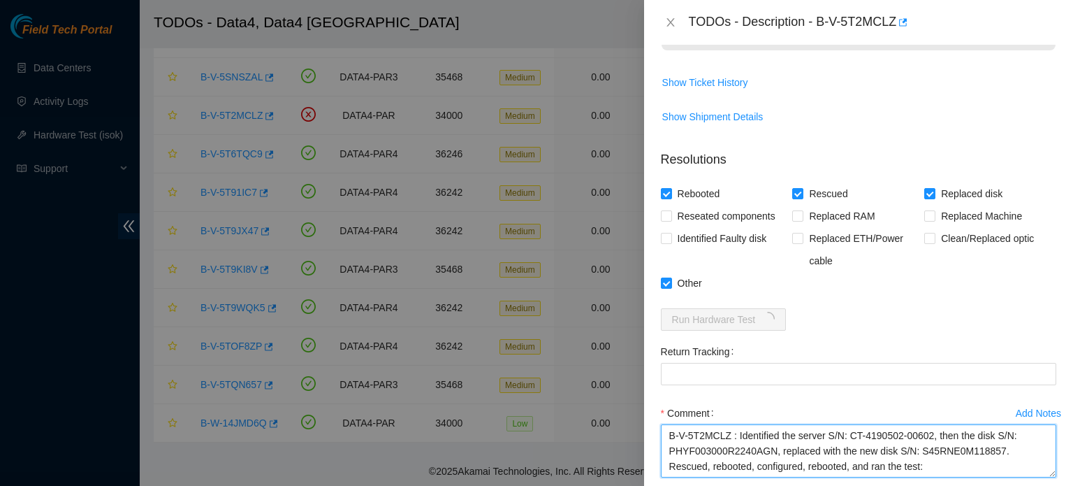
drag, startPoint x: 736, startPoint y: 426, endPoint x: 620, endPoint y: 423, distance: 116.1
click at [620, 423] on div "TODOs - Description - B-V-5T2MCLZ Problem Type Hardware Sub Type Tier 1 - Secur…" at bounding box center [536, 243] width 1073 height 486
click at [922, 426] on textarea "Identified the server S/N: CT-4190502-00602, then the disk S/N: PHYF003000R2240…" at bounding box center [859, 450] width 396 height 53
drag, startPoint x: 906, startPoint y: 430, endPoint x: 866, endPoint y: 430, distance: 40.5
click at [866, 430] on textarea "Identified the server S/N: CT-4190502-00602, then the disk on the slot 2, S/N: …" at bounding box center [859, 450] width 396 height 53
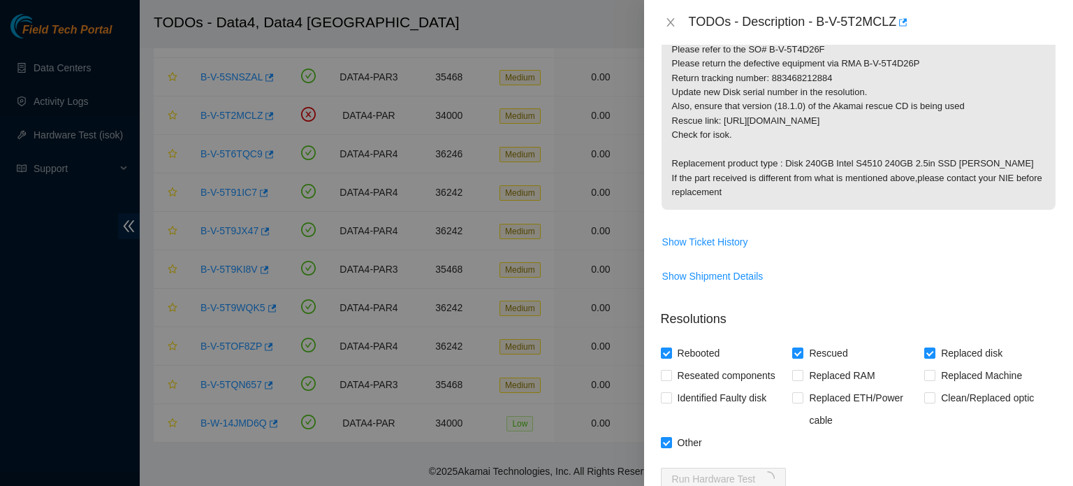
scroll to position [610, 0]
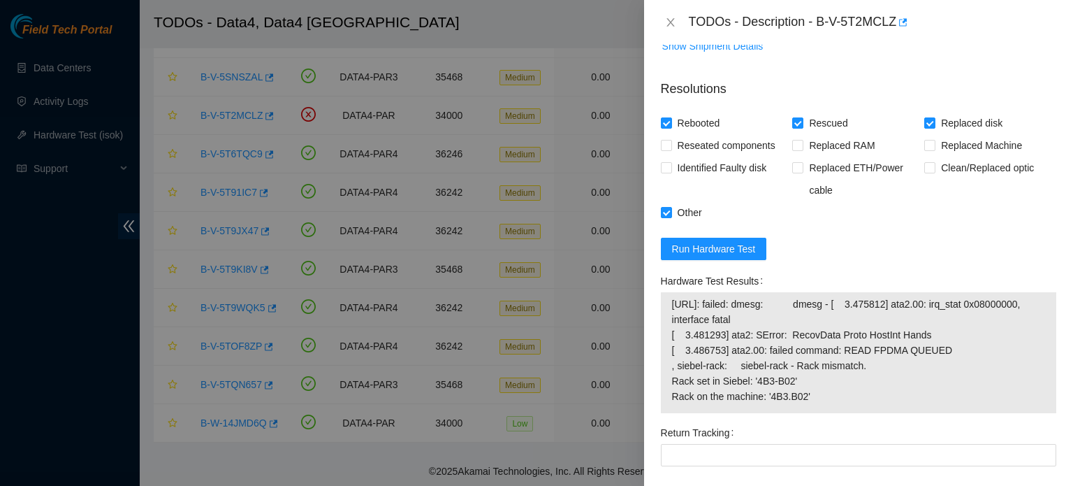
drag, startPoint x: 821, startPoint y: 393, endPoint x: 665, endPoint y: 312, distance: 175.7
click at [665, 312] on div "2.16.89.205: failed: dmesg: dmesg - [ 3.475812] ata2.00: irq_stat 0x08000000, i…" at bounding box center [859, 352] width 396 height 121
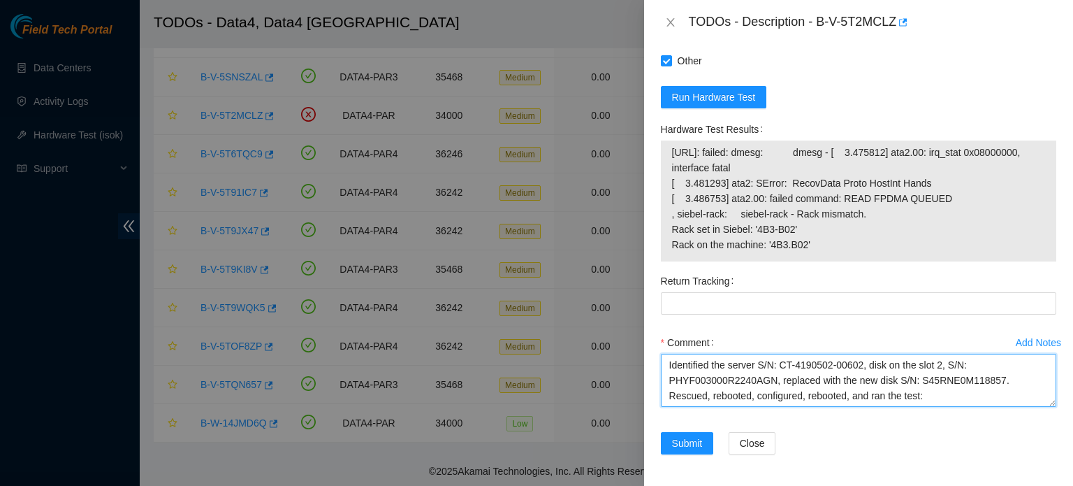
click at [898, 396] on textarea "Identified the server S/N: CT-4190502-00602, disk on the slot 2, S/N: PHYF00300…" at bounding box center [859, 380] width 396 height 53
paste textarea "2.16.89.205: failed: dmesg: dmesg - [ 3.475812] ata2.00: irq_stat 0x08000000, i…"
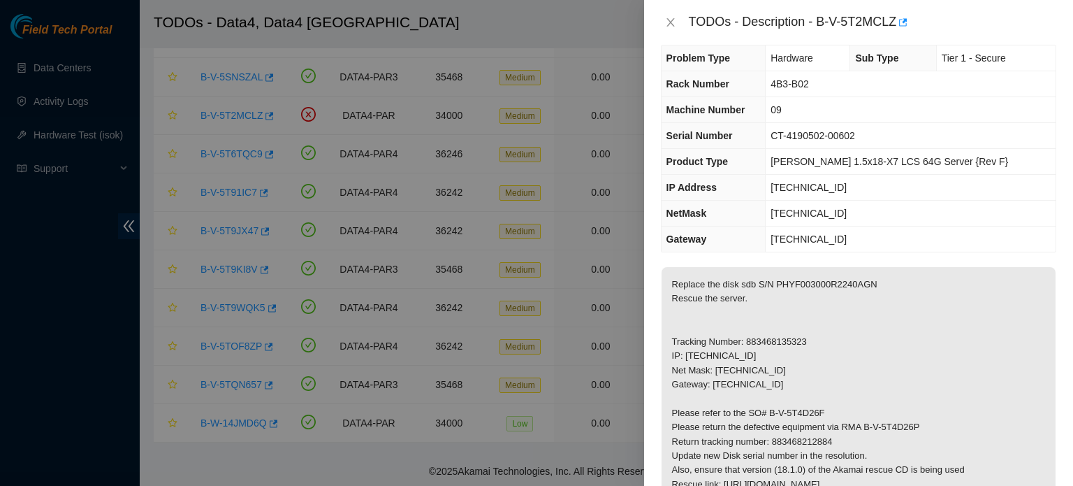
scroll to position [17, 0]
click at [809, 84] on span "4B3-B02" at bounding box center [790, 83] width 38 height 11
click at [999, 290] on p "Replace the disk sdb S/N PHYF003000R2240AGN Rescue the server. Tracking Number:…" at bounding box center [859, 420] width 394 height 306
drag, startPoint x: 843, startPoint y: 86, endPoint x: 813, endPoint y: 86, distance: 30.7
click at [813, 86] on td "4B3-B02" at bounding box center [911, 84] width 290 height 26
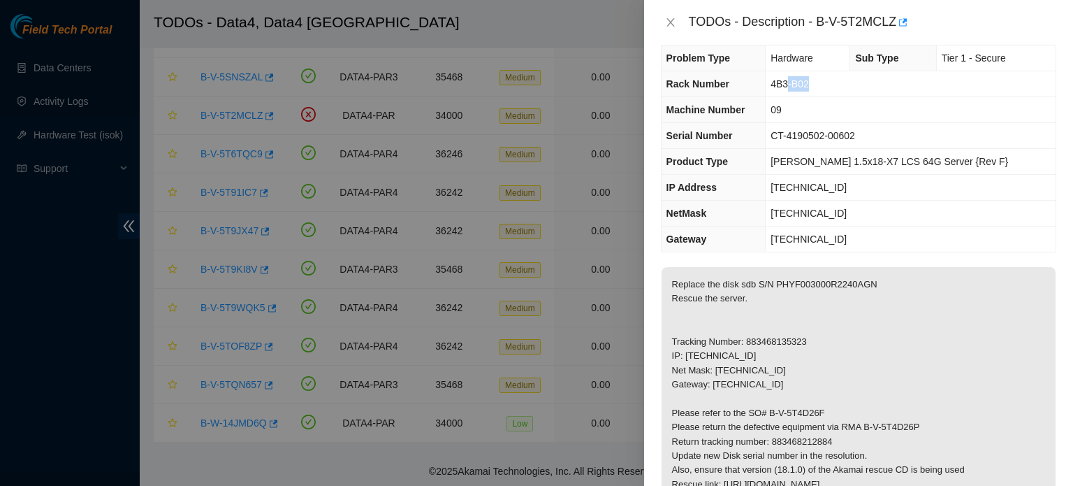
click at [961, 152] on td "Ciara 1.5x18-X7 LCS 64G Server {Rev F}" at bounding box center [911, 162] width 290 height 26
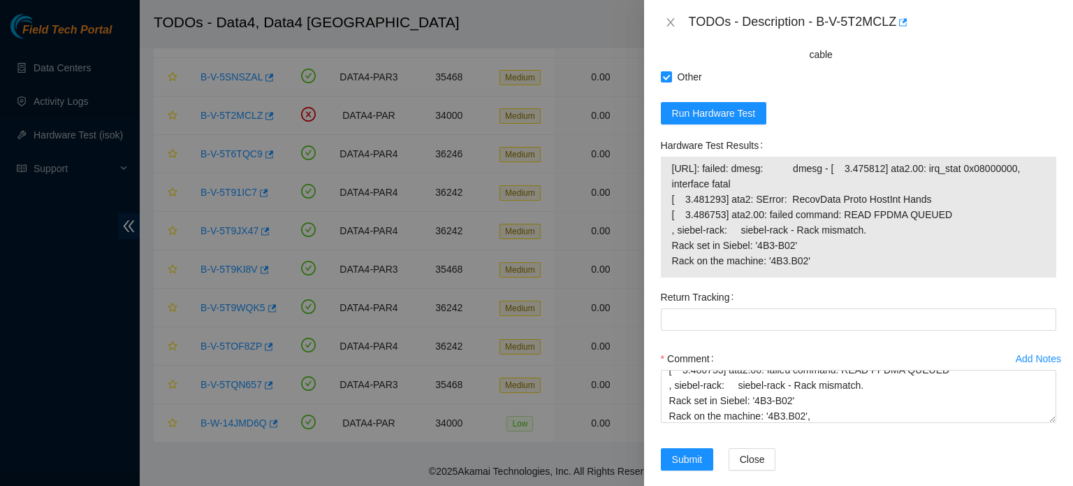
scroll to position [762, 0]
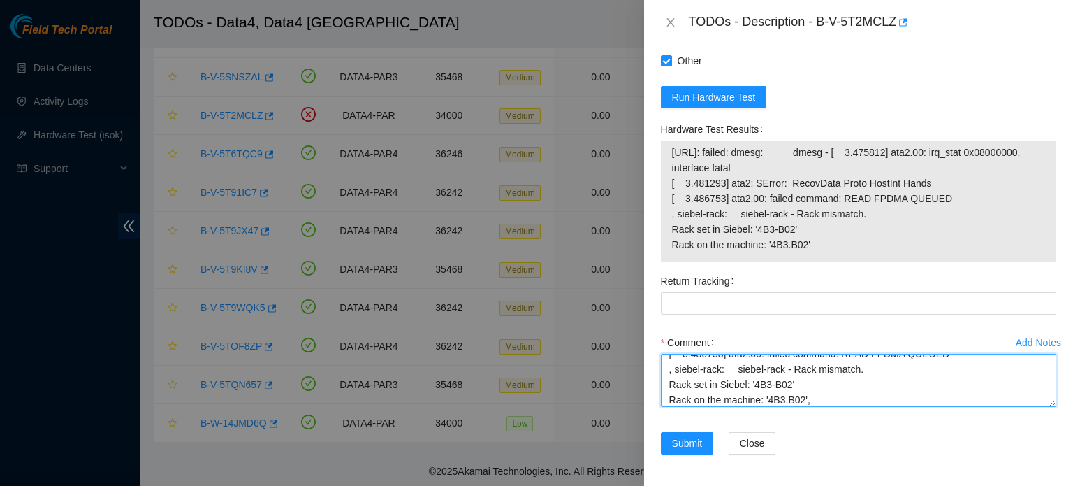
click at [816, 396] on textarea "Identified the server S/N: CT-4190502-00602, disk on the slot 2, S/N: PHYF00300…" at bounding box center [859, 380] width 396 height 53
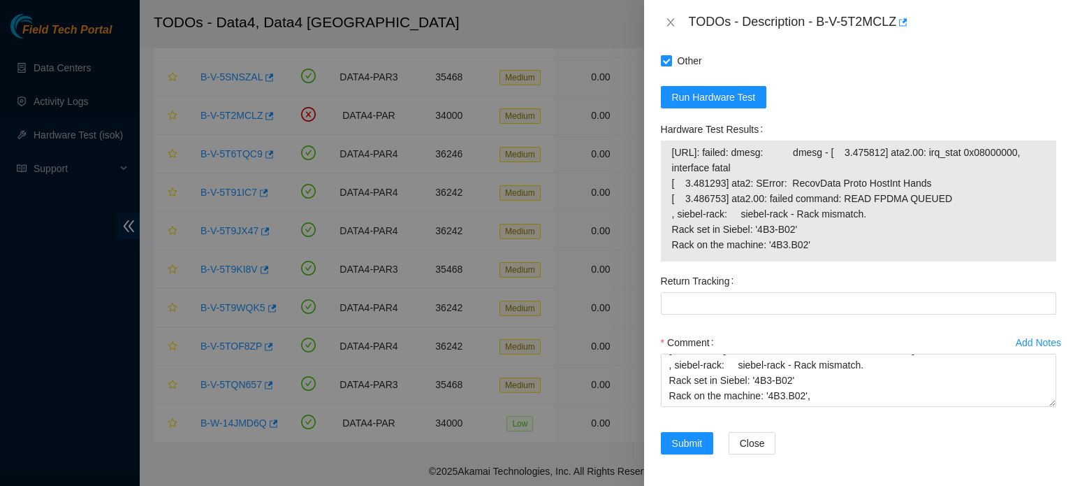
click at [894, 215] on span "2.16.89.205: failed: dmesg: dmesg - [ 3.475812] ata2.00: irq_stat 0x08000000, i…" at bounding box center [858, 199] width 373 height 108
drag, startPoint x: 805, startPoint y: 242, endPoint x: 755, endPoint y: 226, distance: 52.6
click at [755, 226] on span "2.16.89.205: failed: dmesg: dmesg - [ 3.475812] ata2.00: irq_stat 0x08000000, i…" at bounding box center [858, 199] width 373 height 108
click at [799, 251] on td "2.16.89.205: failed: dmesg: dmesg - [ 3.475812] ata2.00: irq_stat 0x08000000, i…" at bounding box center [859, 201] width 375 height 114
drag, startPoint x: 794, startPoint y: 226, endPoint x: 752, endPoint y: 226, distance: 41.9
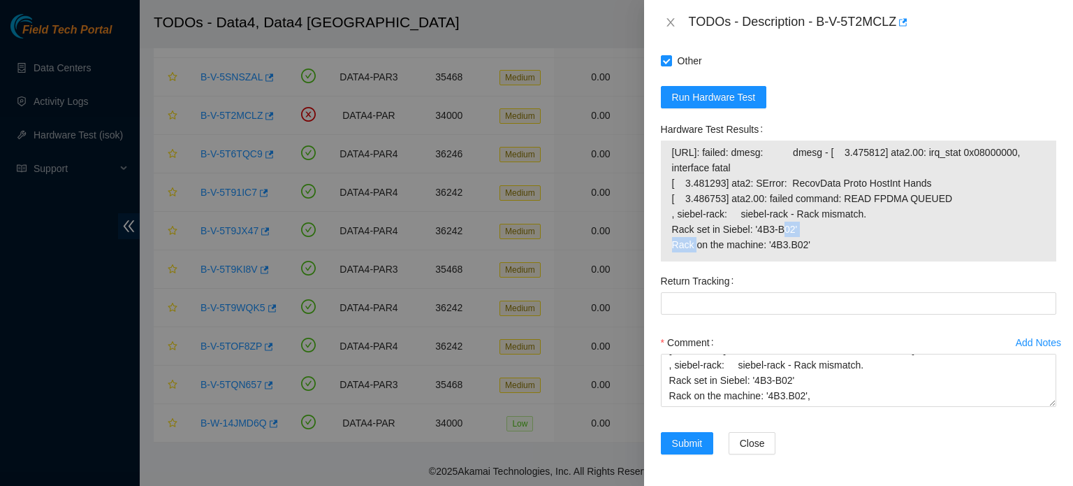
click at [752, 226] on span "2.16.89.205: failed: dmesg: dmesg - [ 3.475812] ata2.00: irq_stat 0x08000000, i…" at bounding box center [858, 199] width 373 height 108
click at [943, 331] on div "Comment" at bounding box center [859, 342] width 396 height 22
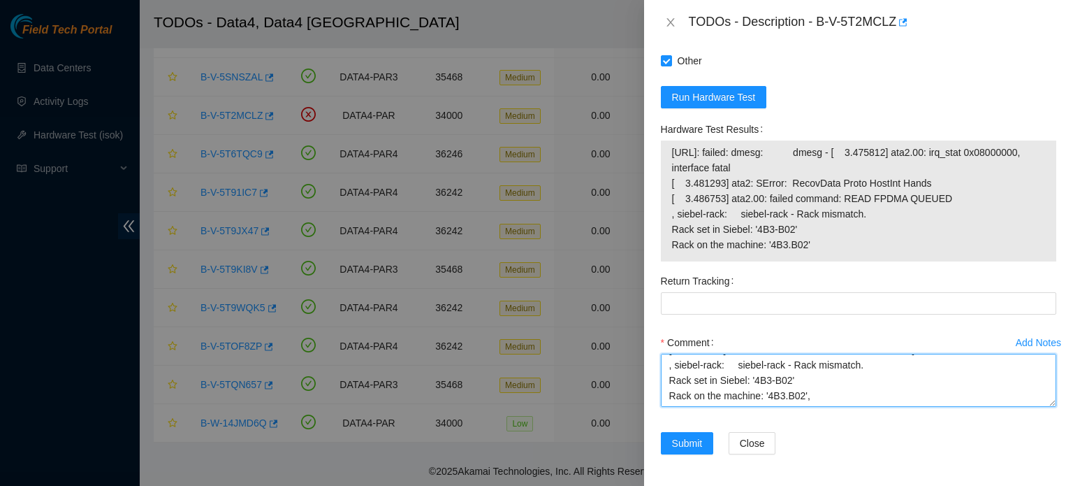
click at [906, 391] on textarea "Identified the server S/N: CT-4190502-00602, disk on the slot 2, S/N: PHYF00300…" at bounding box center [859, 380] width 396 height 53
paste textarea "Typo in the configuration, re-configured by correcting '4B3-B02', rebooted, and…"
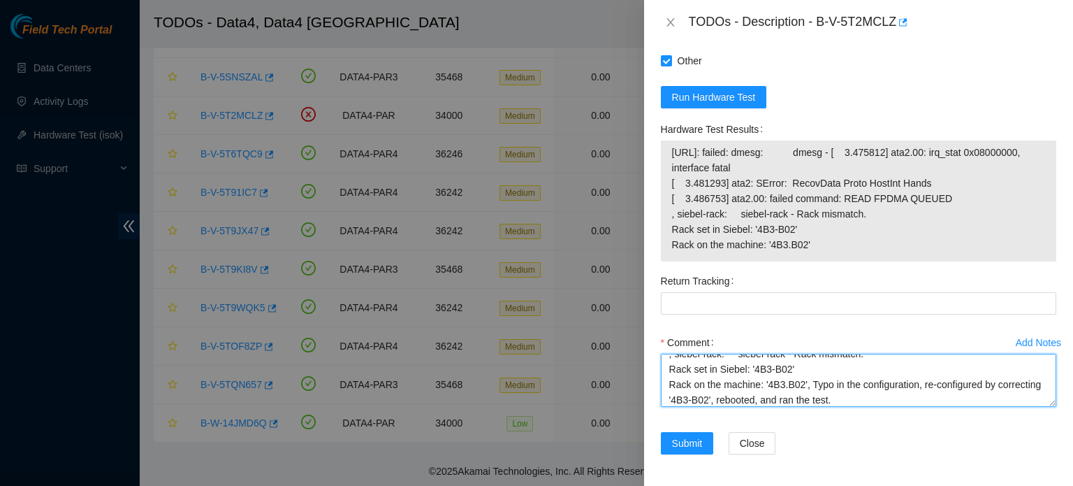
click at [811, 374] on textarea "Identified the server S/N: CT-4190502-00602, disk on the slot 2, S/N: PHYF00300…" at bounding box center [859, 380] width 396 height 53
click at [813, 380] on textarea "Identified the server S/N: CT-4190502-00602, disk on the slot 2, S/N: PHYF00300…" at bounding box center [859, 380] width 396 height 53
drag, startPoint x: 912, startPoint y: 380, endPoint x: 885, endPoint y: 384, distance: 27.6
click at [885, 384] on textarea "Identified the server S/N: CT-4190502-00602, disk on the slot 2, S/N: PHYF00300…" at bounding box center [859, 380] width 396 height 53
drag, startPoint x: 946, startPoint y: 383, endPoint x: 927, endPoint y: 383, distance: 18.9
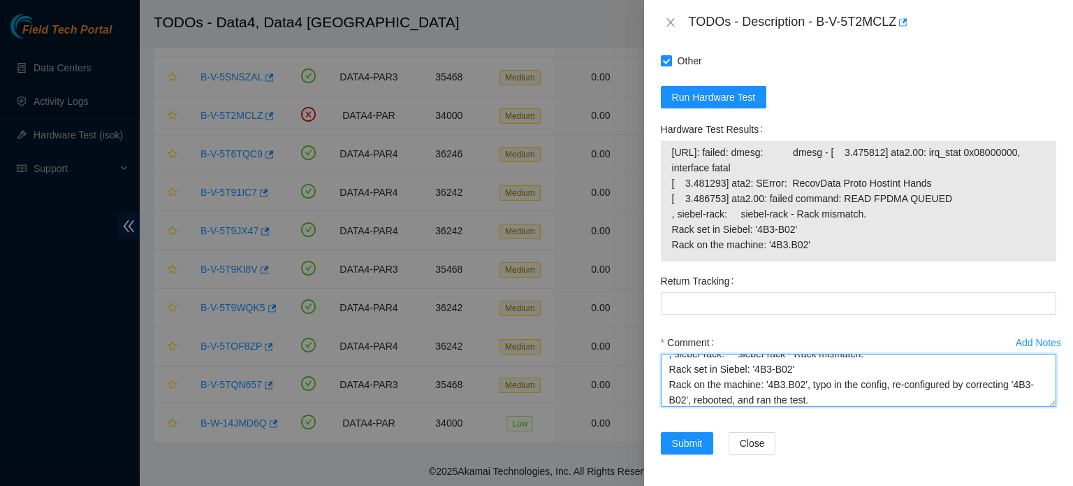
click at [927, 383] on textarea "Identified the server S/N: CT-4190502-00602, disk on the slot 2, S/N: PHYF00300…" at bounding box center [859, 380] width 396 height 53
click at [818, 398] on textarea "Identified the server S/N: CT-4190502-00602, disk on the slot 2, S/N: PHYF00300…" at bounding box center [859, 380] width 396 height 53
type textarea "Identified the server S/N: CT-4190502-00602, disk on the slot 2, S/N: PHYF00300…"
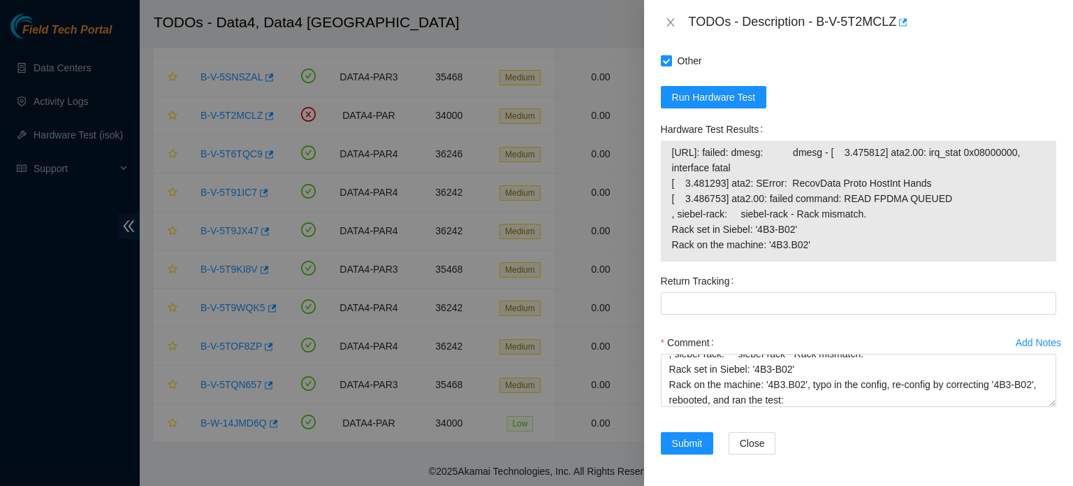
click at [906, 275] on div "Return Tracking" at bounding box center [859, 281] width 396 height 22
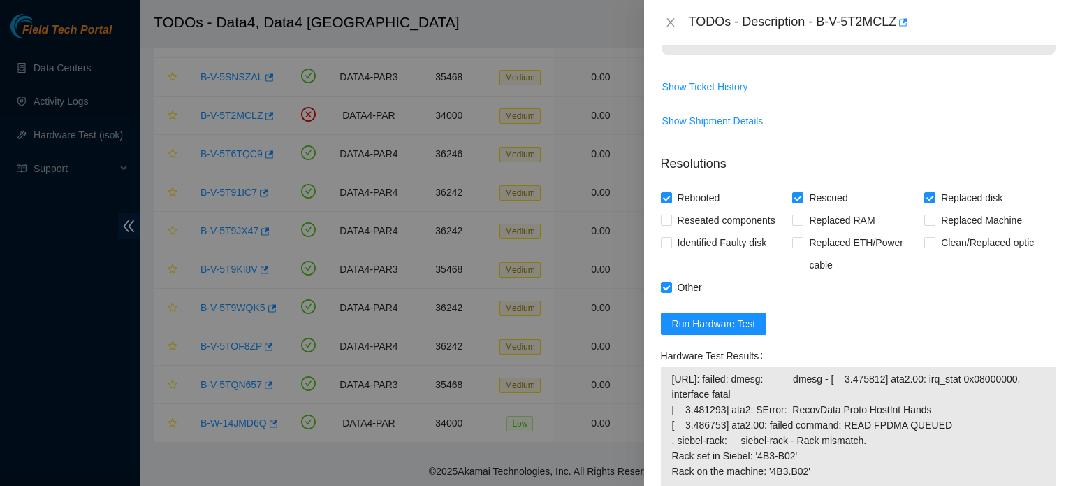
scroll to position [535, 0]
click at [748, 317] on span "Run Hardware Test" at bounding box center [714, 324] width 84 height 15
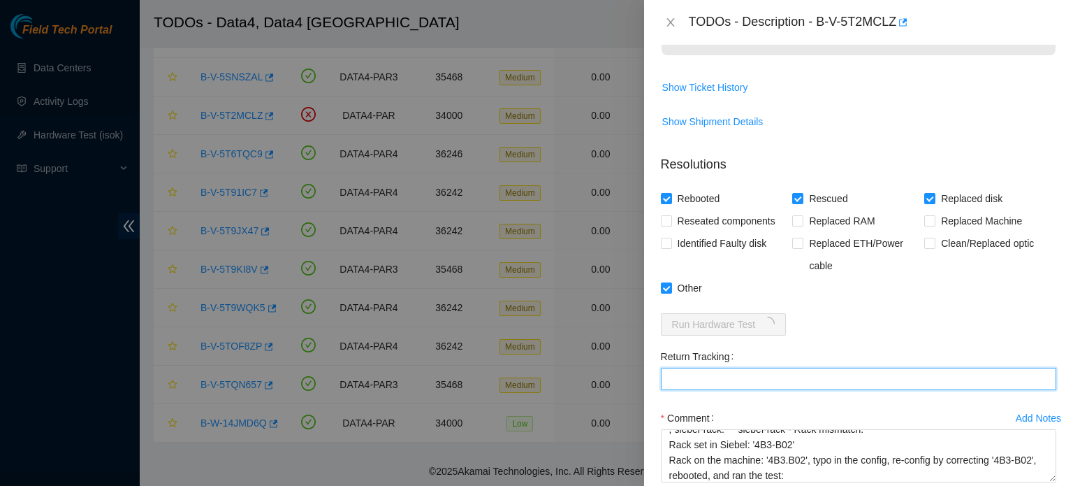
click at [697, 381] on Tracking "Return Tracking" at bounding box center [859, 379] width 396 height 22
paste Tracking "883468212884"
type Tracking "883468212884"
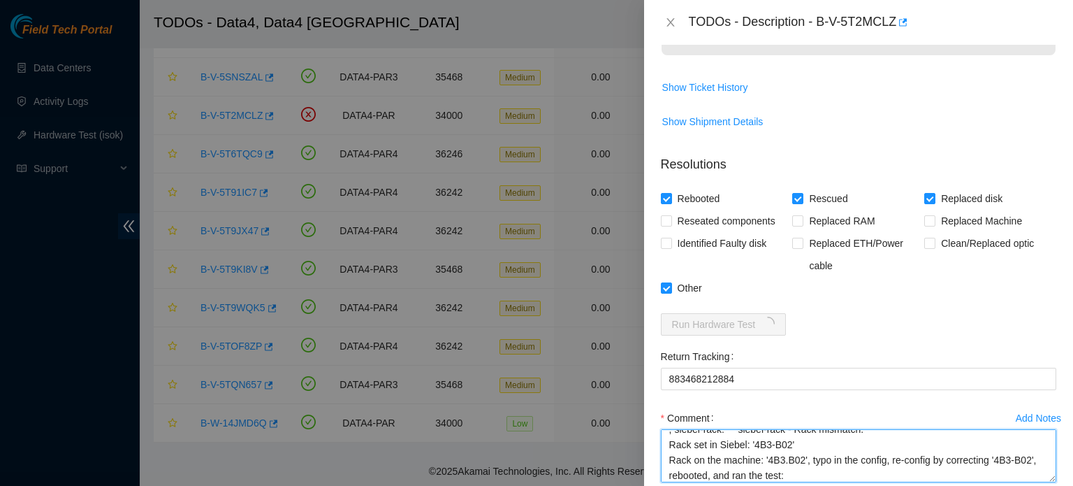
click at [808, 450] on textarea "Identified the server S/N: CT-4190502-00602, disk on the slot 2, S/N: PHYF00300…" at bounding box center [859, 455] width 396 height 53
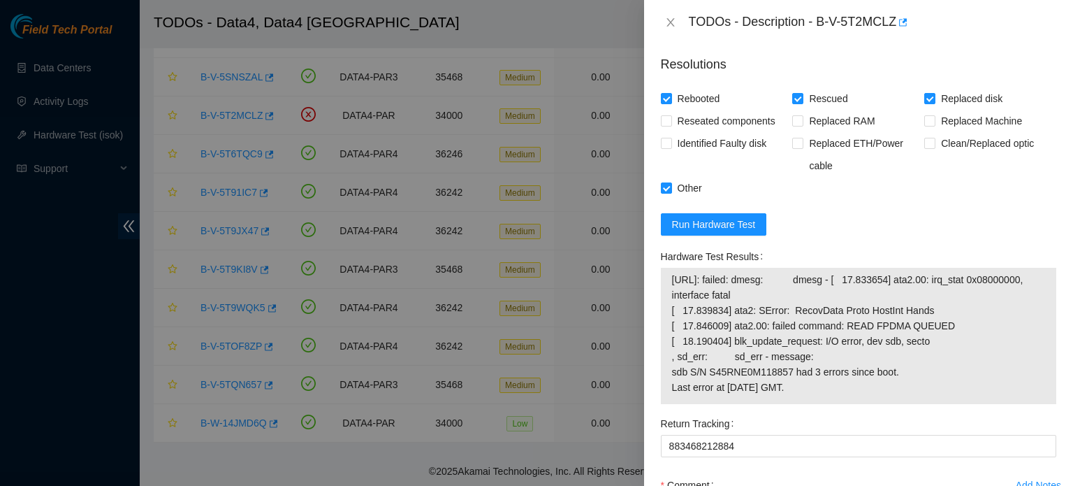
scroll to position [635, 0]
click at [947, 245] on div "Hardware Test Results" at bounding box center [859, 256] width 396 height 22
click at [718, 224] on span "Run Hardware Test" at bounding box center [714, 223] width 84 height 15
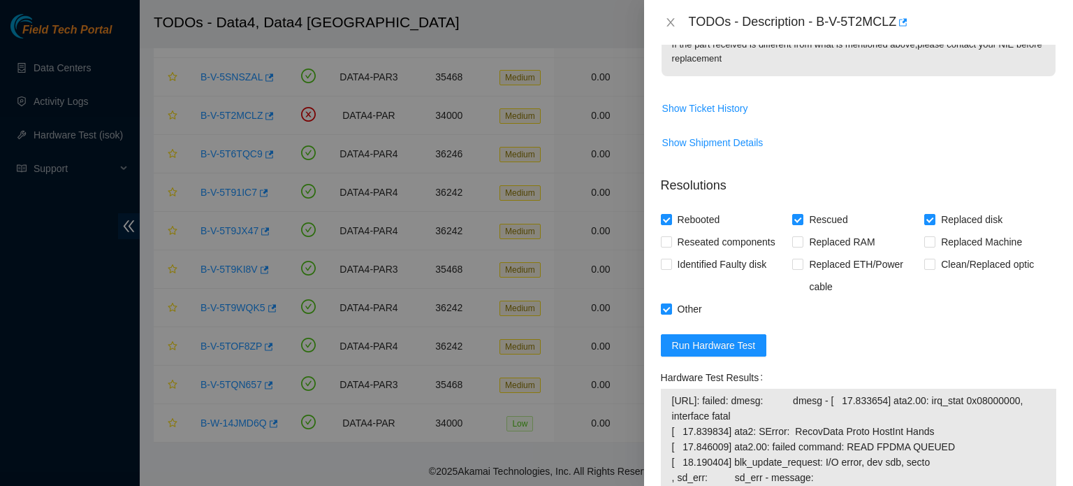
scroll to position [746, 0]
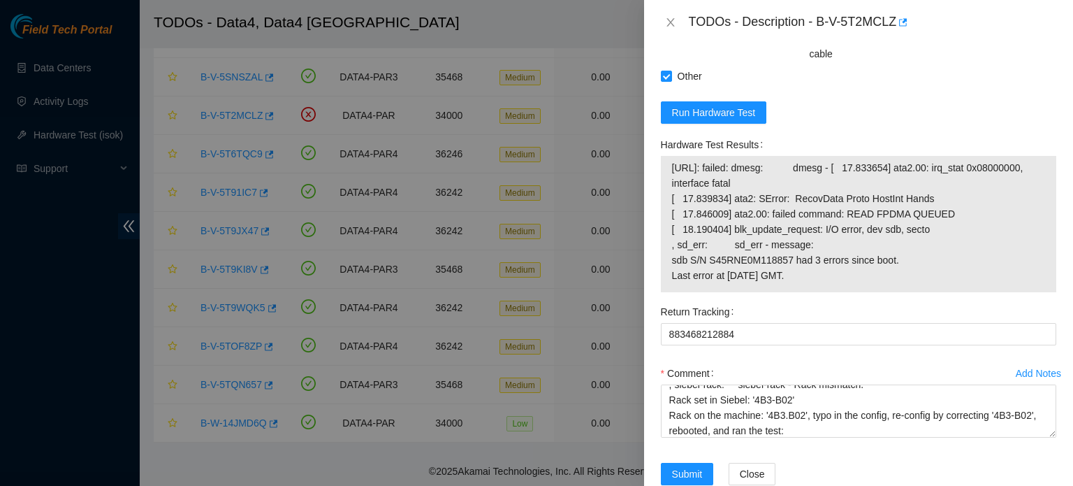
click at [788, 254] on span "2.16.89.205: failed: dmesg: dmesg - [ 17.833654] ata2.00: irq_stat 0x08000000, …" at bounding box center [858, 221] width 373 height 123
drag, startPoint x: 878, startPoint y: 270, endPoint x: 670, endPoint y: 162, distance: 234.1
click at [670, 162] on div "2.16.89.205: failed: dmesg: dmesg - [ 17.833654] ata2.00: irq_stat 0x08000000, …" at bounding box center [859, 224] width 396 height 136
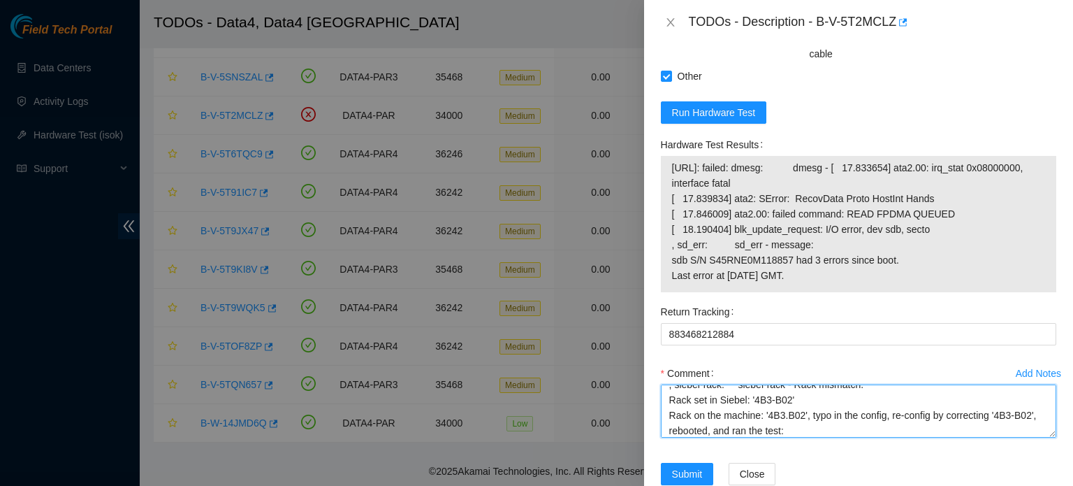
click at [843, 421] on textarea "Identified the server S/N: CT-4190502-00602, disk on the slot 2, S/N: PHYF00300…" at bounding box center [859, 410] width 396 height 53
paste textarea "2.16.89.205: failed: dmesg: dmesg - [ 17.833654] ata2.00: irq_stat 0x08000000, …"
drag, startPoint x: 785, startPoint y: 410, endPoint x: 670, endPoint y: 414, distance: 115.4
click at [670, 414] on textarea "Comment" at bounding box center [859, 410] width 396 height 53
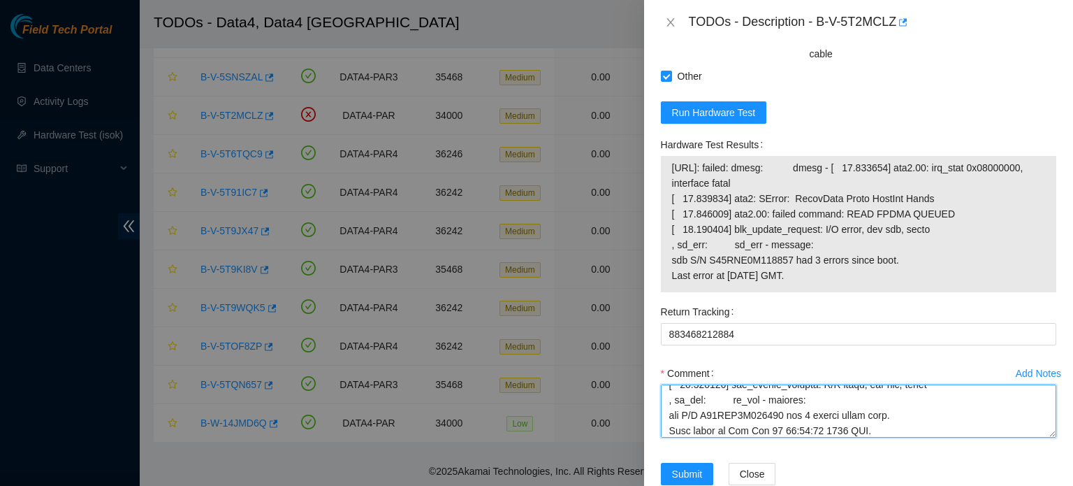
click at [872, 426] on textarea "Comment" at bounding box center [859, 410] width 396 height 53
click at [880, 424] on textarea "Comment" at bounding box center [859, 410] width 396 height 53
paste textarea "It seems that sdb S/N S45RNE0M118857 is faulty."
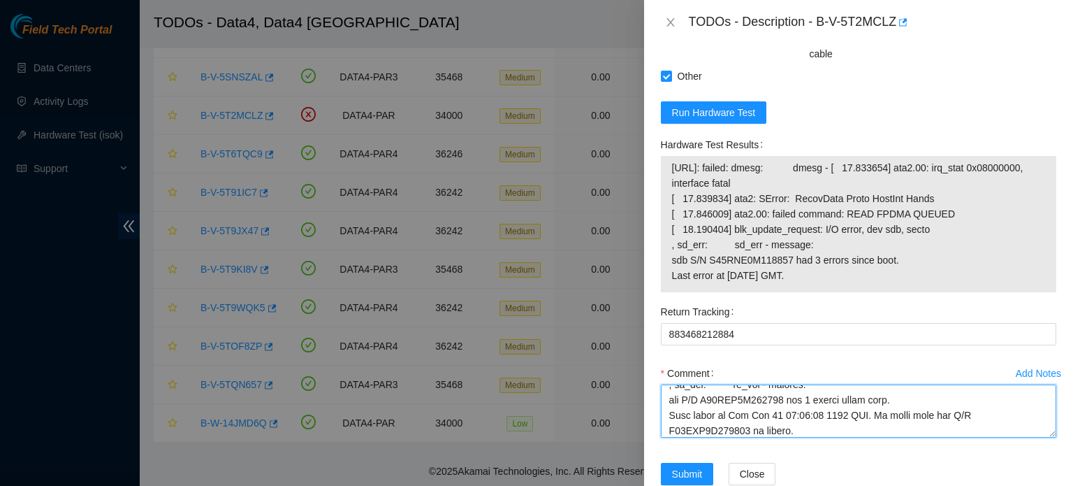
click at [916, 416] on textarea "Comment" at bounding box center [859, 410] width 396 height 53
click at [801, 424] on textarea "Comment" at bounding box center [859, 410] width 396 height 53
type textarea "Identified the server S/N: CT-4190502-00602, disk on the slot 2, S/N: PHYF00300…"
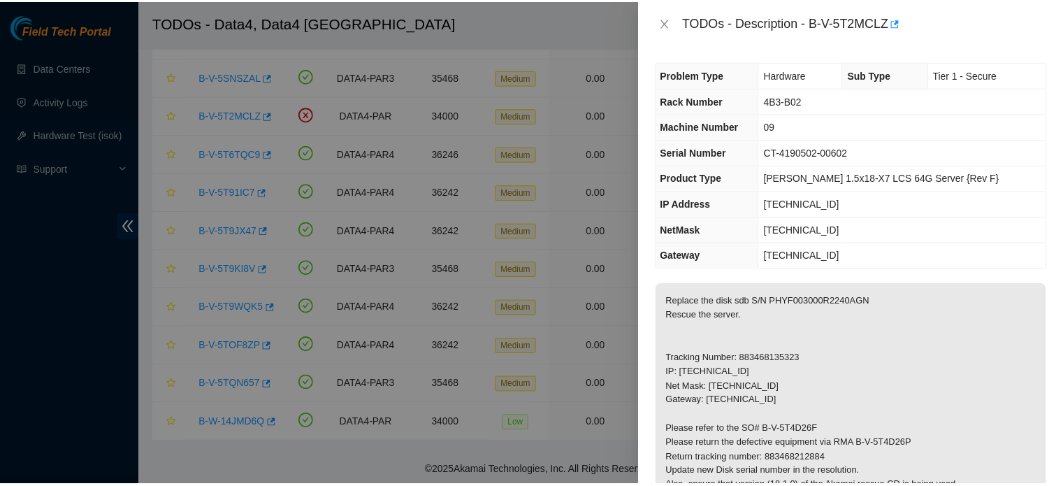
scroll to position [777, 0]
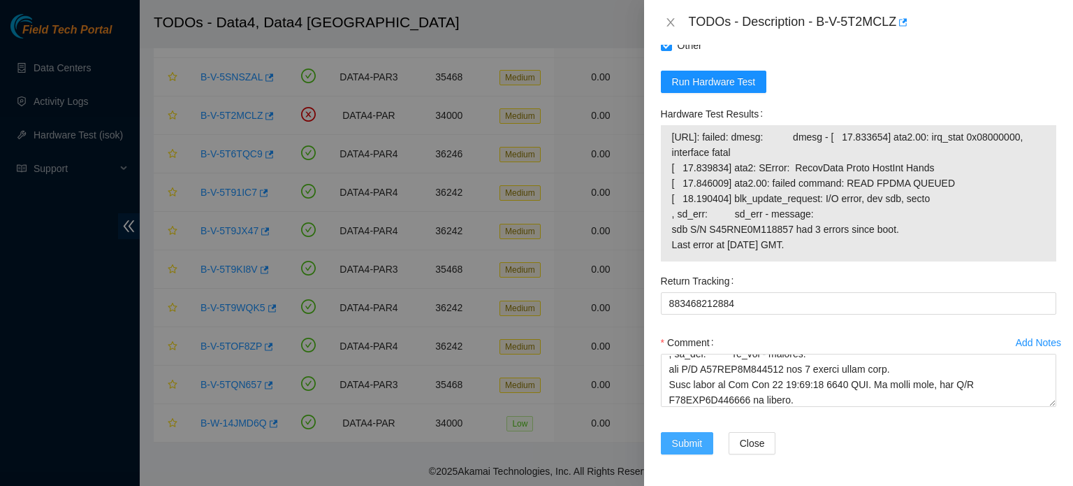
click at [683, 437] on span "Submit" at bounding box center [687, 442] width 31 height 15
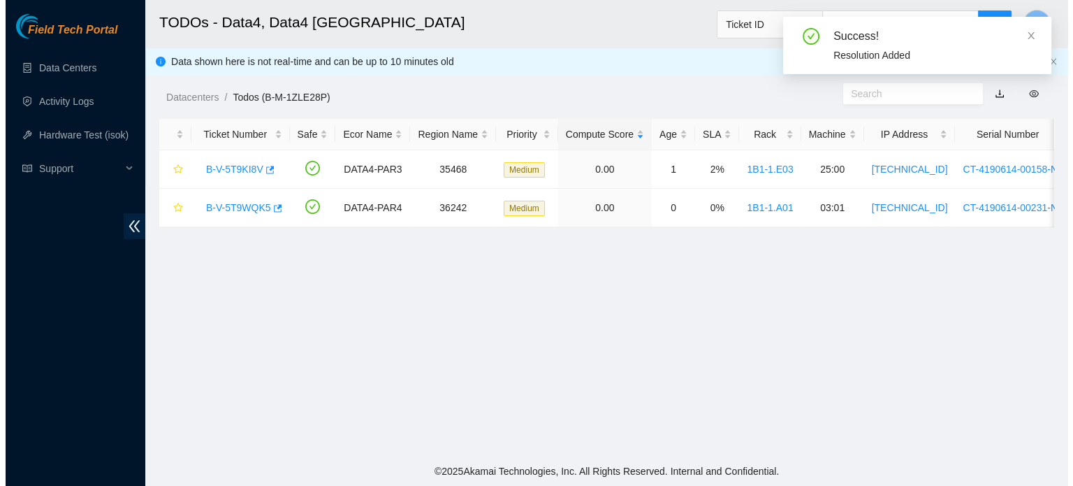
scroll to position [0, 0]
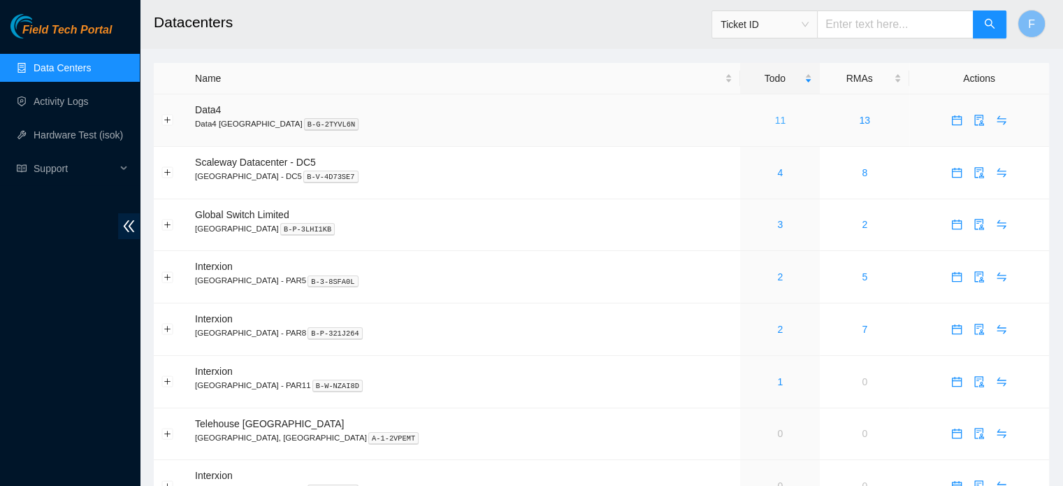
click at [775, 118] on link "11" at bounding box center [780, 120] width 11 height 11
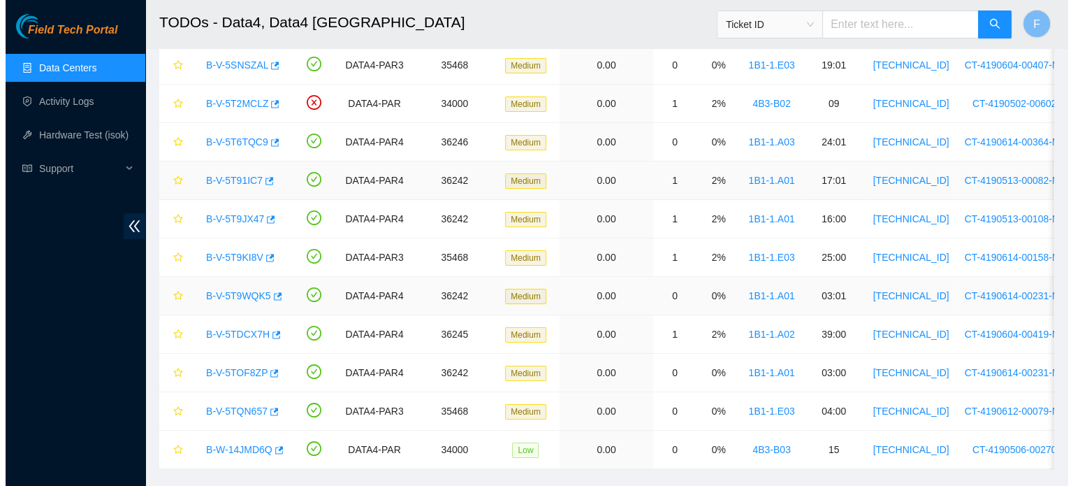
scroll to position [143, 0]
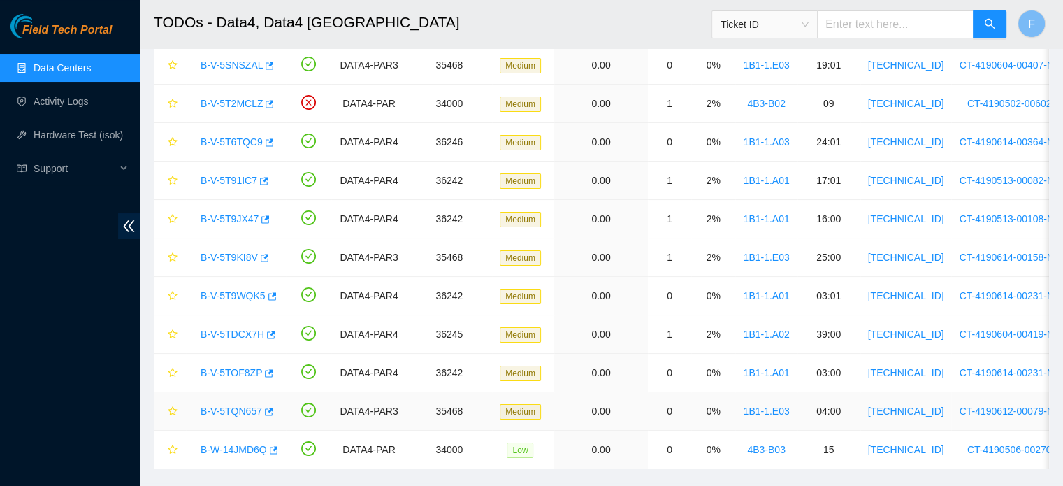
click at [249, 410] on link "B-V-5TQN657" at bounding box center [231, 410] width 61 height 11
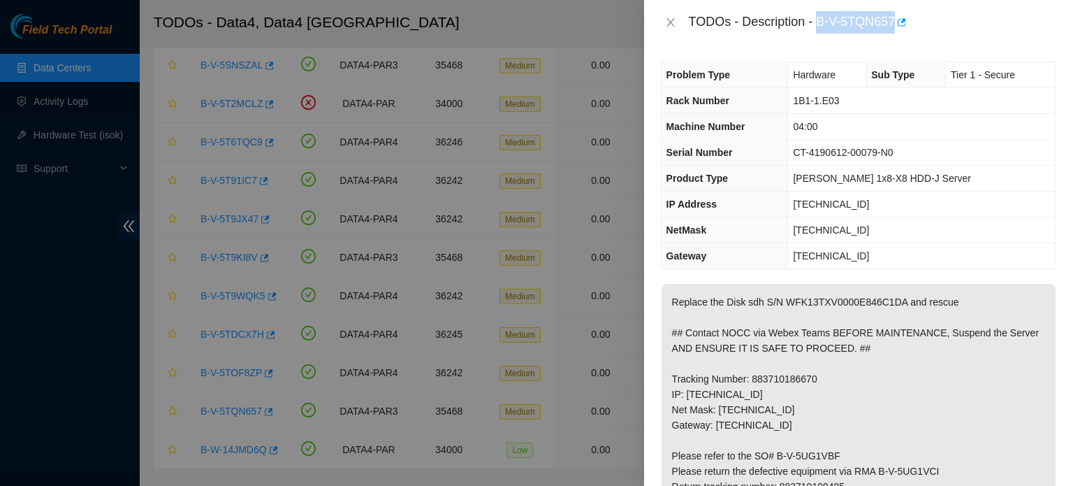
drag, startPoint x: 818, startPoint y: 17, endPoint x: 894, endPoint y: 17, distance: 76.2
click at [894, 17] on div "TODOs - Description - B-V-5TQN657" at bounding box center [873, 22] width 368 height 22
copy div "B-V-5TQN657"
drag, startPoint x: 898, startPoint y: 151, endPoint x: 796, endPoint y: 150, distance: 102.0
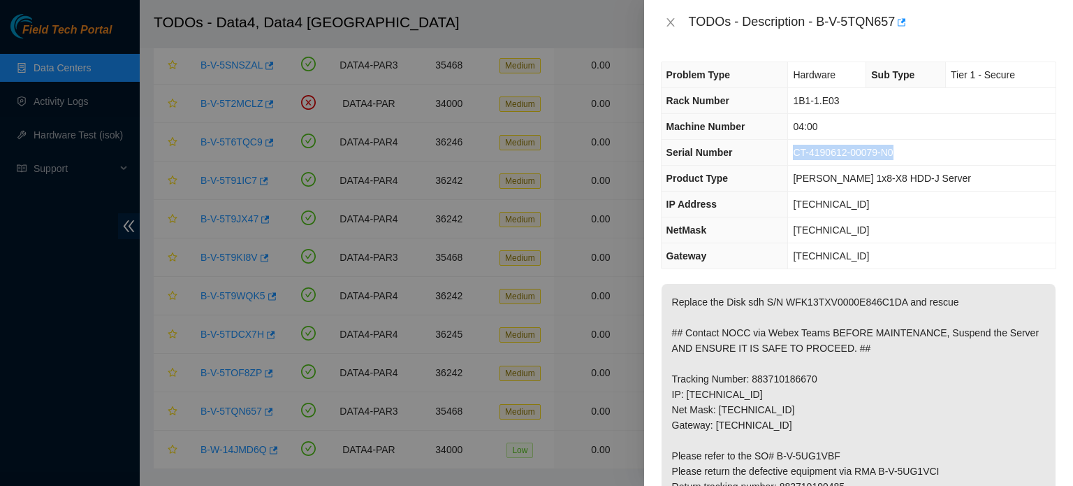
click at [796, 150] on td "CT-4190612-00079-N0" at bounding box center [922, 153] width 268 height 26
copy span "CT-4190612-00079-N0"
drag, startPoint x: 830, startPoint y: 298, endPoint x: 783, endPoint y: 296, distance: 47.6
click at [783, 296] on p "Replace the Disk sdh S/N WFK13TXV0000E846C1DA and rescue ## Contact NOCC via We…" at bounding box center [859, 463] width 394 height 359
copy p "WFK13TXV"
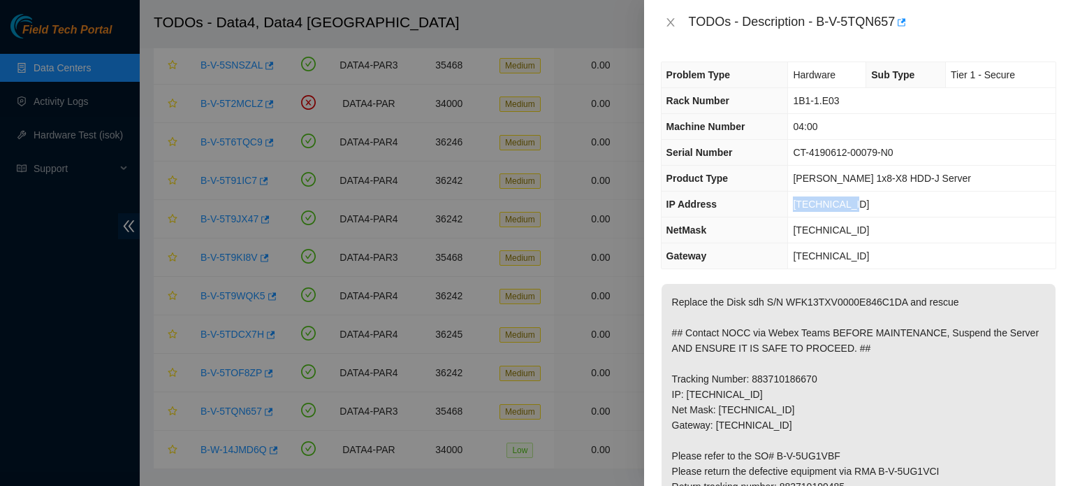
drag, startPoint x: 864, startPoint y: 201, endPoint x: 794, endPoint y: 202, distance: 69.9
click at [794, 202] on td "[TECHNICAL_ID]" at bounding box center [922, 204] width 268 height 26
copy span "[TECHNICAL_ID]"
drag, startPoint x: 841, startPoint y: 100, endPoint x: 795, endPoint y: 99, distance: 45.4
click at [795, 99] on td "1B1-1.E03" at bounding box center [922, 101] width 268 height 26
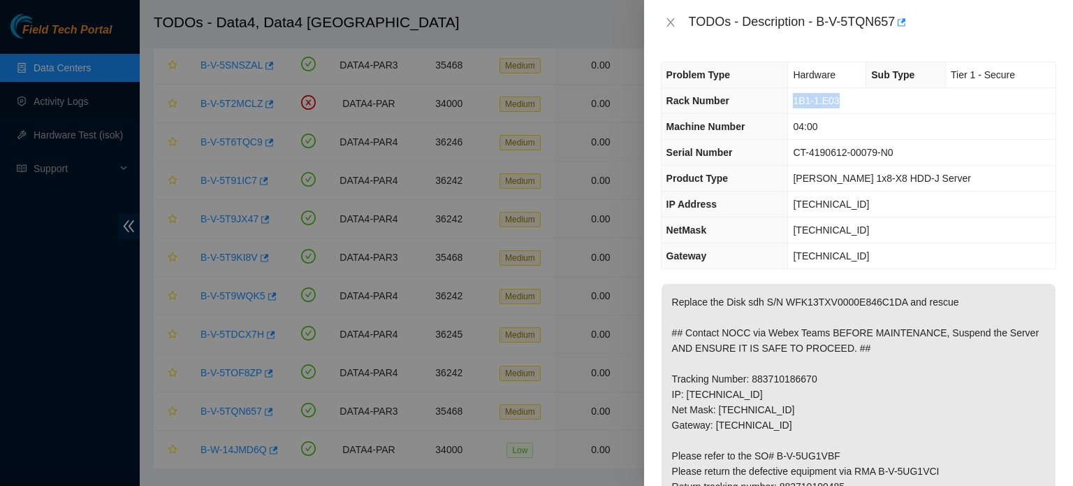
copy span "1B1-1.E03"
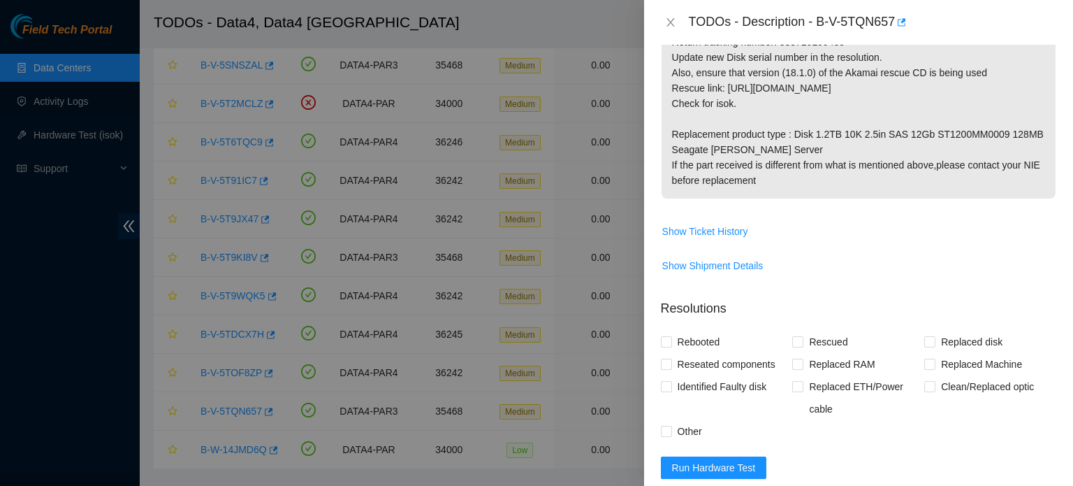
scroll to position [663, 0]
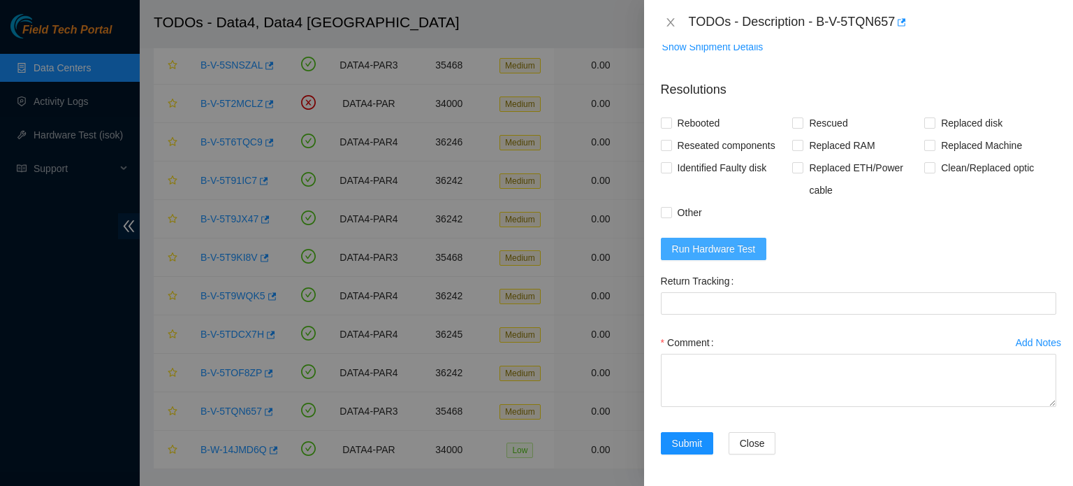
click at [718, 255] on button "Run Hardware Test" at bounding box center [714, 249] width 106 height 22
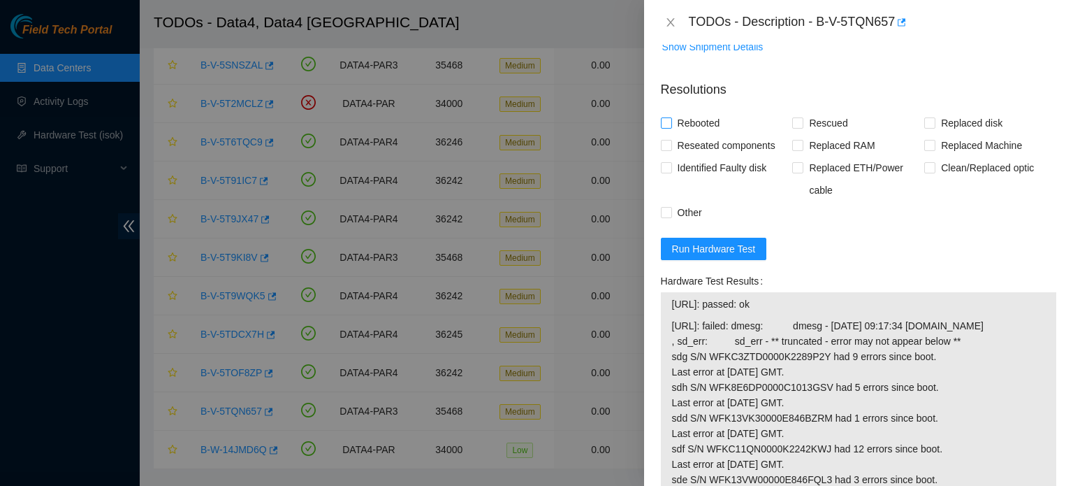
click at [683, 121] on span "Rebooted" at bounding box center [699, 123] width 54 height 22
click at [671, 121] on input "Rebooted" at bounding box center [666, 122] width 10 height 10
checkbox input "true"
click at [804, 119] on span "Rescued" at bounding box center [829, 123] width 50 height 22
click at [802, 119] on input "Rescued" at bounding box center [797, 122] width 10 height 10
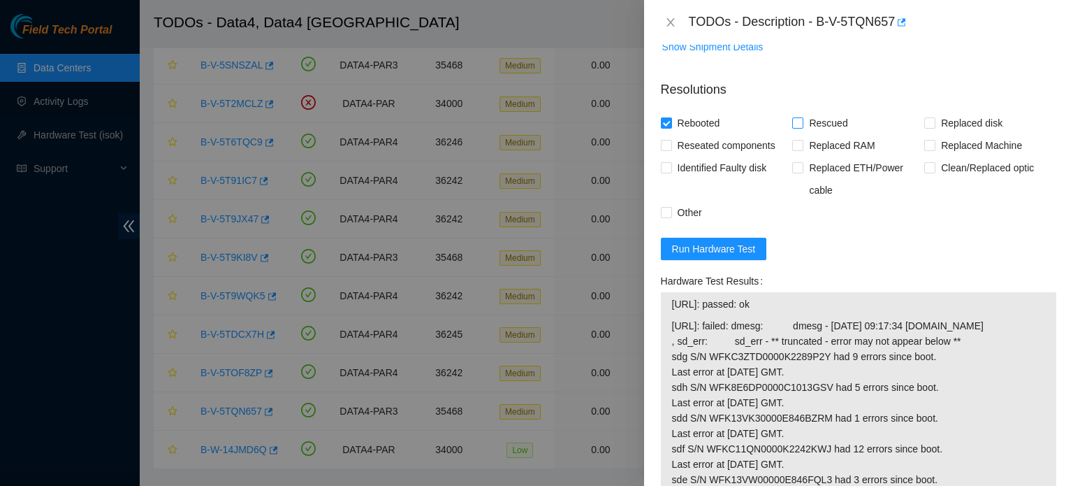
checkbox input "true"
click at [939, 122] on span "Replaced disk" at bounding box center [972, 123] width 73 height 22
click at [934, 122] on input "Replaced disk" at bounding box center [930, 122] width 10 height 10
checkbox input "true"
click at [689, 203] on span "Other" at bounding box center [690, 212] width 36 height 22
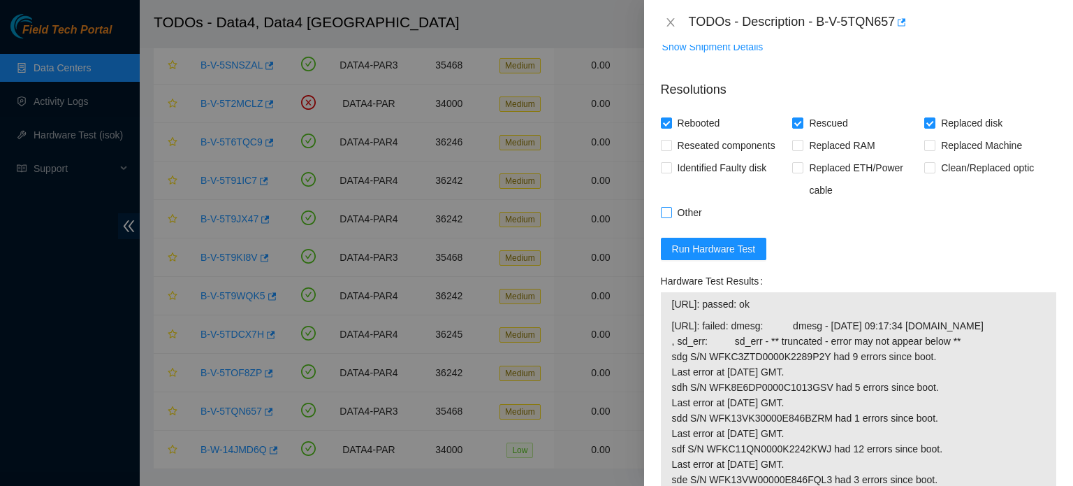
click at [671, 207] on input "Other" at bounding box center [666, 212] width 10 height 10
checkbox input "true"
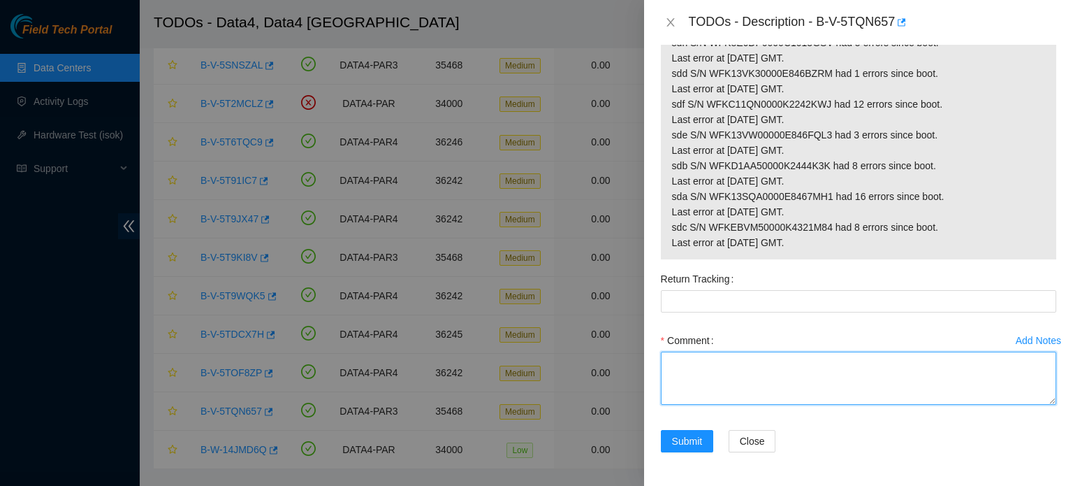
click at [744, 354] on textarea "Comment" at bounding box center [859, 377] width 396 height 53
paste textarea "B-V-5TQN657 : Identified the server S/N: CT-4190612-00079-N0, then the disk S/N…"
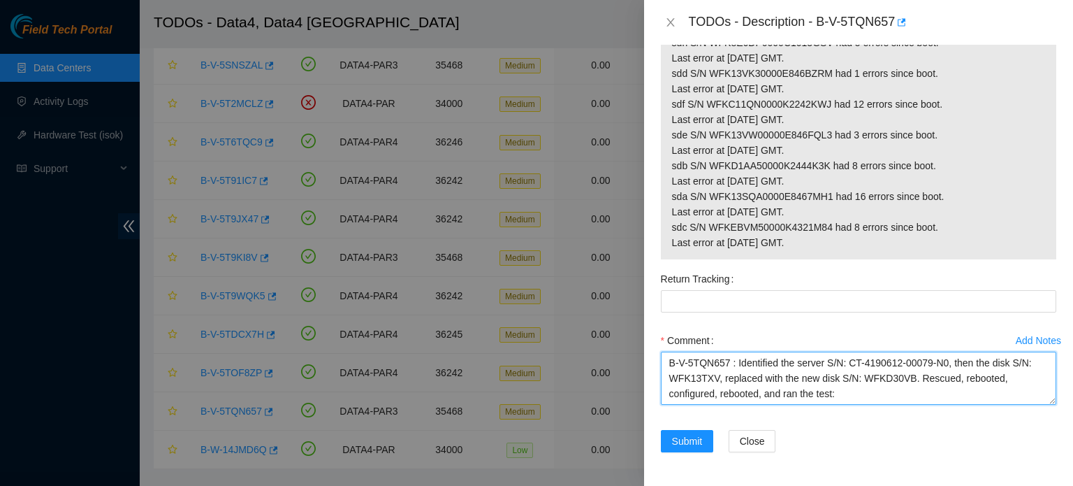
drag, startPoint x: 707, startPoint y: 360, endPoint x: 627, endPoint y: 363, distance: 80.4
click at [627, 363] on div "TODOs - Description - B-V-5TQN657 Problem Type Hardware Sub Type Tier 1 - Secur…" at bounding box center [536, 243] width 1073 height 486
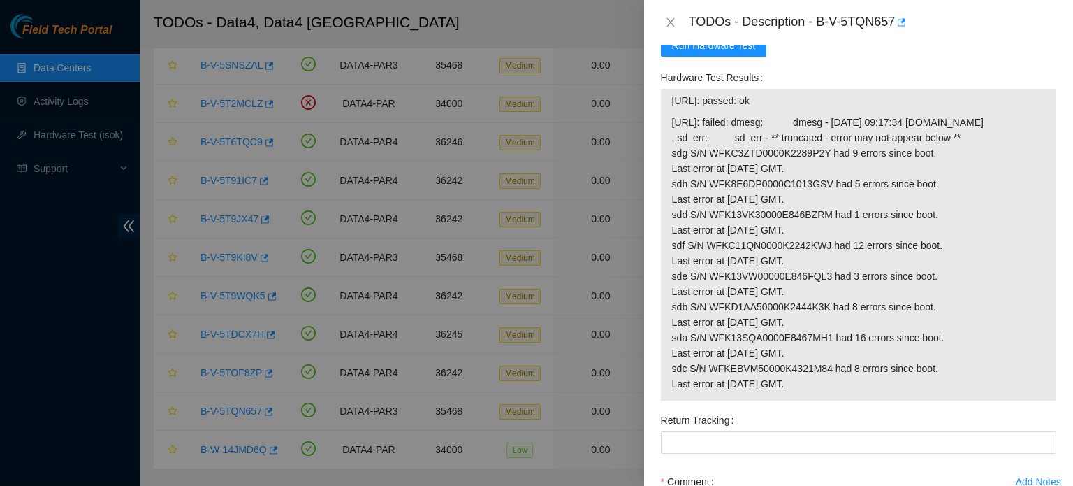
scroll to position [832, 0]
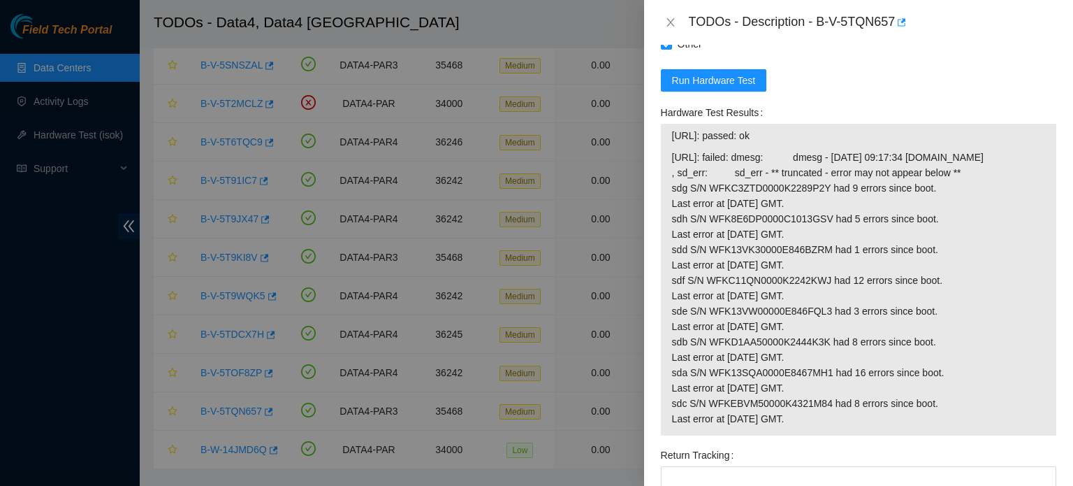
drag, startPoint x: 783, startPoint y: 136, endPoint x: 669, endPoint y: 131, distance: 114.0
click at [669, 131] on div "[URL]: passed: ok [URL]: failed: dmesg: dmesg - [DATE] 09:17:34 [DOMAIN_NAME] ,…" at bounding box center [859, 280] width 396 height 312
copy tbody "[URL]: passed: ok"
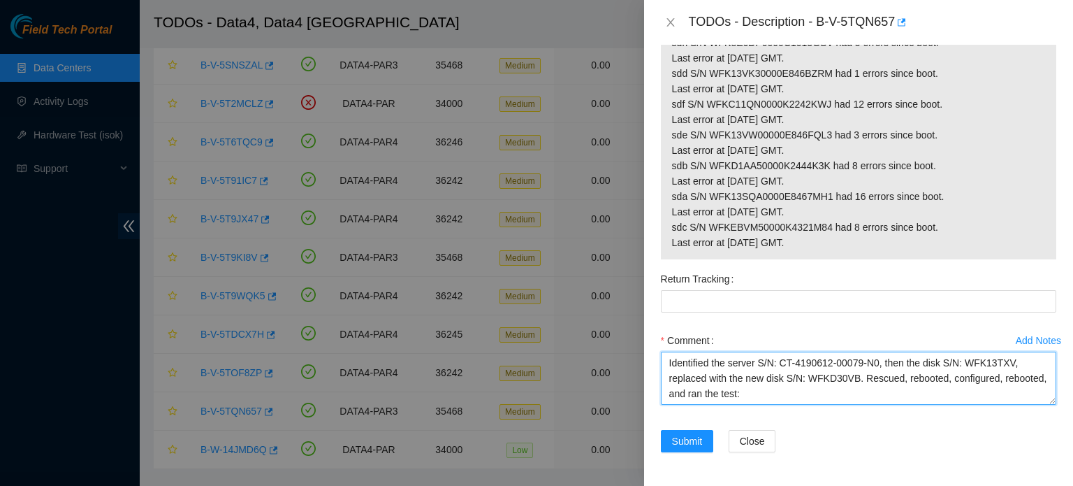
click at [816, 398] on textarea "Identified the server S/N: CT-4190612-00079-N0, then the disk S/N: WFK13TXV, re…" at bounding box center [859, 377] width 396 height 53
paste textarea "[URL]: passed: ok"
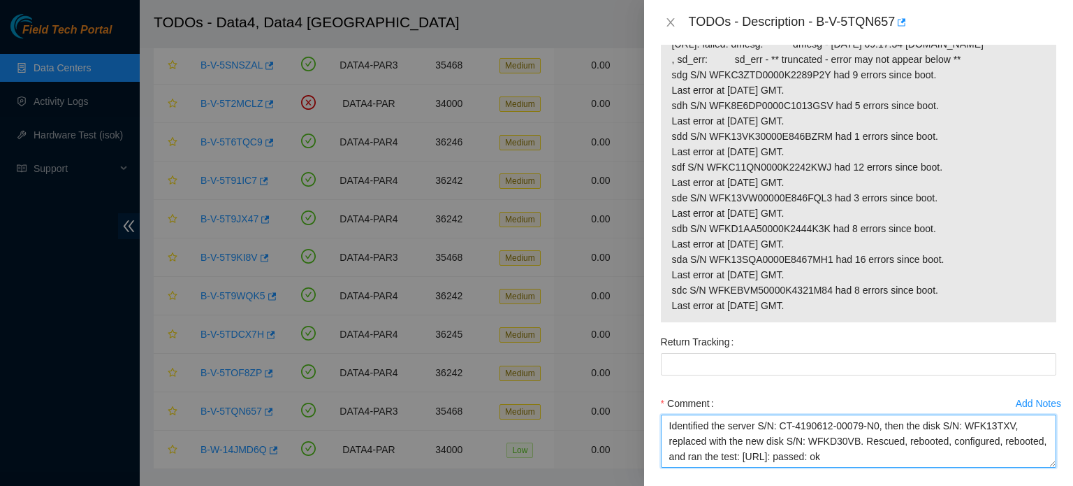
scroll to position [937, 0]
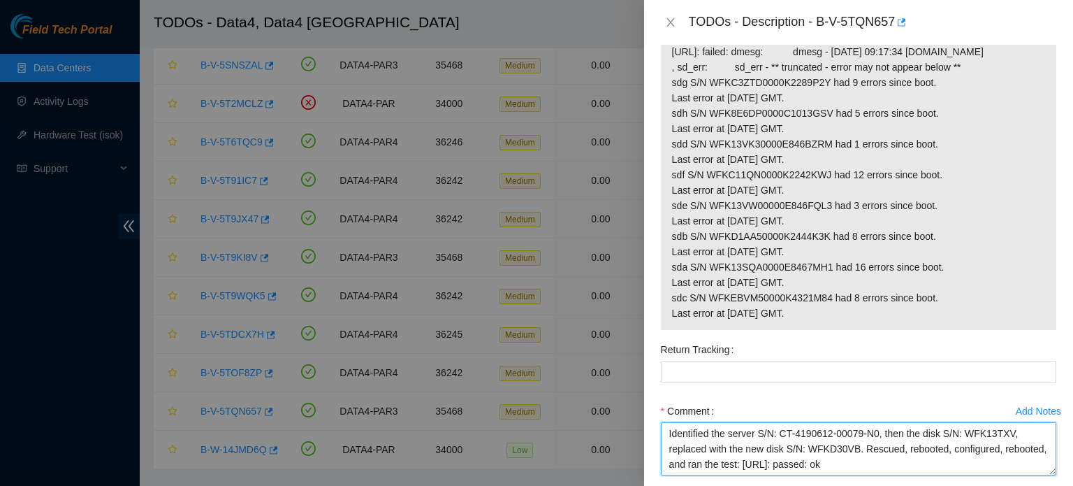
type textarea "Identified the server S/N: CT-4190612-00079-N0, then the disk S/N: WFK13TXV, re…"
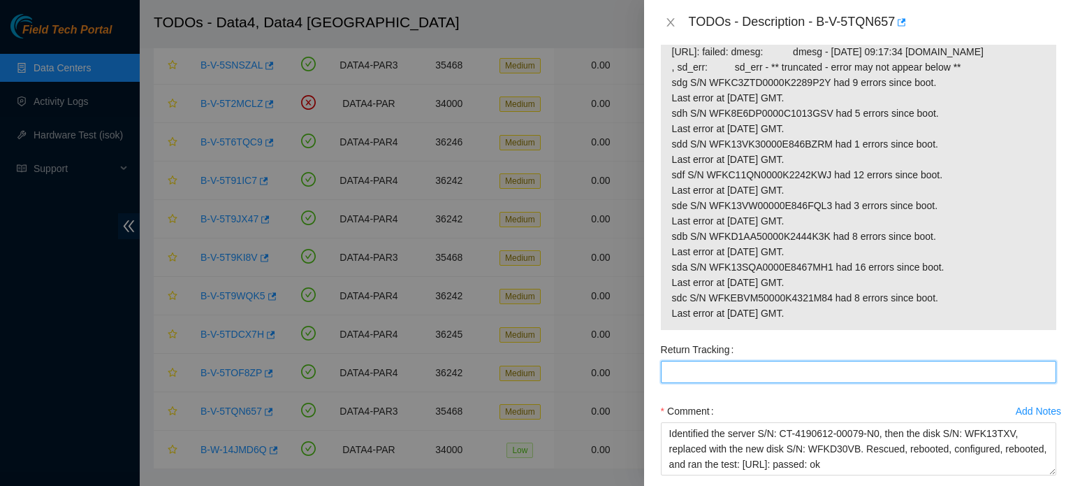
click at [771, 383] on Tracking "Return Tracking" at bounding box center [859, 372] width 396 height 22
paste Tracking "883710199485"
type Tracking "883710199485"
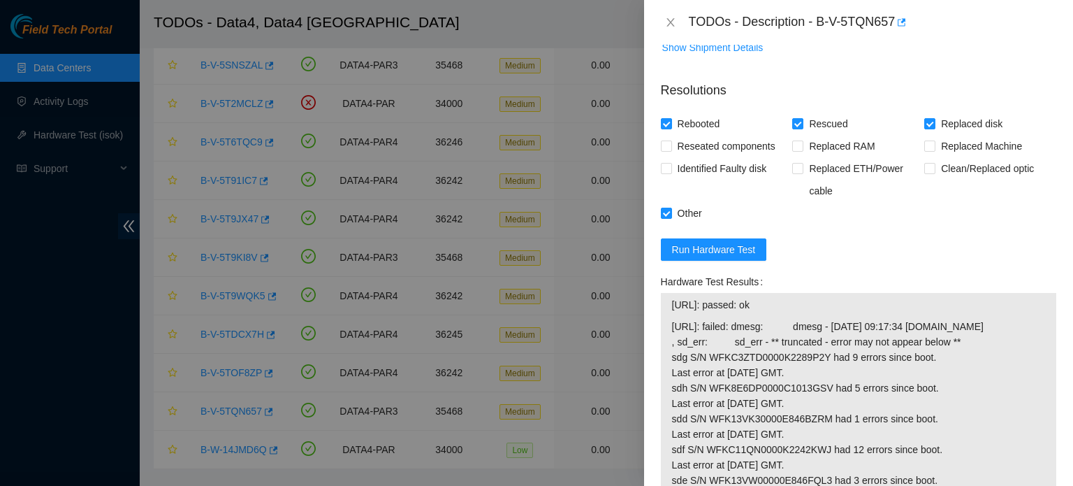
scroll to position [697, 0]
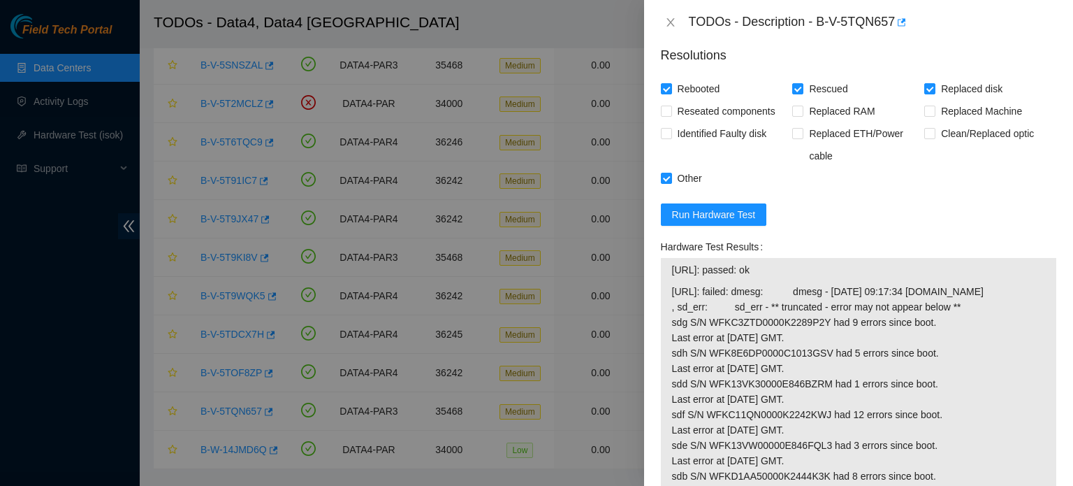
drag, startPoint x: 787, startPoint y: 270, endPoint x: 663, endPoint y: 268, distance: 123.7
click at [663, 268] on div "[URL]: passed: ok [URL]: failed: dmesg: dmesg - [DATE] 09:17:34 [DOMAIN_NAME] ,…" at bounding box center [859, 414] width 396 height 312
copy tbody "[URL]: passed: ok"
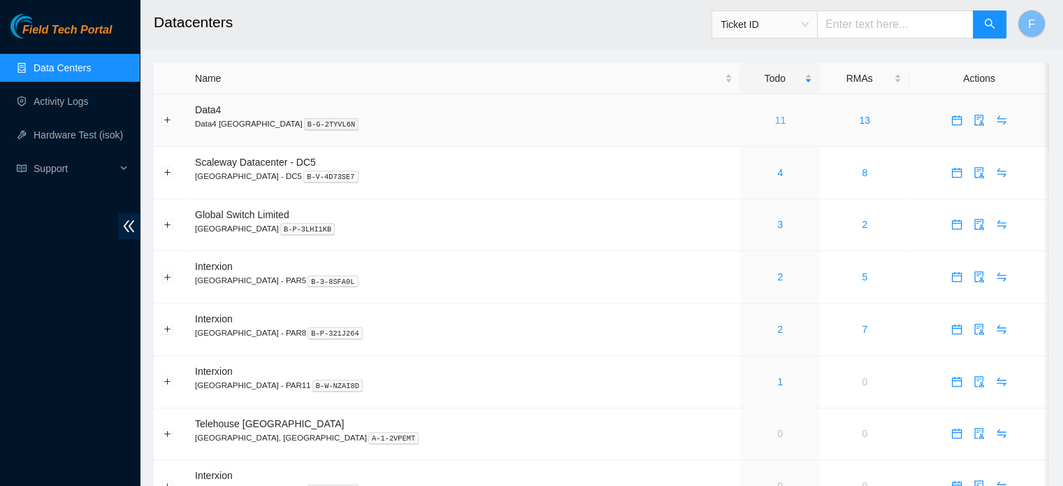
click at [775, 123] on link "11" at bounding box center [780, 120] width 11 height 11
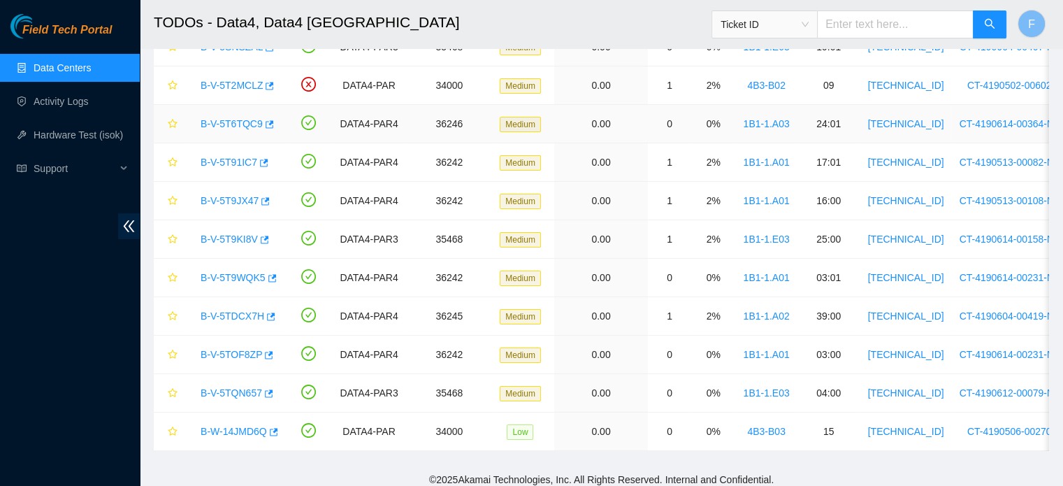
scroll to position [161, 0]
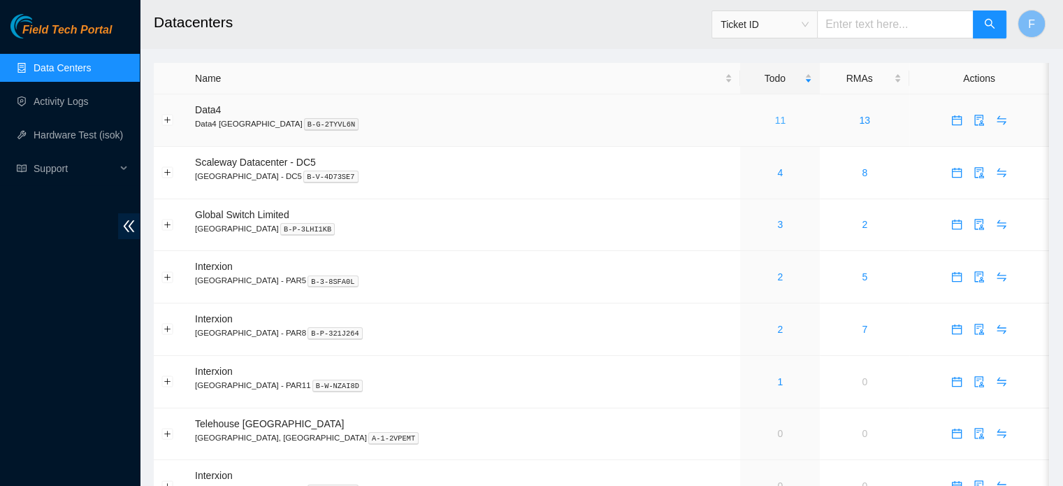
click at [775, 117] on link "11" at bounding box center [780, 120] width 11 height 11
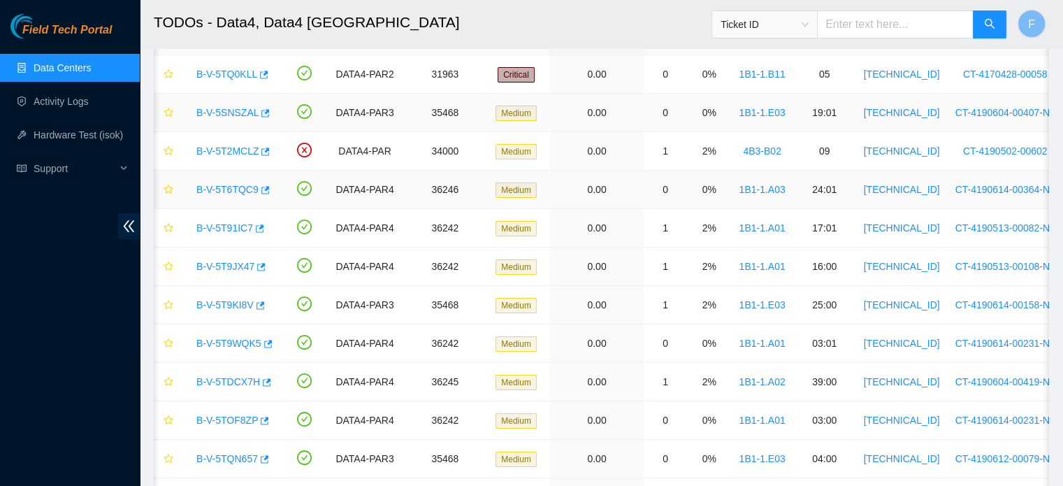
scroll to position [0, 4]
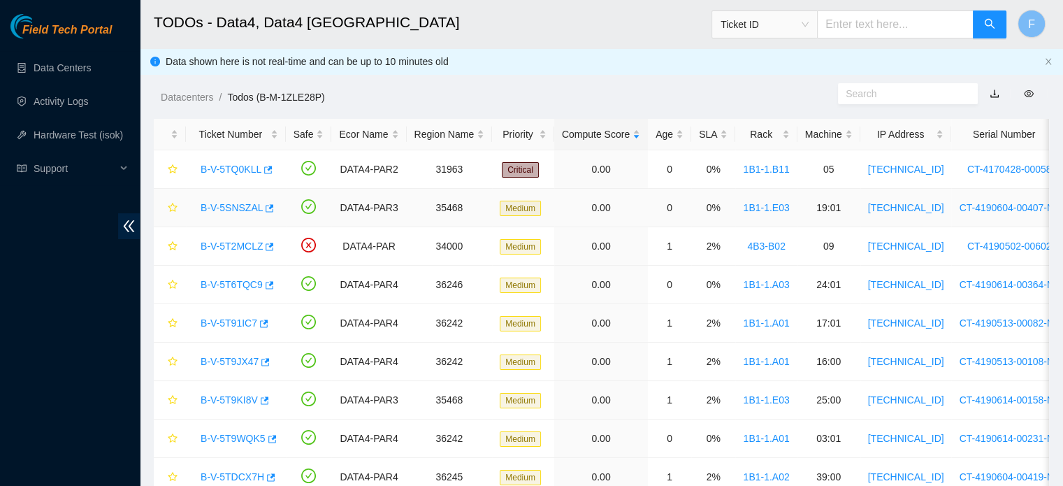
scroll to position [177, 0]
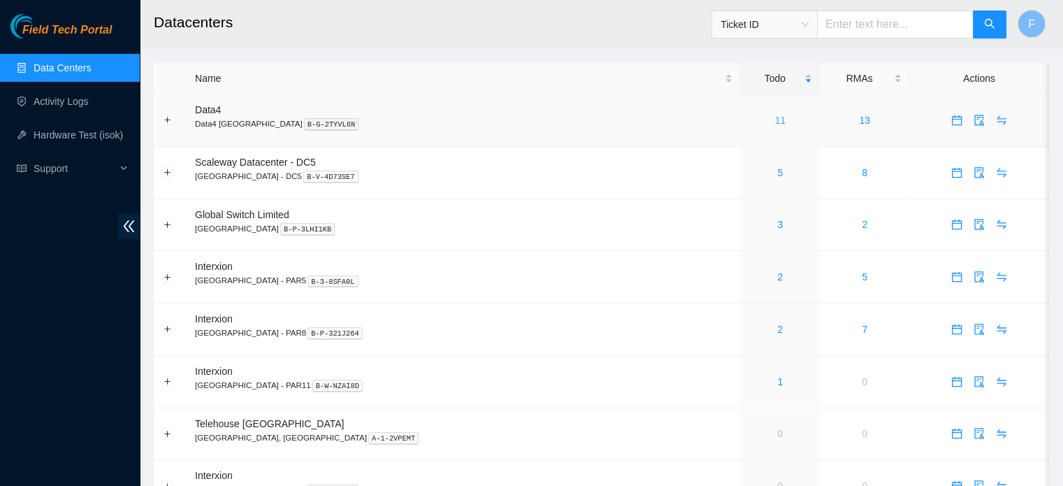
click at [775, 120] on link "11" at bounding box center [780, 120] width 11 height 11
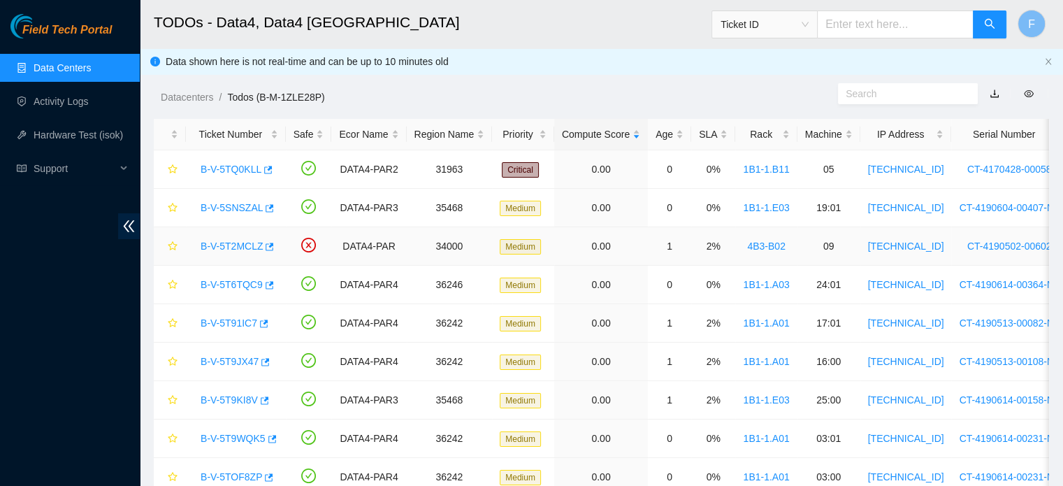
click at [242, 244] on link "B-V-5T2MCLZ" at bounding box center [232, 245] width 62 height 11
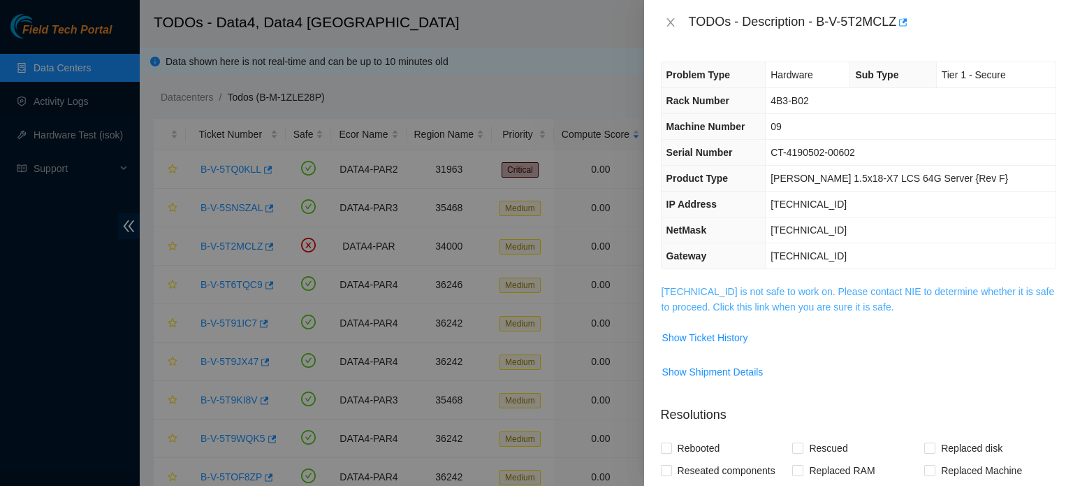
click at [857, 293] on link "2.16.89.205 is not safe to work on. Please contact NIE to determine whether it …" at bounding box center [858, 299] width 393 height 27
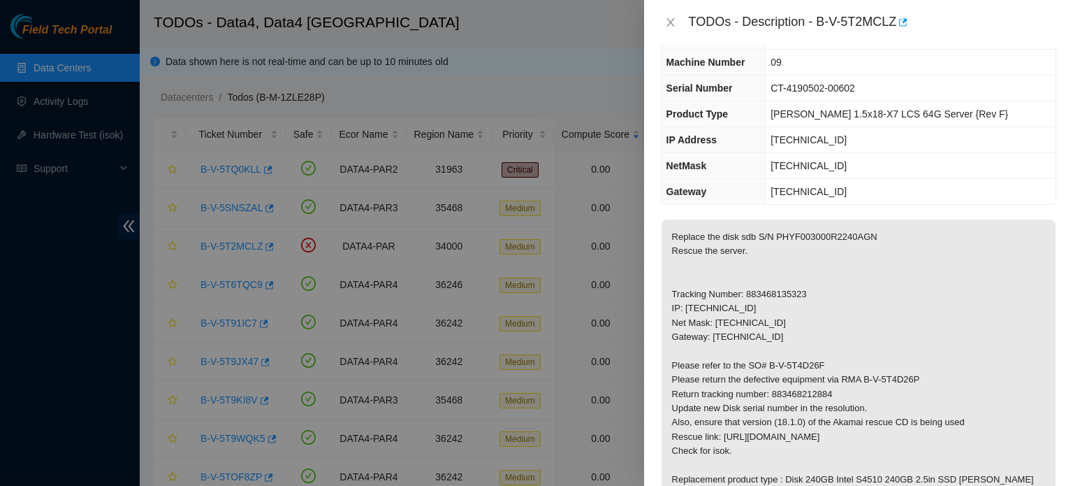
scroll to position [66, 0]
drag, startPoint x: 817, startPoint y: 16, endPoint x: 896, endPoint y: 24, distance: 79.4
click at [896, 24] on div "TODOs - Description - B-V-5T2MCLZ" at bounding box center [873, 22] width 368 height 22
copy div "B-V-5T2MCLZ"
drag, startPoint x: 886, startPoint y: 82, endPoint x: 797, endPoint y: 83, distance: 88.7
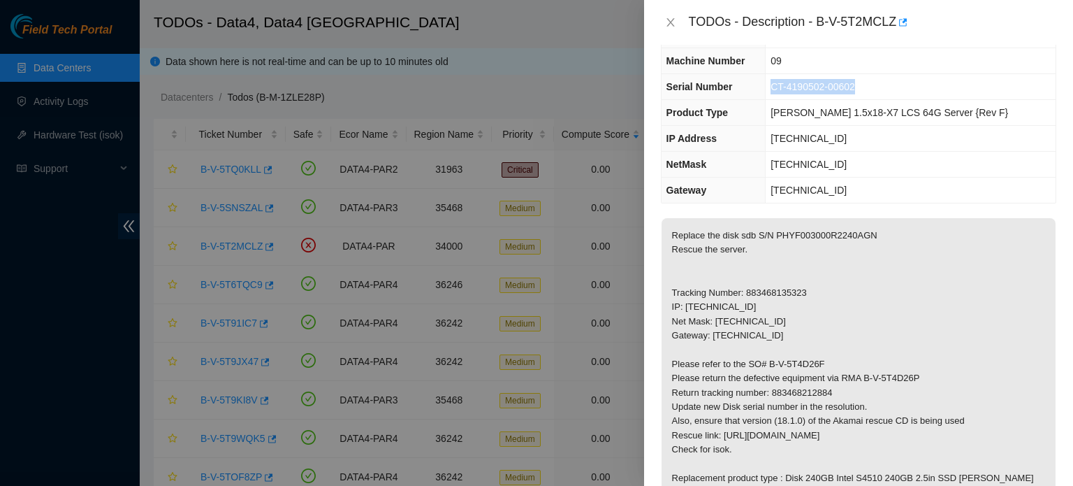
click at [797, 83] on td "CT-4190502-00602" at bounding box center [911, 87] width 290 height 26
copy span "CT-4190502-00602"
drag, startPoint x: 870, startPoint y: 234, endPoint x: 774, endPoint y: 237, distance: 95.8
click at [774, 237] on p "Replace the disk sdb S/N PHYF003000R2240AGN Rescue the server. Tracking Number:…" at bounding box center [859, 371] width 394 height 306
copy p "PHYF003000R2240AGN"
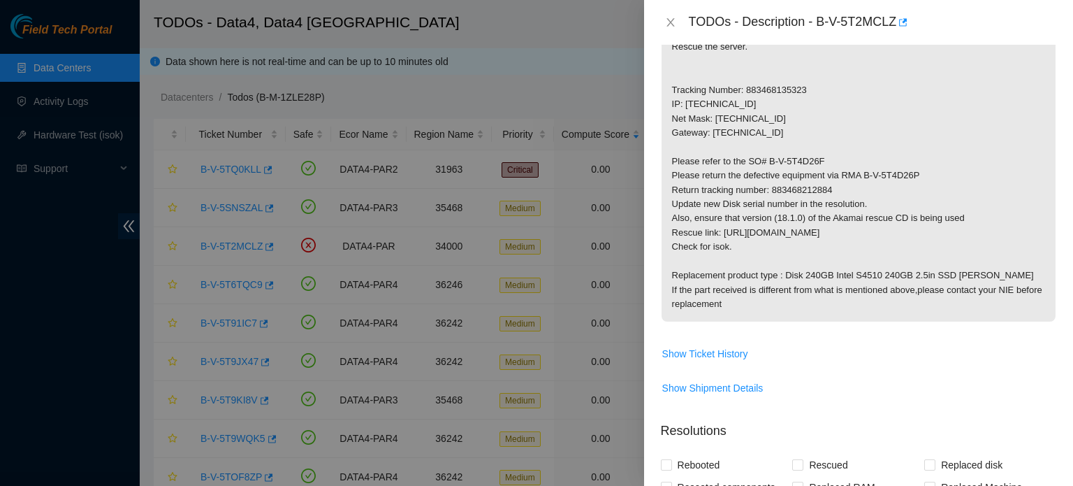
scroll to position [268, 0]
drag, startPoint x: 921, startPoint y: 171, endPoint x: 864, endPoint y: 173, distance: 57.3
click at [864, 173] on p "Replace the disk sdb S/N PHYF003000R2240AGN Rescue the server. Tracking Number:…" at bounding box center [859, 168] width 394 height 306
copy p "B-V-5T4D26P"
drag, startPoint x: 837, startPoint y: 187, endPoint x: 772, endPoint y: 187, distance: 65.0
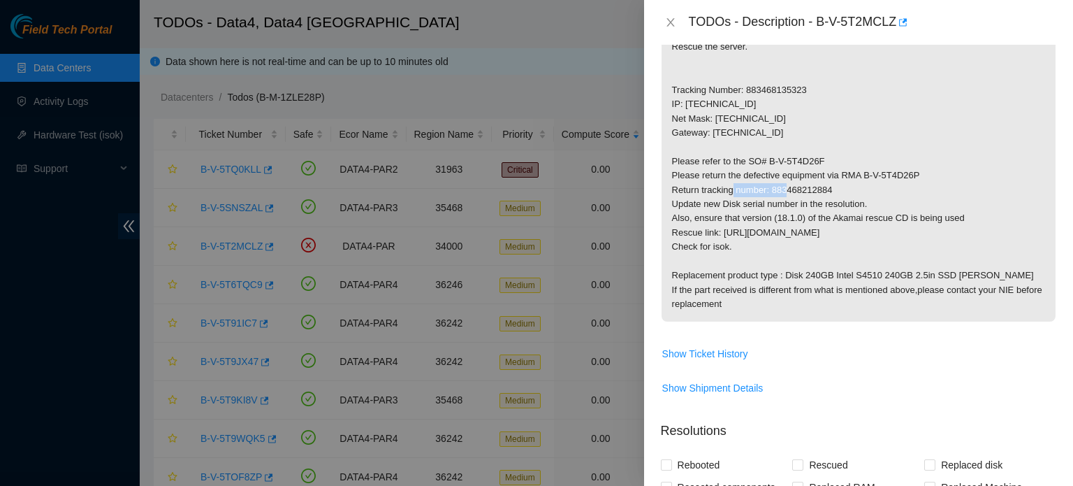
click at [772, 187] on p "Replace the disk sdb S/N PHYF003000R2240AGN Rescue the server. Tracking Number:…" at bounding box center [859, 168] width 394 height 306
copy p "883468212884"
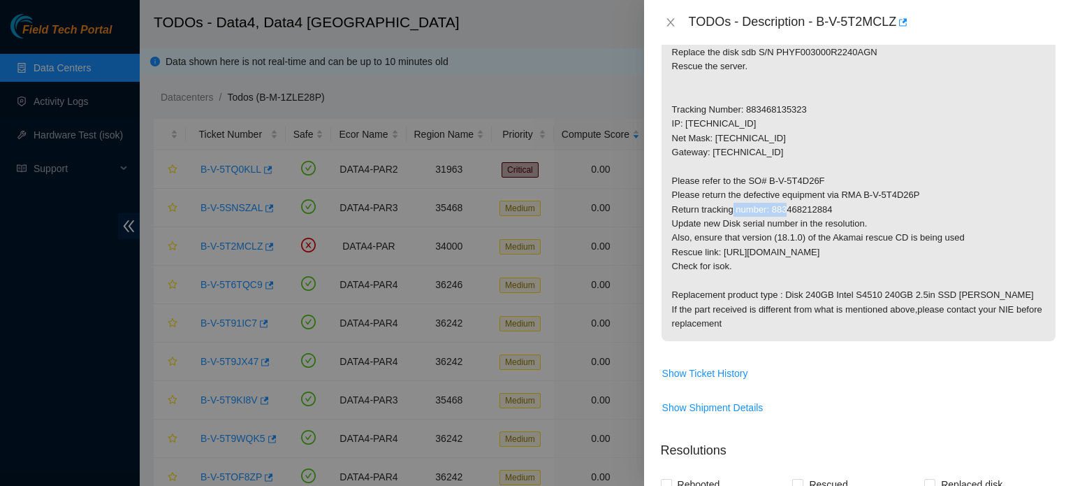
scroll to position [248, 0]
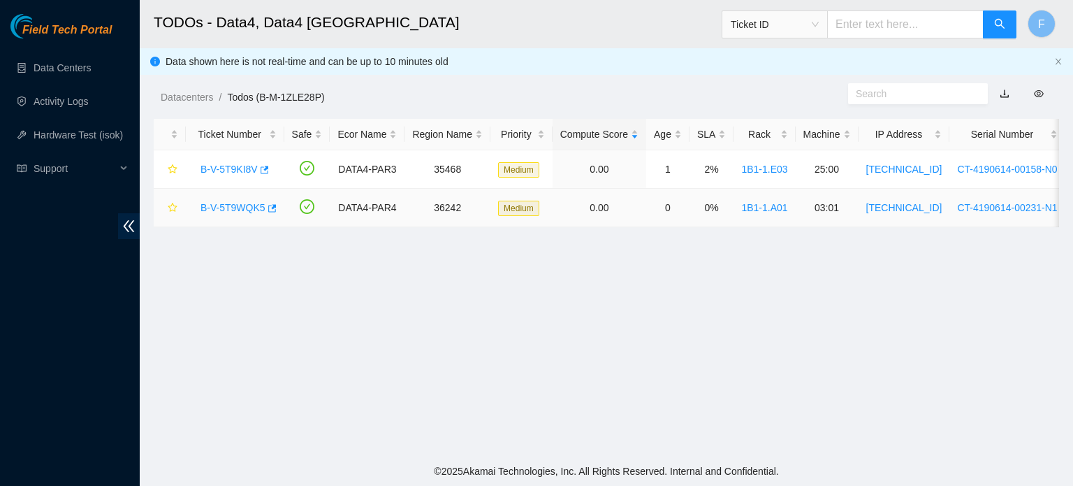
click at [247, 210] on link "B-V-5T9WQK5" at bounding box center [233, 207] width 65 height 11
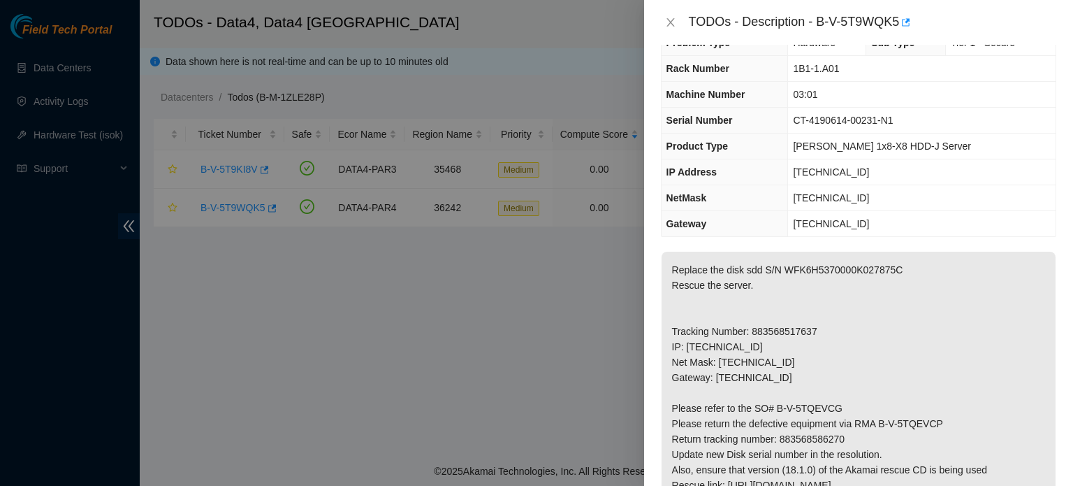
scroll to position [36, 0]
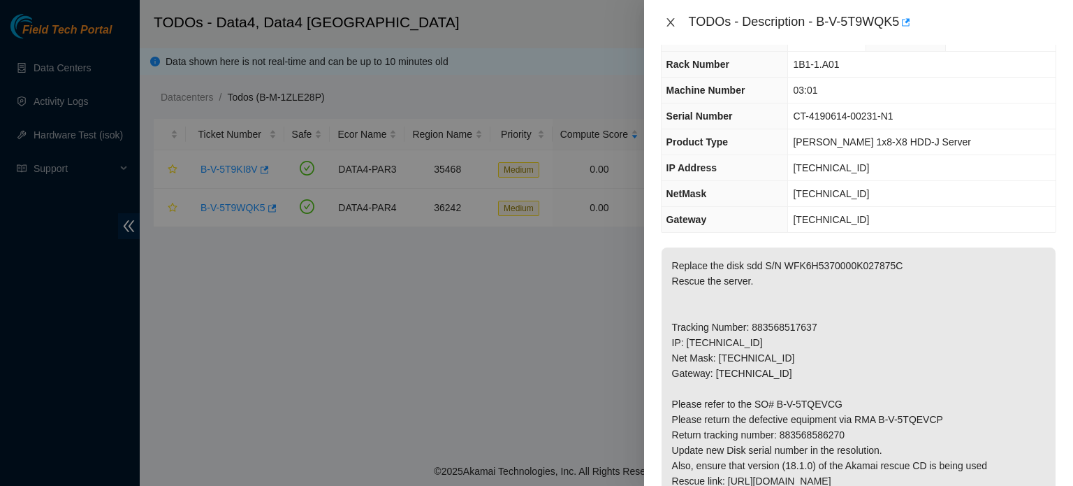
click at [676, 18] on icon "close" at bounding box center [670, 22] width 11 height 11
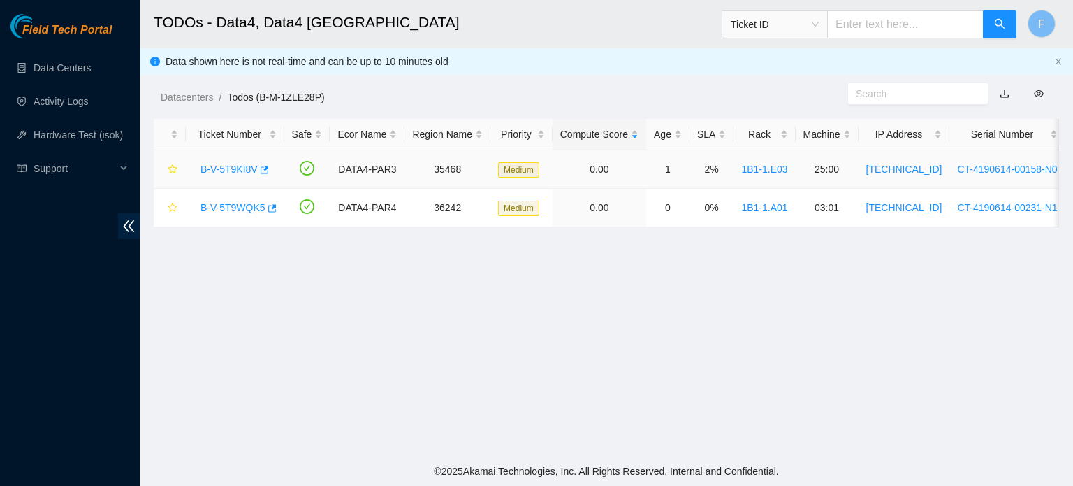
click at [243, 171] on link "B-V-5T9KI8V" at bounding box center [229, 169] width 57 height 11
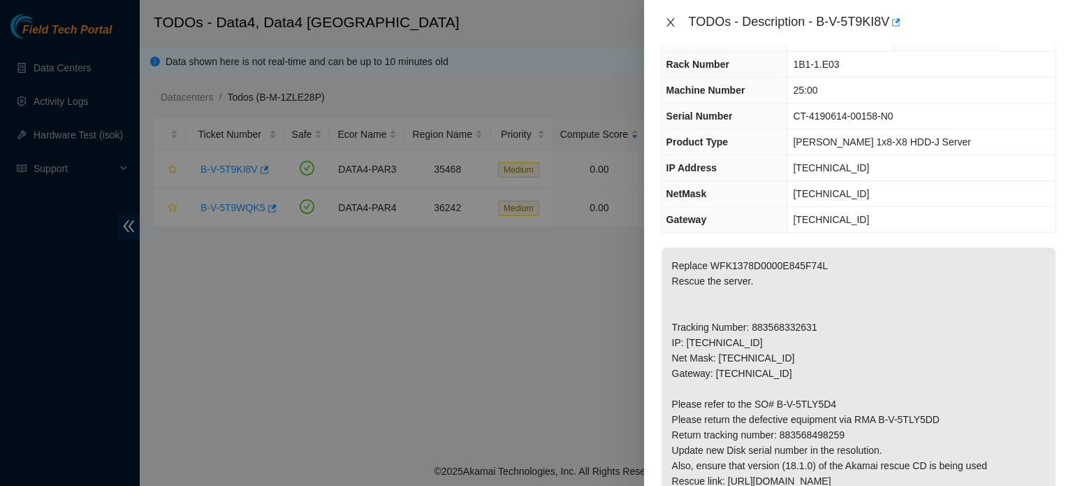
click at [670, 24] on icon "close" at bounding box center [670, 22] width 11 height 11
